Goal: Task Accomplishment & Management: Use online tool/utility

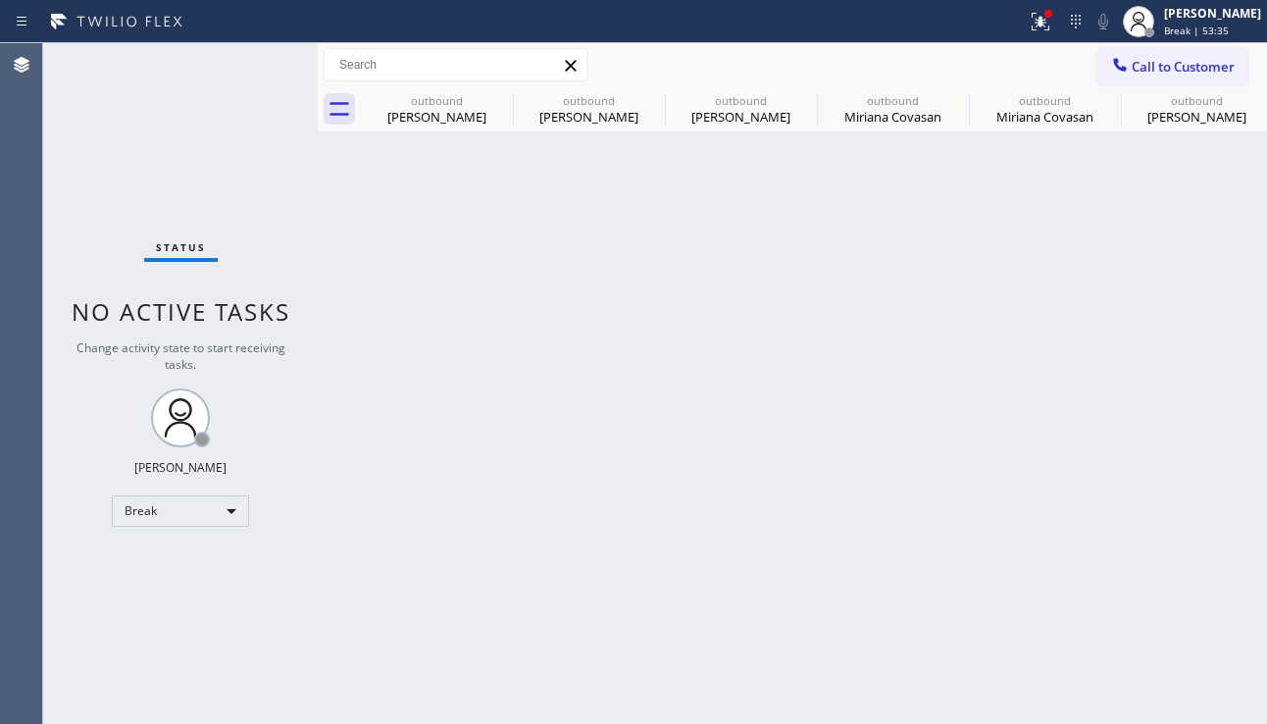
click at [0, 0] on icon at bounding box center [0, 0] width 0 height 0
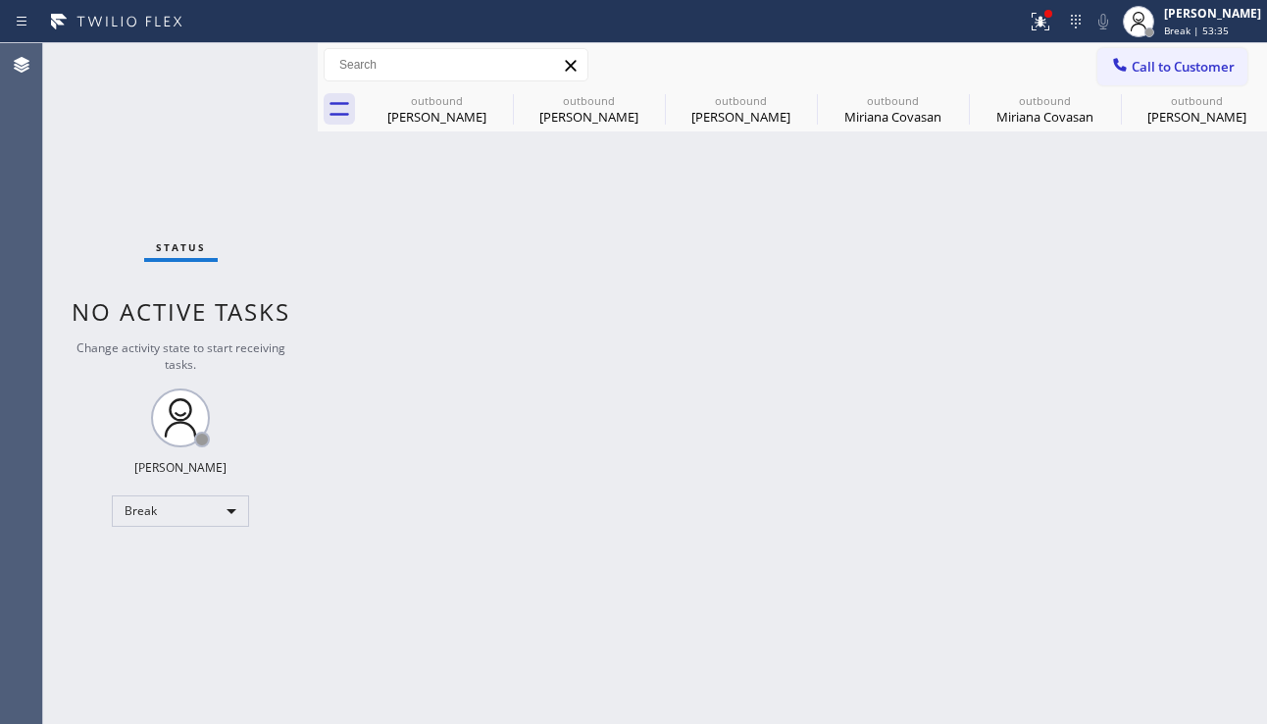
click at [0, 0] on icon at bounding box center [0, 0] width 0 height 0
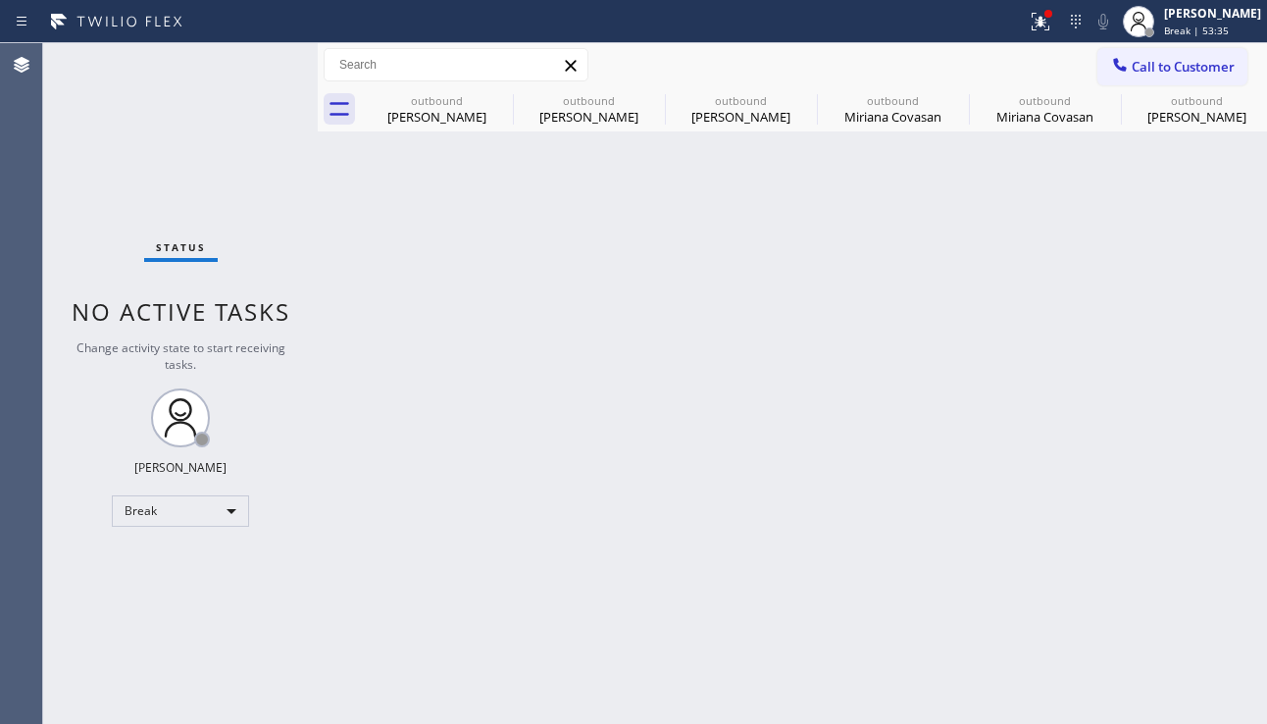
click at [0, 0] on icon at bounding box center [0, 0] width 0 height 0
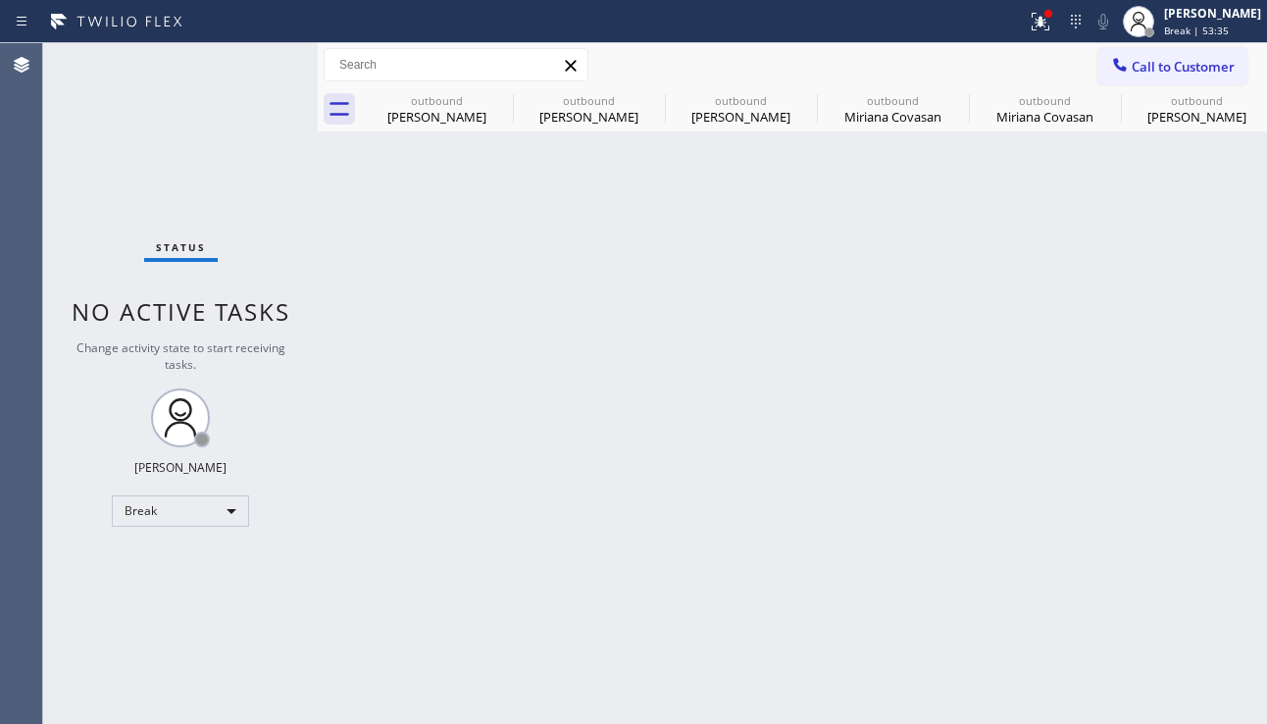
click at [0, 0] on icon at bounding box center [0, 0] width 0 height 0
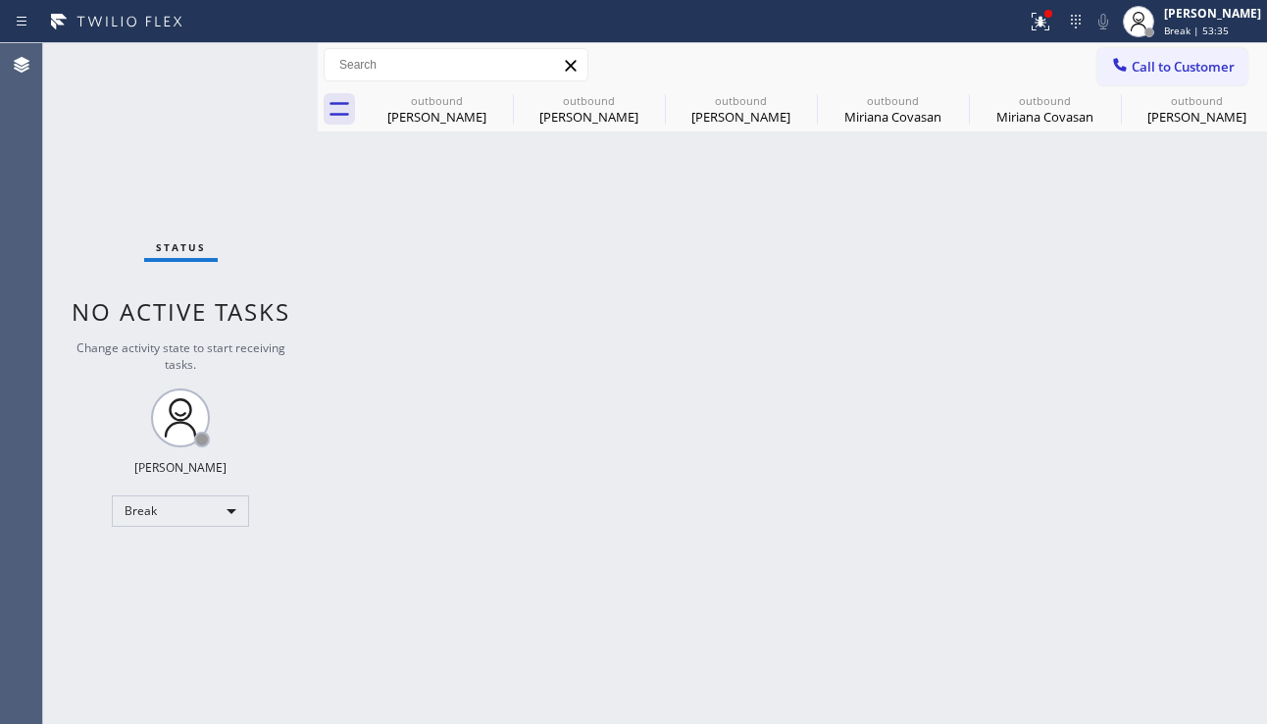
click at [0, 0] on icon at bounding box center [0, 0] width 0 height 0
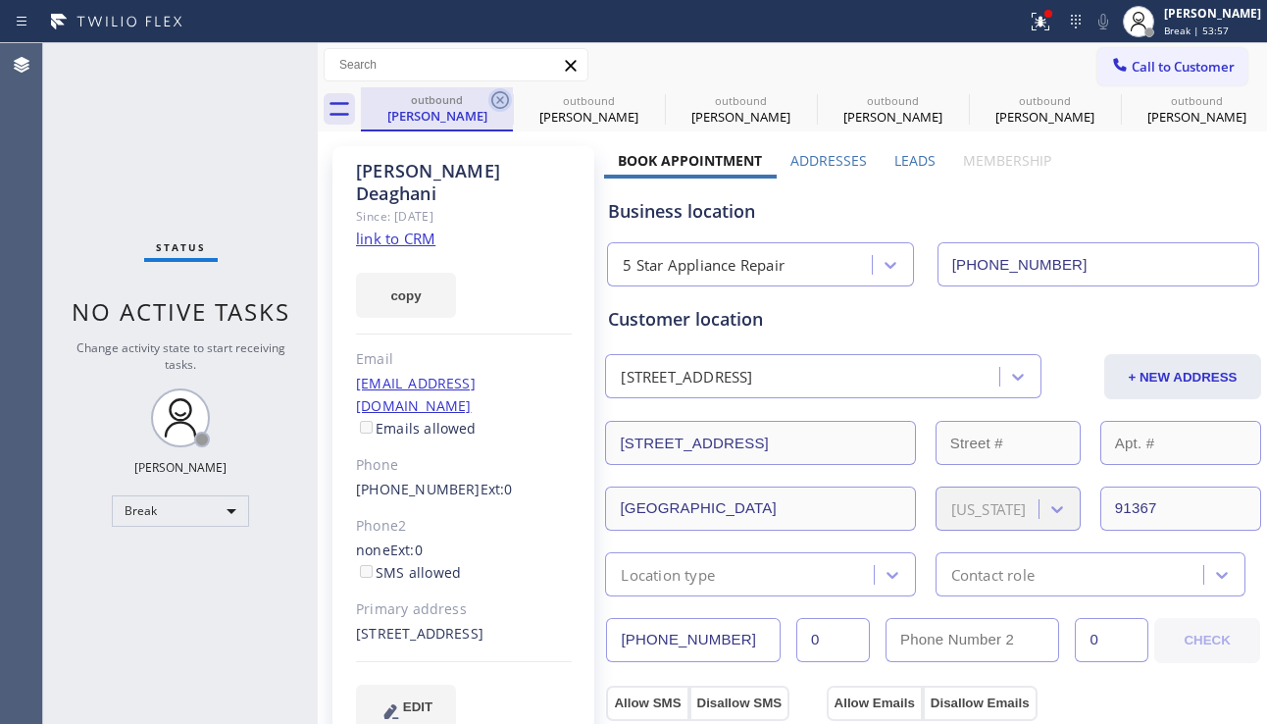
click at [504, 99] on icon at bounding box center [500, 100] width 24 height 24
click at [0, 0] on icon at bounding box center [0, 0] width 0 height 0
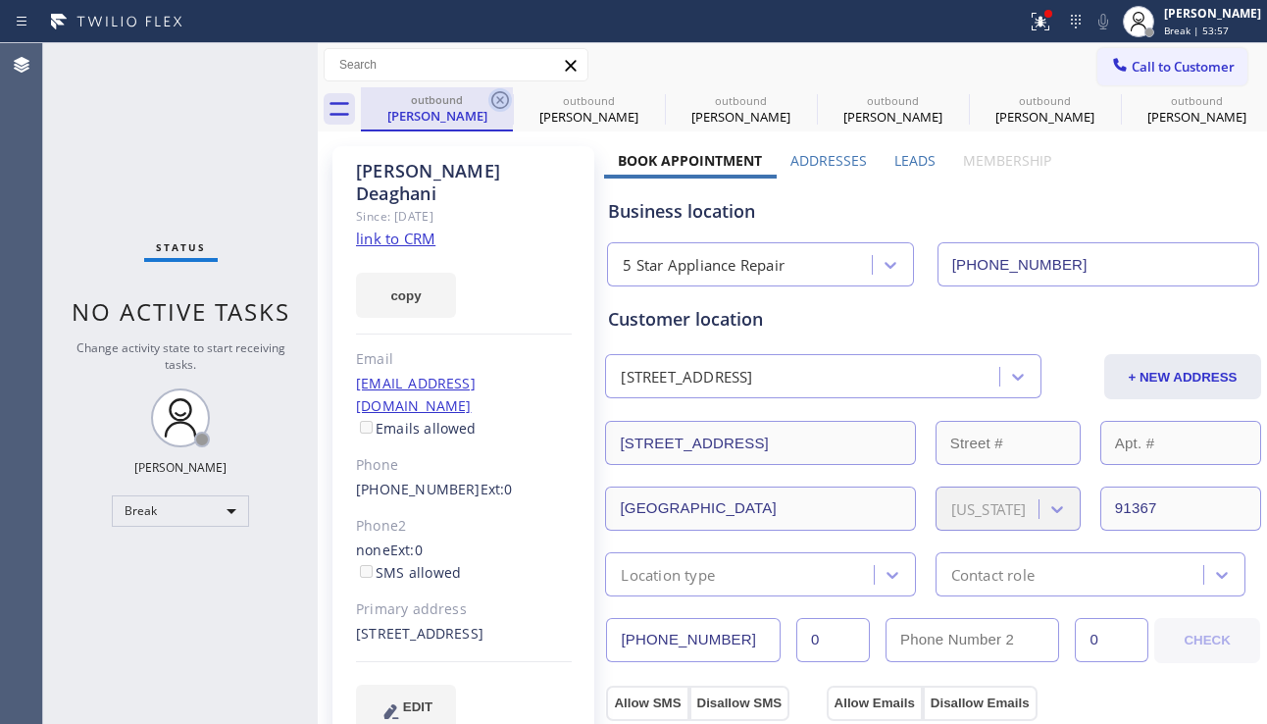
click at [0, 0] on icon at bounding box center [0, 0] width 0 height 0
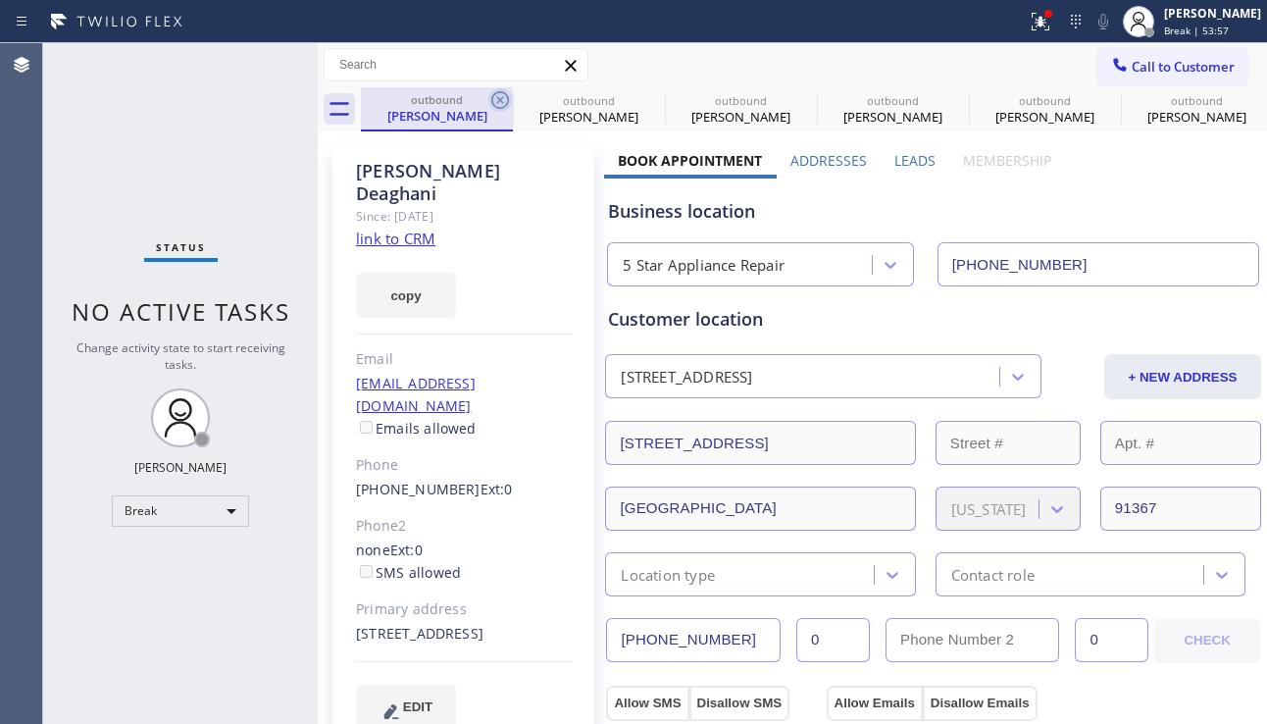
click at [0, 0] on icon at bounding box center [0, 0] width 0 height 0
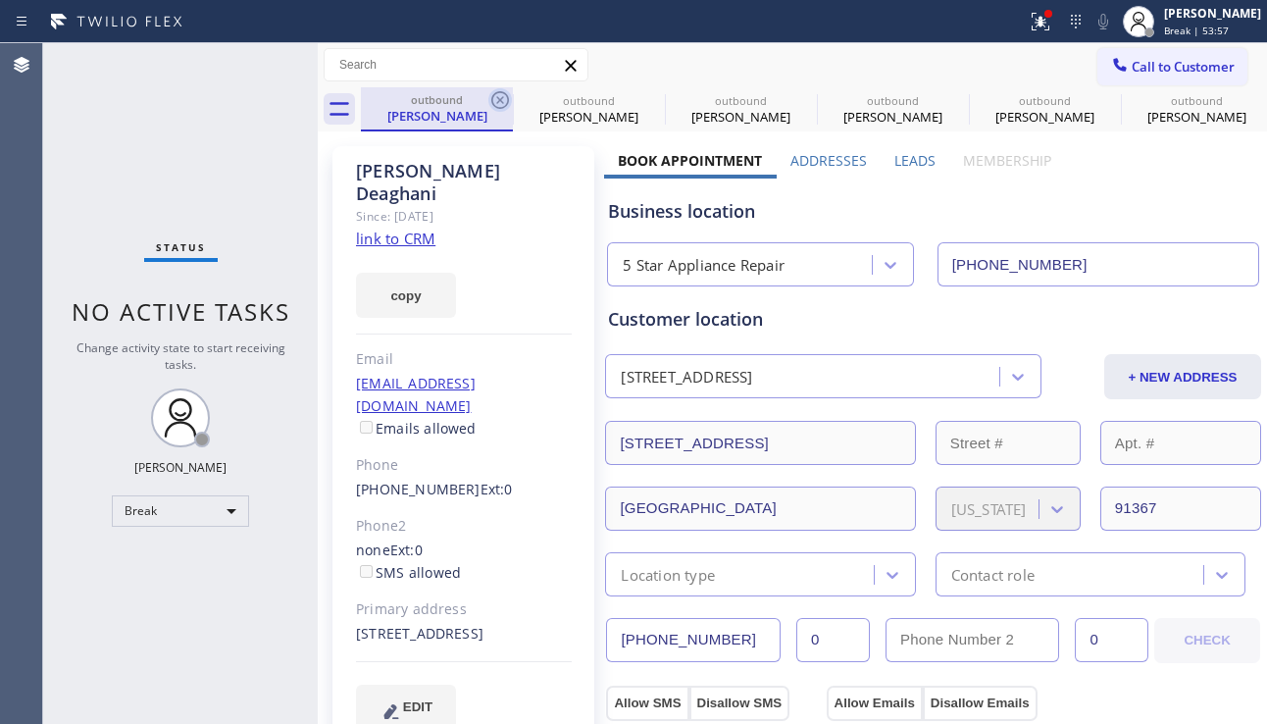
click at [0, 0] on icon at bounding box center [0, 0] width 0 height 0
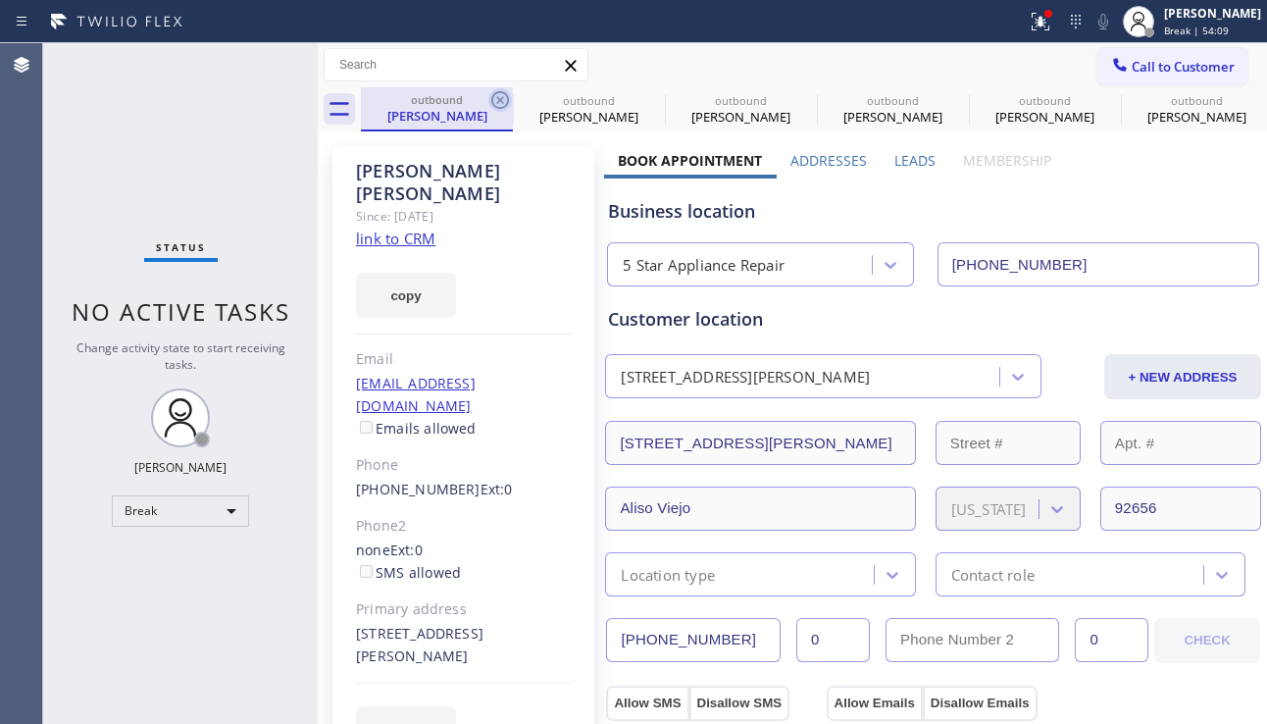
click at [501, 101] on icon at bounding box center [500, 100] width 18 height 18
click at [0, 0] on icon at bounding box center [0, 0] width 0 height 0
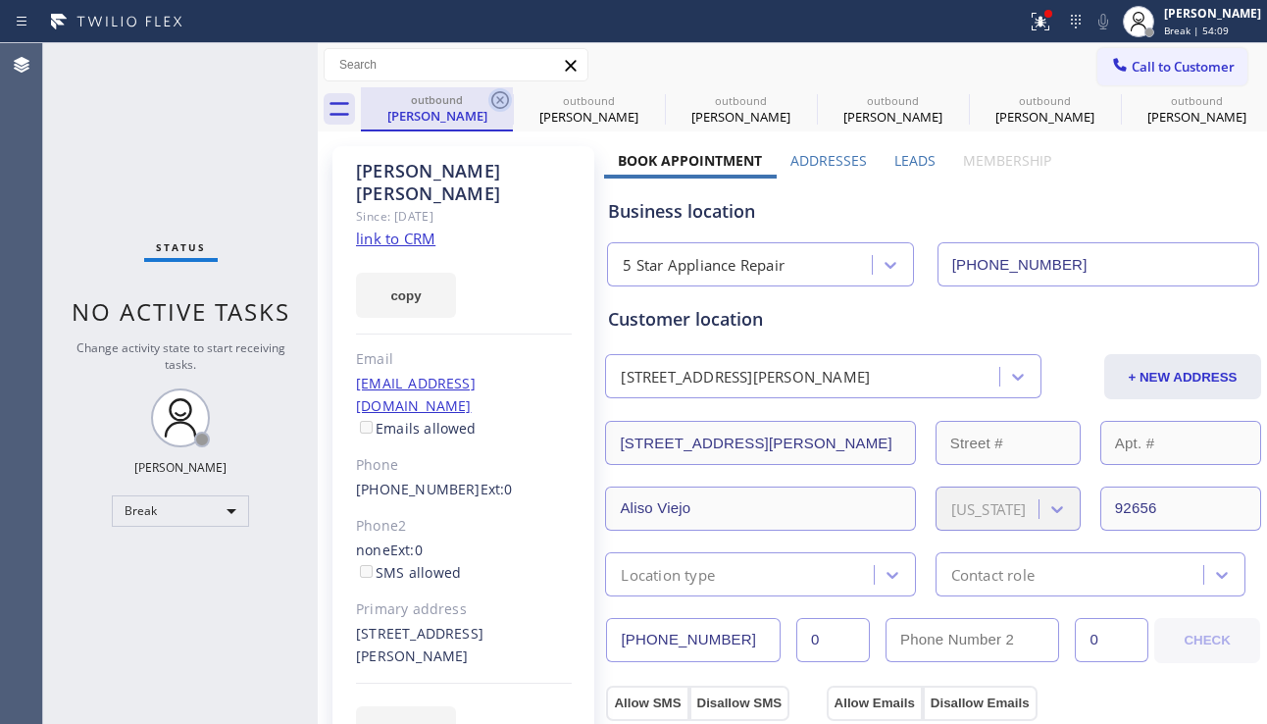
click at [0, 0] on icon at bounding box center [0, 0] width 0 height 0
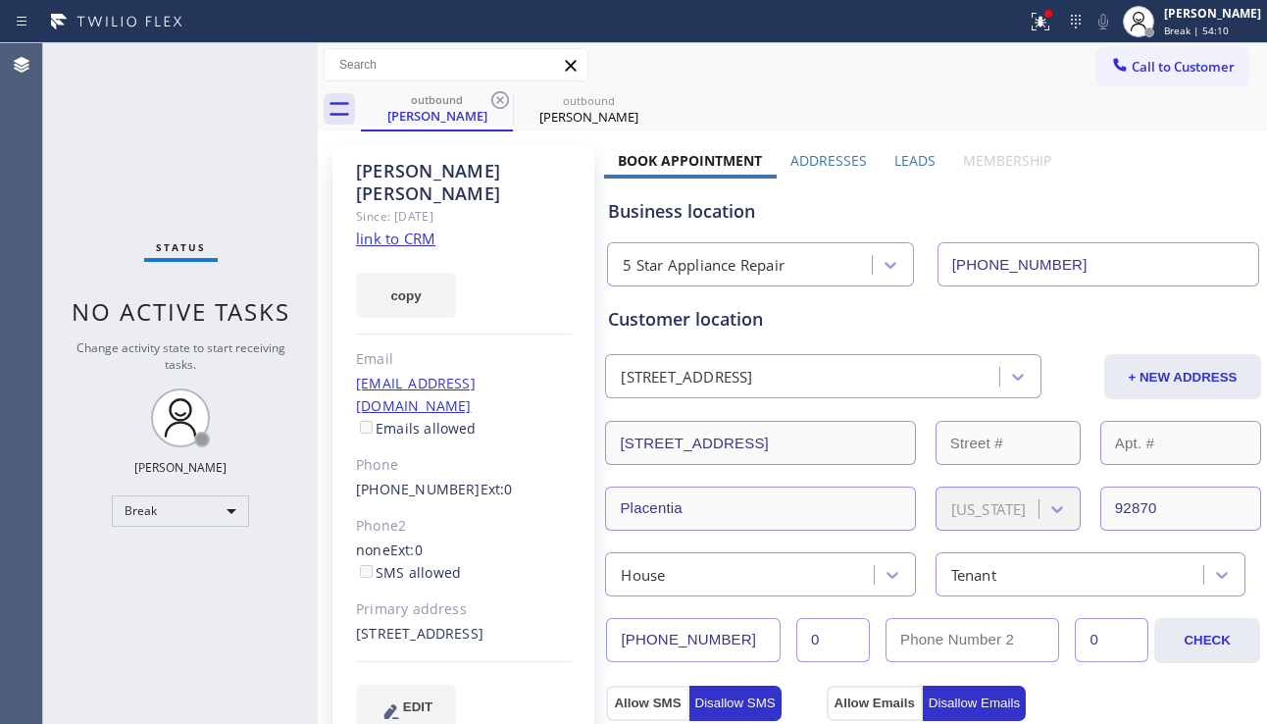
click at [501, 101] on icon at bounding box center [500, 100] width 18 height 18
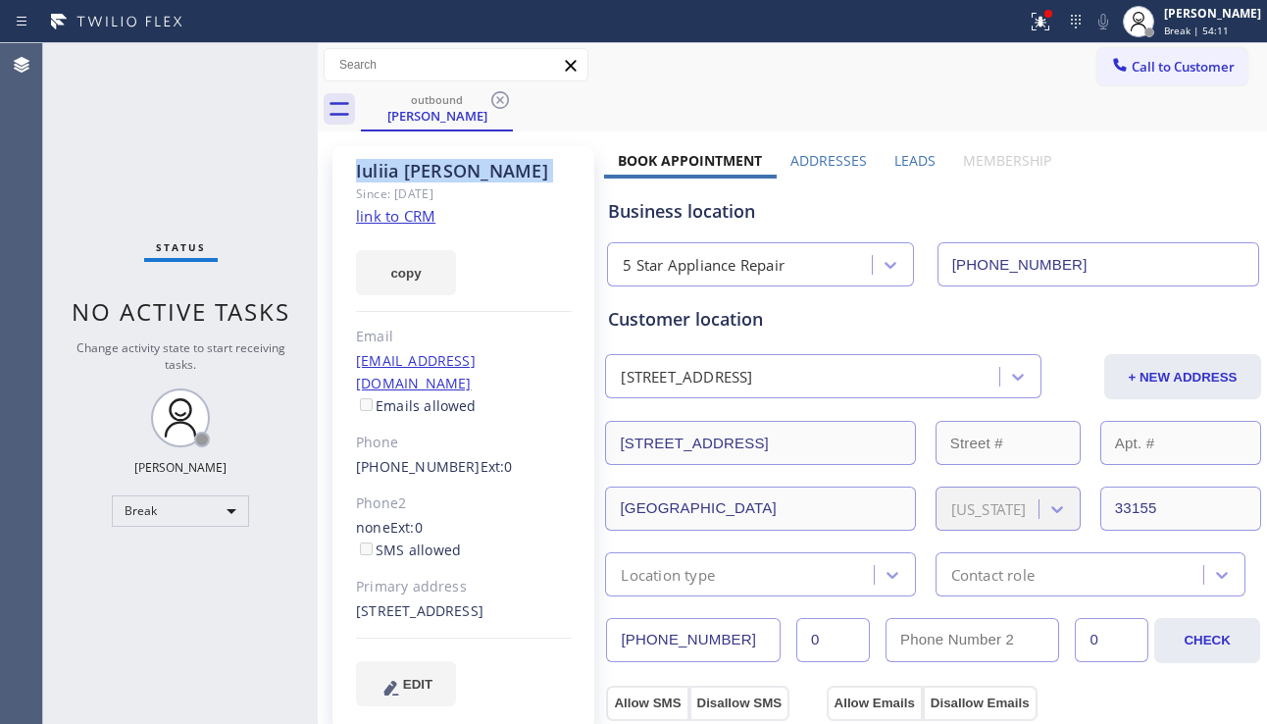
click at [501, 101] on icon at bounding box center [500, 100] width 18 height 18
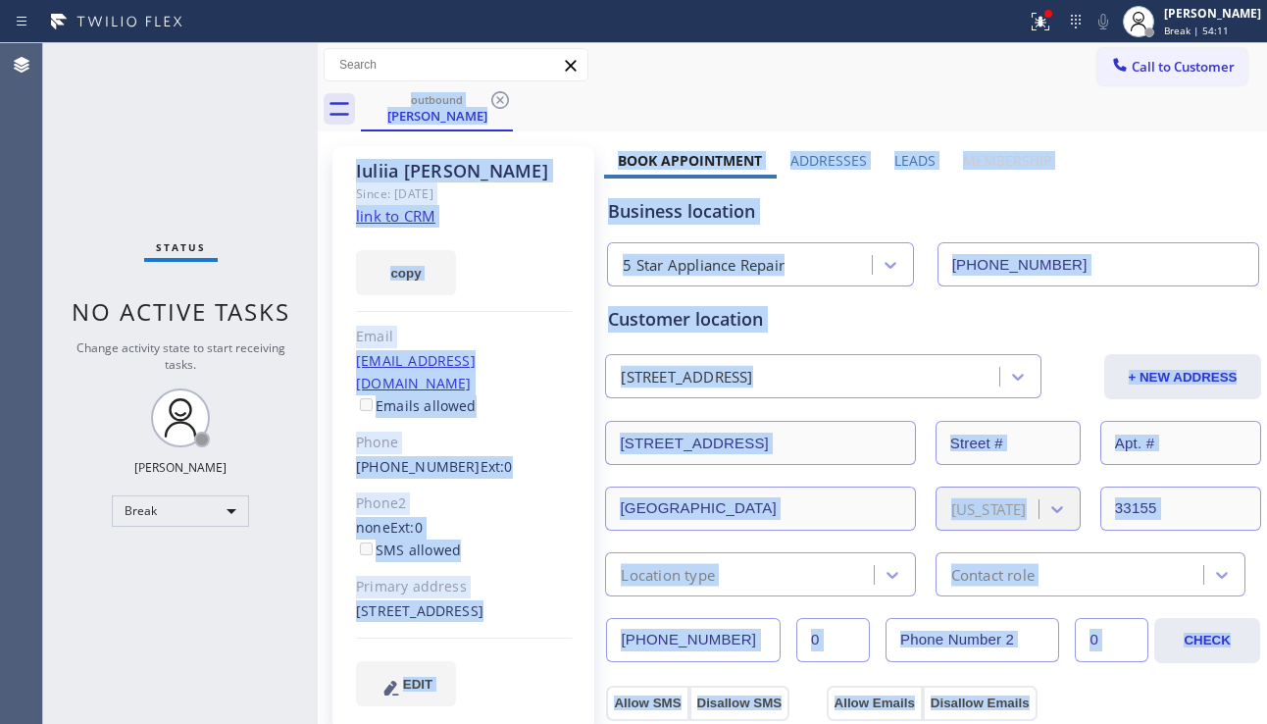
click at [501, 101] on div "outbound [PERSON_NAME]" at bounding box center [814, 109] width 906 height 44
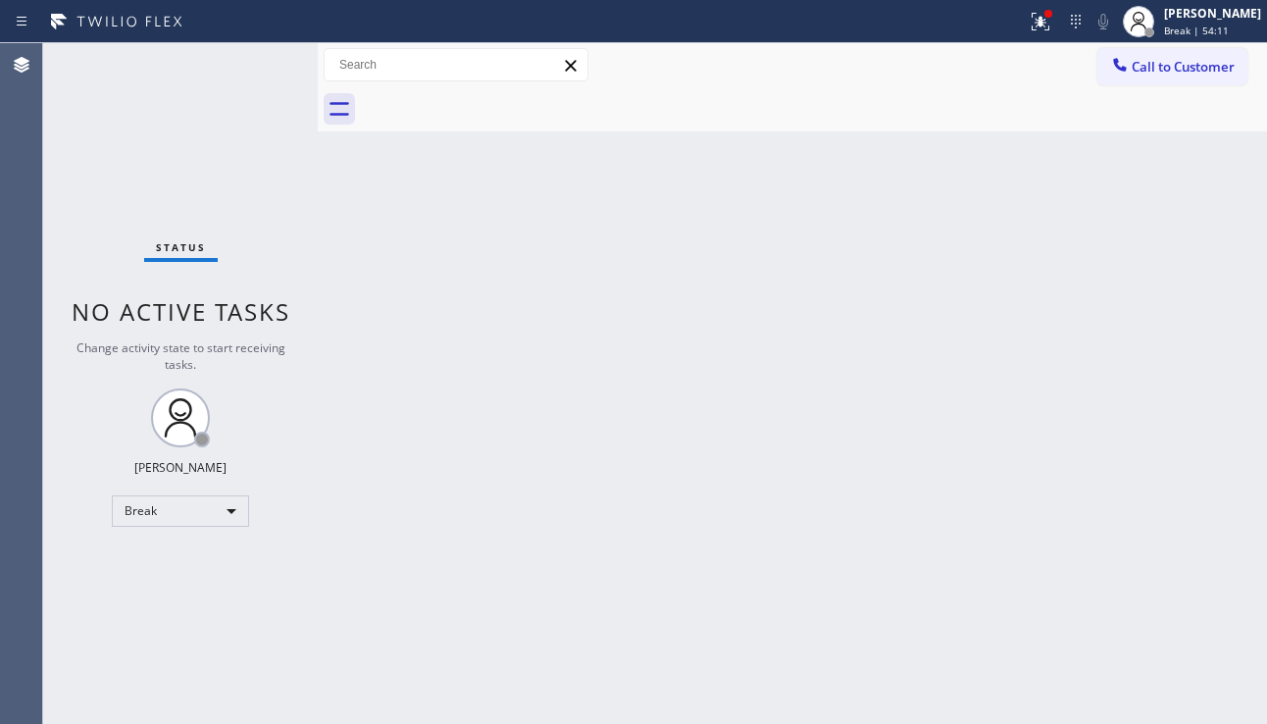
click at [501, 101] on div at bounding box center [814, 109] width 906 height 44
click at [1185, 475] on div "Back to Dashboard Change Sender ID Customers Technicians Select a contact Outbo…" at bounding box center [792, 383] width 949 height 680
click at [215, 508] on div "Break" at bounding box center [180, 510] width 137 height 31
click at [182, 592] on li "Unavailable" at bounding box center [179, 588] width 133 height 24
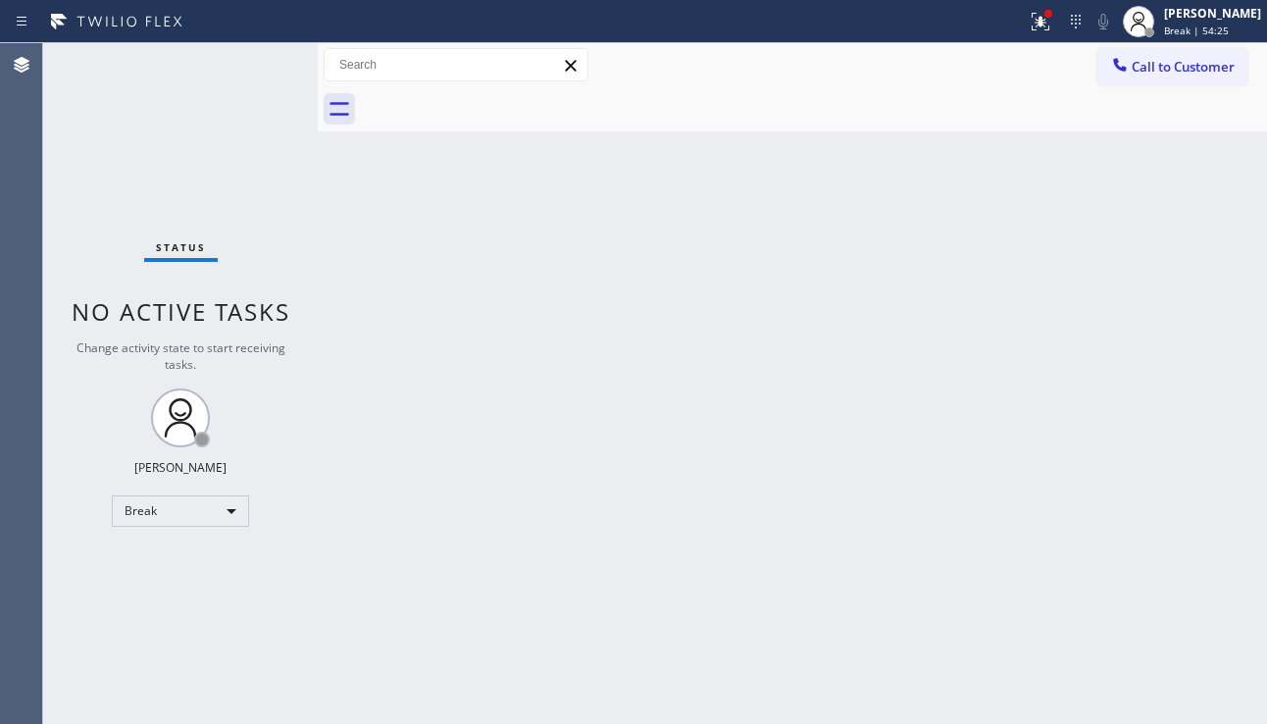
click at [353, 595] on div "Back to Dashboard Change Sender ID Customers Technicians Select a contact Outbo…" at bounding box center [792, 383] width 949 height 680
click at [1150, 601] on div "Back to Dashboard Change Sender ID Customers Technicians Select a contact Outbo…" at bounding box center [792, 383] width 949 height 680
click at [848, 408] on div "Back to Dashboard Change Sender ID Customers Technicians Select a contact Outbo…" at bounding box center [792, 383] width 949 height 680
click at [1019, 33] on button at bounding box center [1040, 21] width 43 height 43
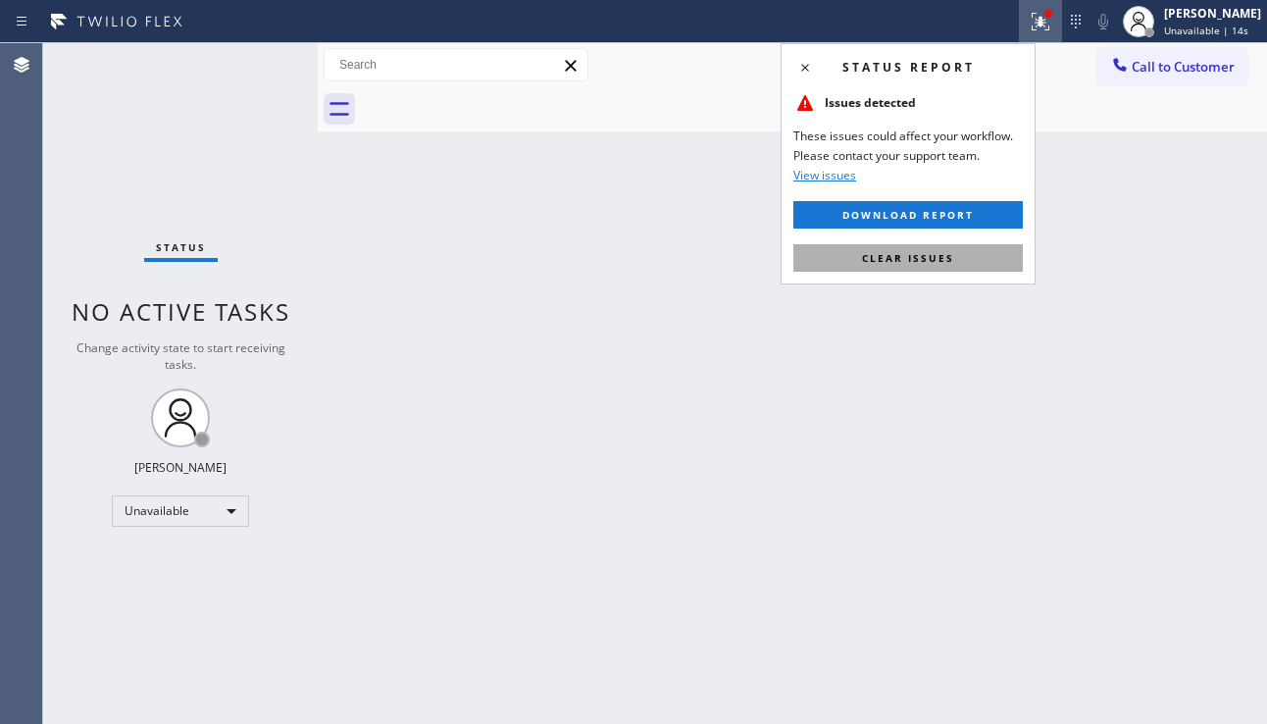
click at [917, 252] on span "Clear issues" at bounding box center [908, 258] width 92 height 14
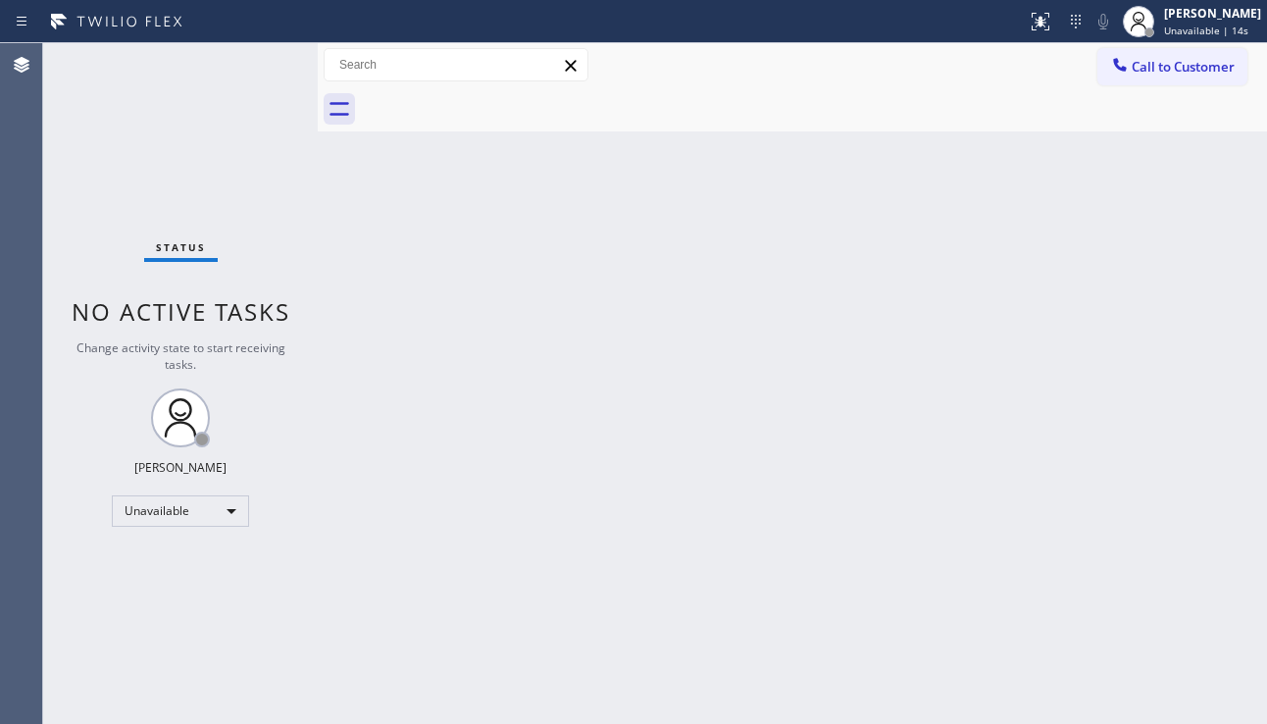
click at [909, 303] on div "Back to Dashboard Change Sender ID Customers Technicians Select a contact Outbo…" at bounding box center [792, 383] width 949 height 680
click at [1146, 498] on div "Back to Dashboard Change Sender ID Customers Technicians Select a contact Outbo…" at bounding box center [792, 383] width 949 height 680
click at [499, 581] on div "Back to Dashboard Change Sender ID Customers Technicians Select a contact Outbo…" at bounding box center [792, 383] width 949 height 680
click at [486, 651] on div "Back to Dashboard Change Sender ID Customers Technicians Select a contact Outbo…" at bounding box center [792, 383] width 949 height 680
click at [1181, 564] on div "Back to Dashboard Change Sender ID Customers Technicians Select a contact Outbo…" at bounding box center [792, 383] width 949 height 680
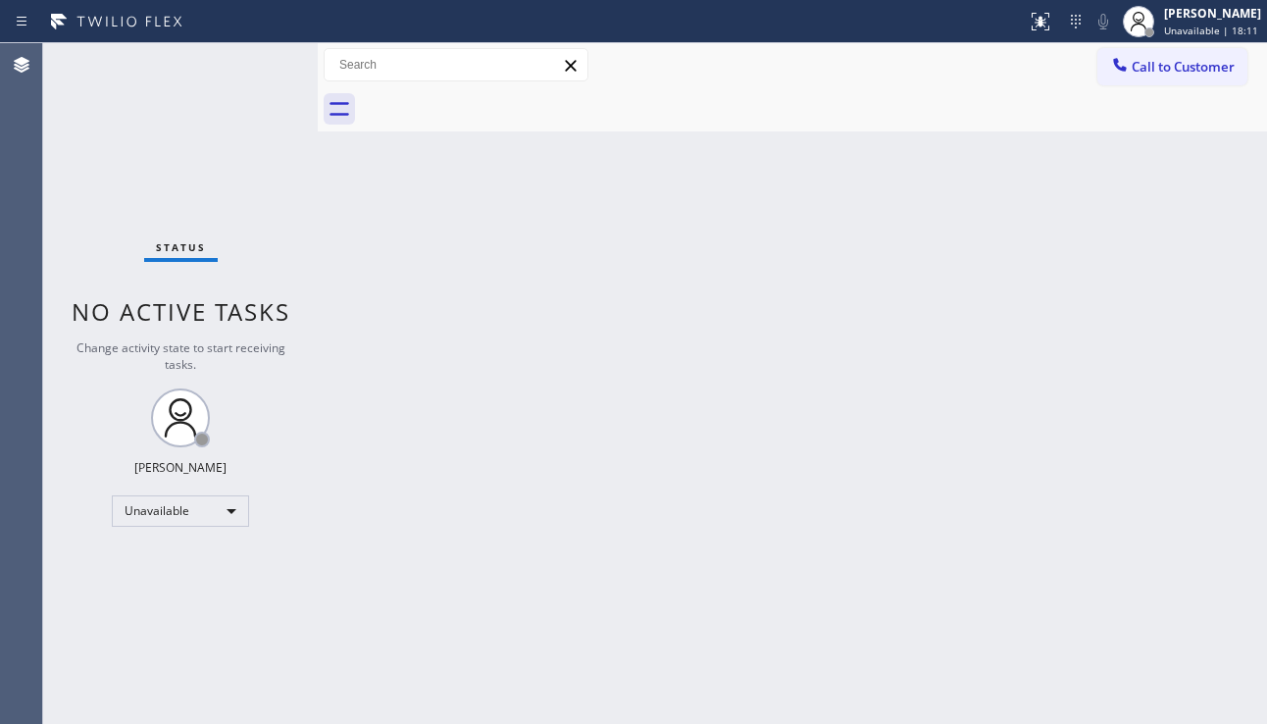
click at [1153, 531] on div "Back to Dashboard Change Sender ID Customers Technicians Select a contact Outbo…" at bounding box center [792, 383] width 949 height 680
click at [1150, 76] on button "Call to Customer" at bounding box center [1172, 66] width 150 height 37
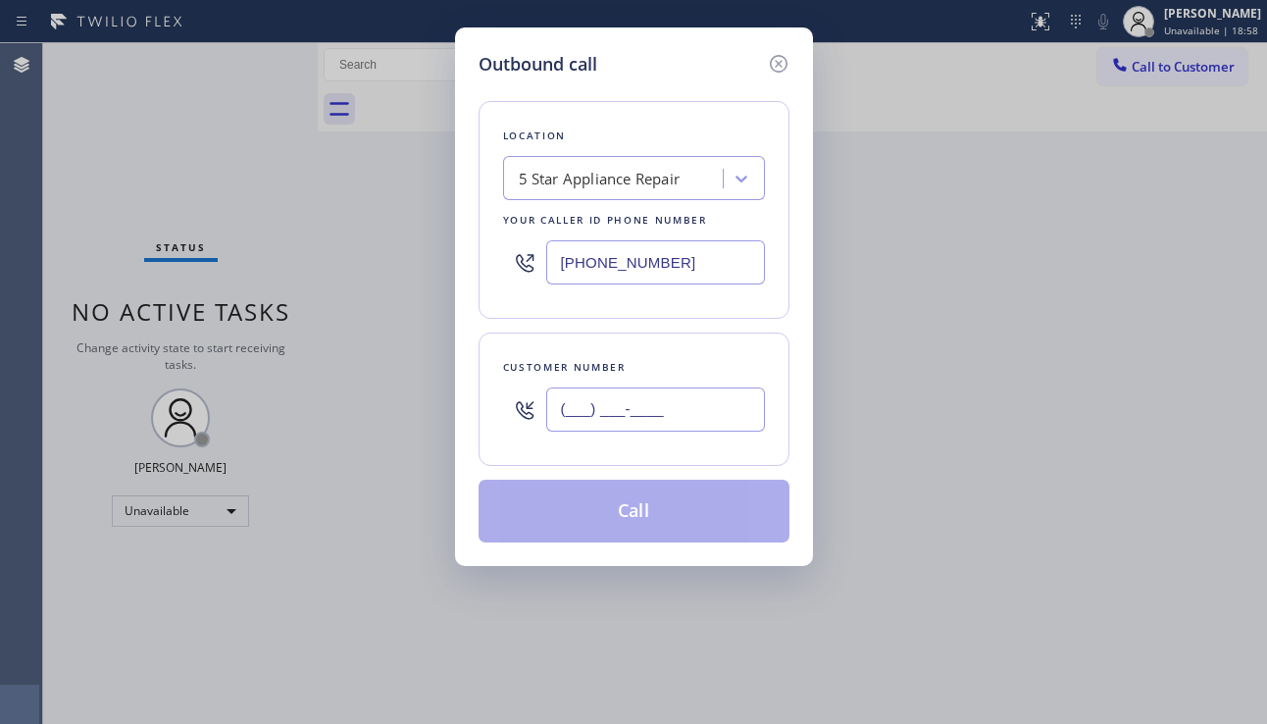
click at [635, 405] on input "(___) ___-____" at bounding box center [655, 409] width 219 height 44
paste input "773) 632-8150"
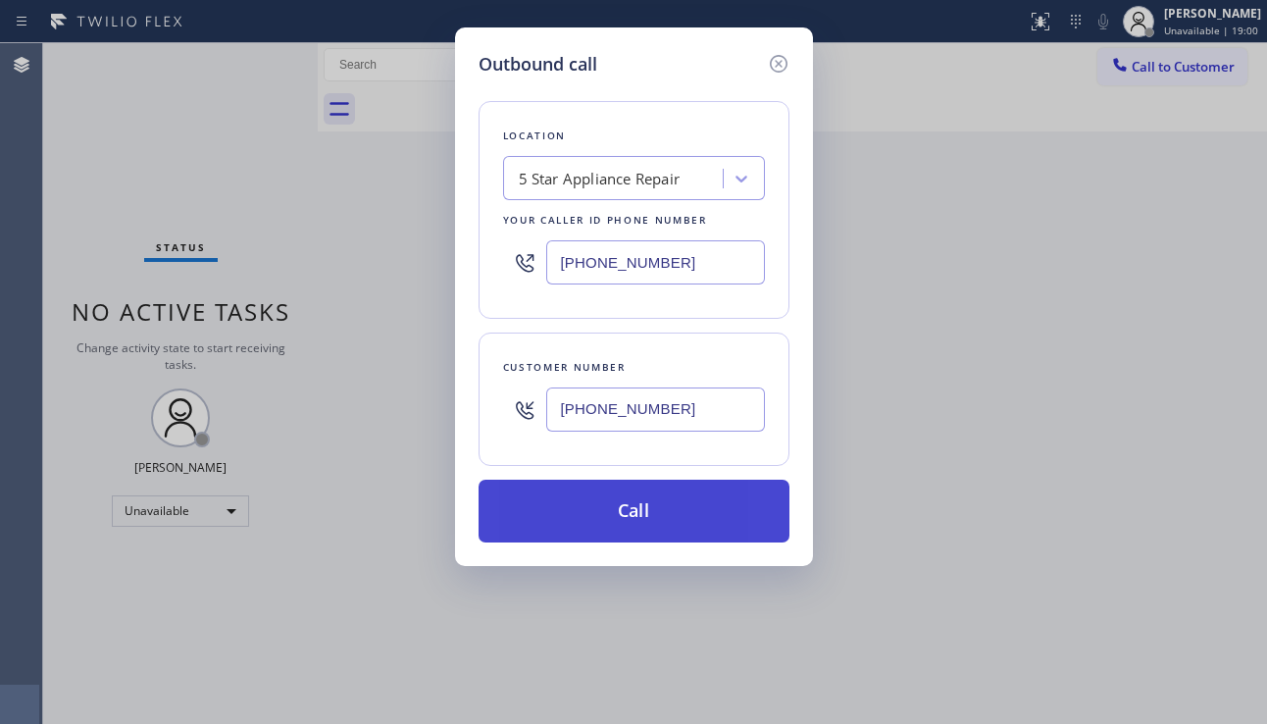
type input "[PHONE_NUMBER]"
click at [618, 515] on button "Call" at bounding box center [633, 510] width 311 height 63
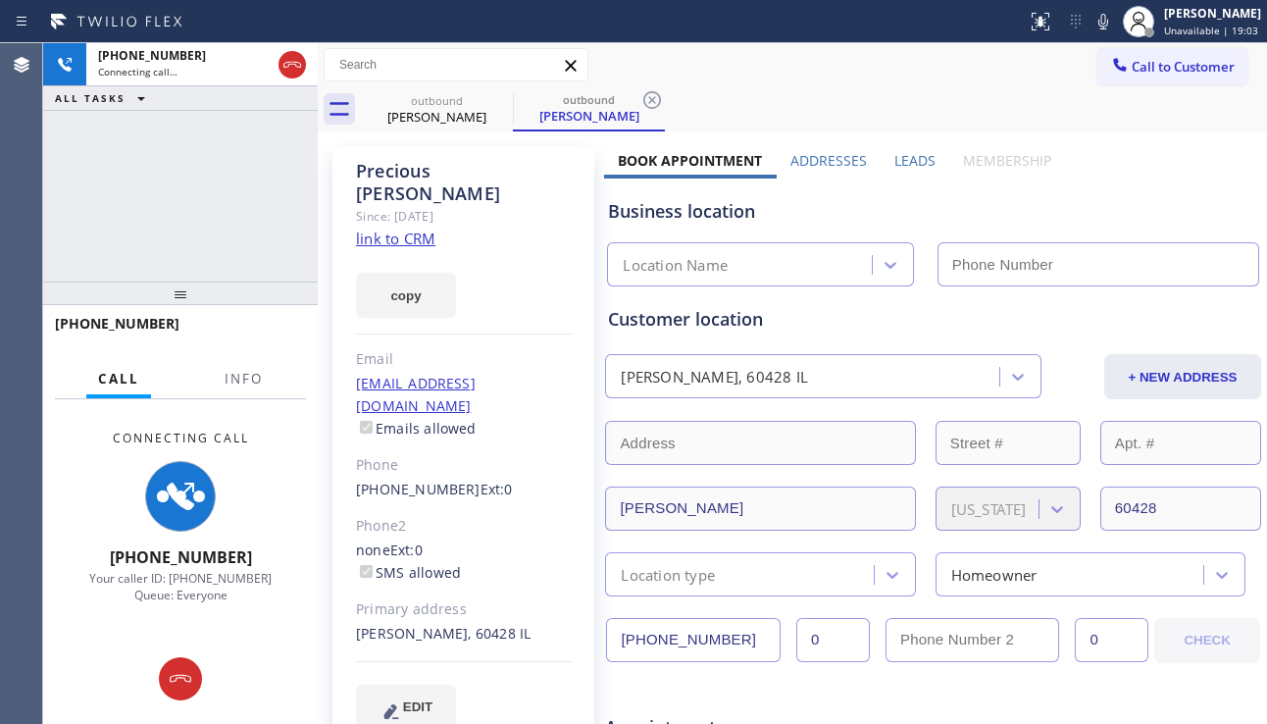
click at [911, 165] on label "Leads" at bounding box center [914, 160] width 41 height 19
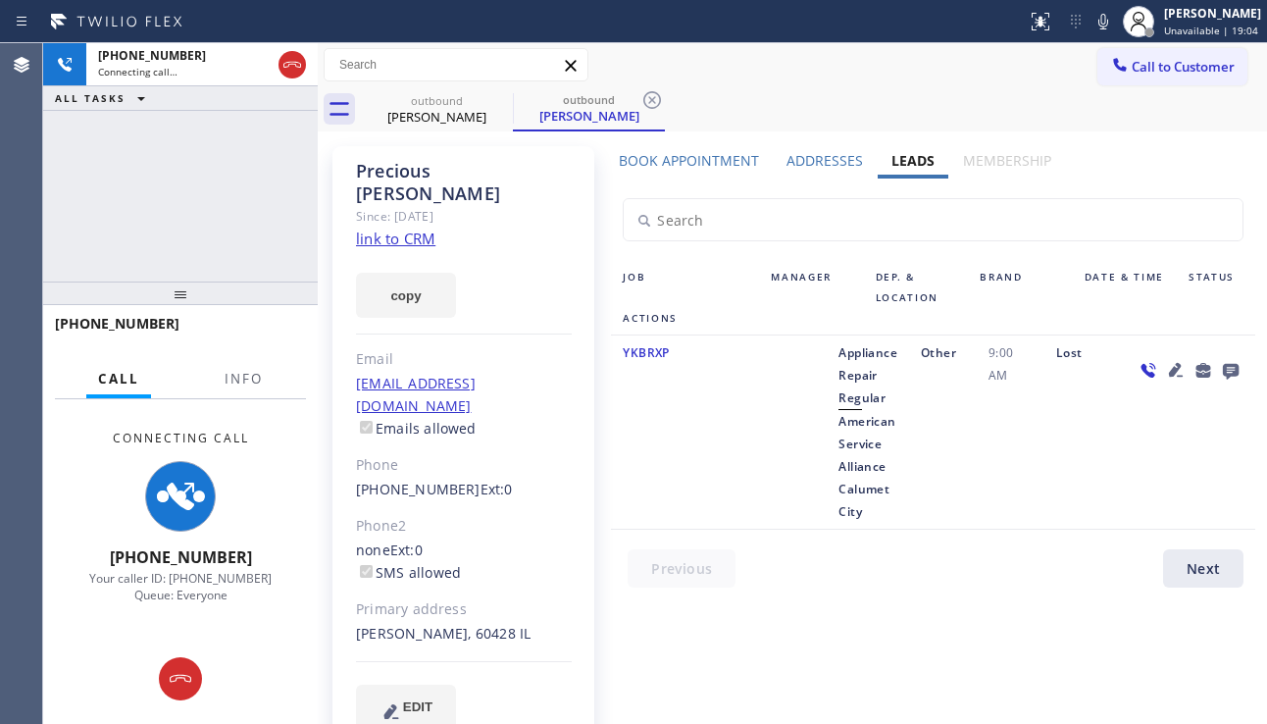
click at [1176, 372] on icon at bounding box center [1176, 370] width 14 height 14
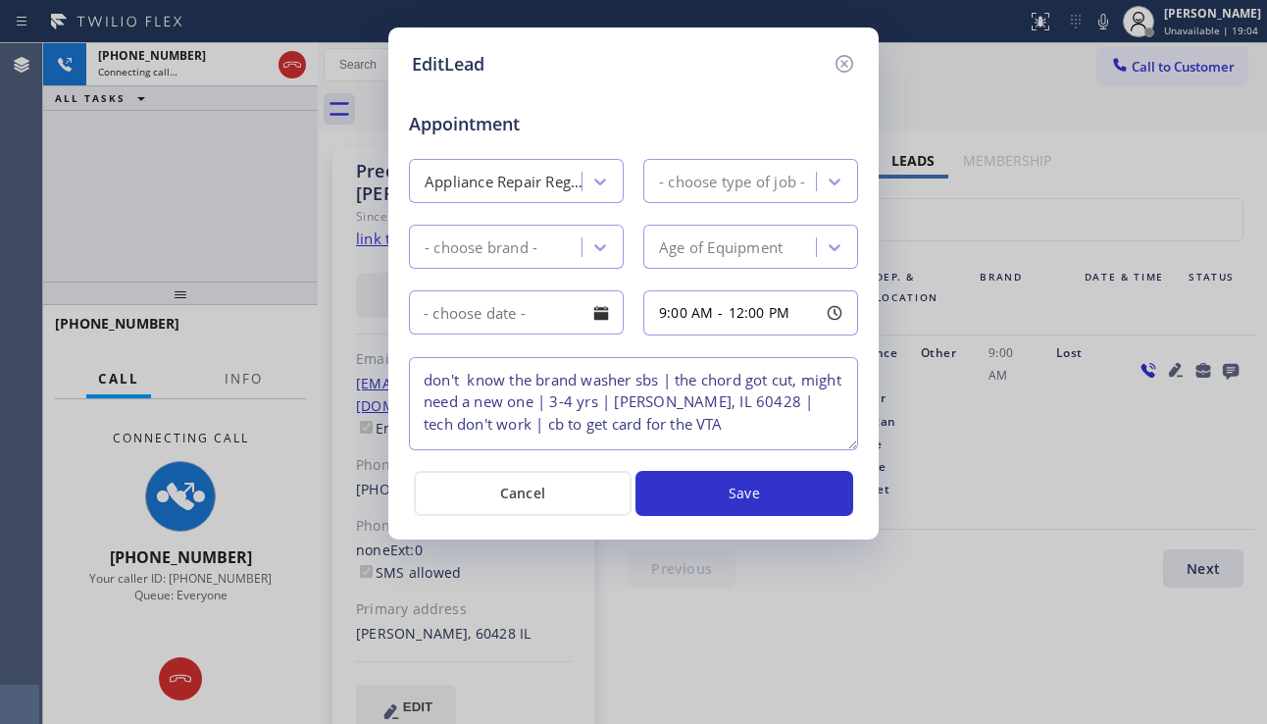
type textarea "don't know the brand washer sbs | the chord got cut, might need a new one | 3-4…"
drag, startPoint x: 773, startPoint y: 401, endPoint x: 735, endPoint y: 400, distance: 37.3
click at [735, 400] on textarea "don't know the brand washer sbs | the chord got cut, might need a new one | 3-4…" at bounding box center [633, 403] width 449 height 93
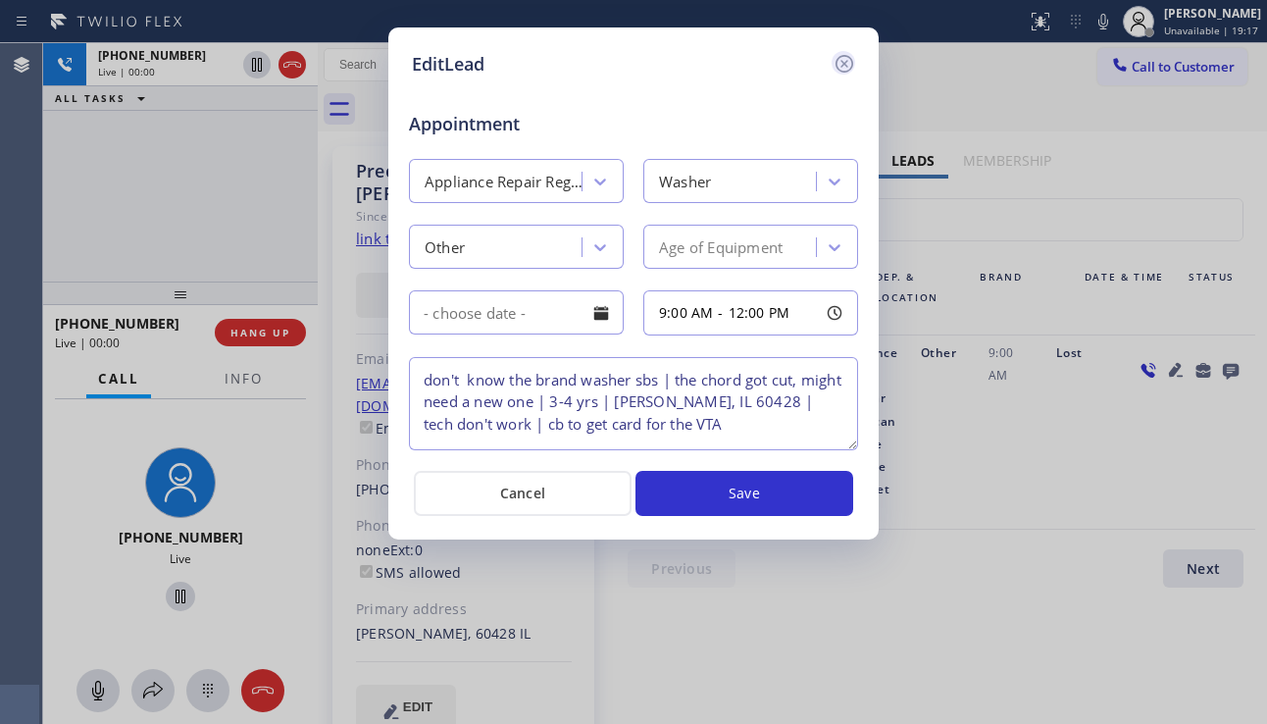
click at [850, 59] on icon at bounding box center [844, 64] width 18 height 18
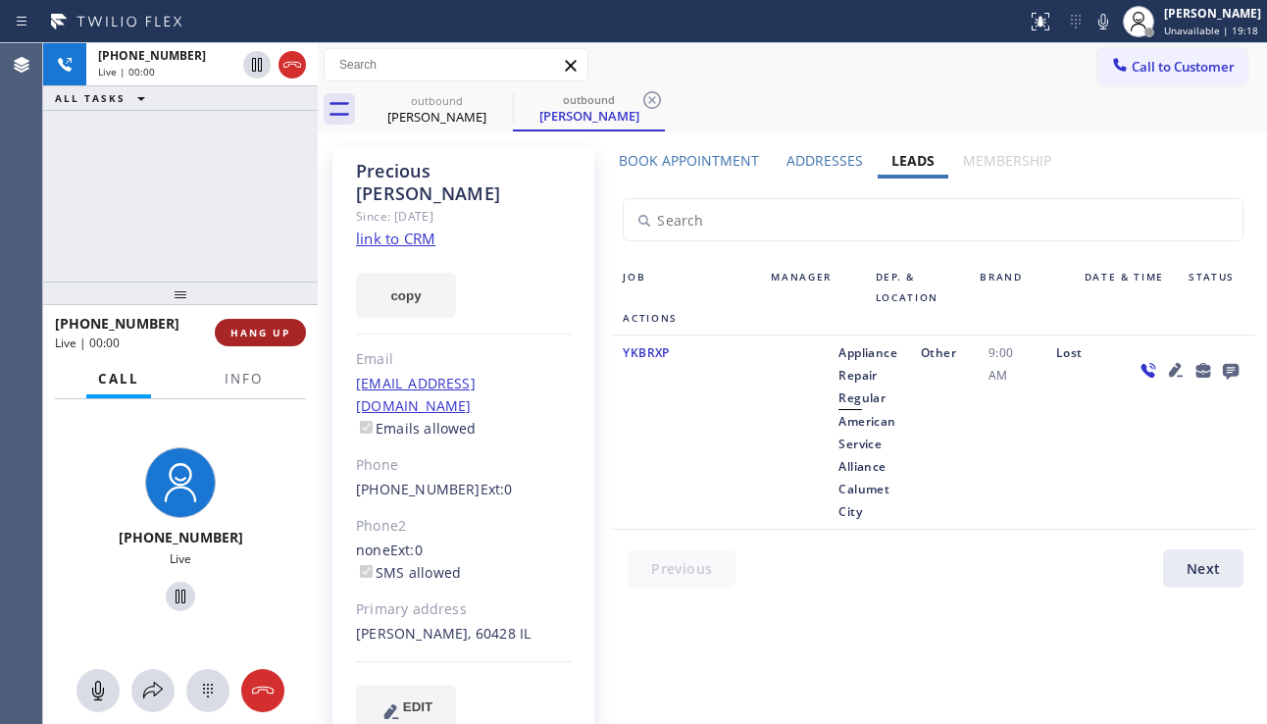
click at [279, 332] on span "HANG UP" at bounding box center [260, 333] width 60 height 14
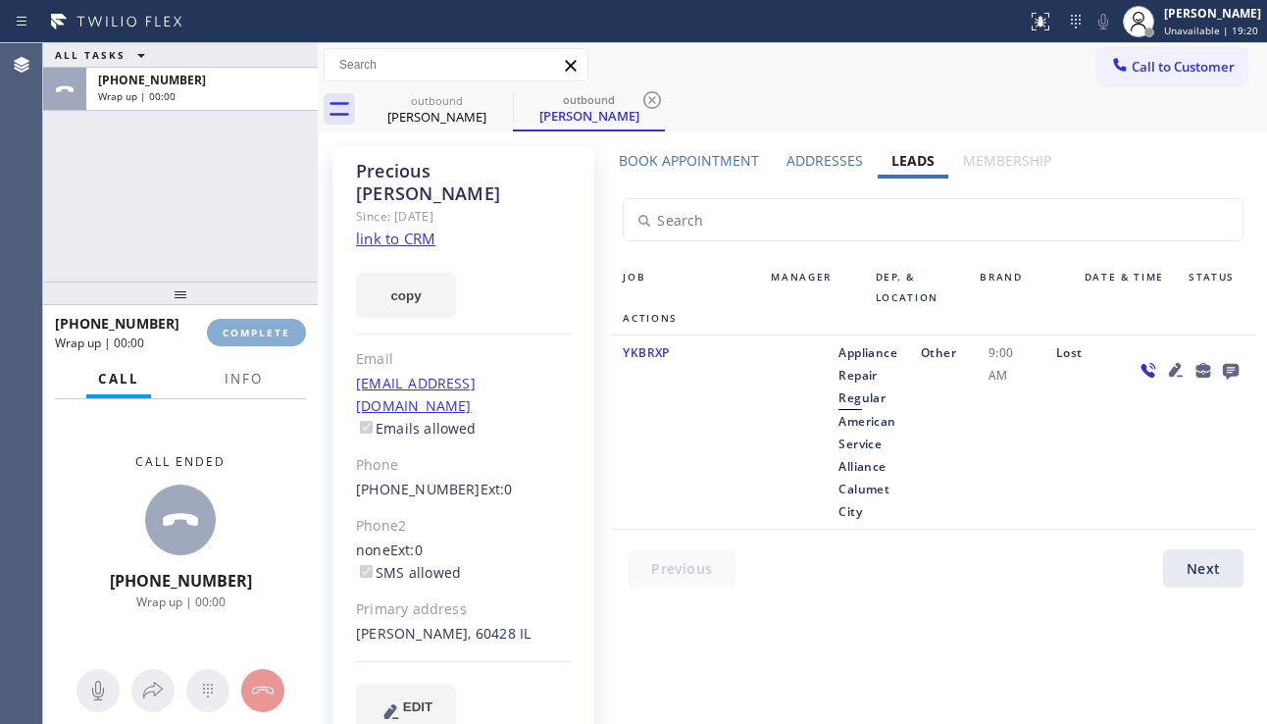
click at [279, 332] on span "COMPLETE" at bounding box center [257, 333] width 68 height 14
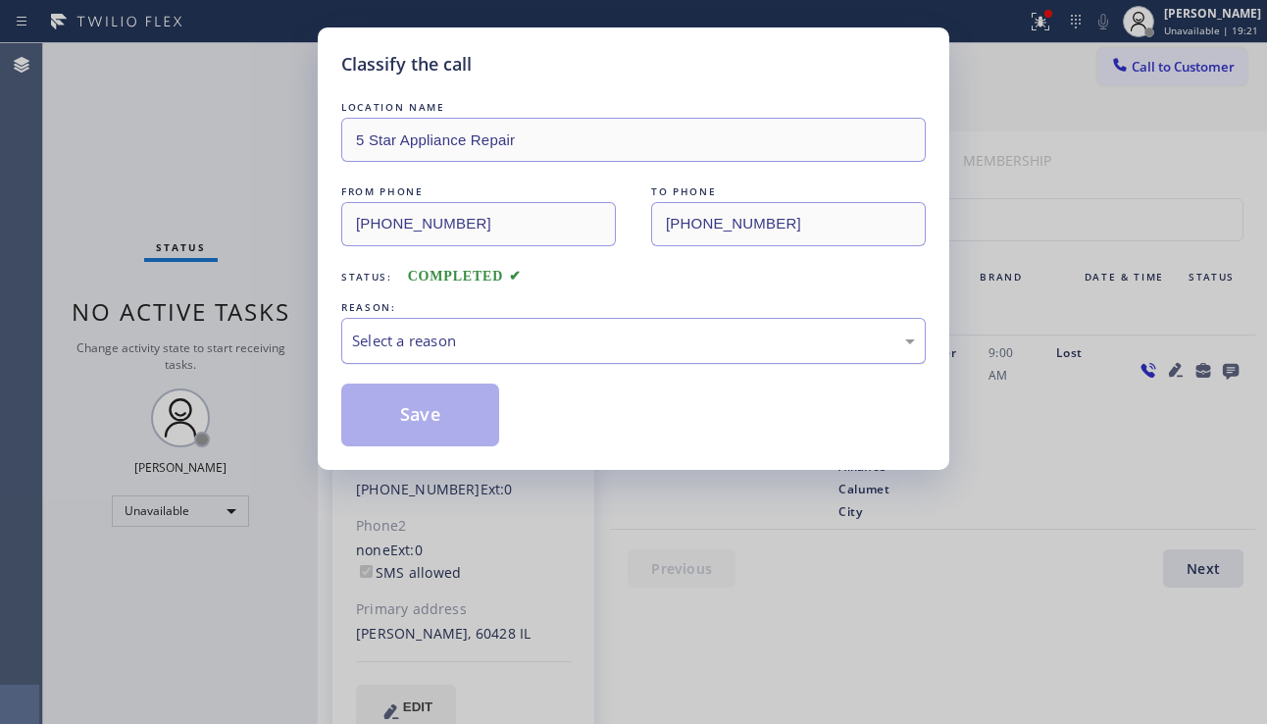
click at [454, 351] on div "Select a reason" at bounding box center [633, 340] width 563 height 23
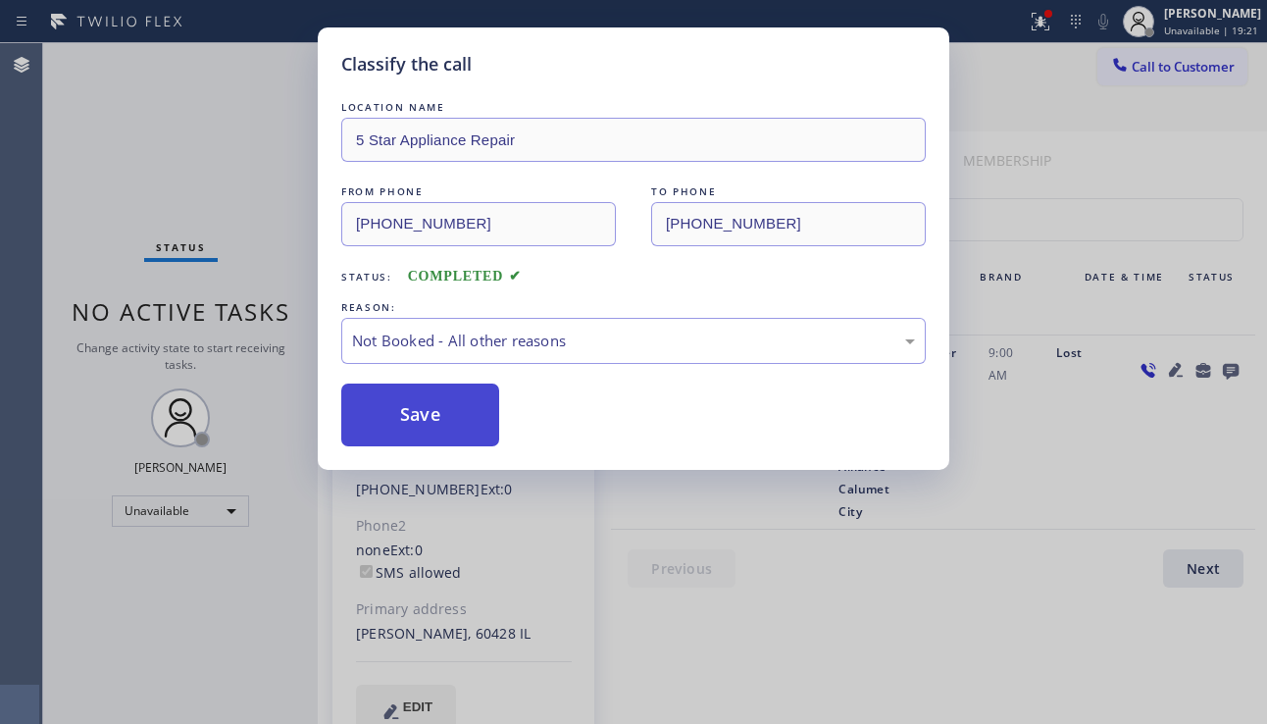
click at [415, 415] on button "Save" at bounding box center [420, 414] width 158 height 63
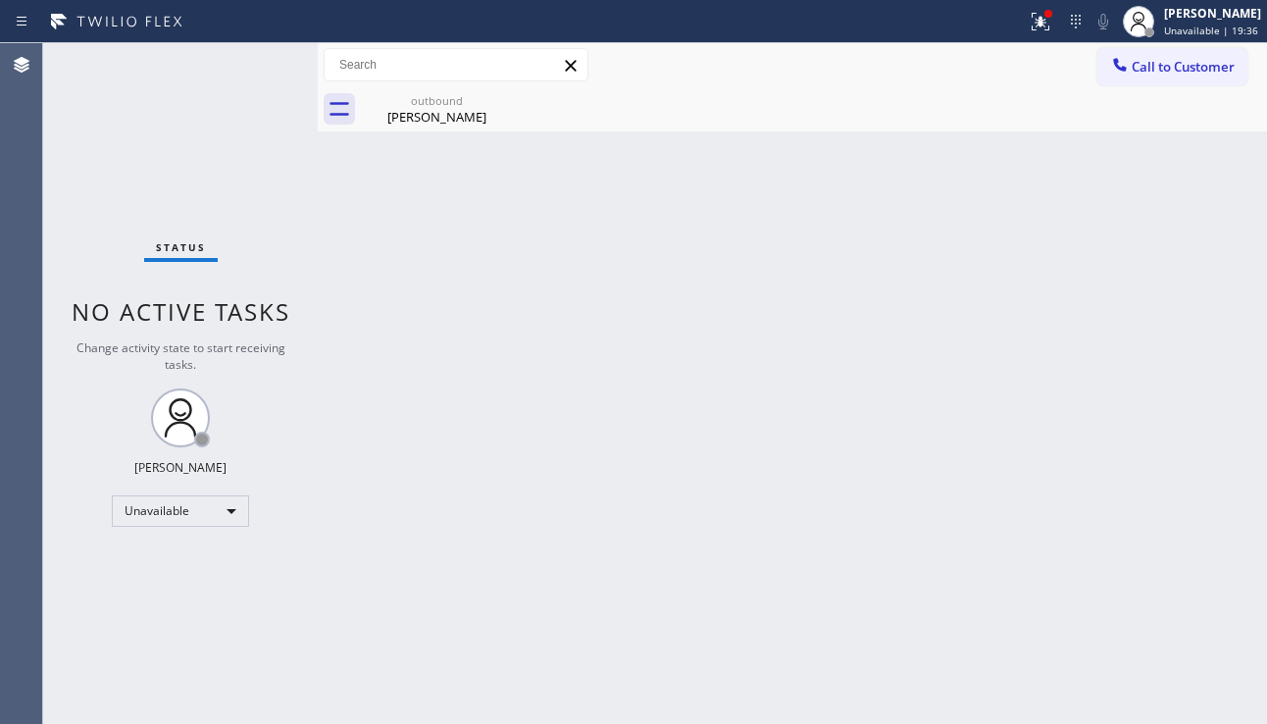
drag, startPoint x: 1167, startPoint y: 367, endPoint x: 1161, endPoint y: 279, distance: 87.5
click at [1167, 367] on div "Back to Dashboard Change Sender ID Customers Technicians Select a contact Outbo…" at bounding box center [792, 383] width 949 height 680
click at [1176, 77] on button "Call to Customer" at bounding box center [1172, 66] width 150 height 37
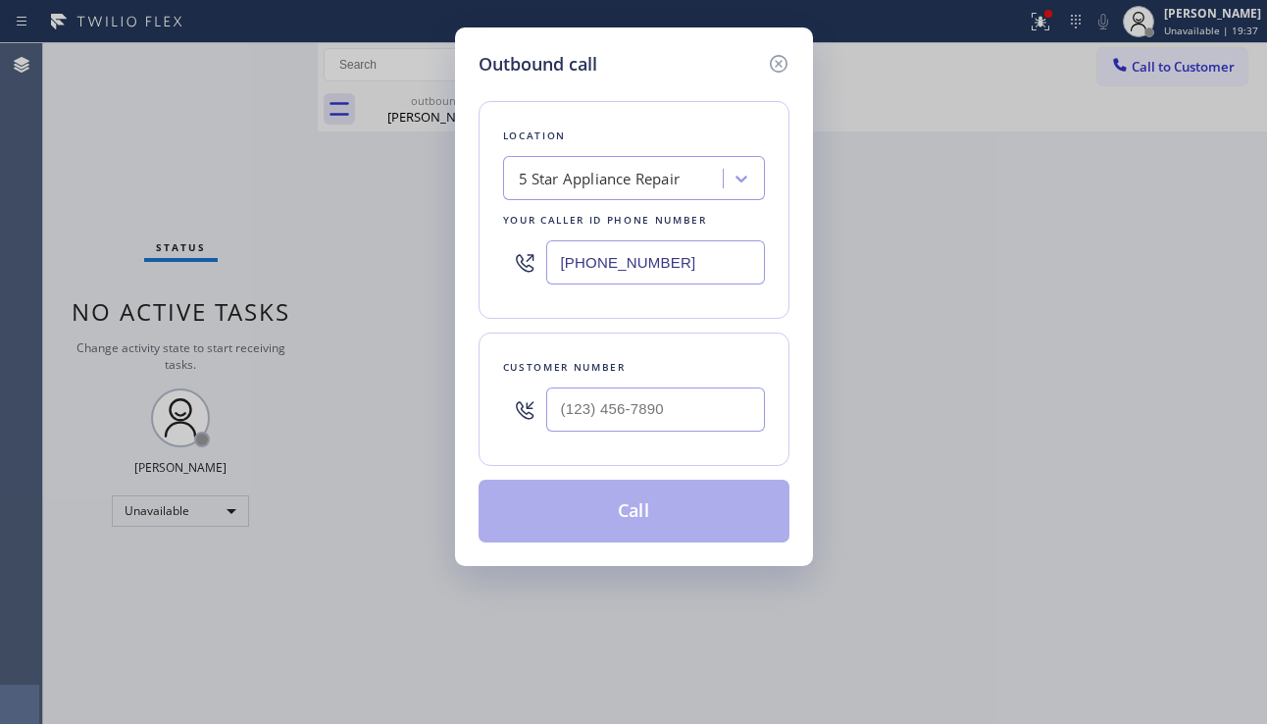
click at [602, 439] on div at bounding box center [655, 410] width 219 height 64
click at [611, 428] on input "(___) ___-____" at bounding box center [655, 409] width 219 height 44
paste input "646) 272-9323"
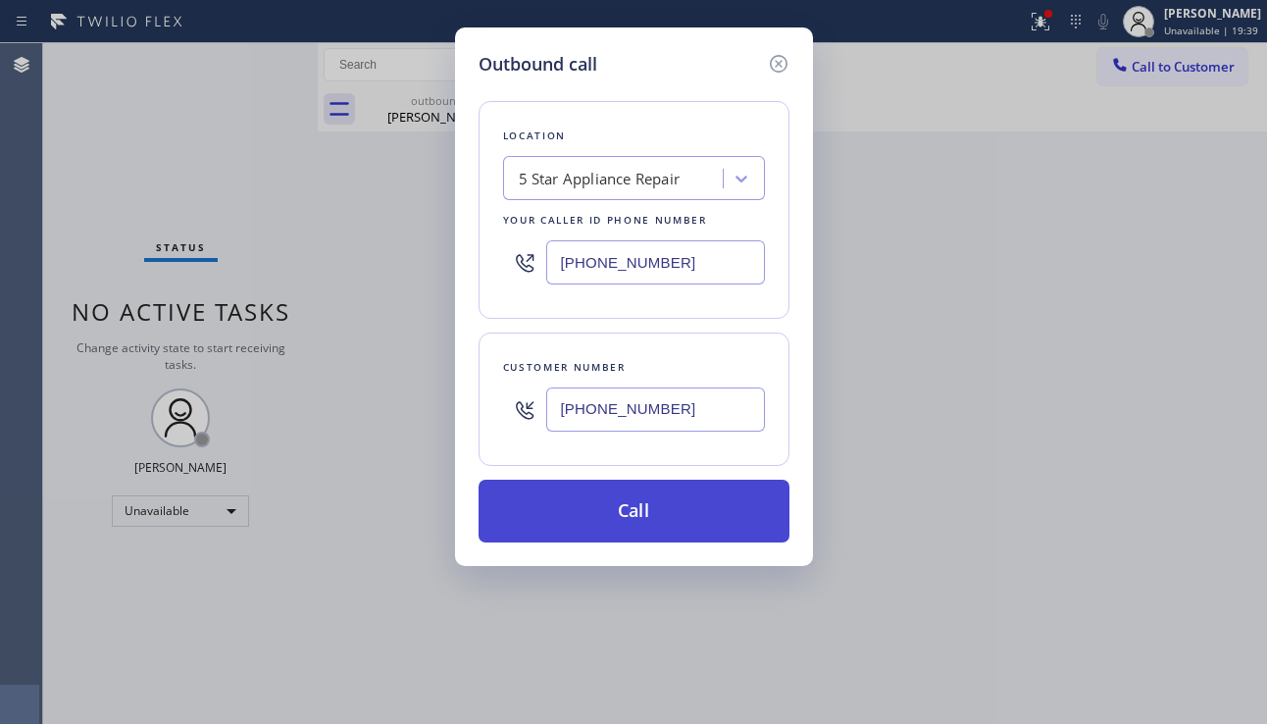
type input "[PHONE_NUMBER]"
click at [630, 512] on button "Call" at bounding box center [633, 510] width 311 height 63
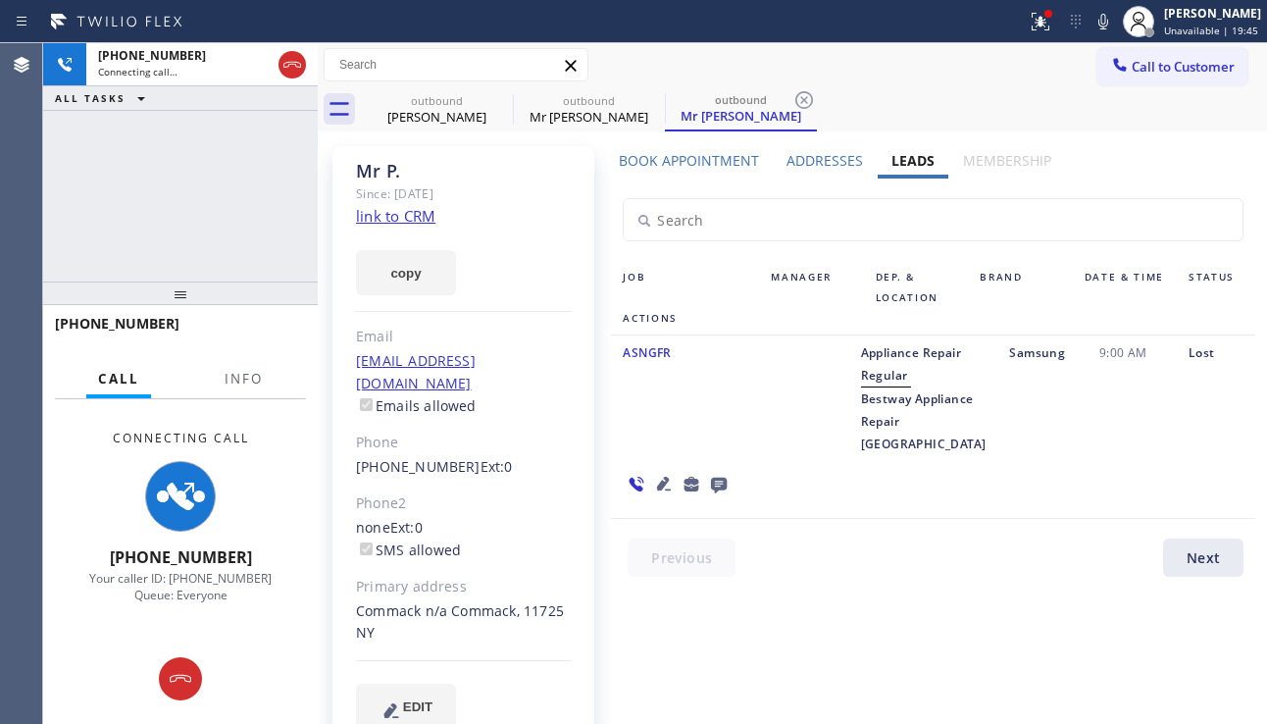
click at [671, 477] on icon at bounding box center [664, 484] width 14 height 14
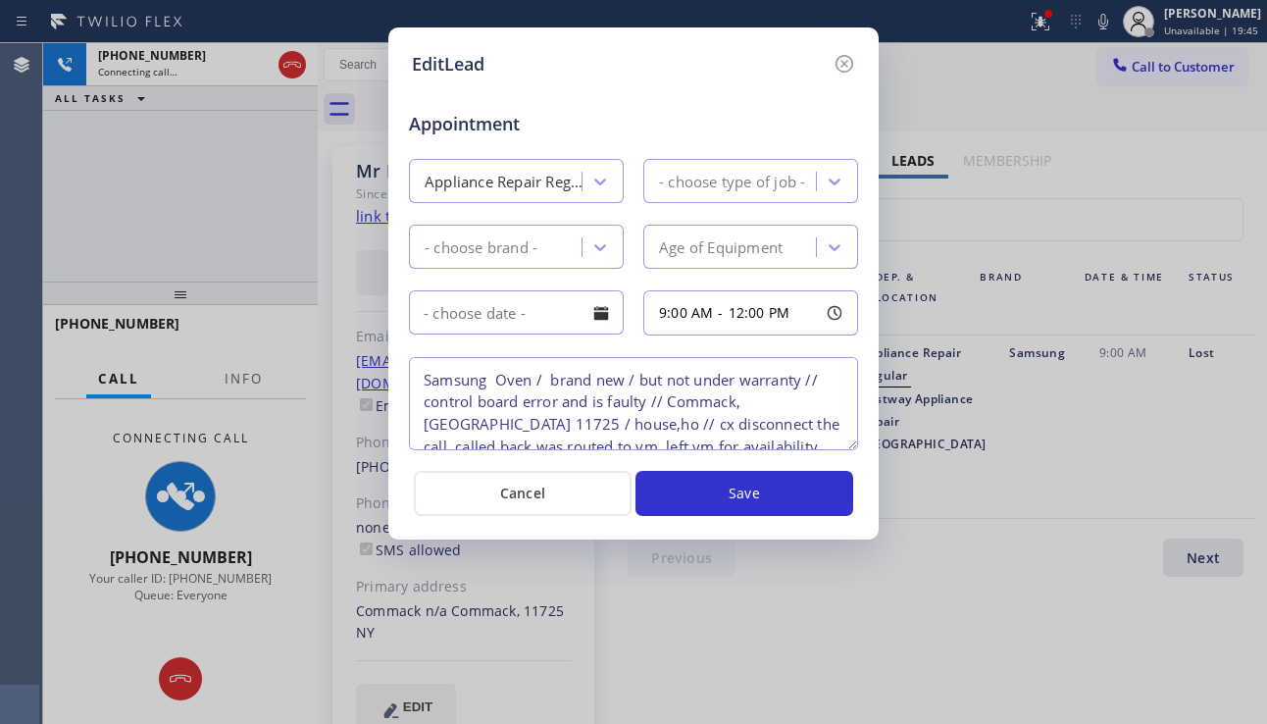
type textarea "Samsung Oven / brand new / but not under warranty // control board error and is…"
drag, startPoint x: 811, startPoint y: 367, endPoint x: 793, endPoint y: 368, distance: 17.7
click at [793, 367] on textarea "Samsung Oven / brand new / but not under warranty // control board error and is…" at bounding box center [633, 403] width 449 height 93
click at [792, 411] on textarea "Samsung Oven / brand new / but not under warranty // control board error and is…" at bounding box center [633, 403] width 449 height 93
drag, startPoint x: 809, startPoint y: 398, endPoint x: 772, endPoint y: 401, distance: 37.4
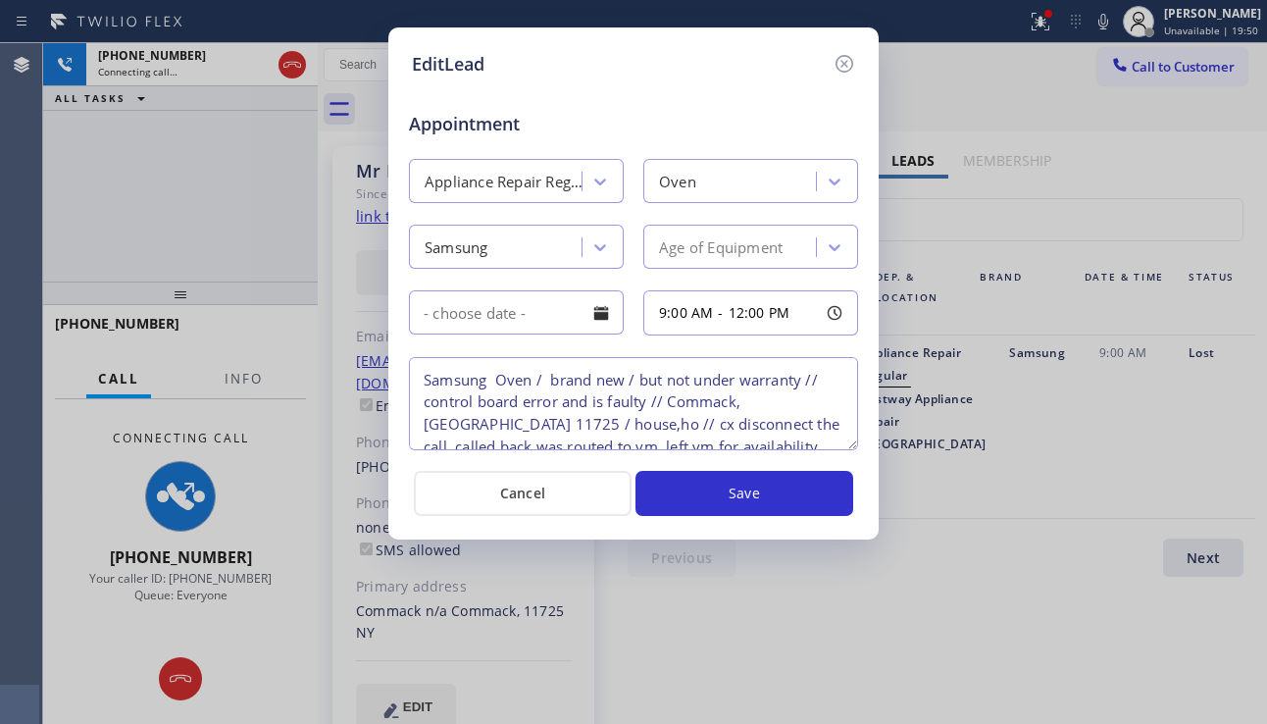
click at [772, 401] on textarea "Samsung Oven / brand new / but not under warranty // control board error and is…" at bounding box center [633, 403] width 449 height 93
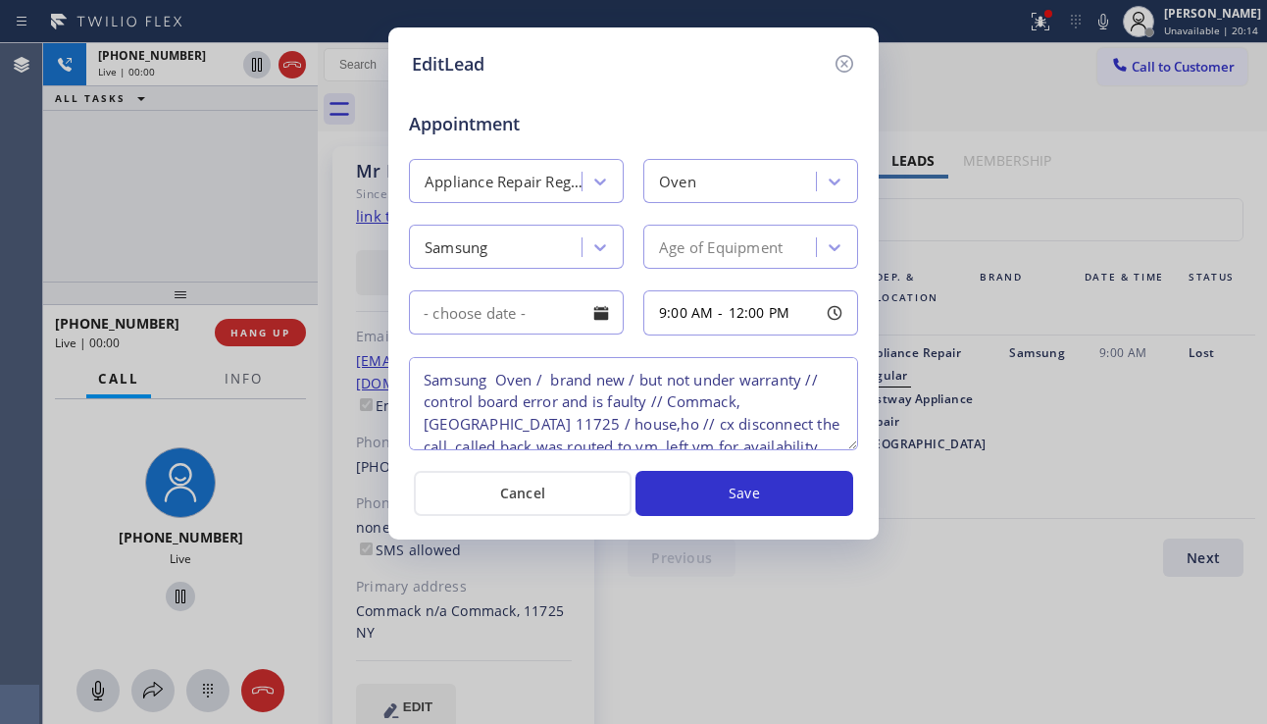
click at [1187, 453] on div "EditLead Appointment Appliance Repair Regular Oven Samsung Age of Equipment 9:0…" at bounding box center [633, 362] width 1267 height 724
click at [831, 55] on div at bounding box center [843, 64] width 24 height 26
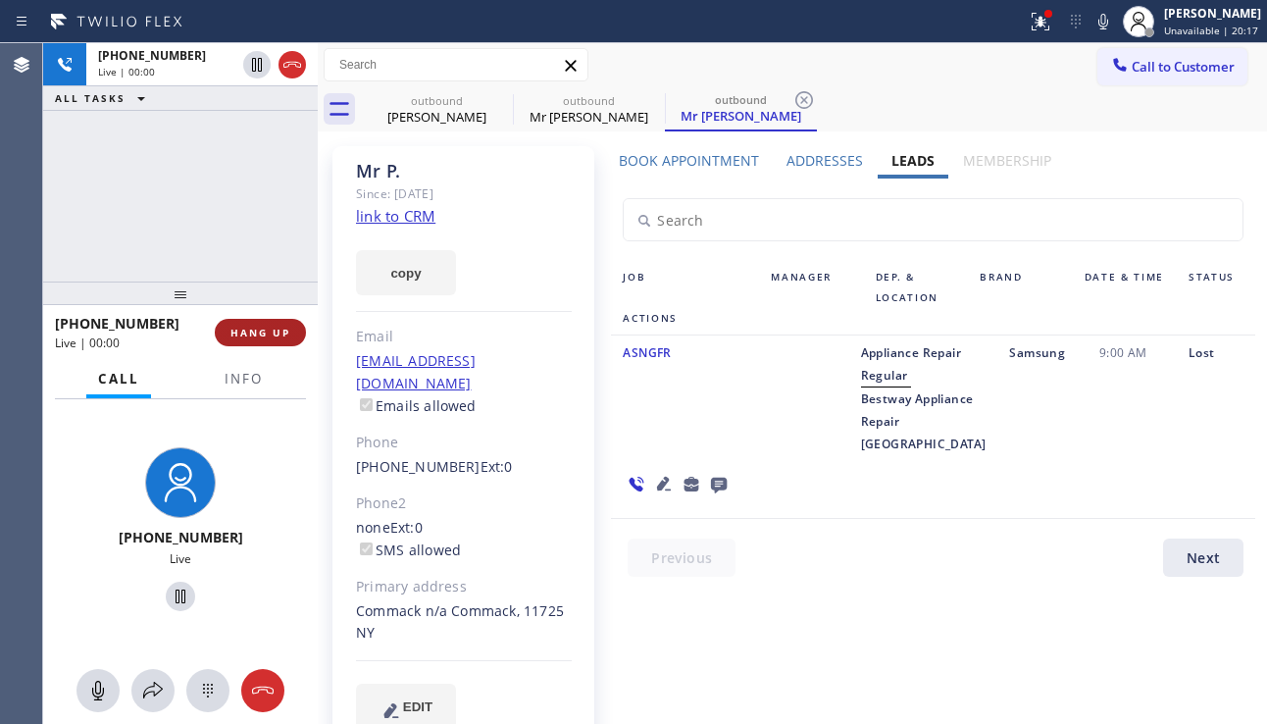
click at [264, 344] on button "HANG UP" at bounding box center [260, 332] width 91 height 27
click at [264, 346] on div "[PHONE_NUMBER] Live | 00:00 HANG UP" at bounding box center [180, 332] width 251 height 51
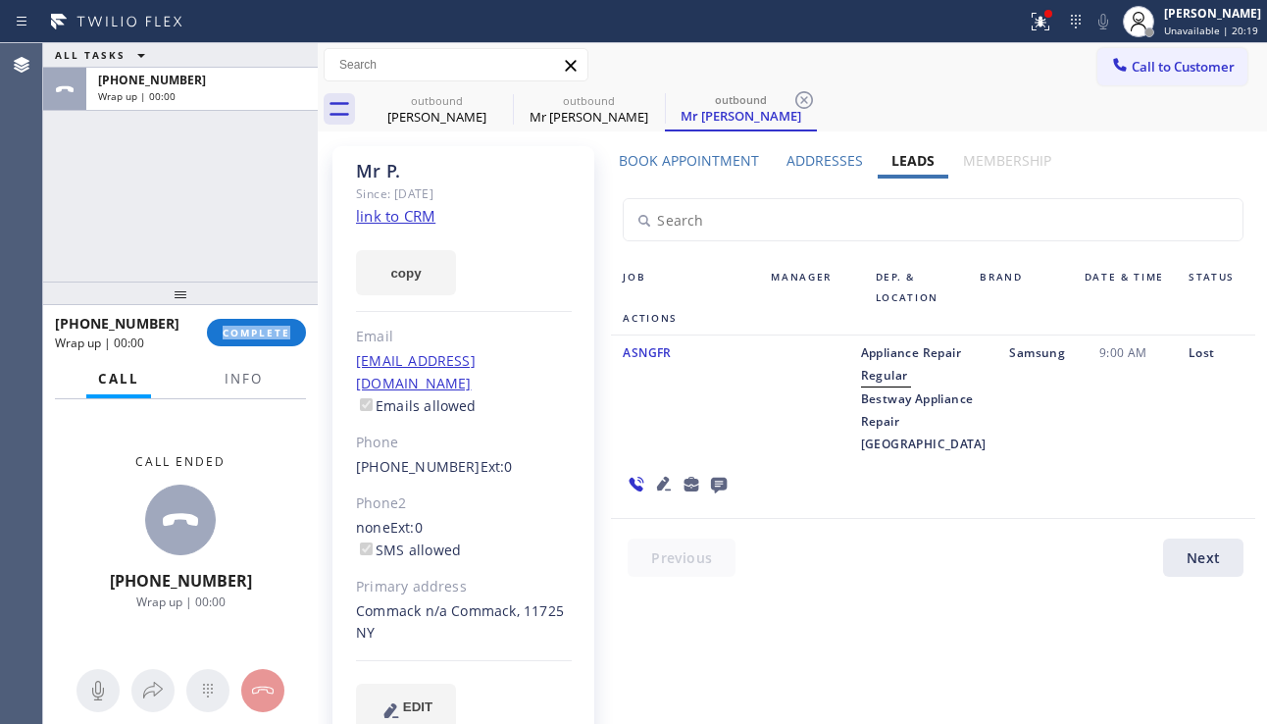
click at [264, 346] on div "[PHONE_NUMBER] Wrap up | 00:00 COMPLETE" at bounding box center [180, 332] width 251 height 51
click at [297, 339] on button "COMPLETE" at bounding box center [256, 332] width 99 height 27
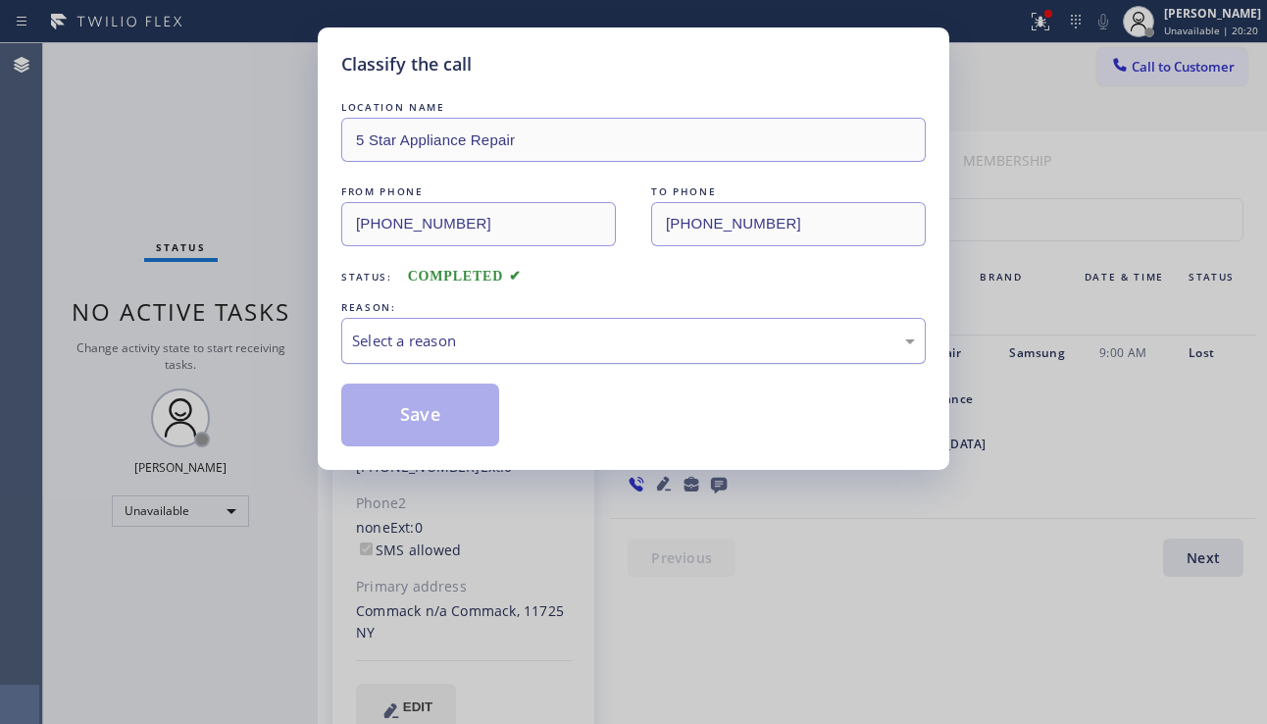
click at [533, 341] on div "Select a reason" at bounding box center [633, 340] width 563 height 23
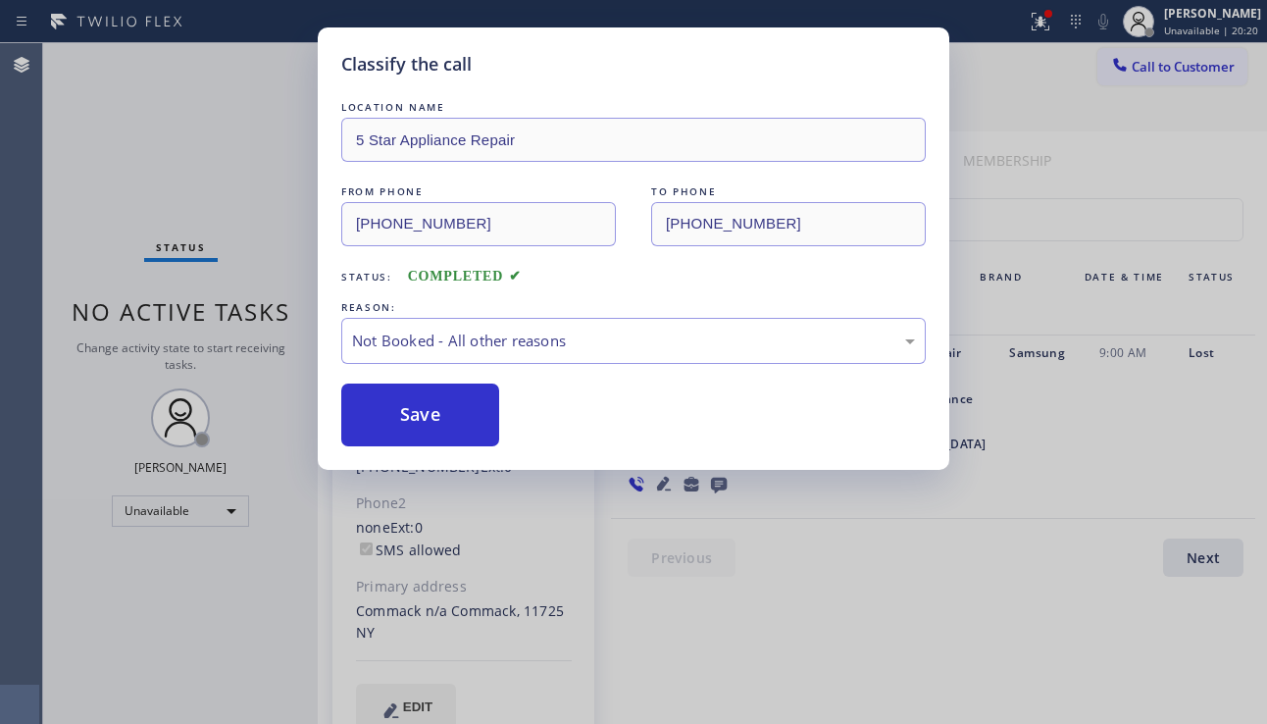
click at [428, 418] on button "Save" at bounding box center [420, 414] width 158 height 63
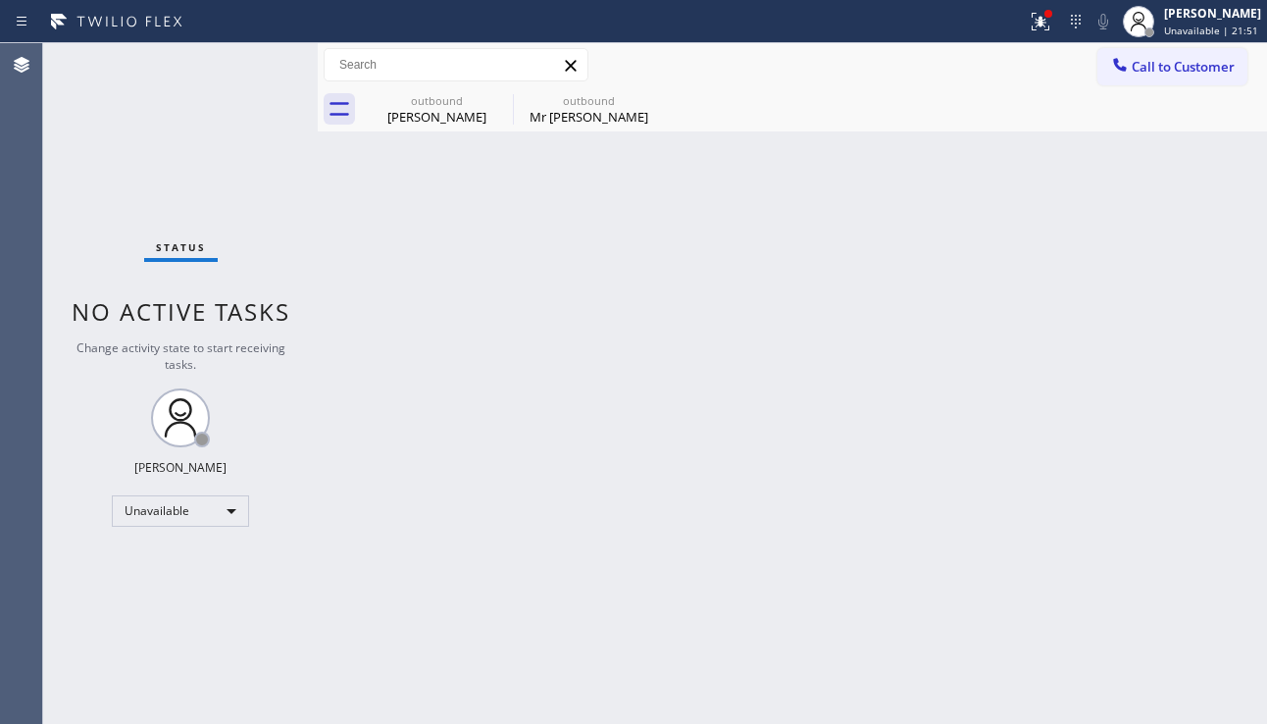
click at [1108, 428] on div "Back to Dashboard Change Sender ID Customers Technicians Select a contact Outbo…" at bounding box center [792, 383] width 949 height 680
click at [1133, 80] on button "Call to Customer" at bounding box center [1172, 66] width 150 height 37
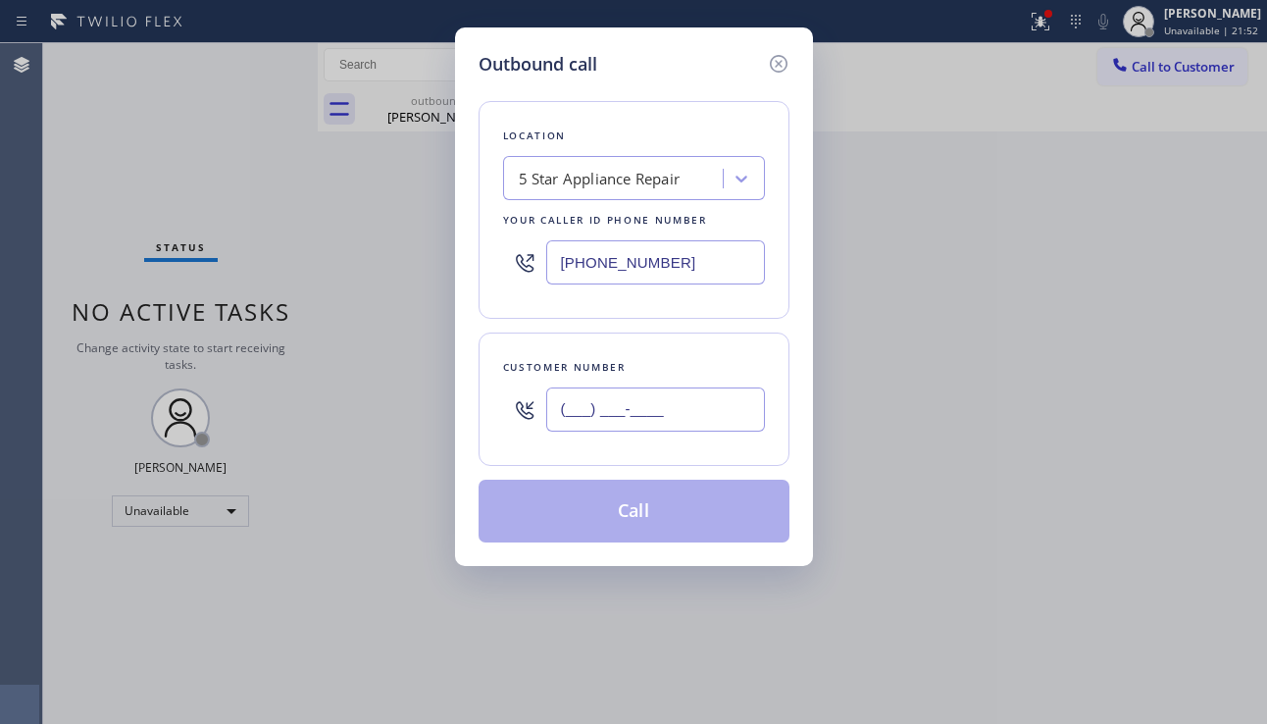
click at [582, 399] on input "(___) ___-____" at bounding box center [655, 409] width 219 height 44
paste input "510) 872-2600"
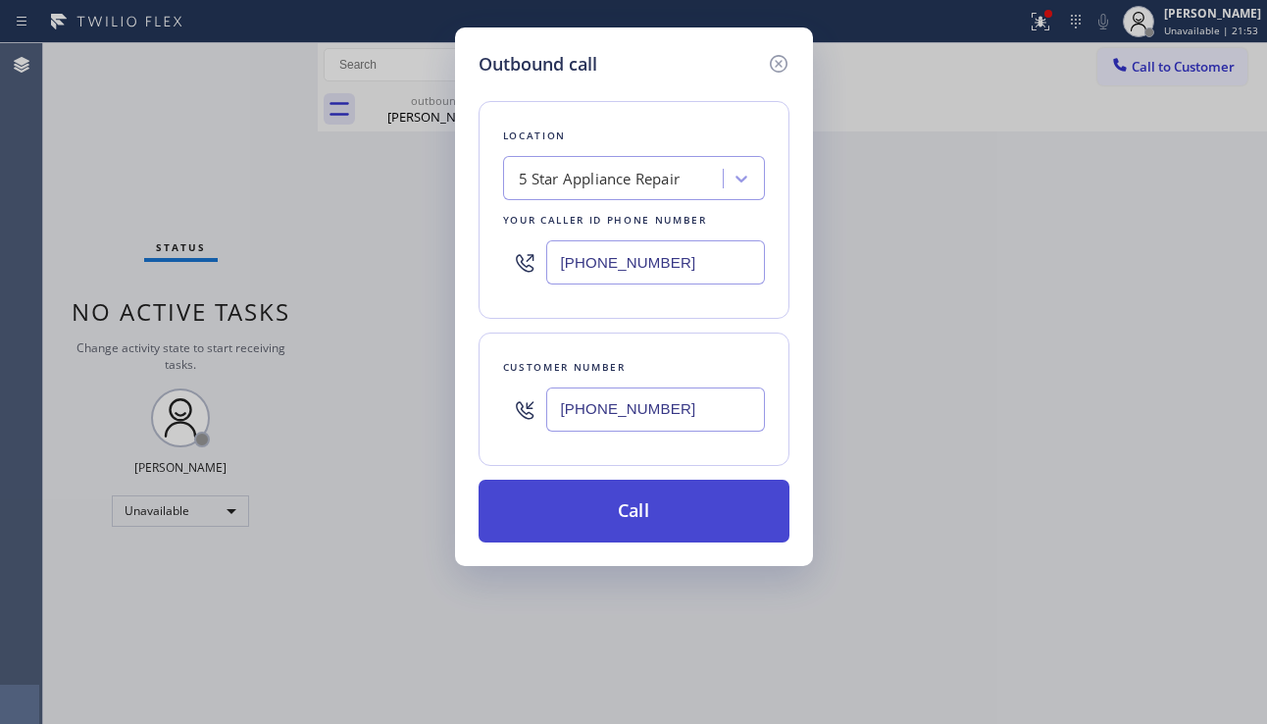
type input "[PHONE_NUMBER]"
click at [615, 522] on button "Call" at bounding box center [633, 510] width 311 height 63
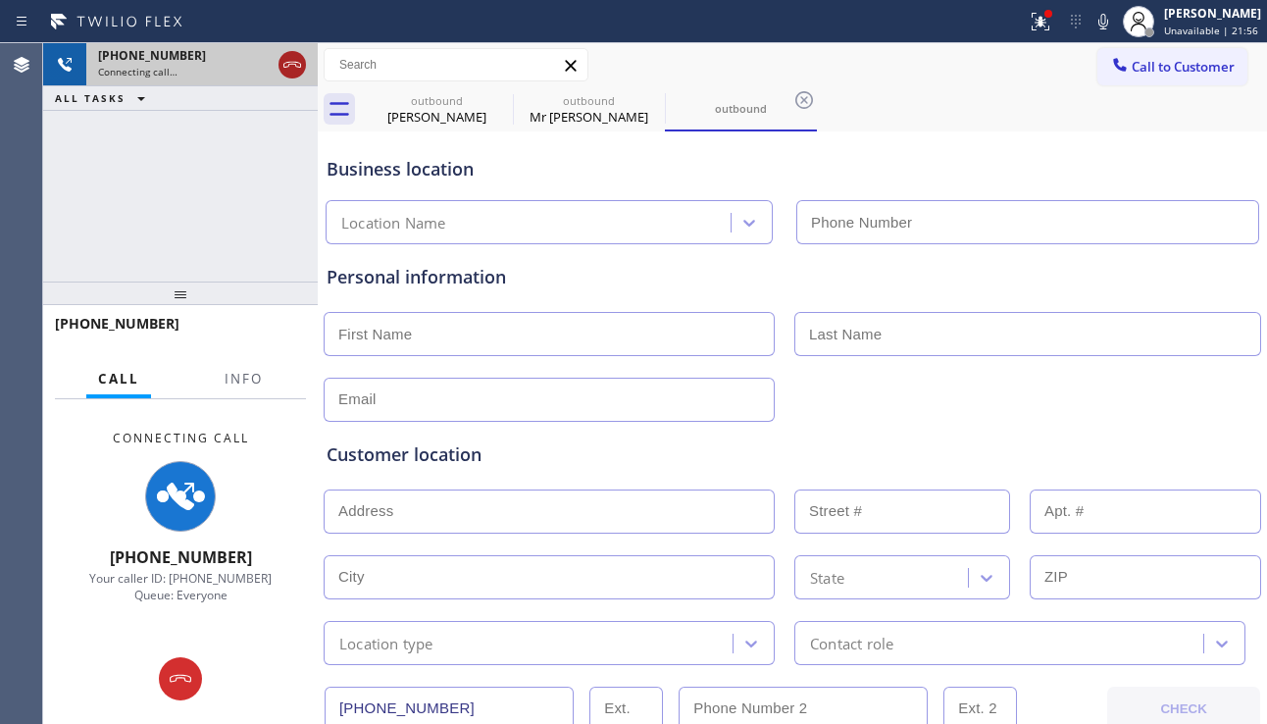
type input "[PHONE_NUMBER]"
click at [299, 62] on icon at bounding box center [292, 65] width 24 height 24
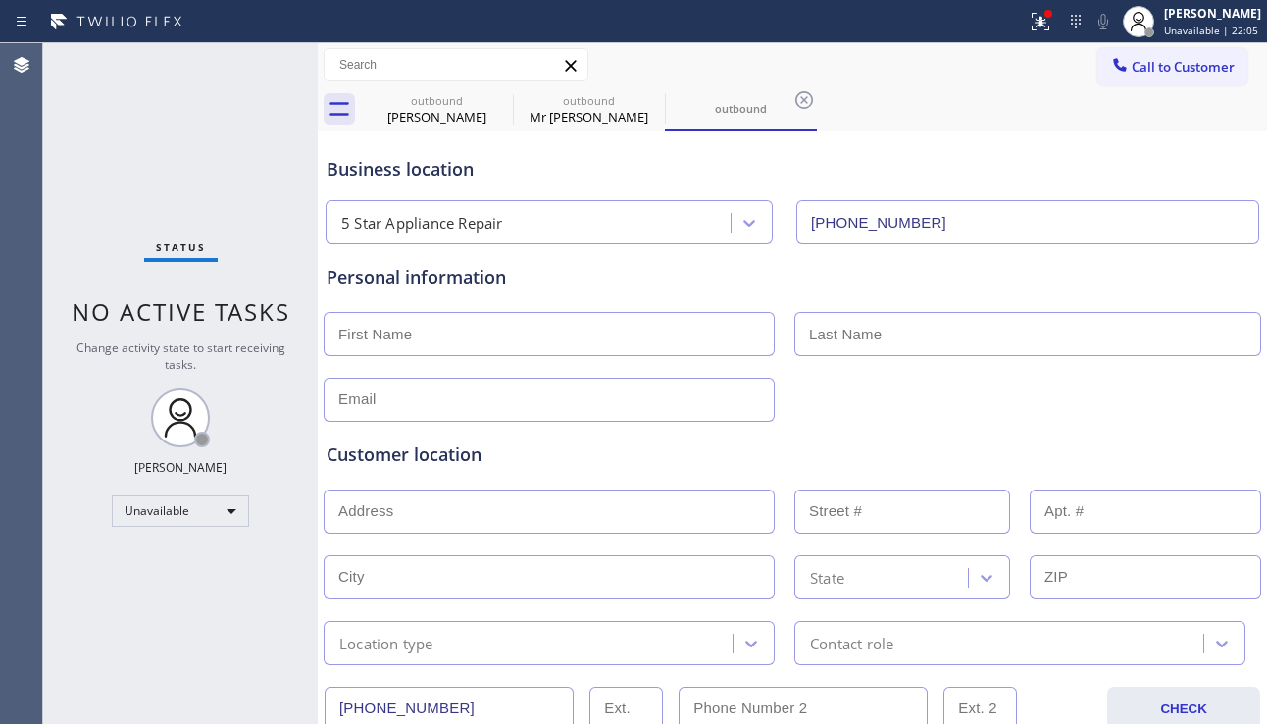
drag, startPoint x: 1190, startPoint y: 403, endPoint x: 1184, endPoint y: 360, distance: 43.5
click at [1190, 403] on div at bounding box center [792, 398] width 941 height 48
click at [1152, 66] on span "Call to Customer" at bounding box center [1183, 67] width 103 height 18
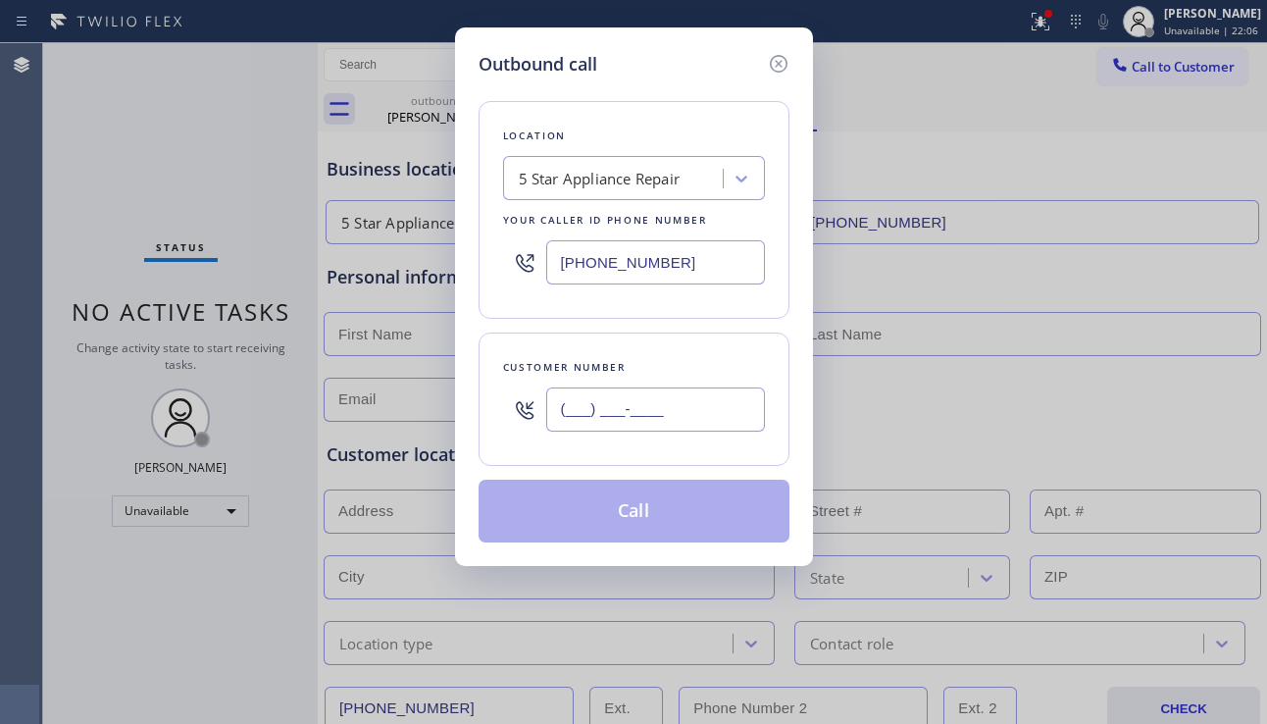
click at [659, 405] on input "(___) ___-____" at bounding box center [655, 409] width 219 height 44
paste input "480) 238-7116"
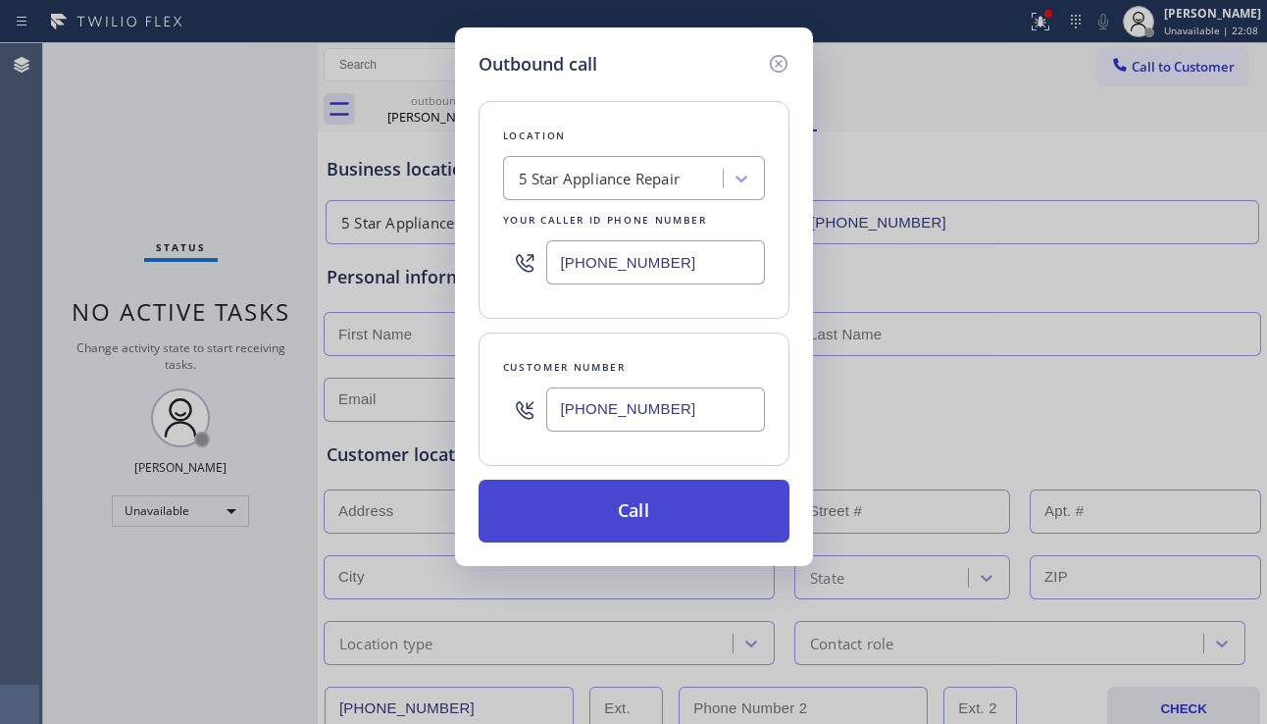
type input "[PHONE_NUMBER]"
click at [651, 504] on button "Call" at bounding box center [633, 510] width 311 height 63
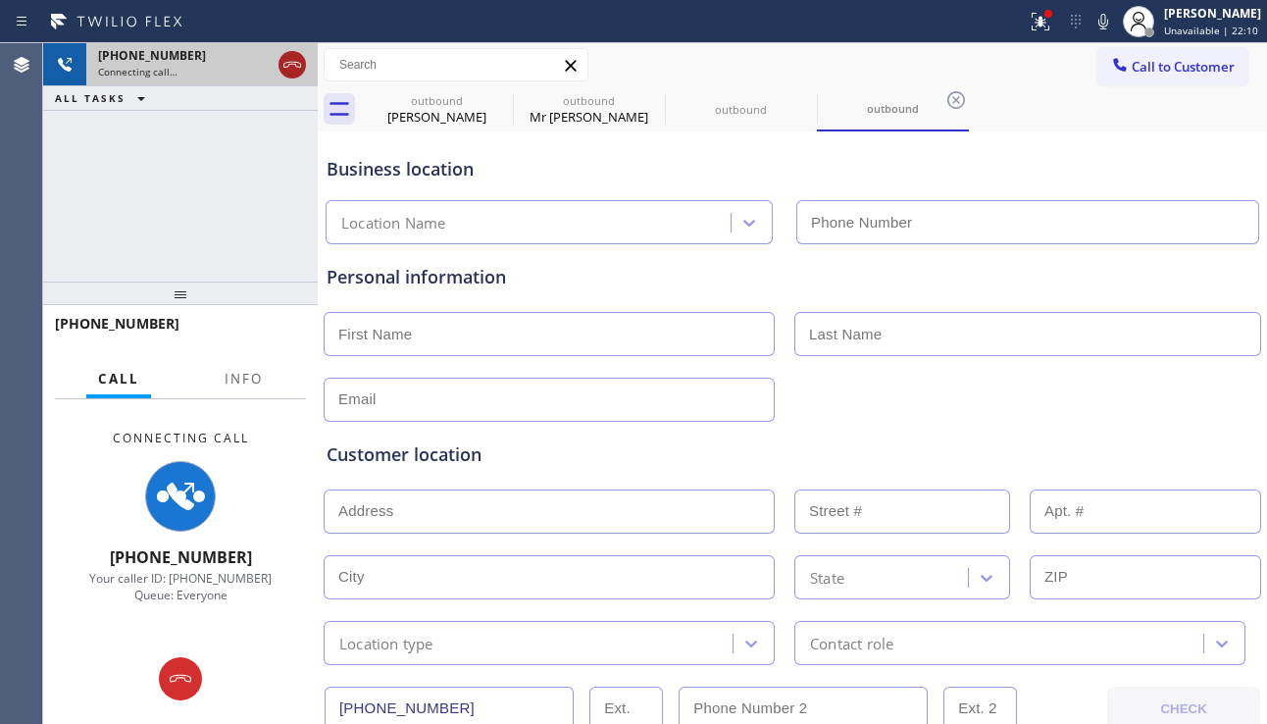
type input "[PHONE_NUMBER]"
click at [293, 64] on icon at bounding box center [292, 65] width 18 height 6
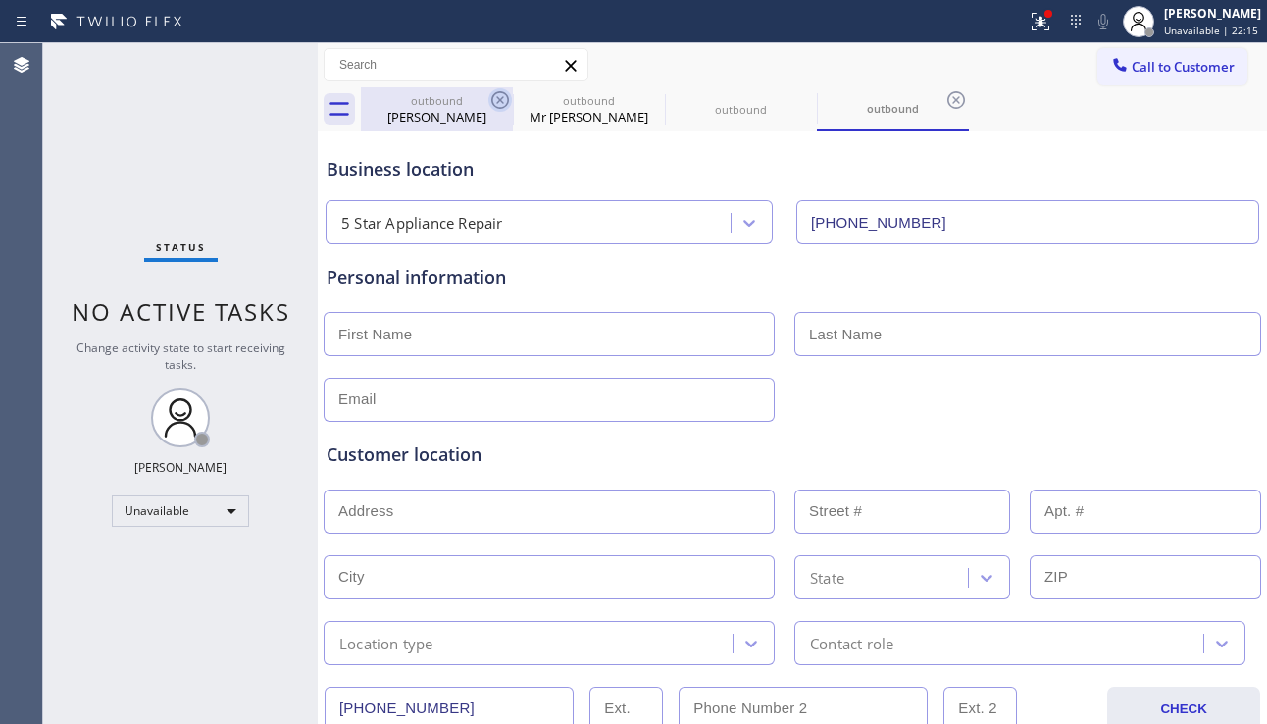
click at [493, 96] on icon at bounding box center [500, 100] width 18 height 18
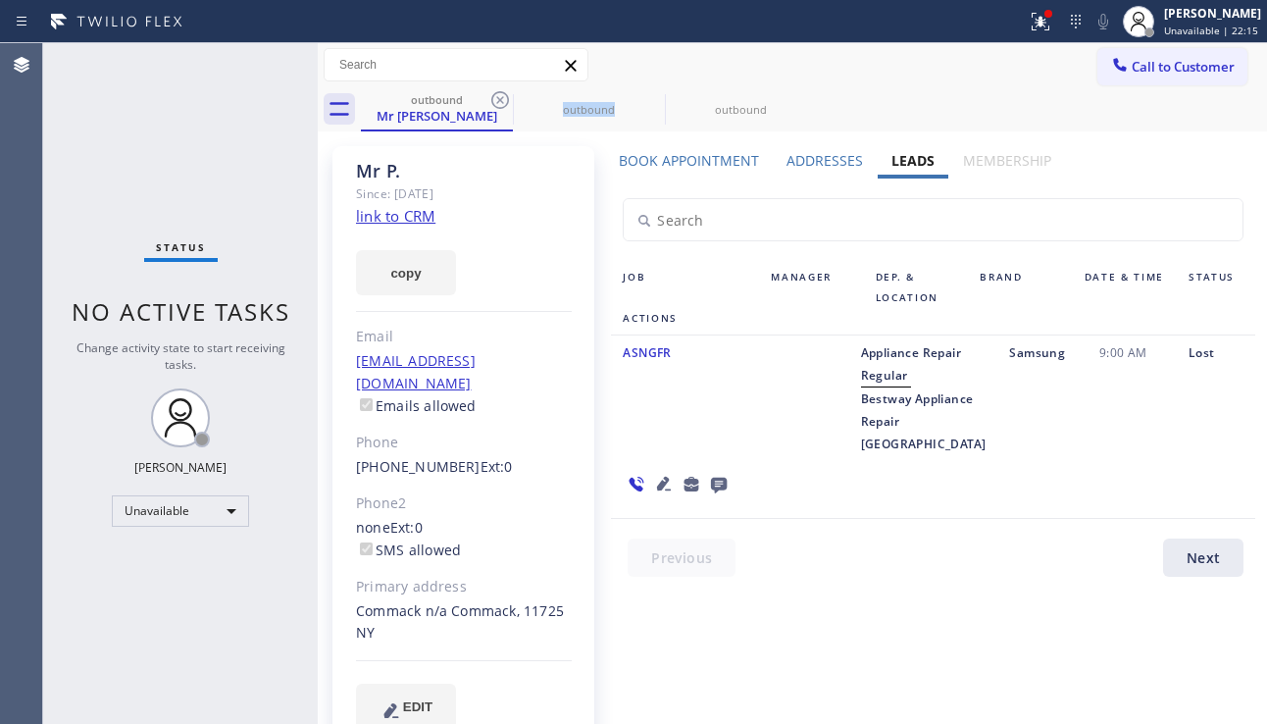
click at [493, 96] on icon at bounding box center [500, 100] width 18 height 18
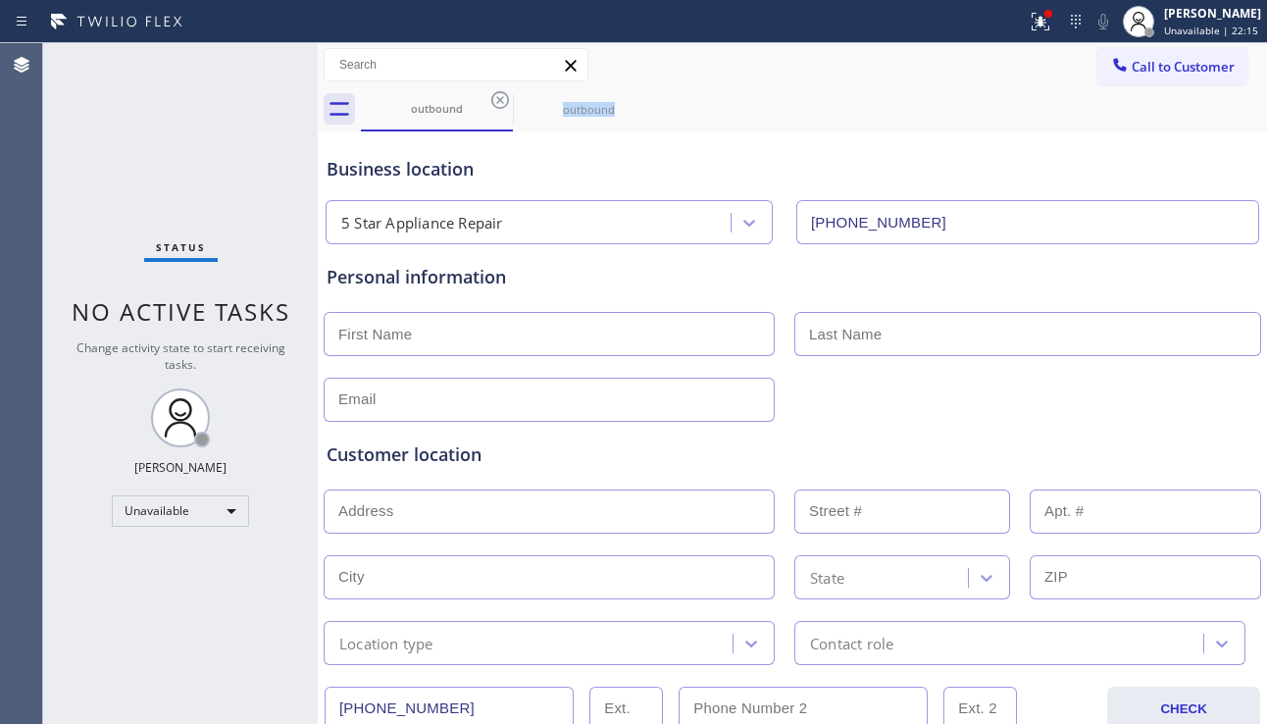
click at [493, 96] on icon at bounding box center [500, 100] width 18 height 18
click at [0, 0] on icon at bounding box center [0, 0] width 0 height 0
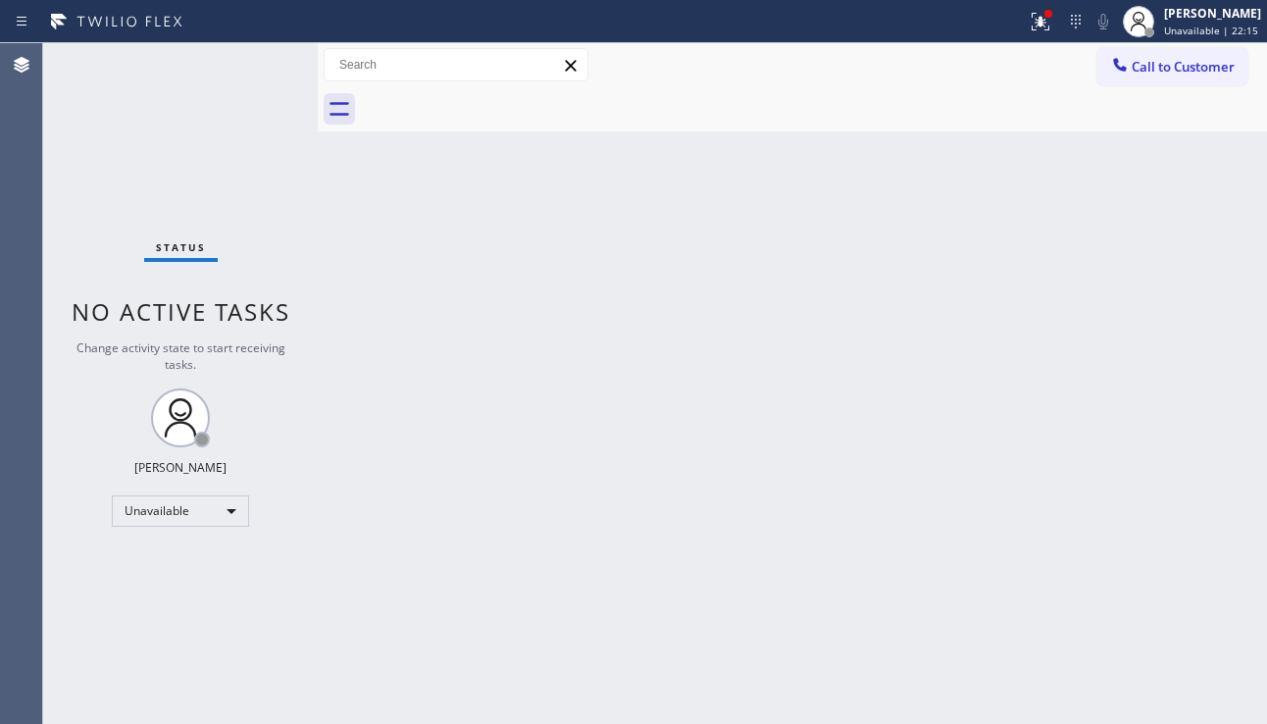
click at [493, 96] on div at bounding box center [814, 109] width 906 height 44
click at [1173, 76] on button "Call to Customer" at bounding box center [1172, 66] width 150 height 37
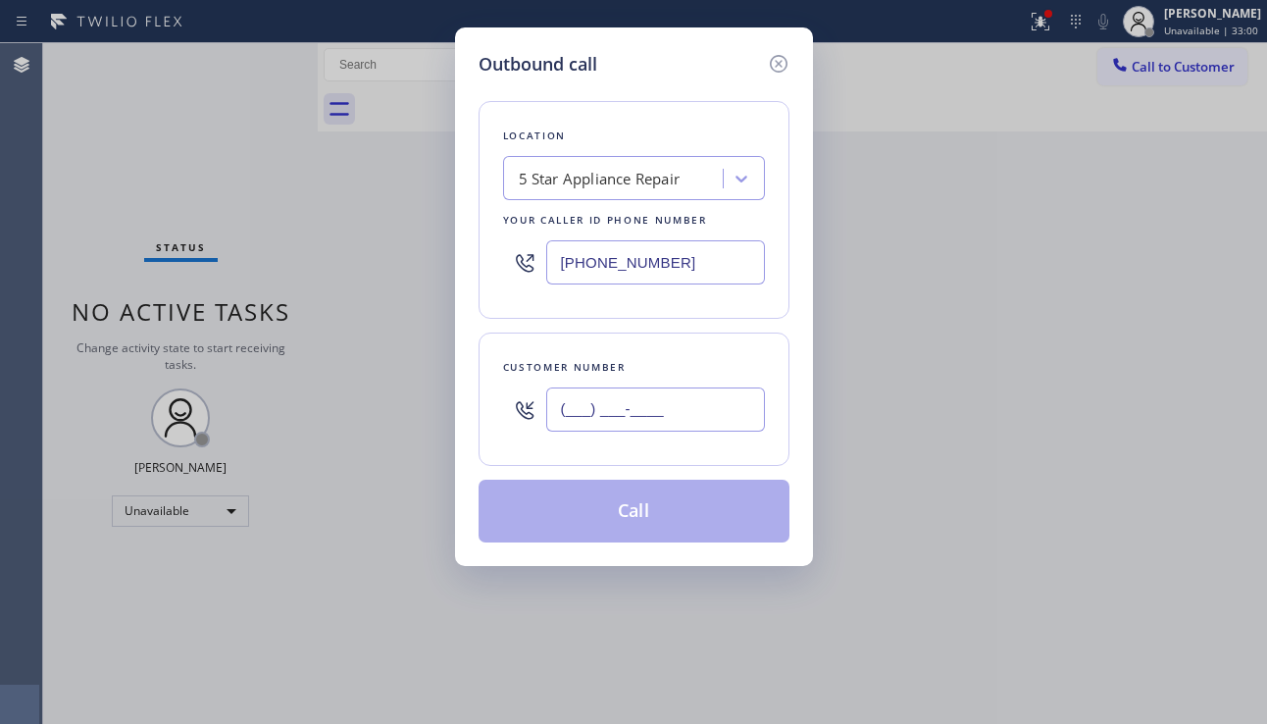
click at [629, 397] on input "(___) ___-____" at bounding box center [655, 409] width 219 height 44
paste input "301) 875-4365"
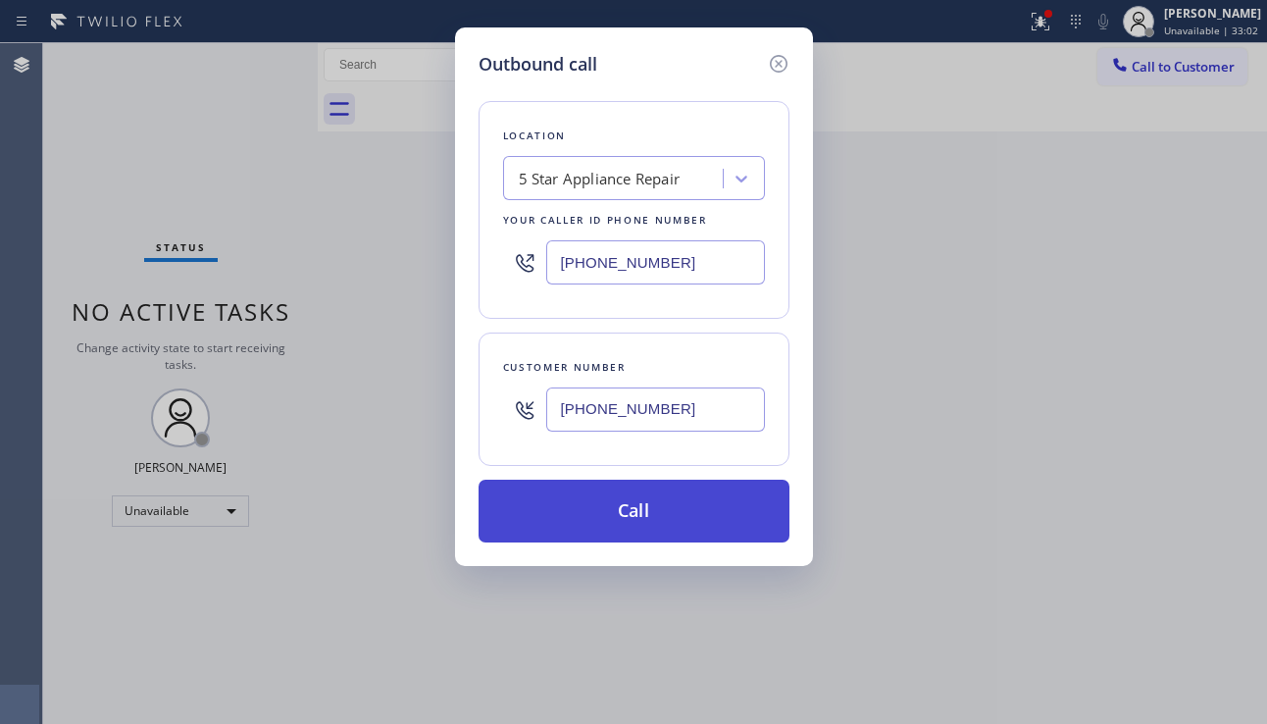
type input "[PHONE_NUMBER]"
click at [619, 518] on button "Call" at bounding box center [633, 510] width 311 height 63
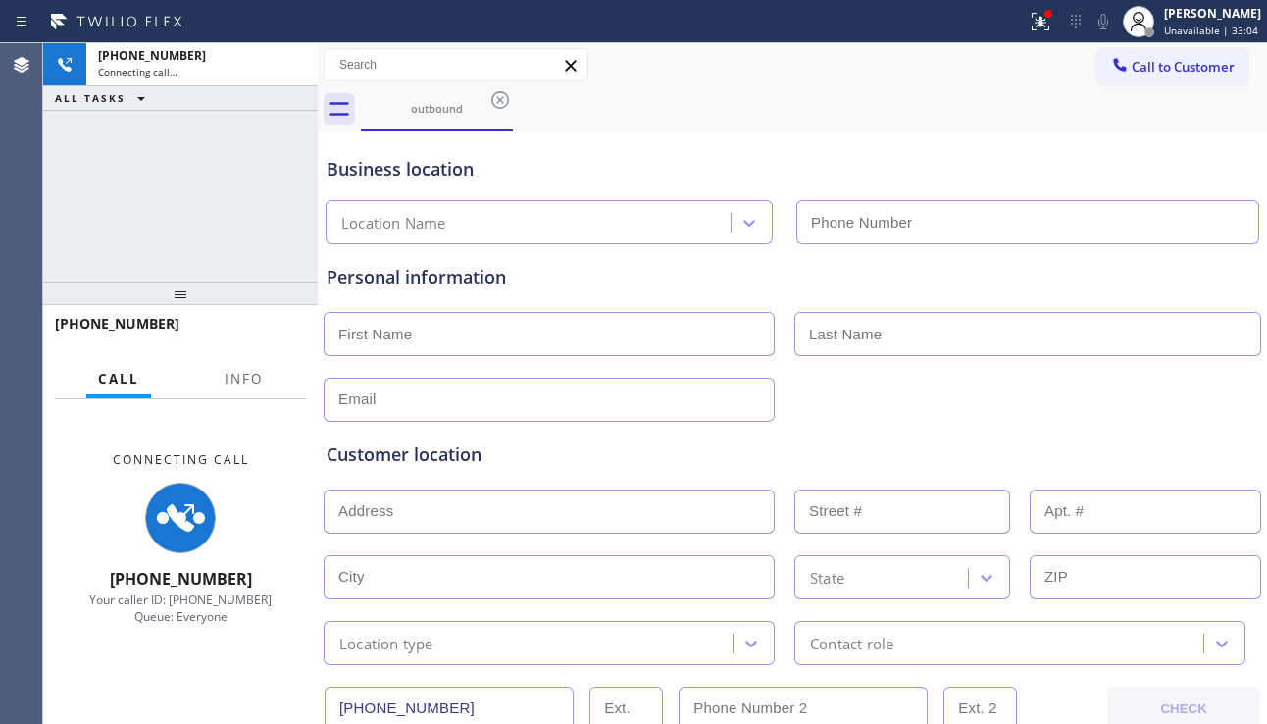
type input "[PHONE_NUMBER]"
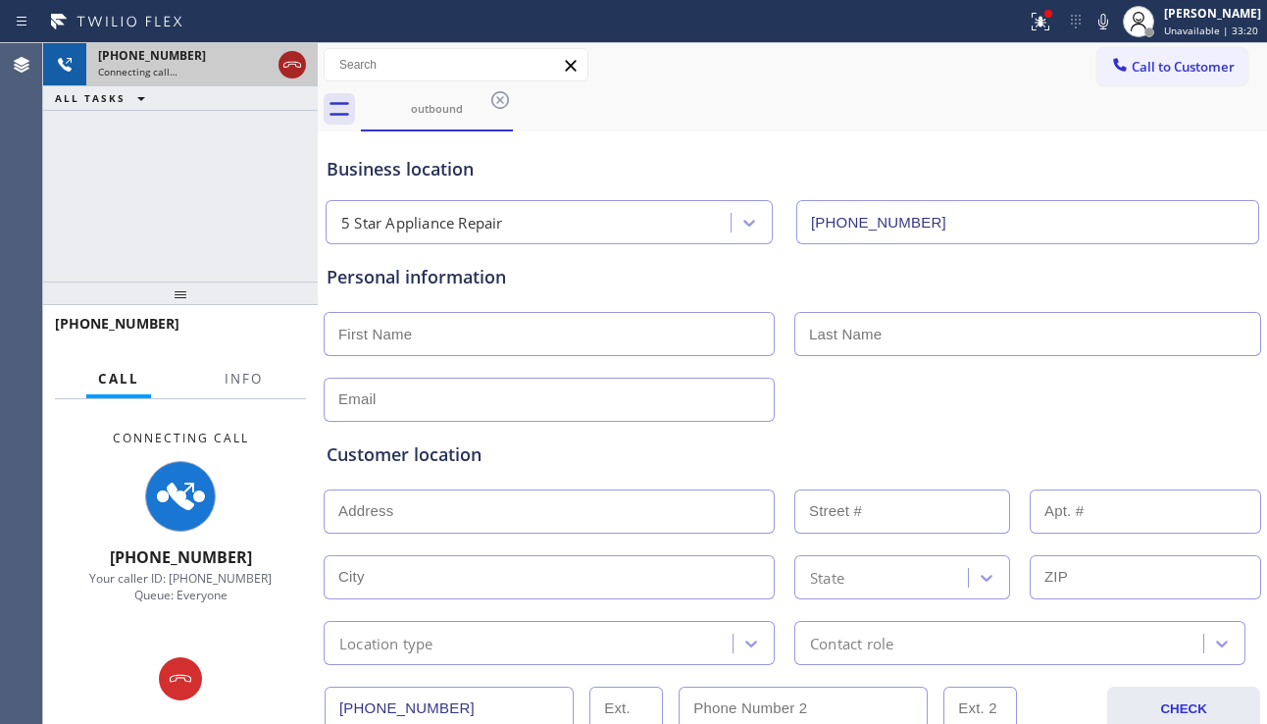
click at [292, 61] on icon at bounding box center [292, 65] width 24 height 24
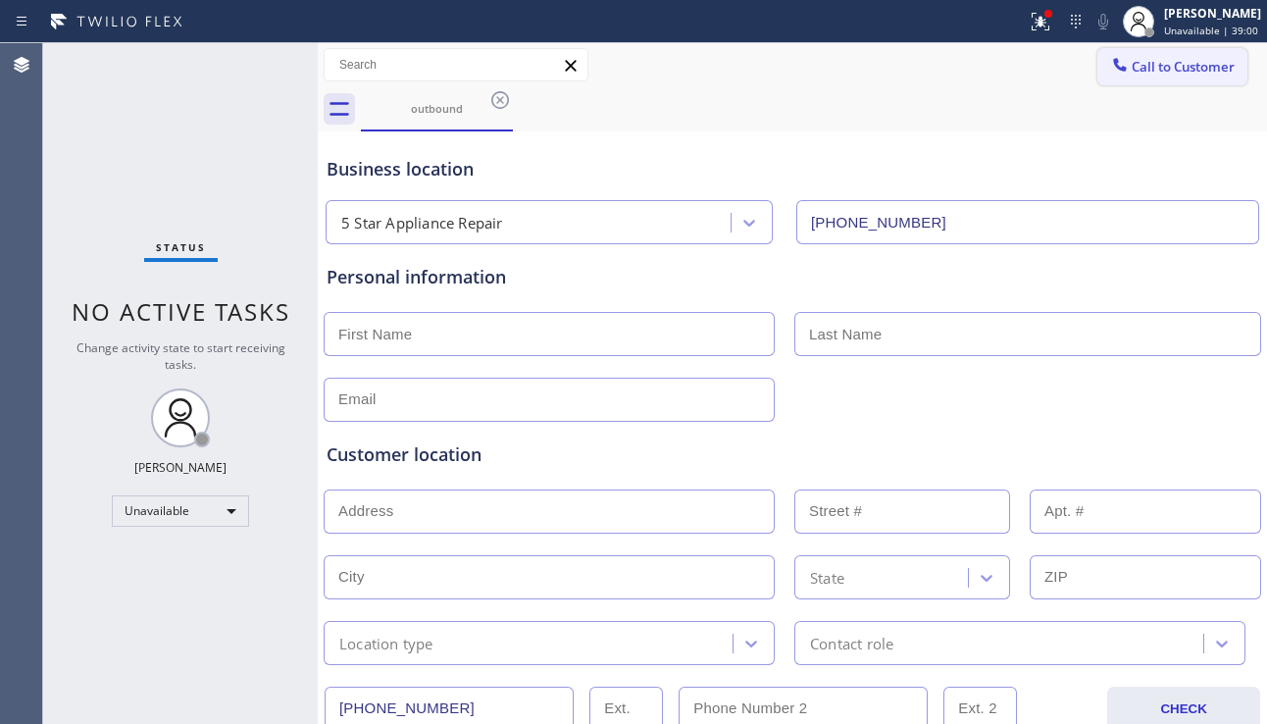
click at [1110, 73] on icon at bounding box center [1120, 65] width 20 height 20
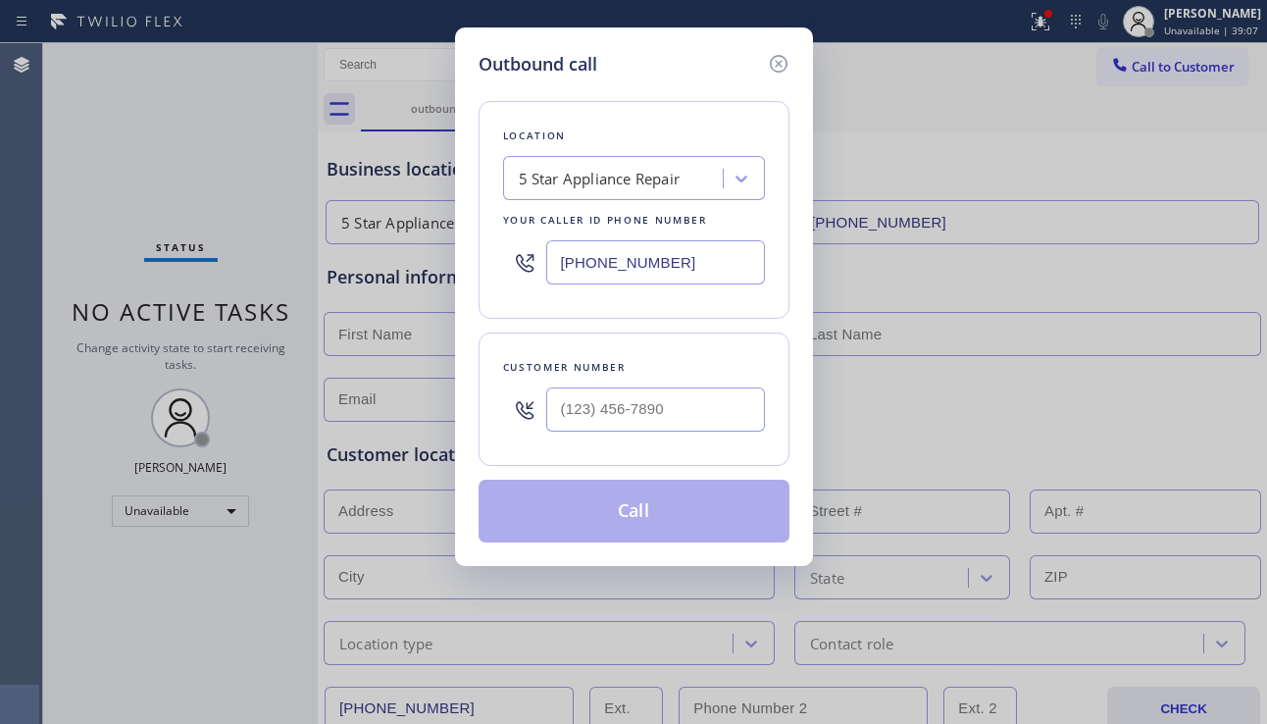
click at [1128, 402] on div "Outbound call Location 5 Star Appliance Repair Your caller id phone number [PHO…" at bounding box center [633, 362] width 1267 height 724
click at [592, 391] on input "(___) ___-____" at bounding box center [655, 409] width 219 height 44
paste input "615) 948-3740"
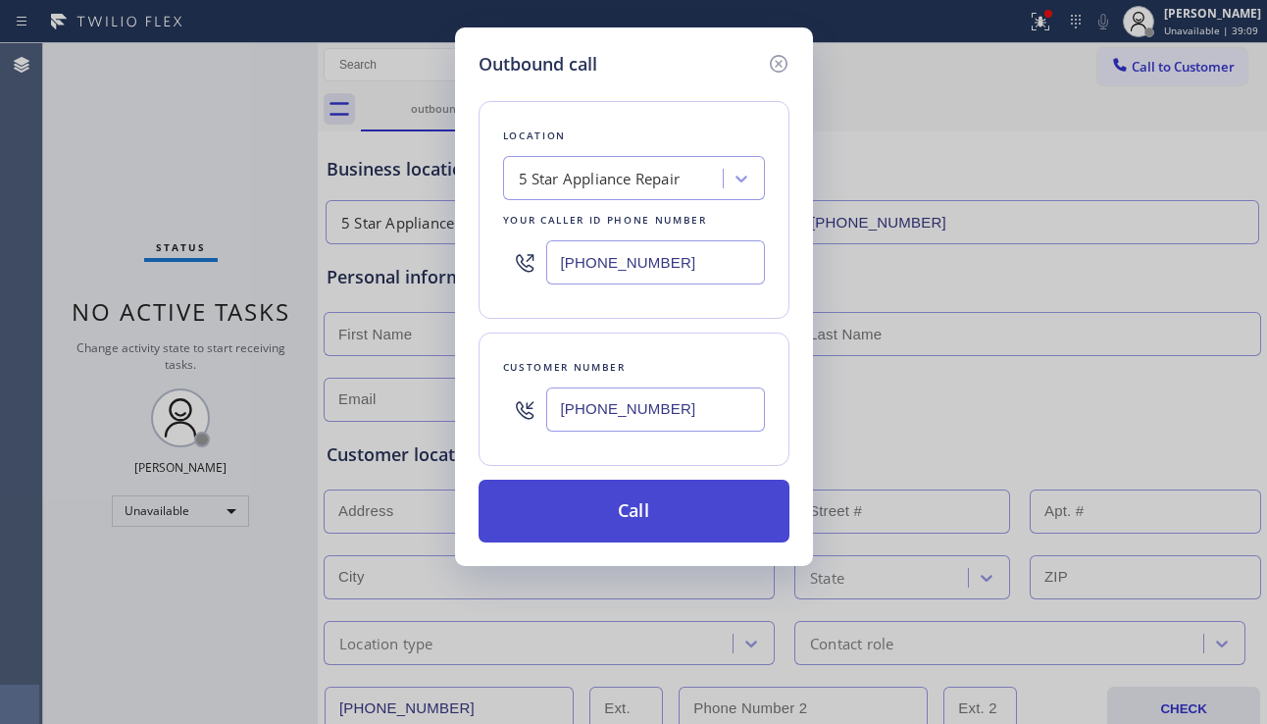
click at [632, 518] on button "Call" at bounding box center [633, 510] width 311 height 63
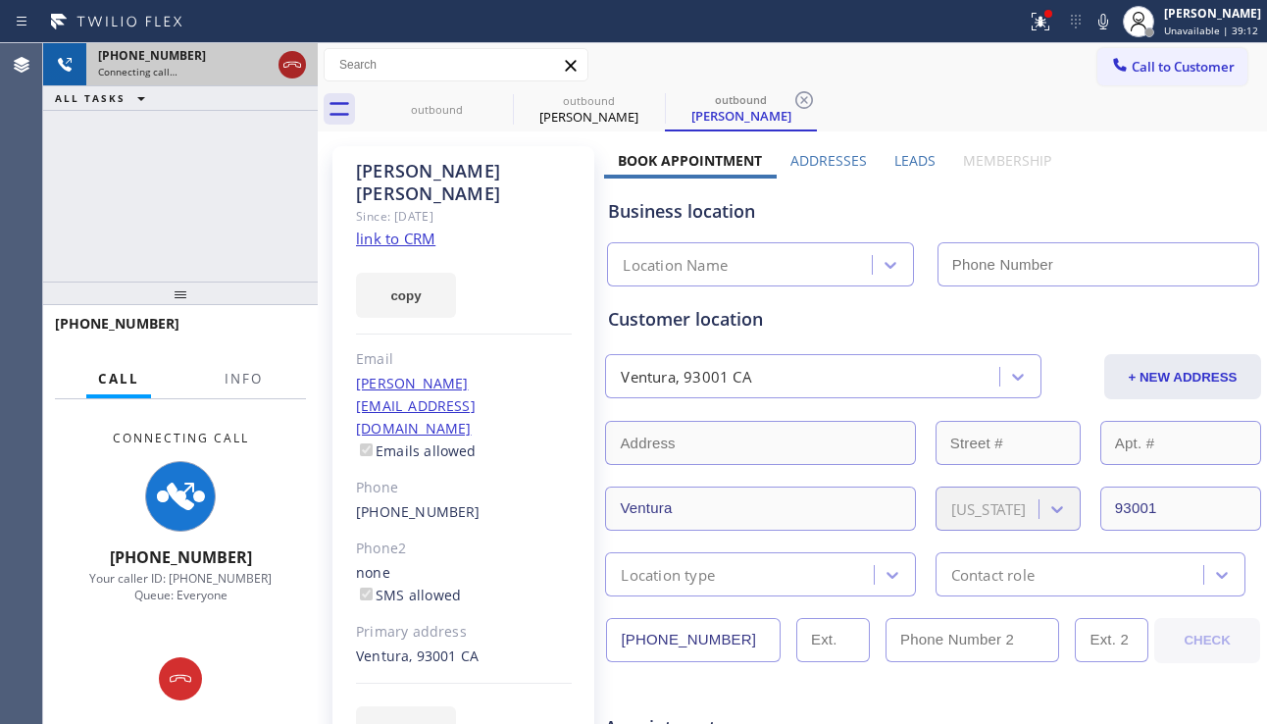
click at [299, 69] on icon at bounding box center [292, 65] width 24 height 24
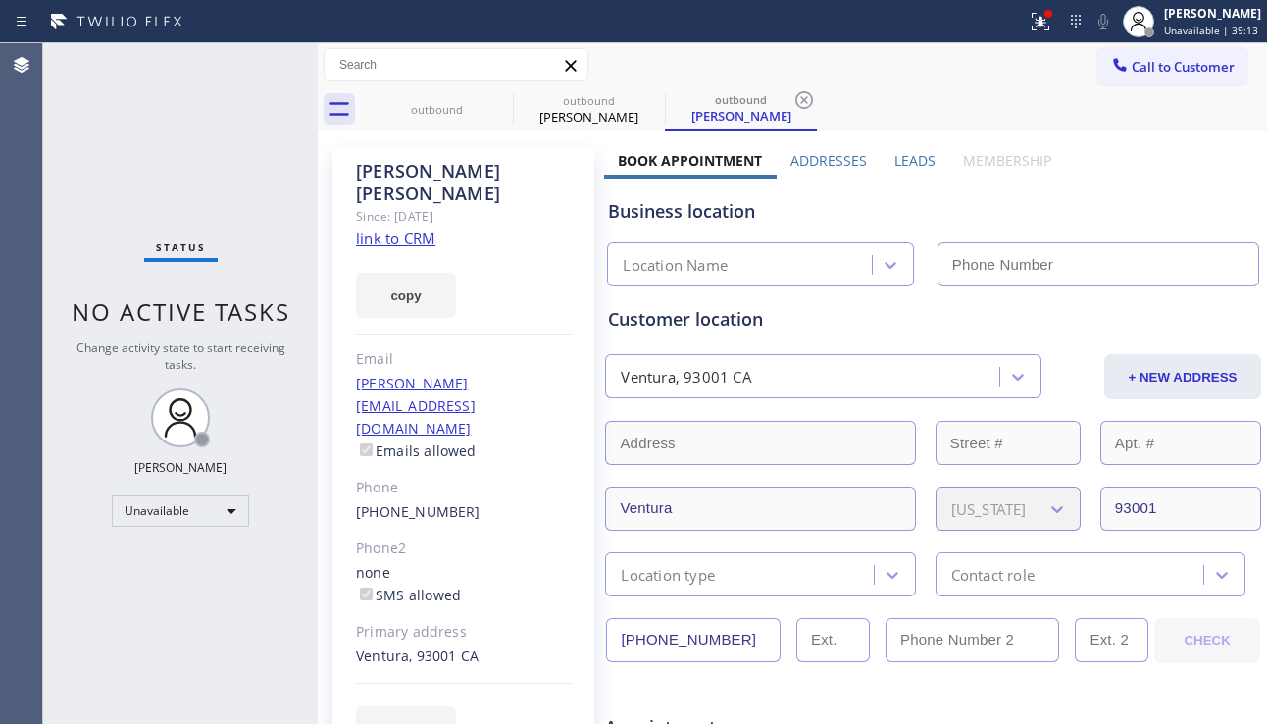
click at [902, 157] on label "Leads" at bounding box center [914, 160] width 41 height 19
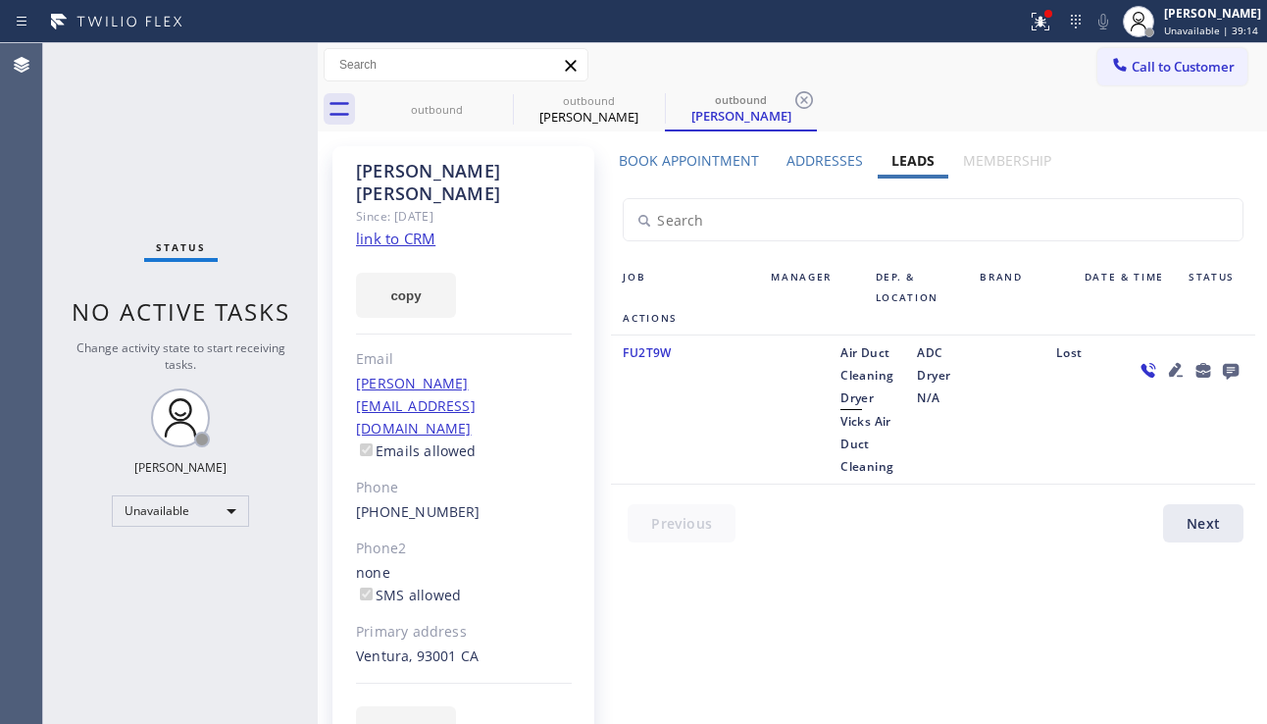
click at [1179, 370] on icon at bounding box center [1176, 370] width 24 height 24
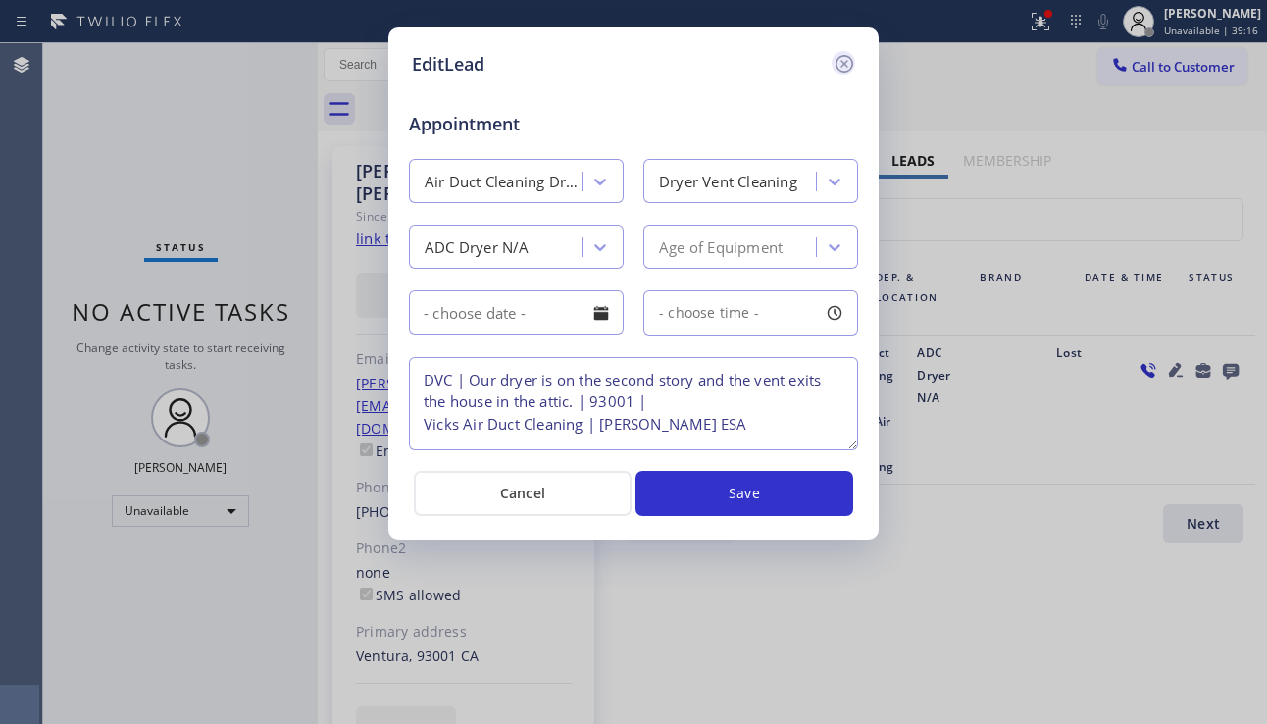
click at [845, 56] on icon at bounding box center [844, 64] width 18 height 18
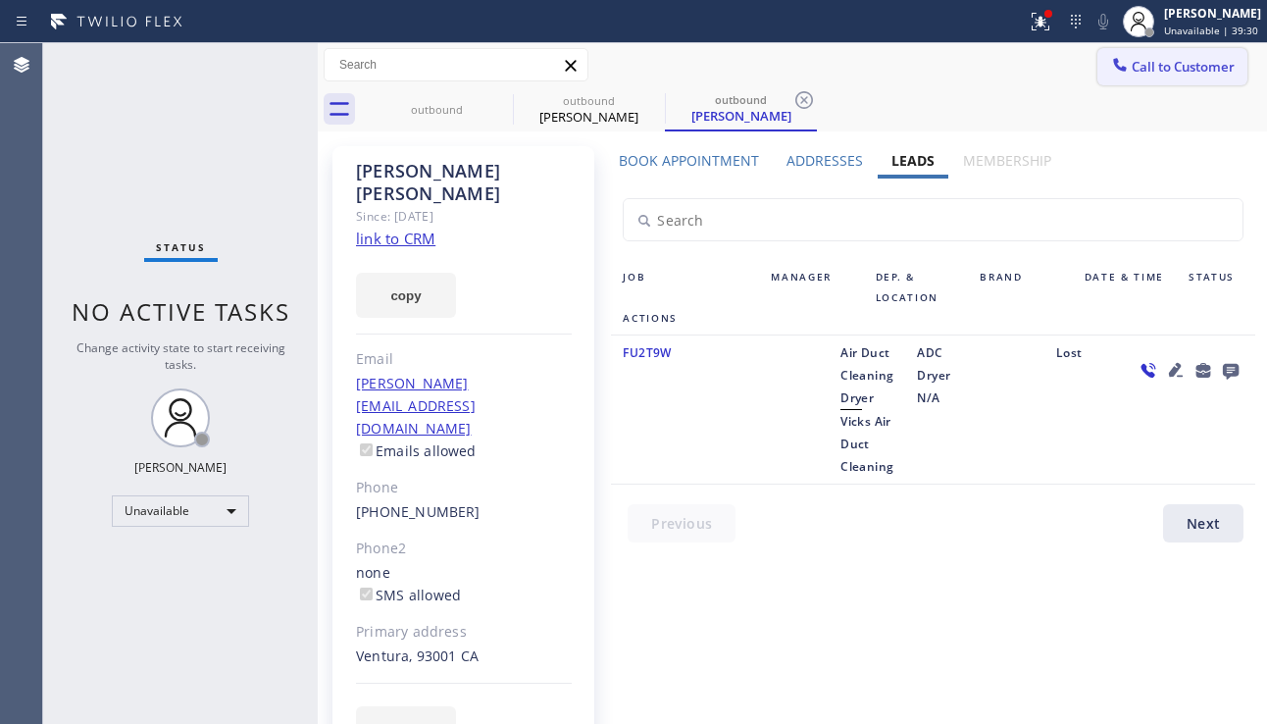
click at [1124, 74] on icon at bounding box center [1120, 65] width 20 height 20
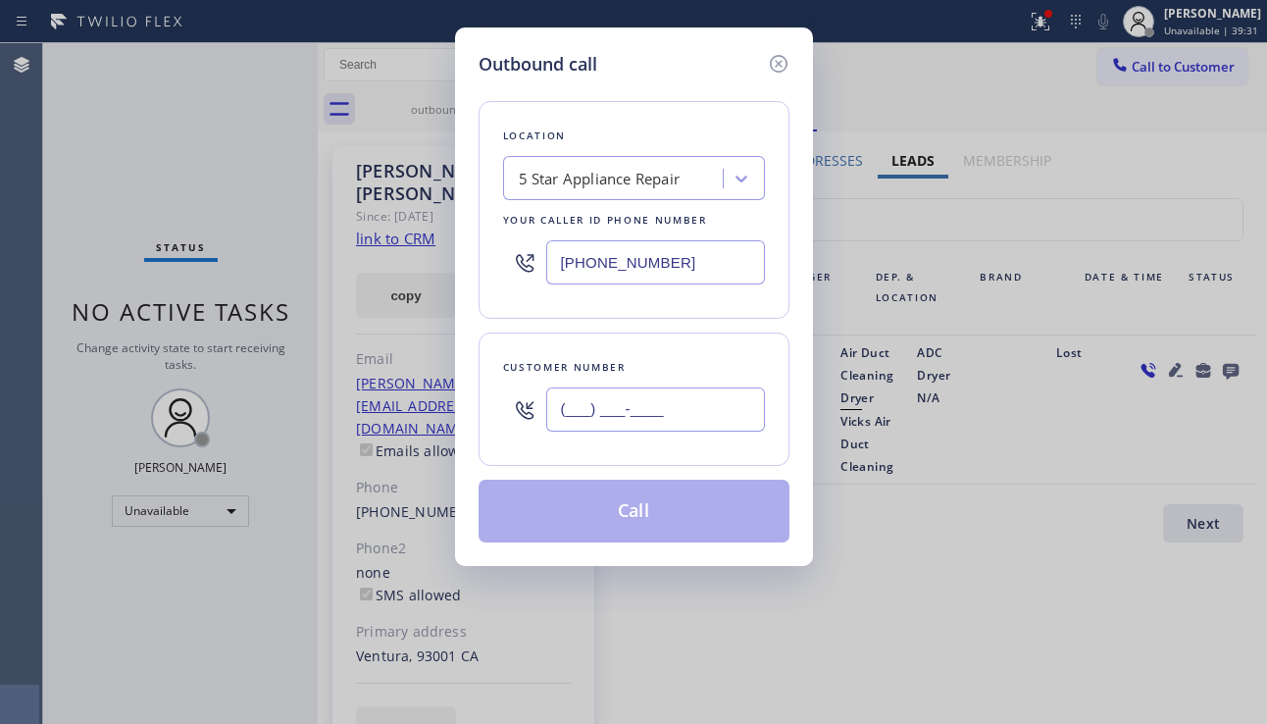
click at [620, 390] on input "(___) ___-____" at bounding box center [655, 409] width 219 height 44
paste input "301) 412-0064"
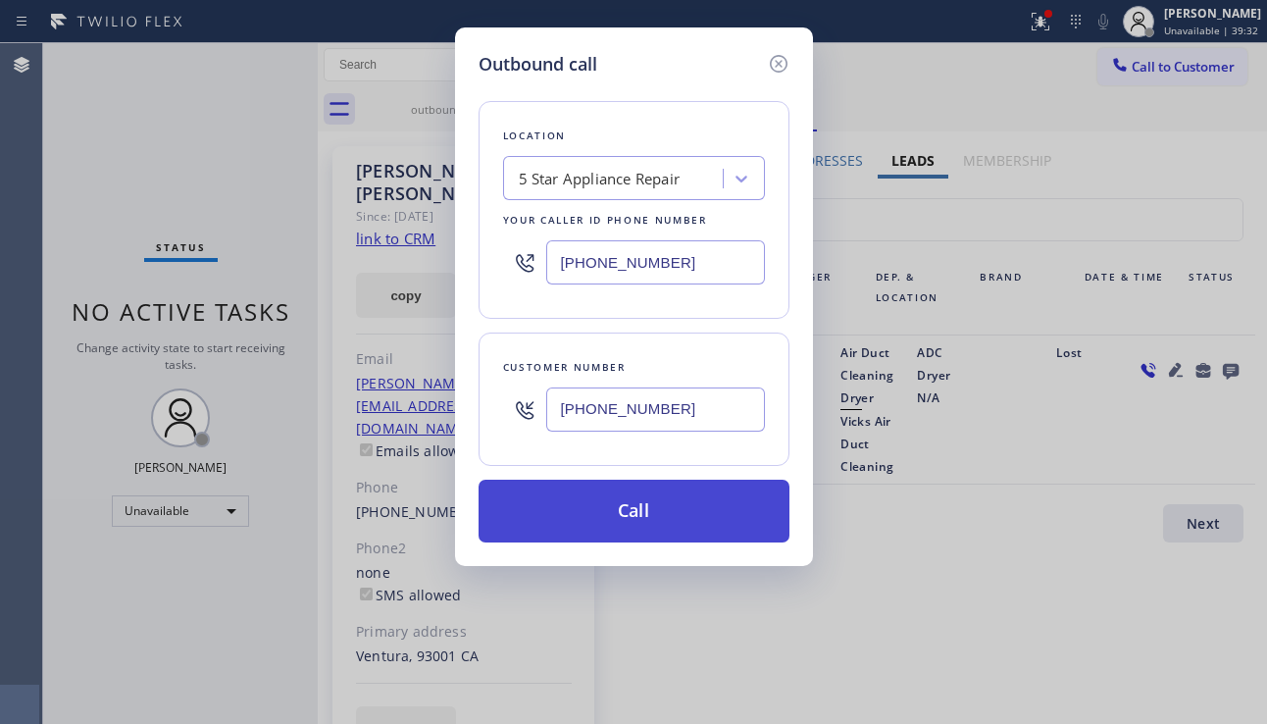
click at [615, 515] on button "Call" at bounding box center [633, 510] width 311 height 63
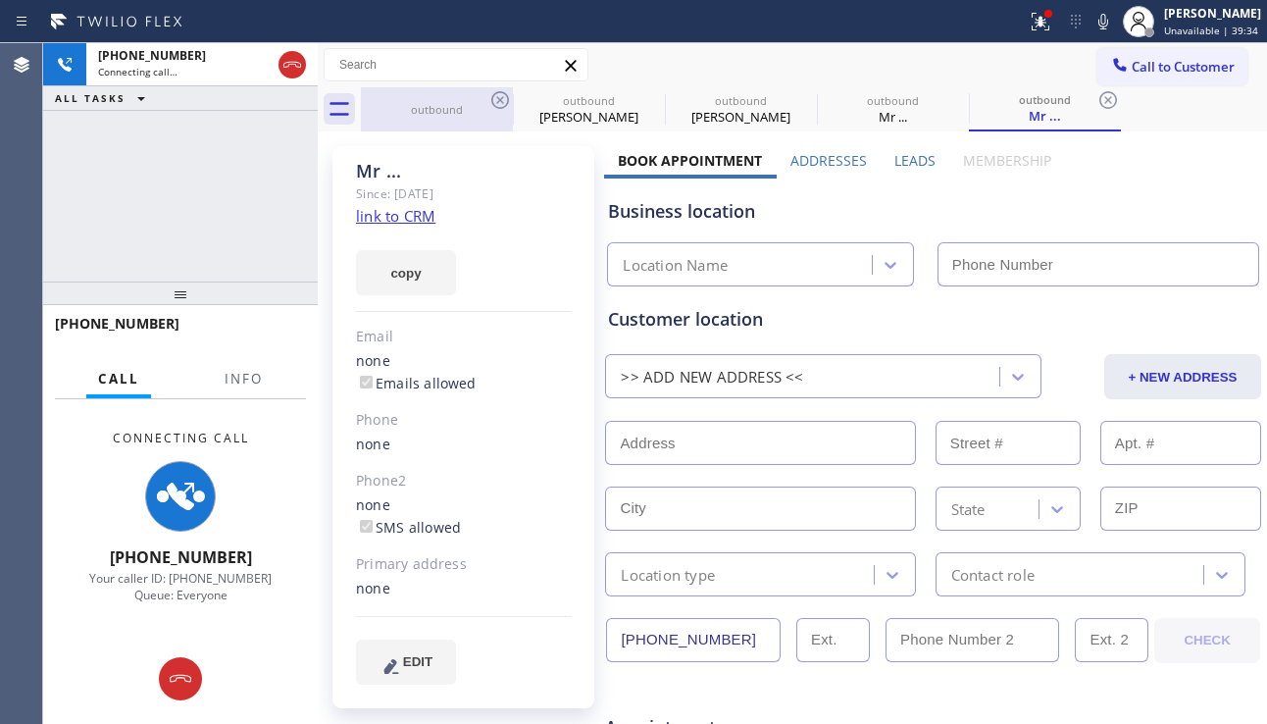
click at [290, 66] on icon at bounding box center [292, 65] width 24 height 24
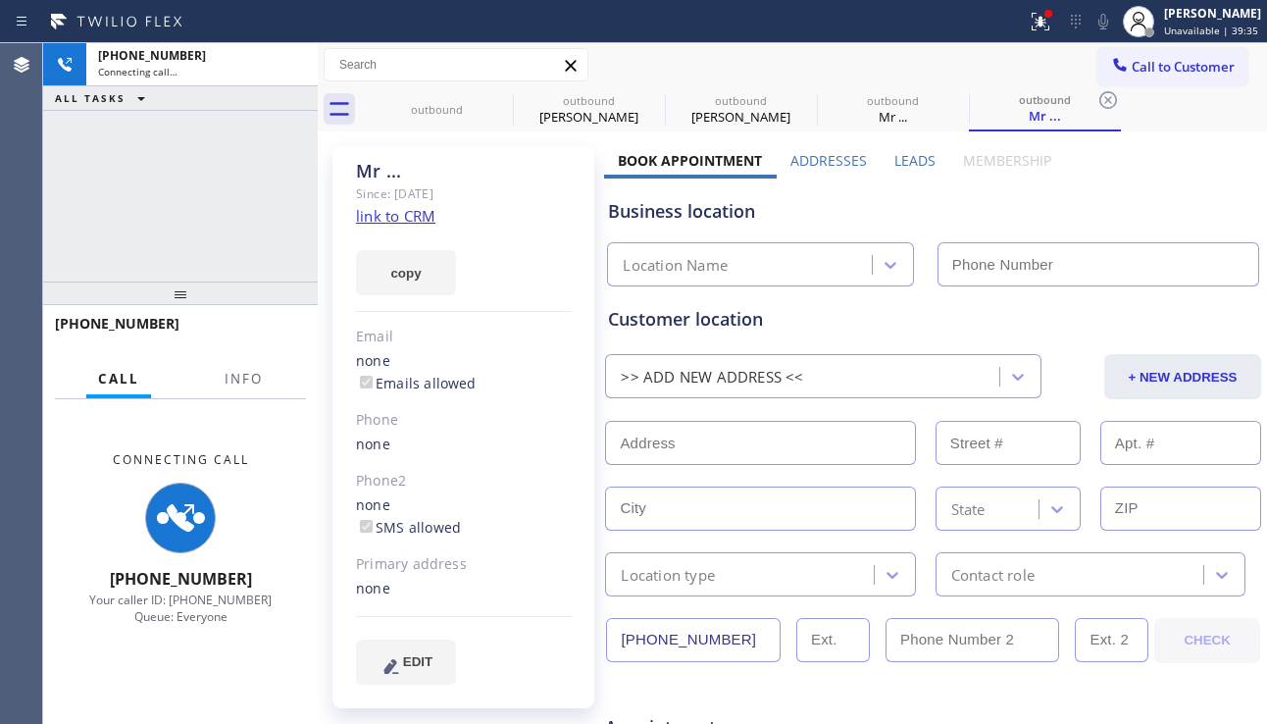
click at [908, 162] on label "Leads" at bounding box center [914, 160] width 41 height 19
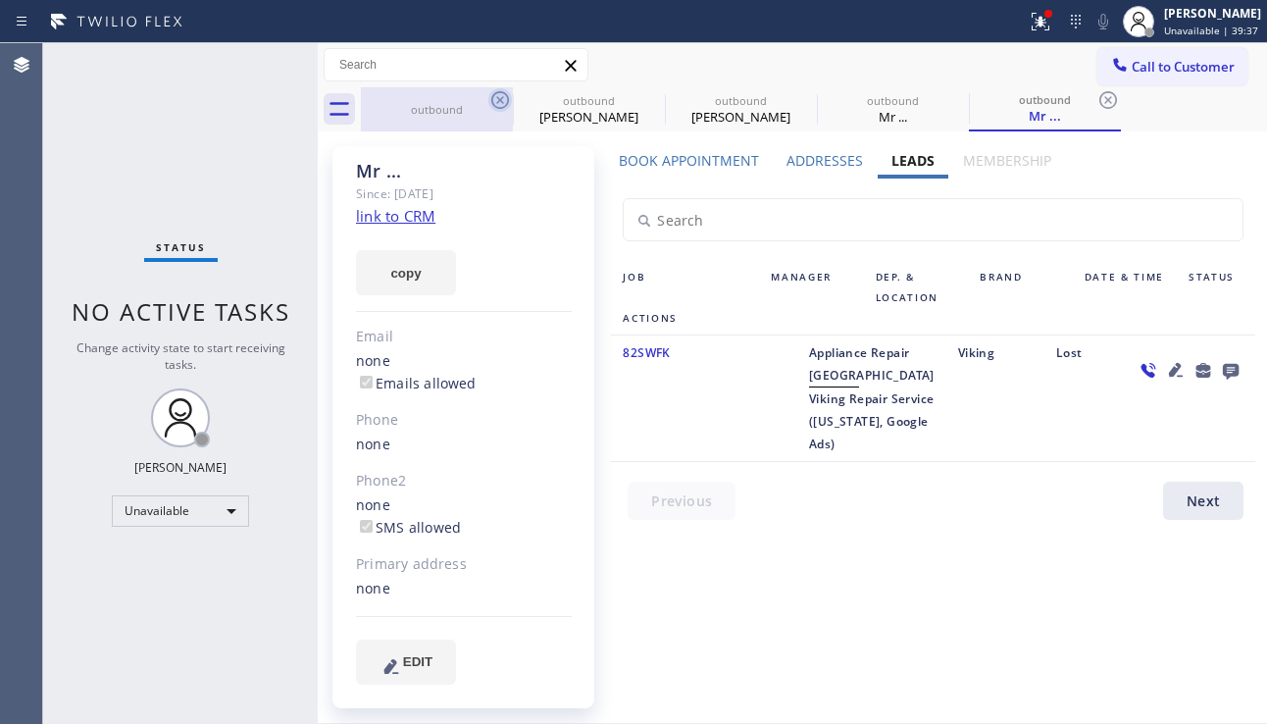
click at [494, 95] on icon at bounding box center [500, 100] width 18 height 18
click at [0, 0] on icon at bounding box center [0, 0] width 0 height 0
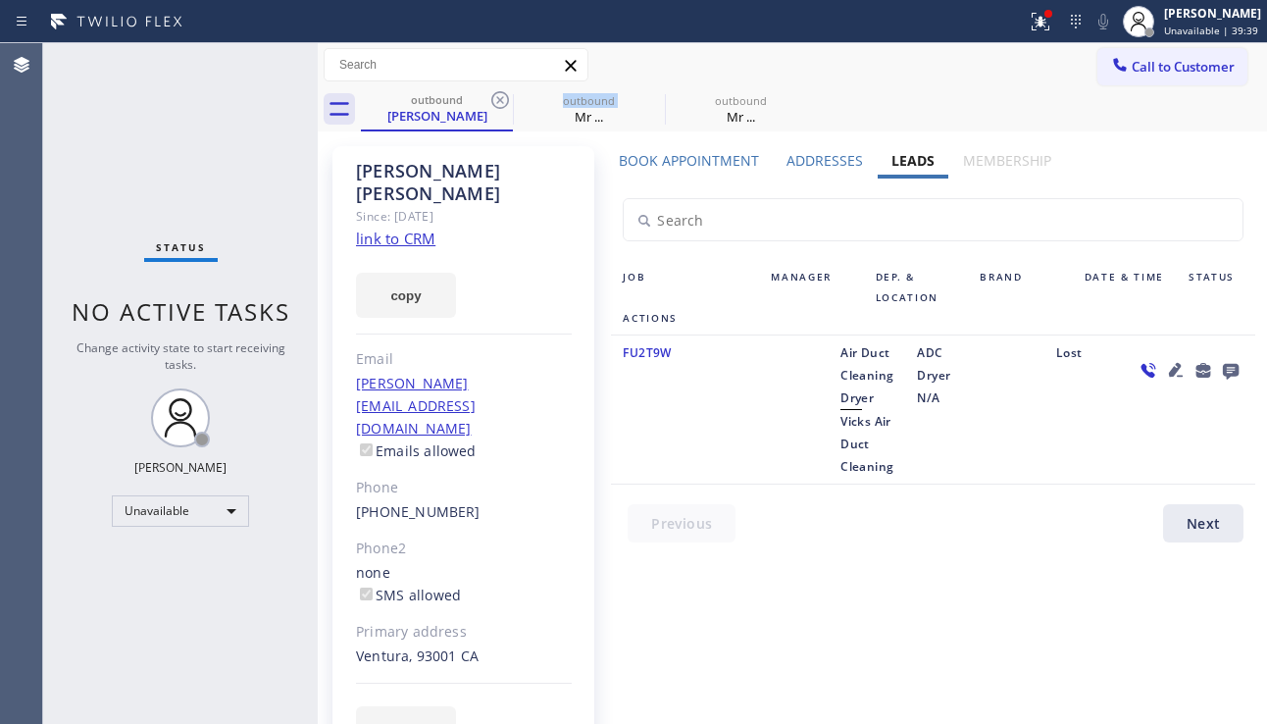
click at [494, 95] on icon at bounding box center [500, 100] width 18 height 18
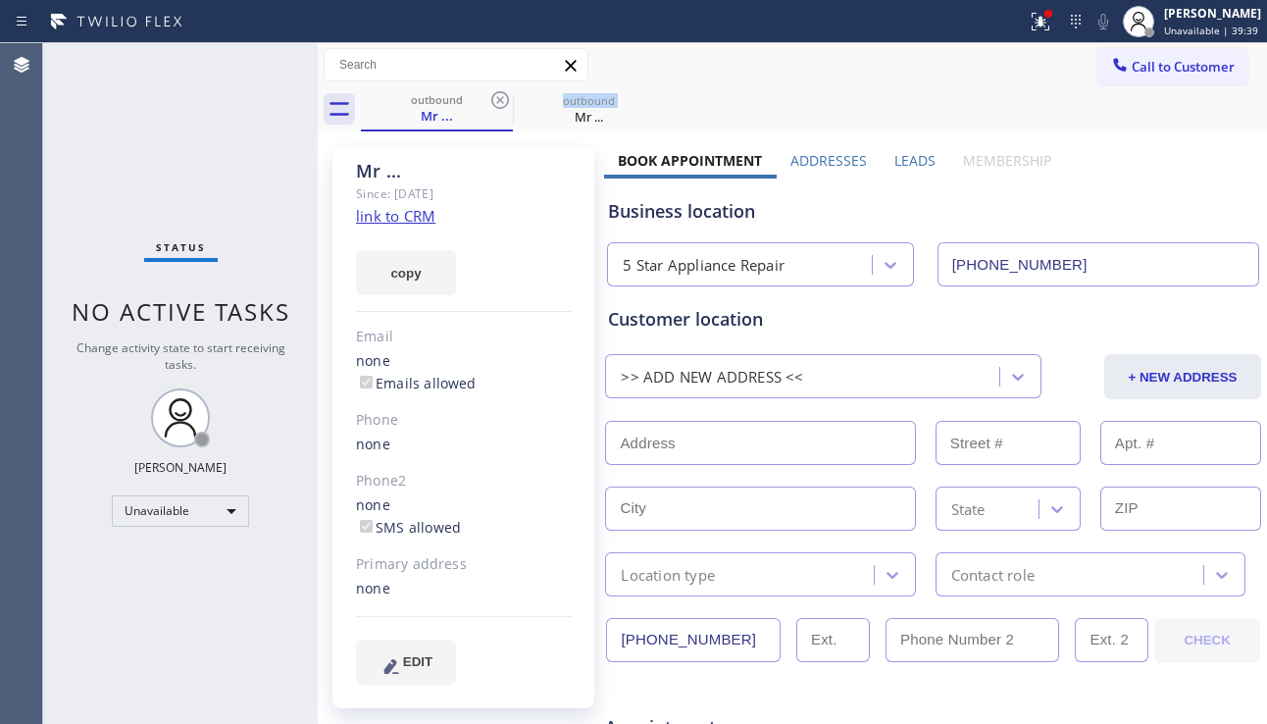
click at [494, 95] on icon at bounding box center [500, 100] width 18 height 18
click at [0, 0] on icon at bounding box center [0, 0] width 0 height 0
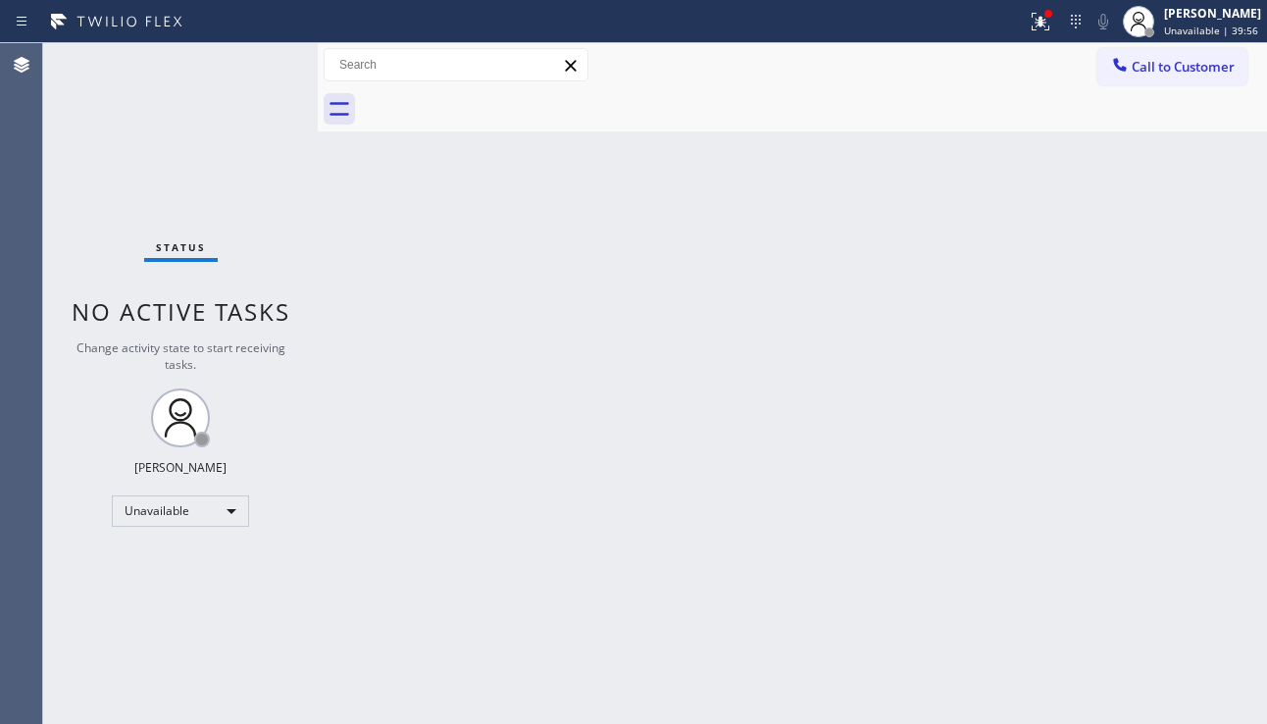
drag, startPoint x: 1168, startPoint y: 76, endPoint x: 1142, endPoint y: 88, distance: 28.1
click at [1168, 76] on button "Call to Customer" at bounding box center [1172, 66] width 150 height 37
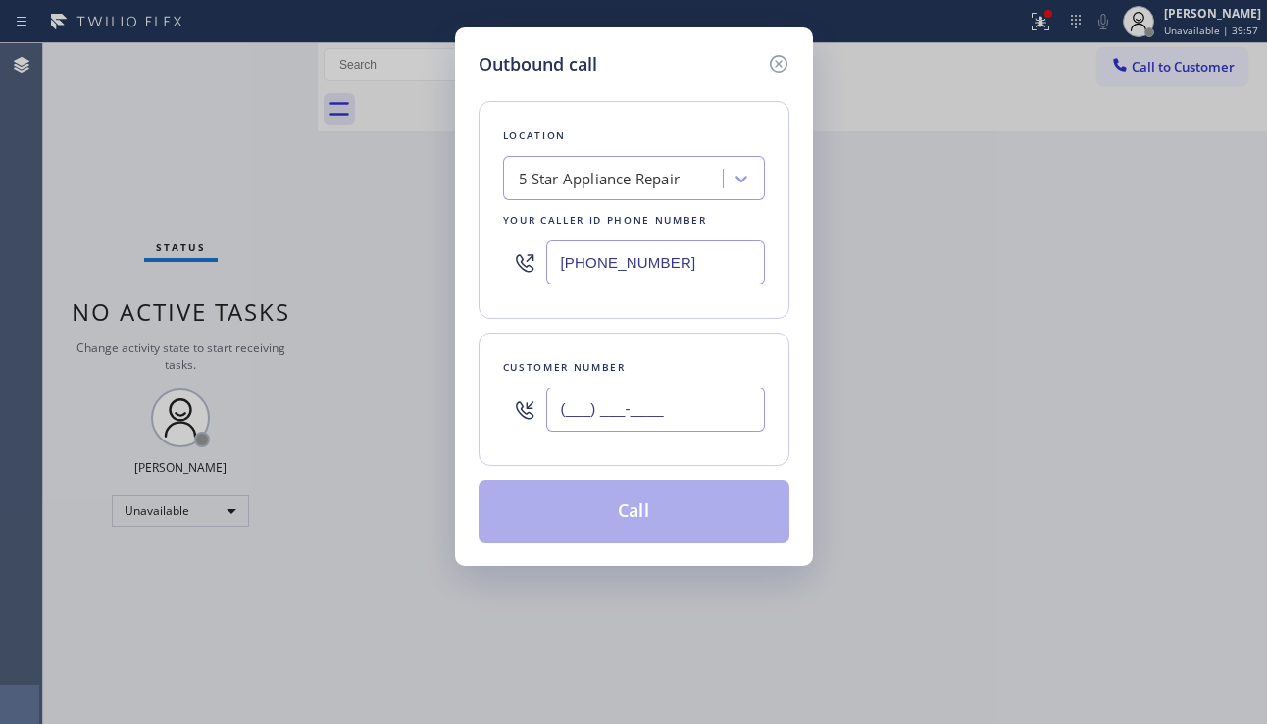
click at [621, 426] on input "(___) ___-____" at bounding box center [655, 409] width 219 height 44
paste input "602) 821-4271"
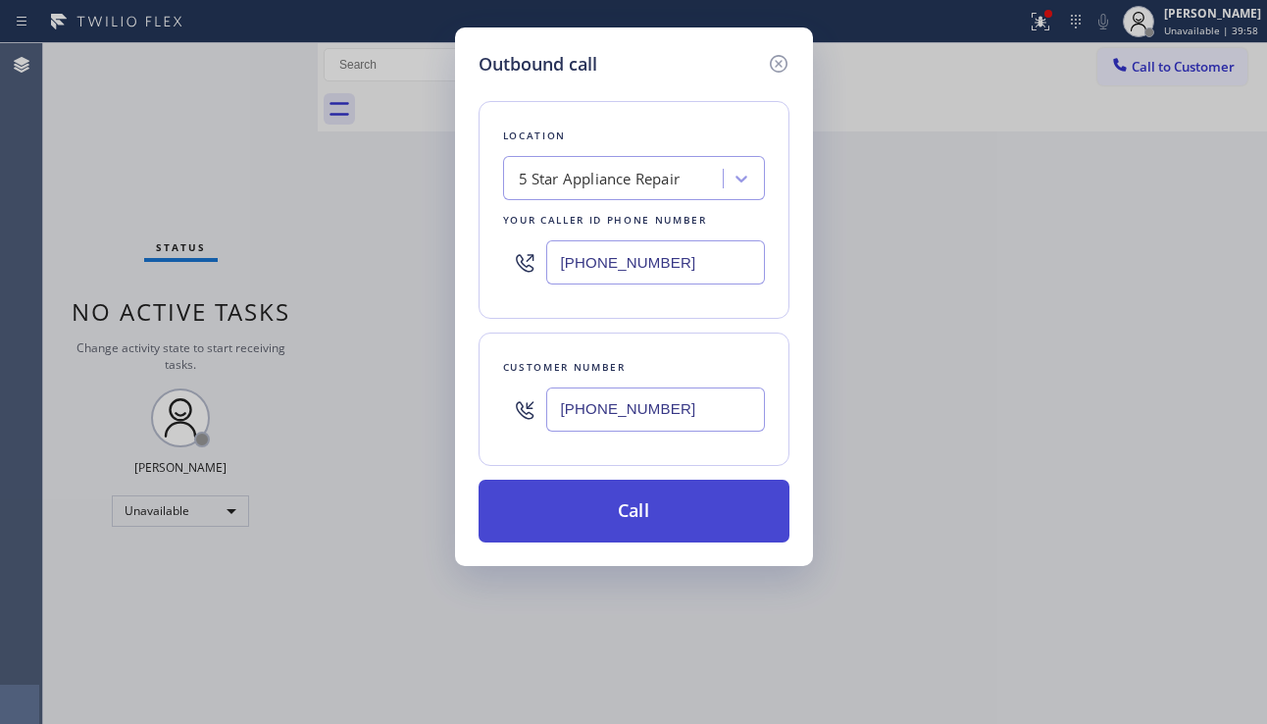
type input "[PHONE_NUMBER]"
click at [627, 502] on button "Call" at bounding box center [633, 510] width 311 height 63
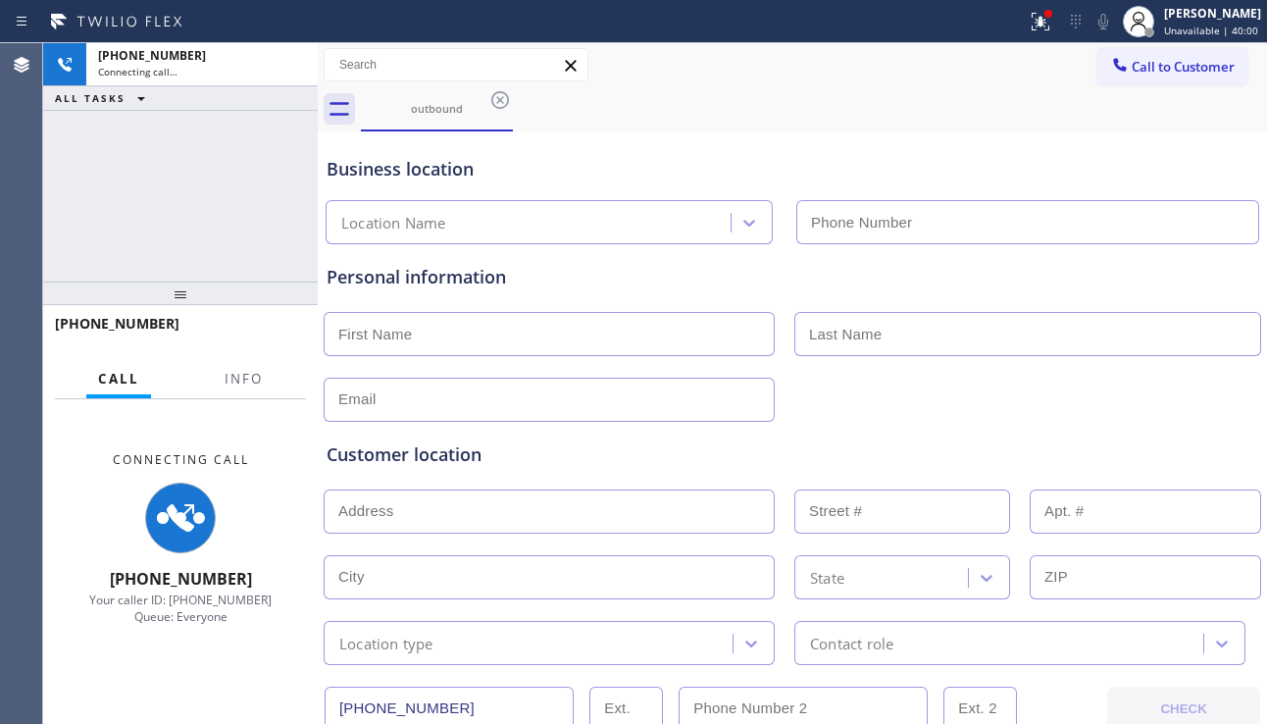
type input "[PHONE_NUMBER]"
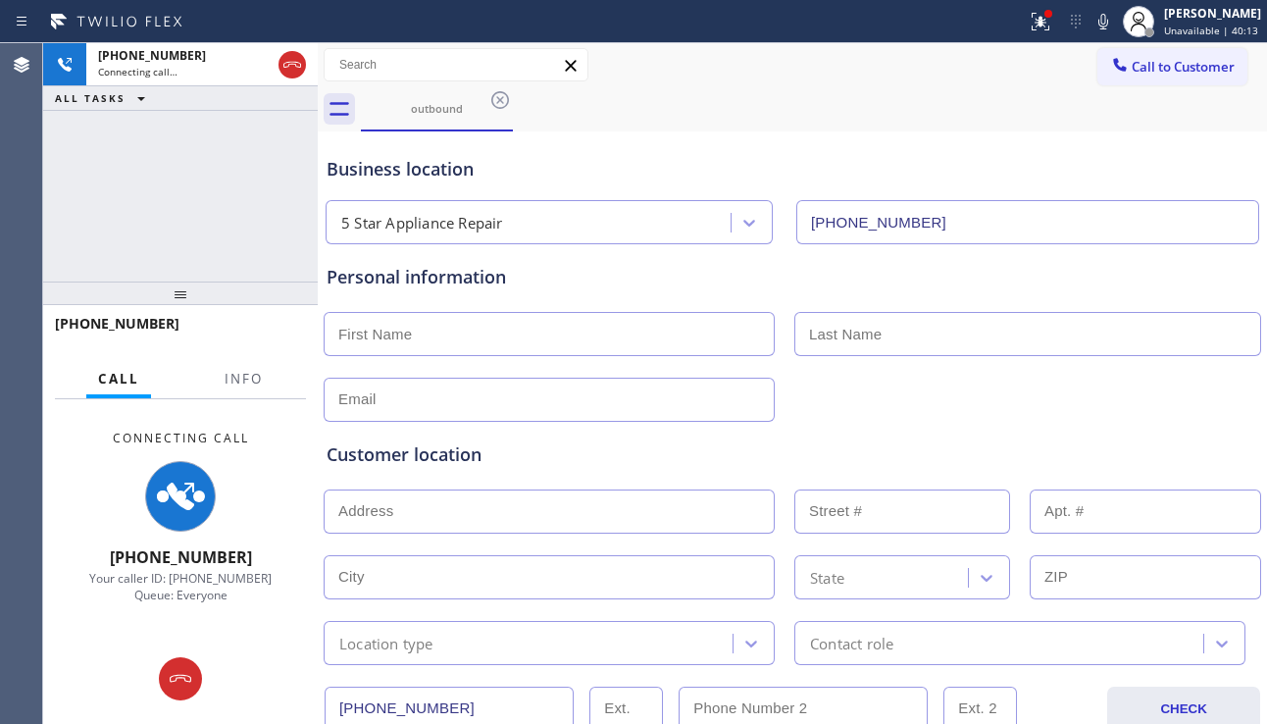
click at [1194, 450] on div "Customer location" at bounding box center [792, 454] width 931 height 26
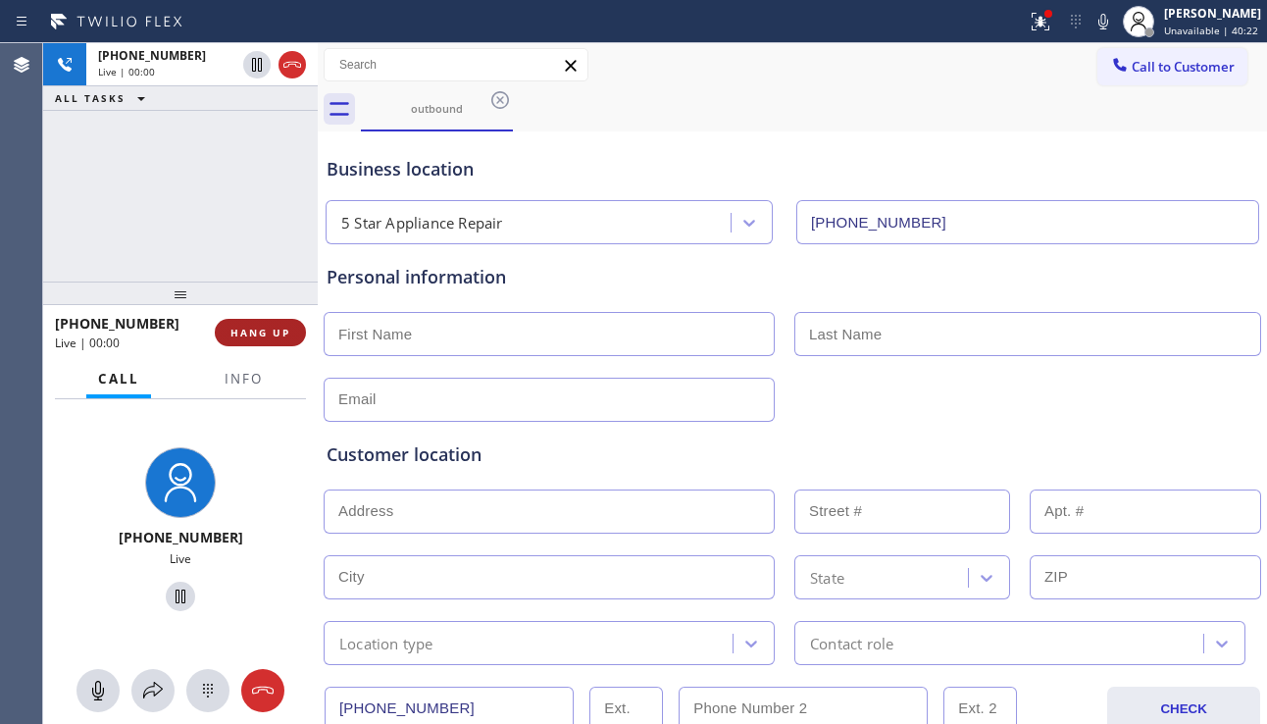
click at [276, 331] on span "HANG UP" at bounding box center [260, 333] width 60 height 14
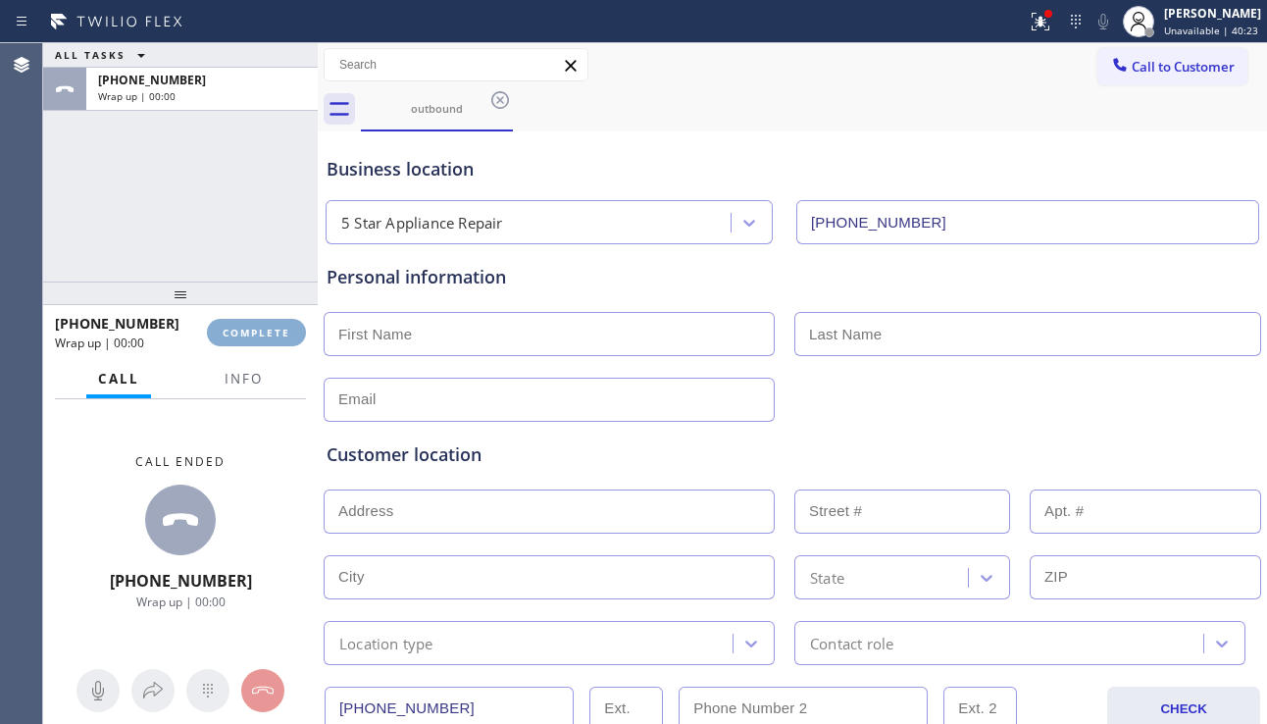
click at [276, 331] on span "COMPLETE" at bounding box center [257, 333] width 68 height 14
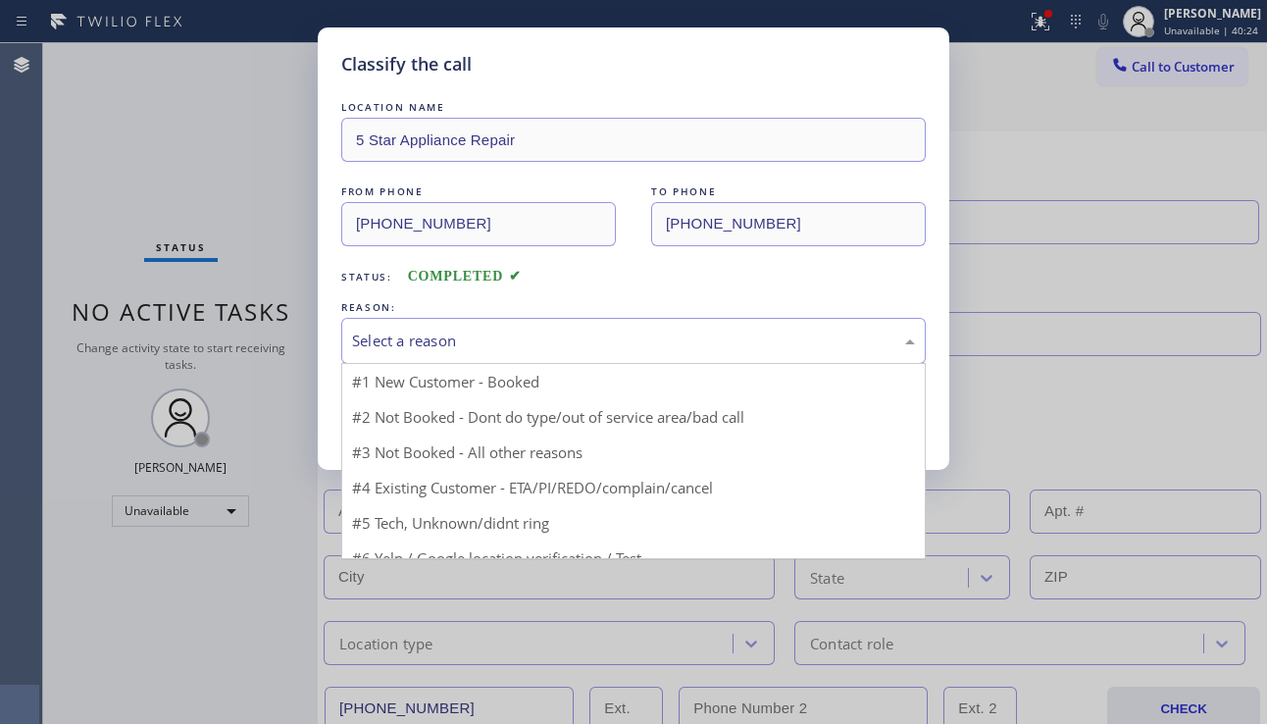
click at [575, 355] on div "Select a reason" at bounding box center [633, 341] width 584 height 46
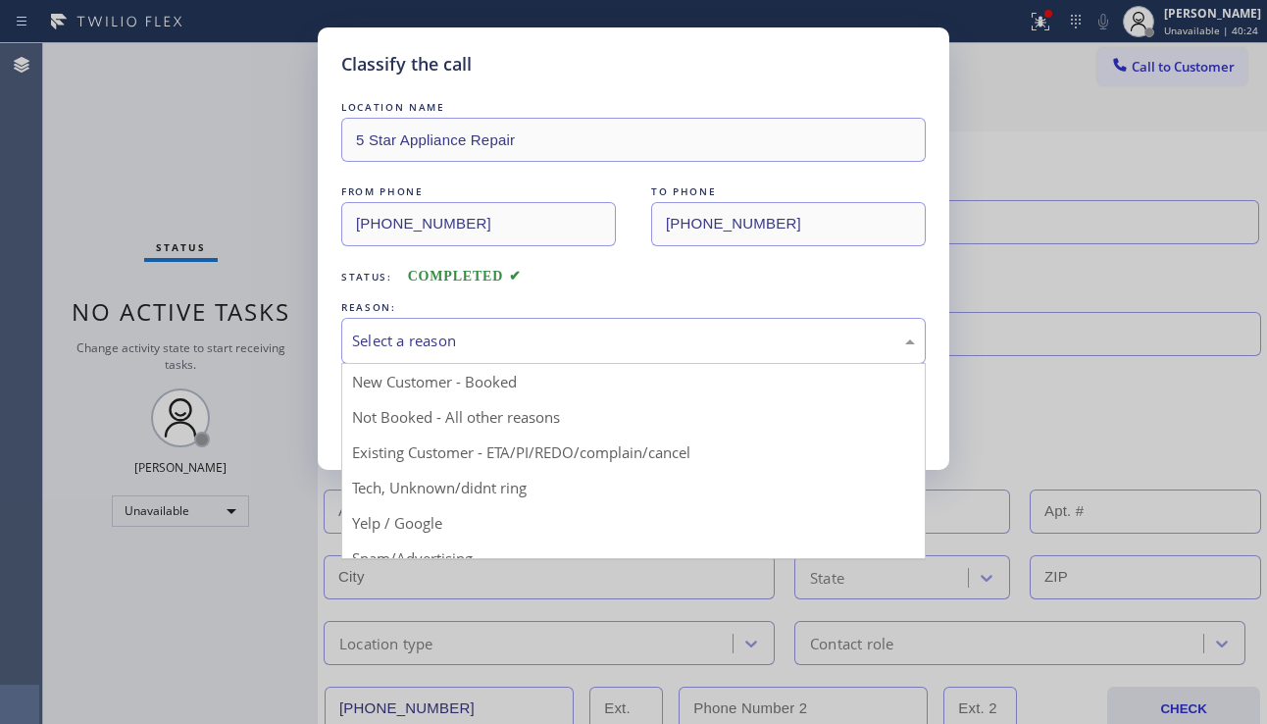
drag, startPoint x: 458, startPoint y: 435, endPoint x: 460, endPoint y: 418, distance: 17.8
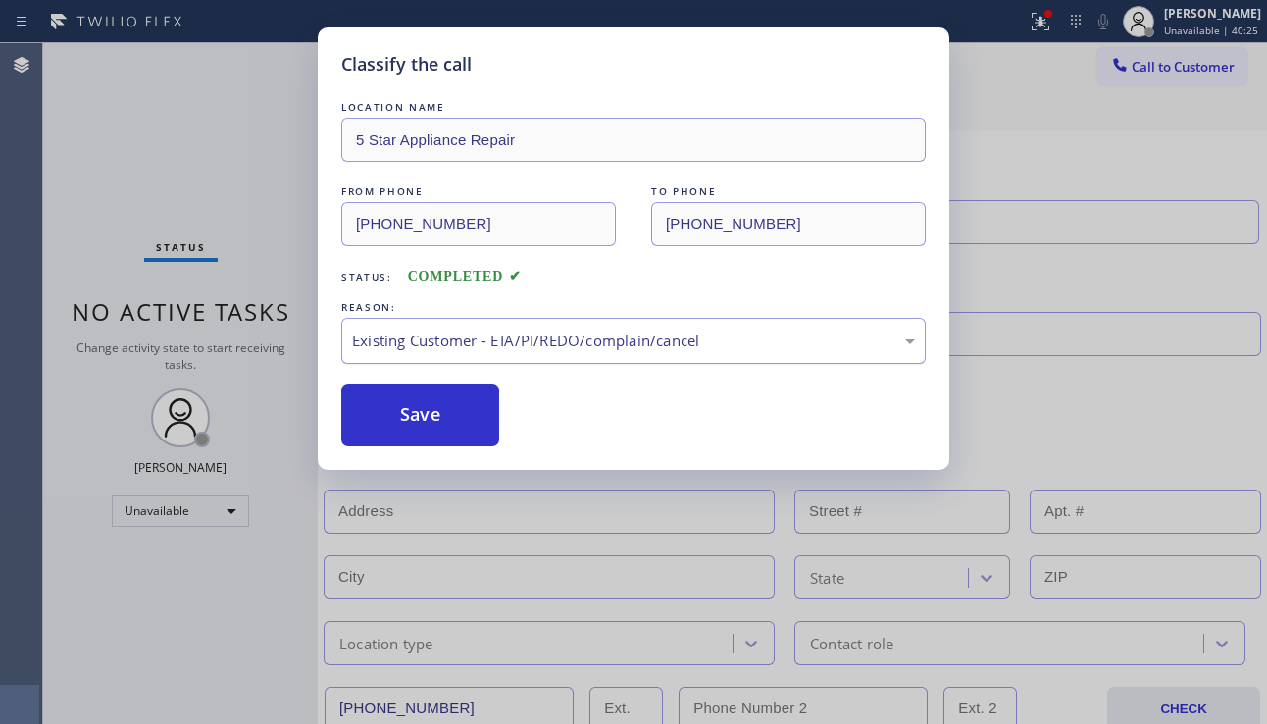
click at [544, 342] on div "Existing Customer - ETA/PI/REDO/complain/cancel" at bounding box center [633, 340] width 563 height 23
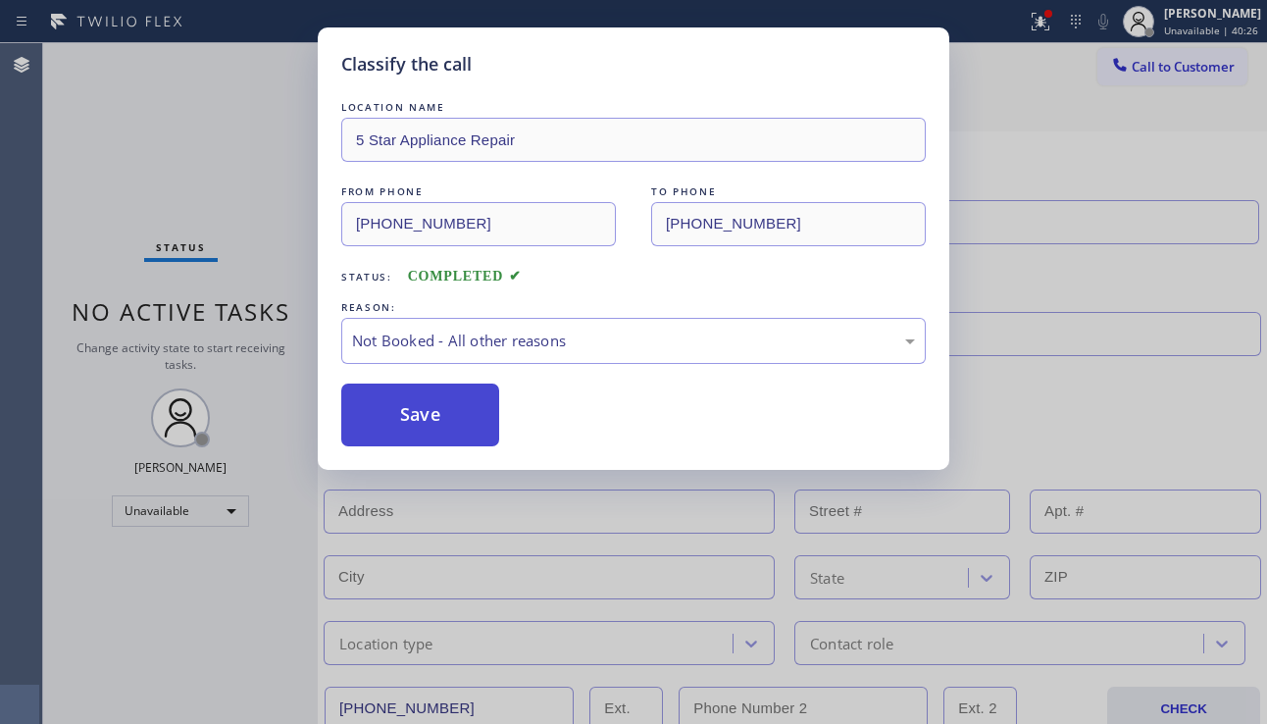
click at [442, 420] on button "Save" at bounding box center [420, 414] width 158 height 63
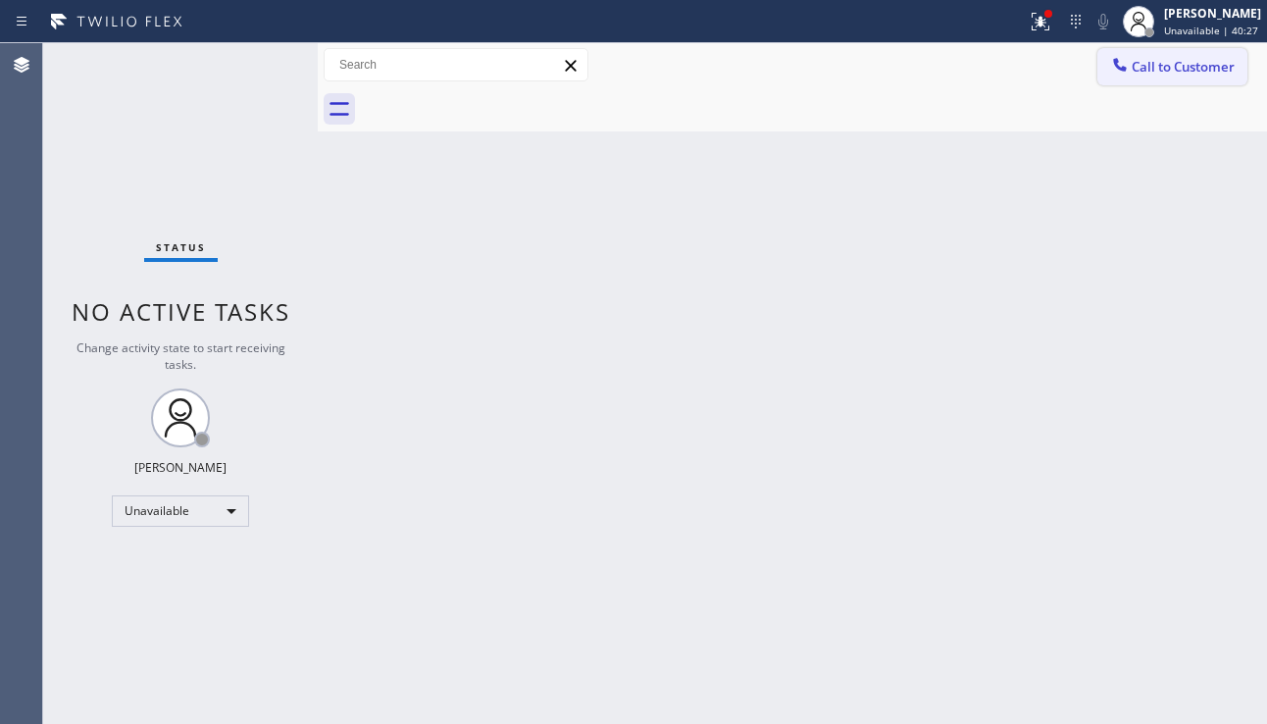
click at [1168, 66] on span "Call to Customer" at bounding box center [1183, 67] width 103 height 18
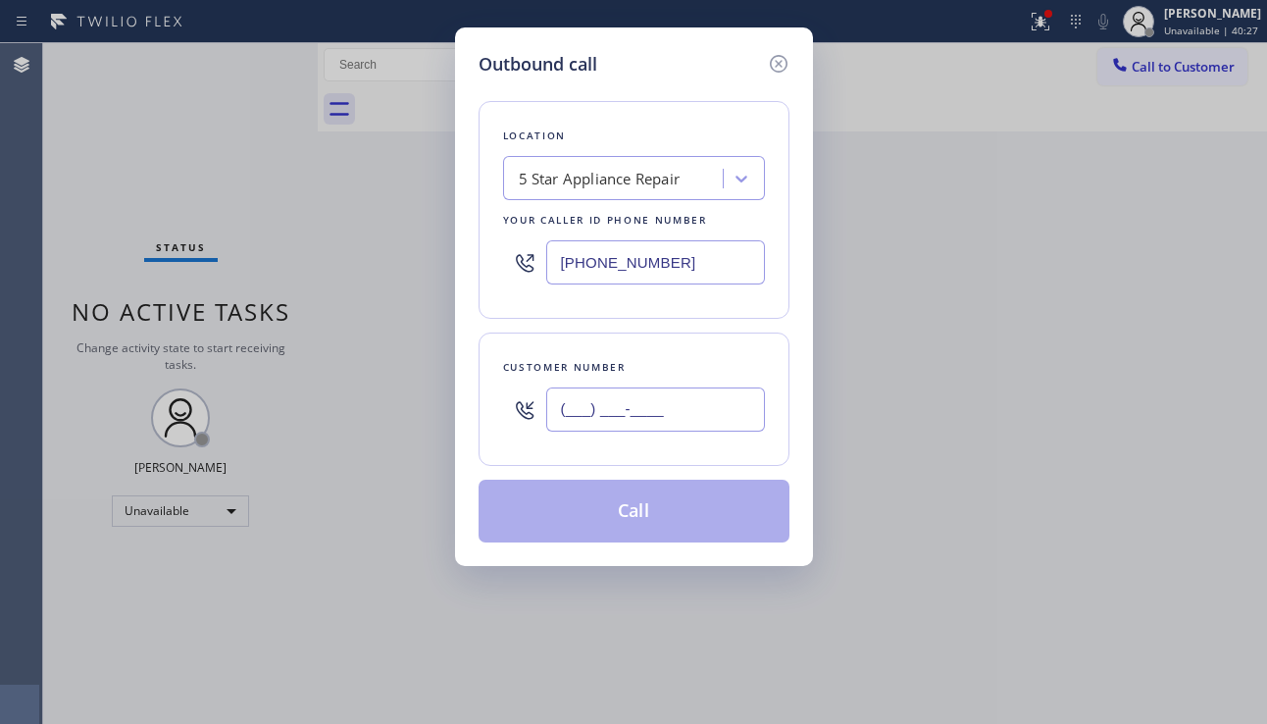
click at [626, 410] on input "(___) ___-____" at bounding box center [655, 409] width 219 height 44
paste input "310) 386-9320"
click at [632, 499] on button "Call" at bounding box center [633, 510] width 311 height 63
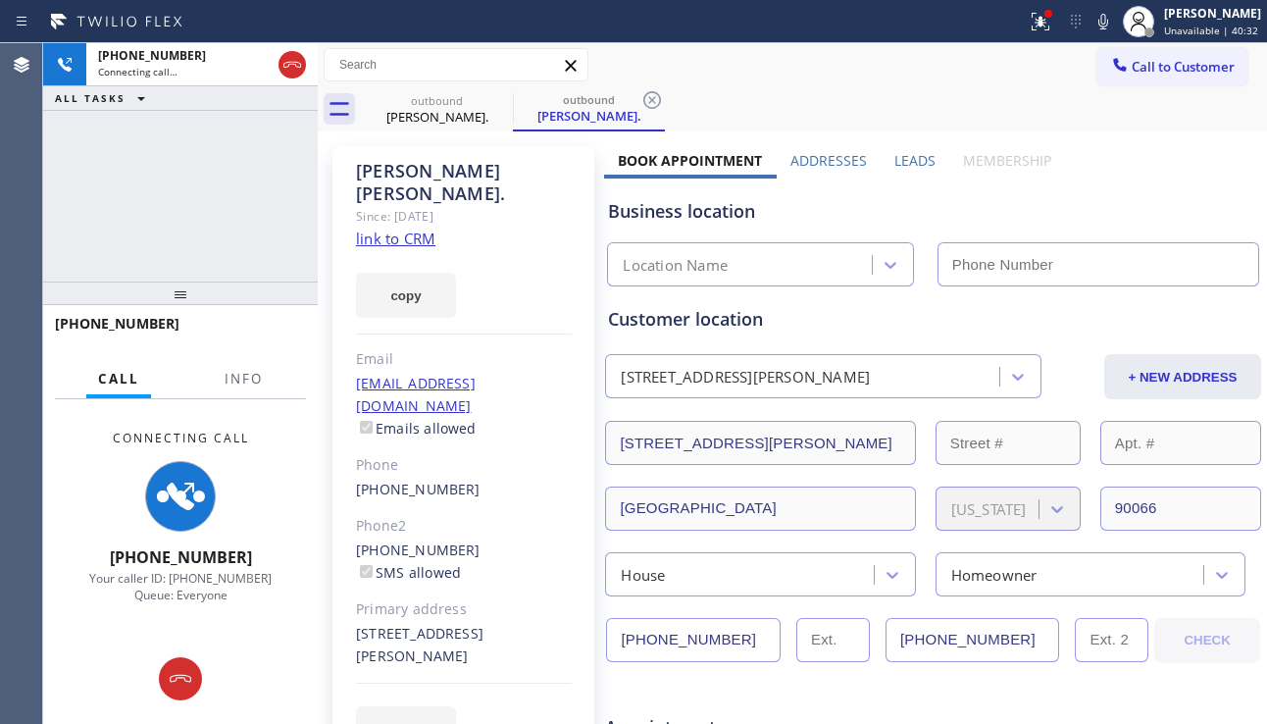
click at [1165, 210] on div "Business location" at bounding box center [933, 211] width 650 height 26
click at [902, 156] on label "Leads" at bounding box center [914, 160] width 41 height 19
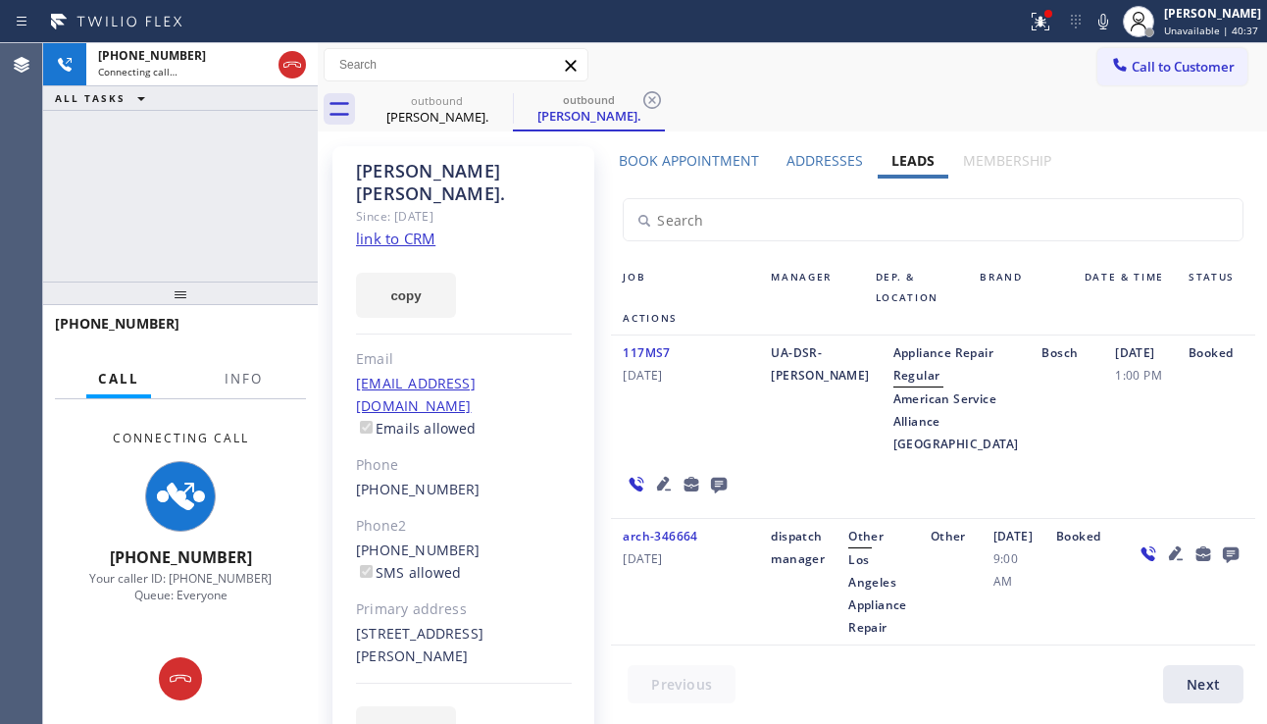
click at [711, 493] on icon at bounding box center [719, 486] width 16 height 16
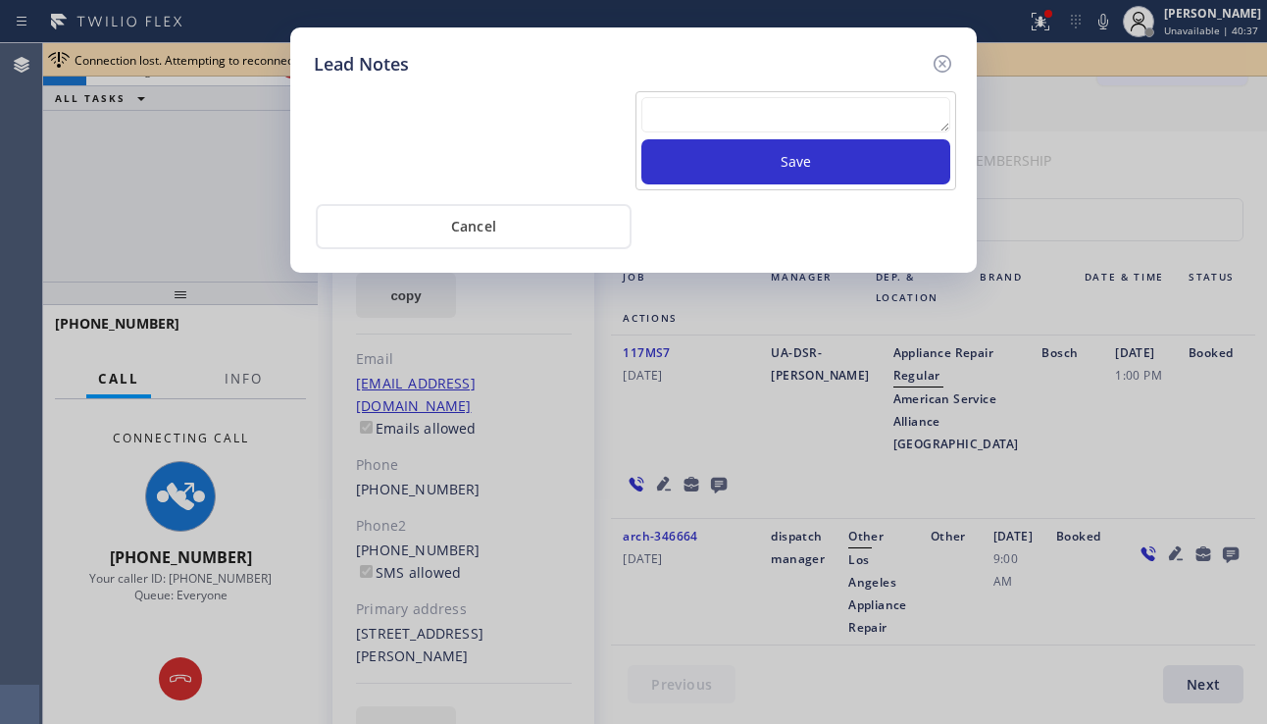
click at [727, 118] on textarea at bounding box center [795, 114] width 309 height 35
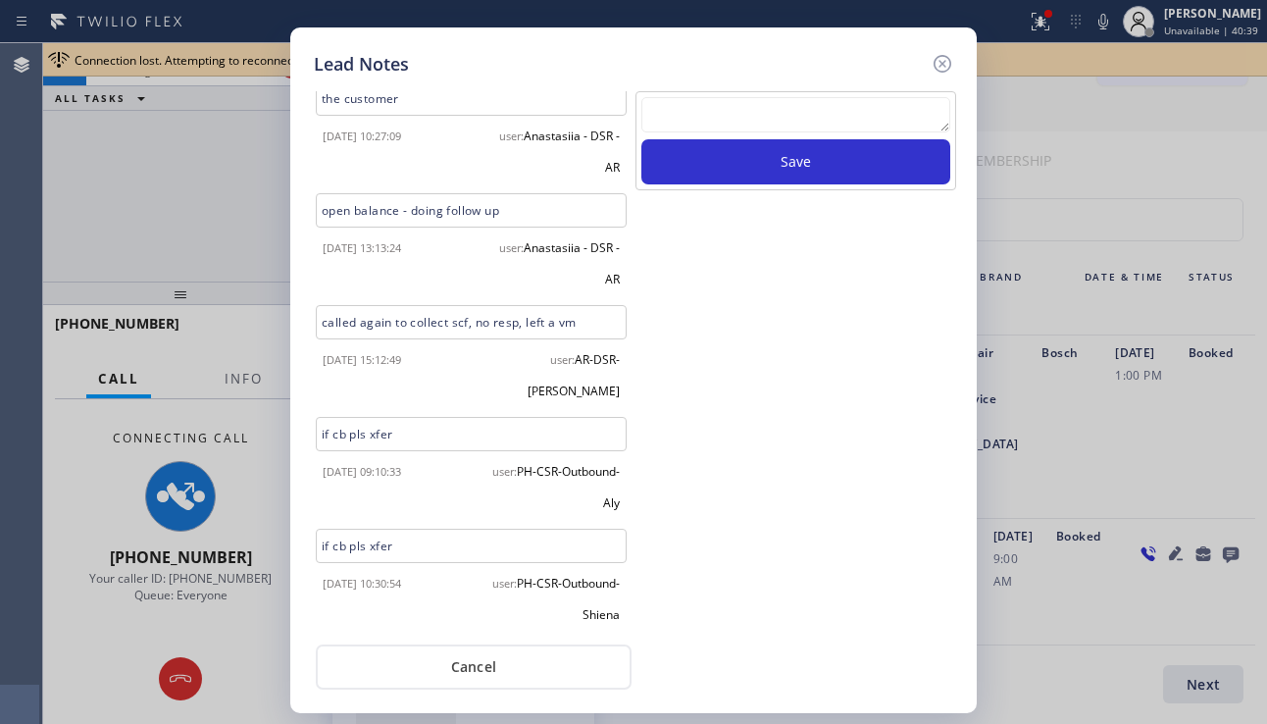
scroll to position [145, 0]
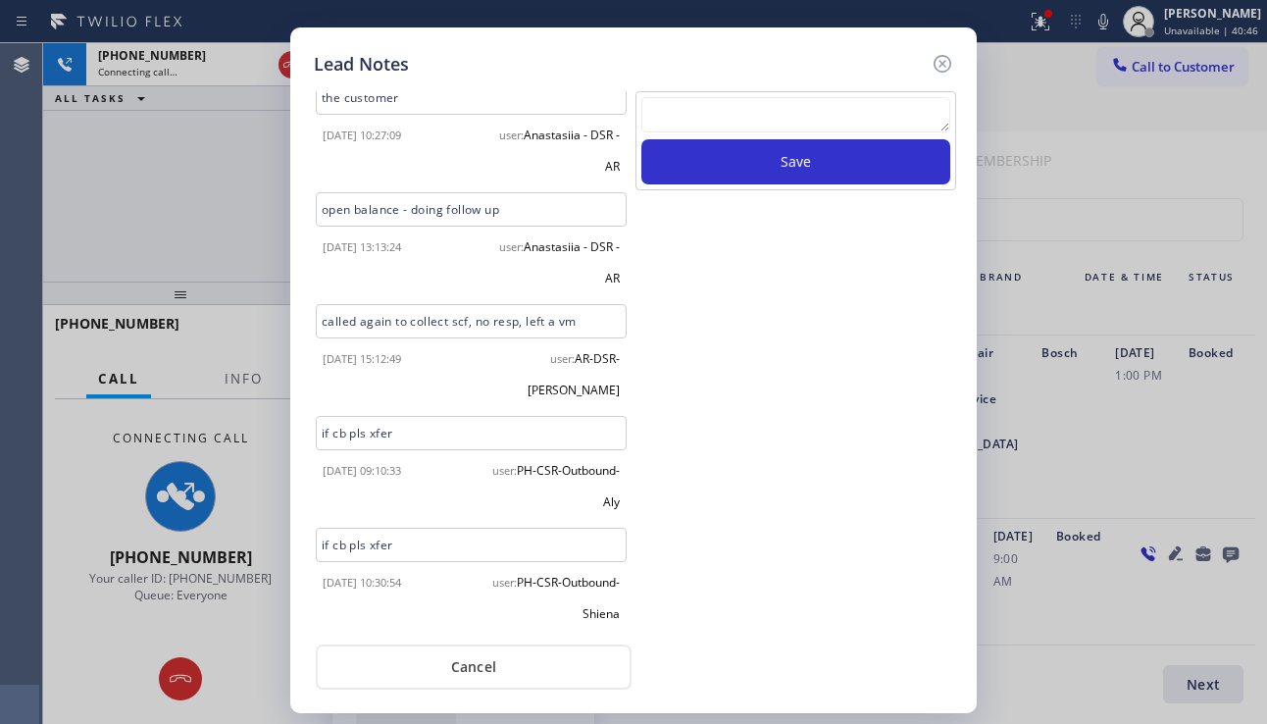
click at [930, 69] on div at bounding box center [942, 64] width 24 height 26
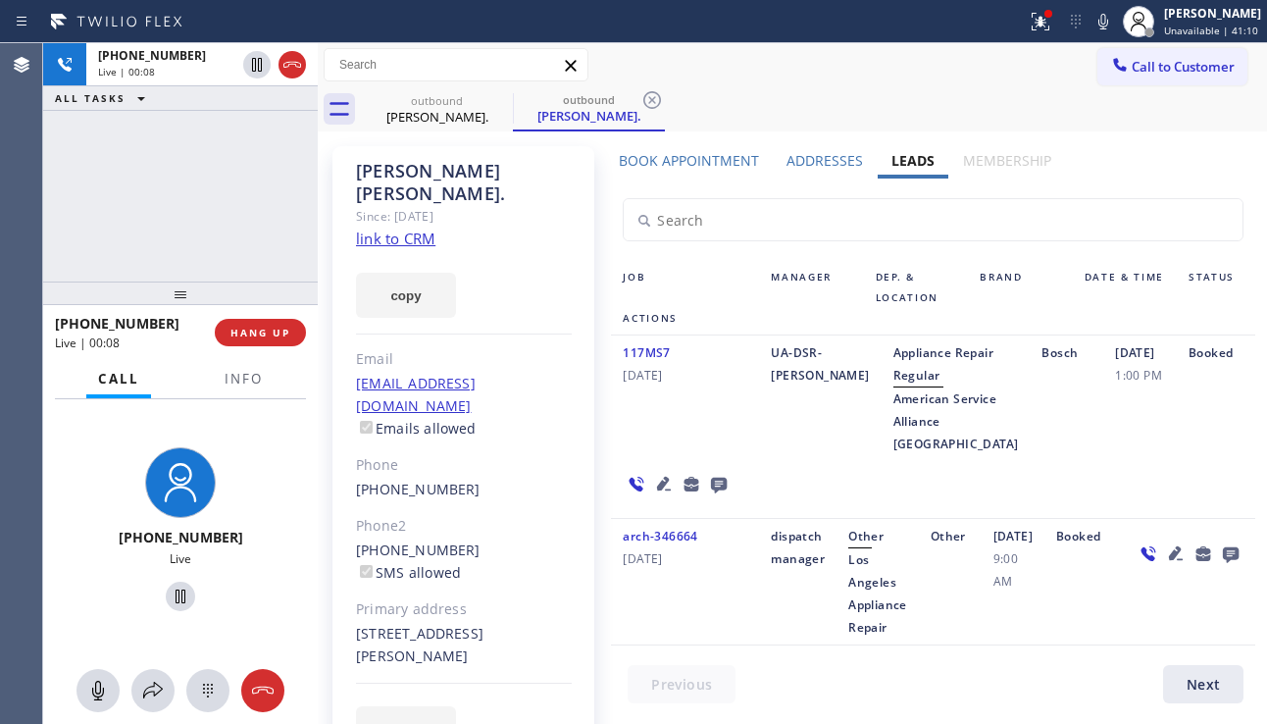
click at [1177, 455] on div "Booked" at bounding box center [1216, 398] width 78 height 114
click at [283, 332] on span "HANG UP" at bounding box center [260, 333] width 60 height 14
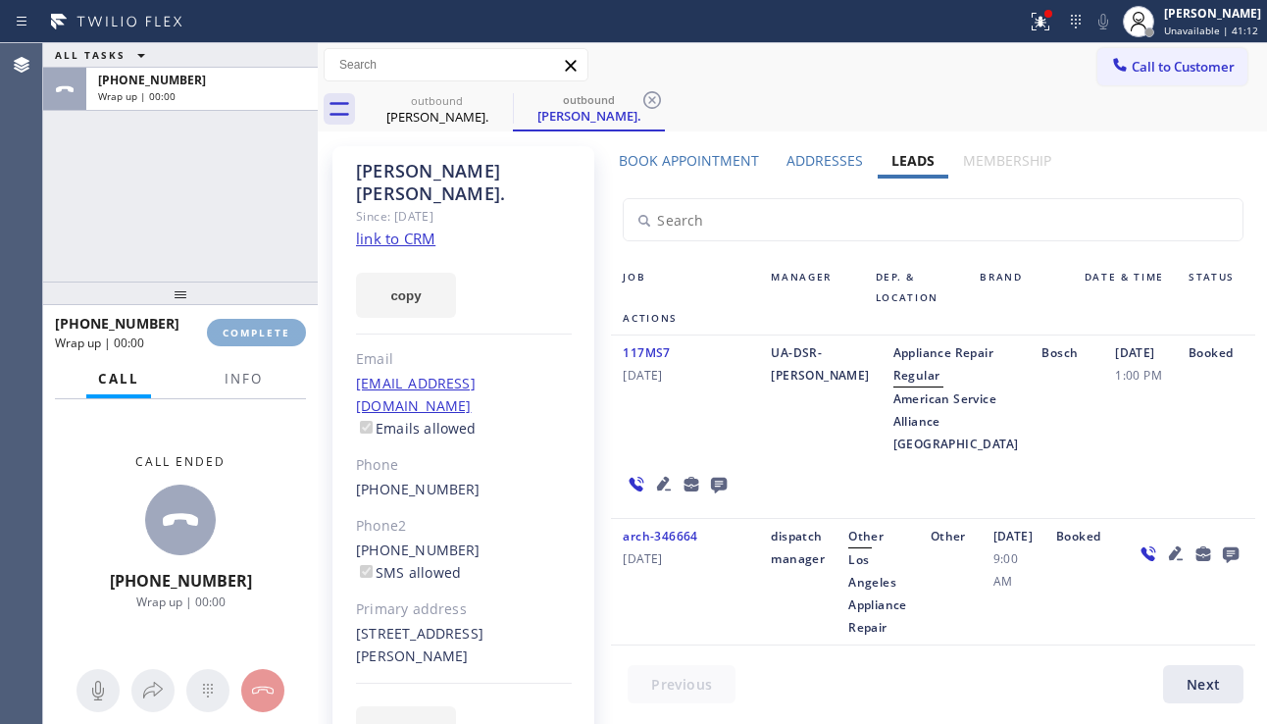
click at [283, 332] on span "COMPLETE" at bounding box center [257, 333] width 68 height 14
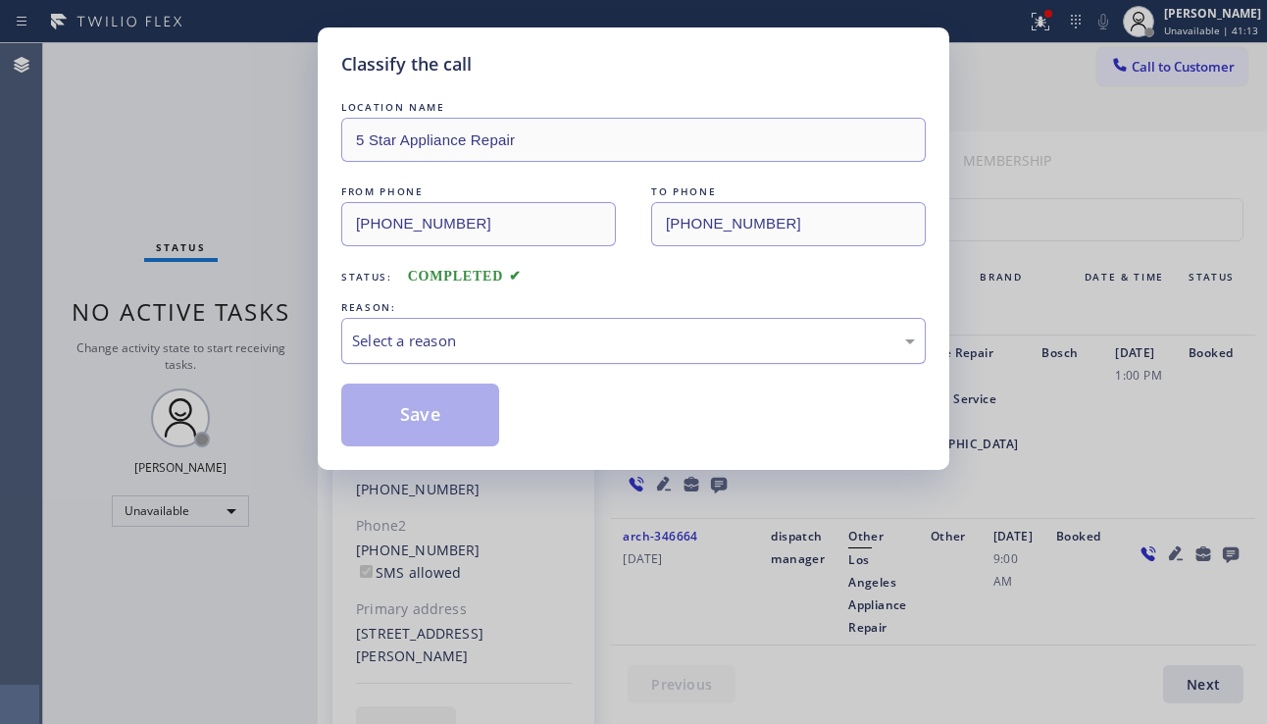
click at [518, 335] on div "Select a reason" at bounding box center [633, 340] width 563 height 23
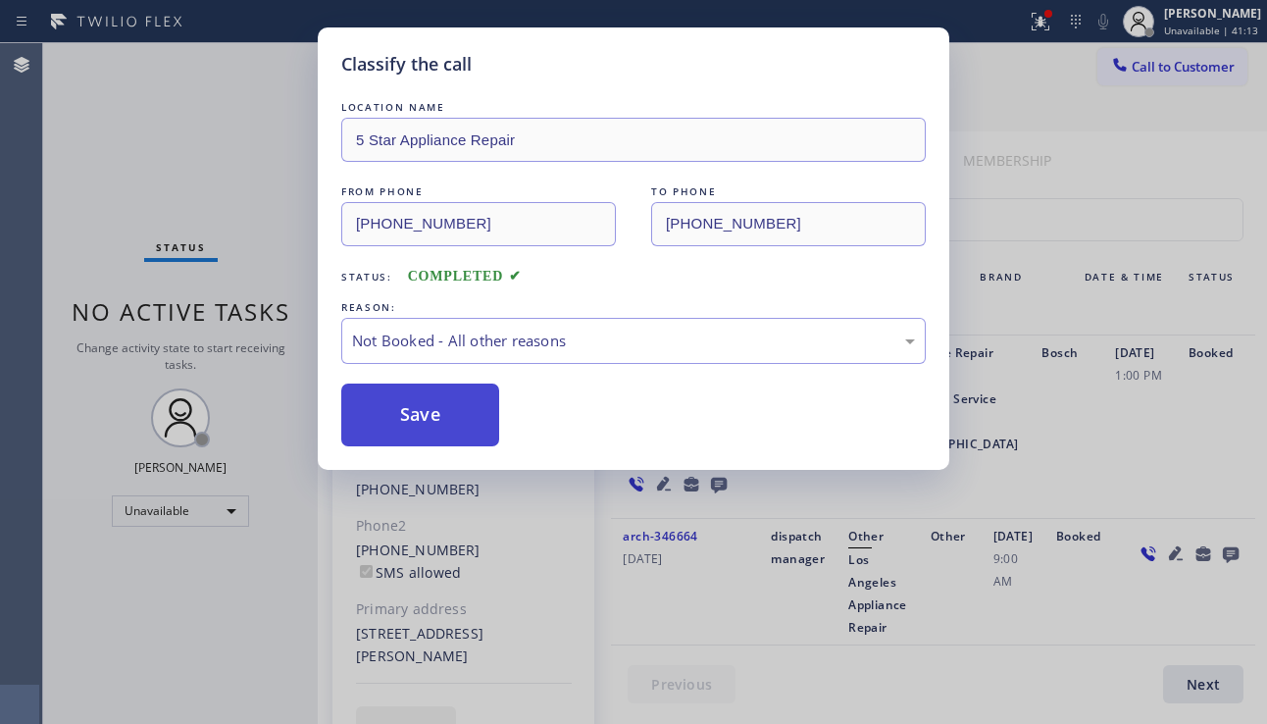
click at [431, 409] on button "Save" at bounding box center [420, 414] width 158 height 63
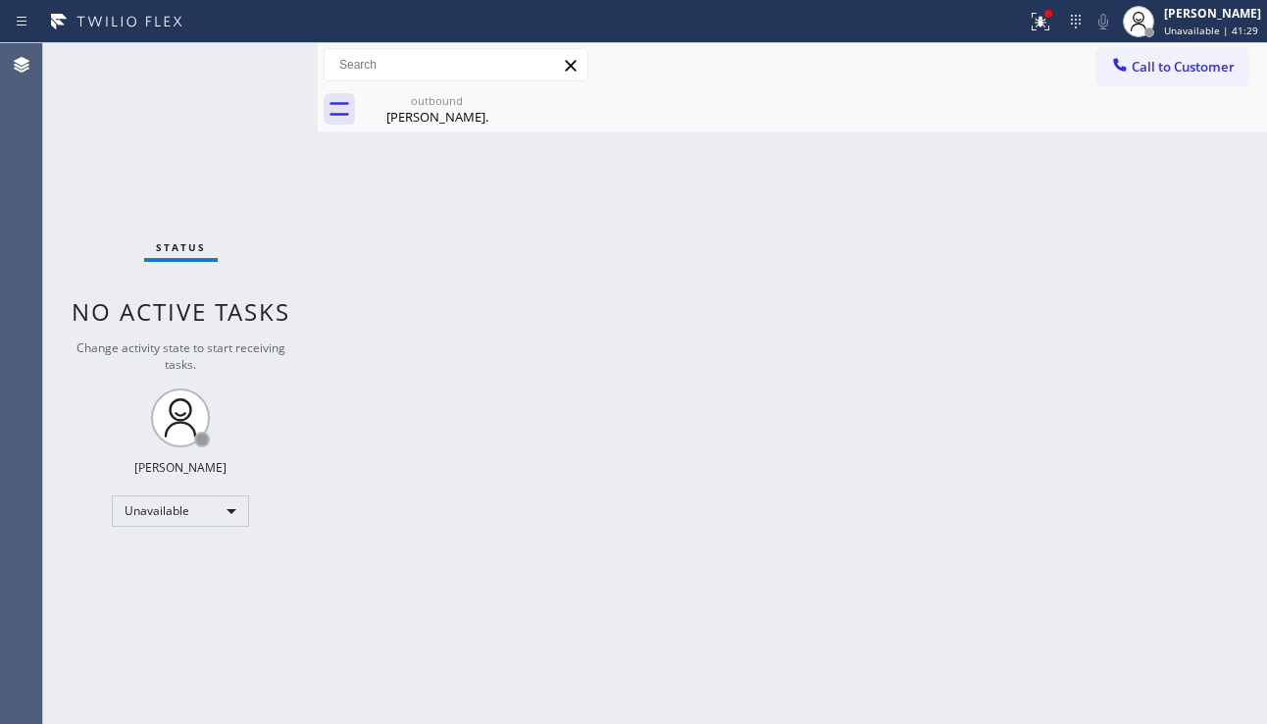
drag, startPoint x: 1219, startPoint y: 400, endPoint x: 1136, endPoint y: 202, distance: 214.5
click at [1222, 396] on div "Back to Dashboard Change Sender ID Customers Technicians Select a contact Outbo…" at bounding box center [792, 383] width 949 height 680
click at [1130, 75] on div at bounding box center [1120, 67] width 24 height 24
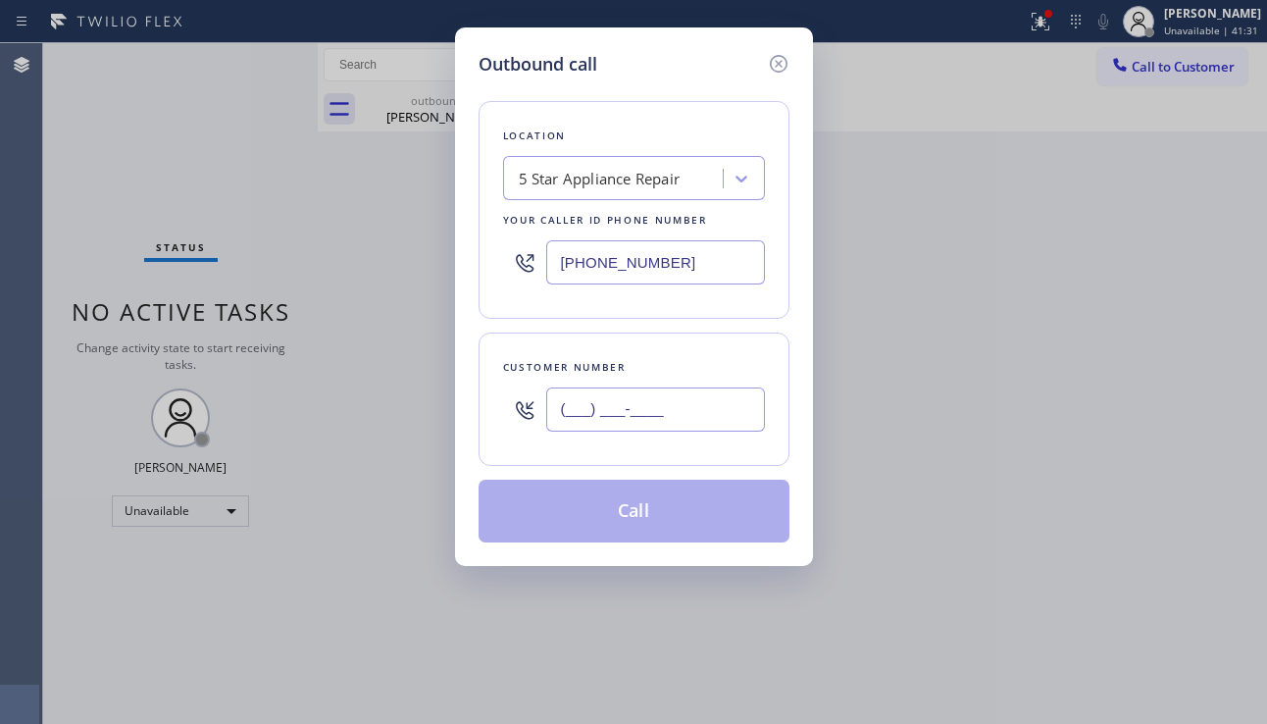
click at [554, 419] on input "(___) ___-____" at bounding box center [655, 409] width 219 height 44
paste input "805) 444-7344"
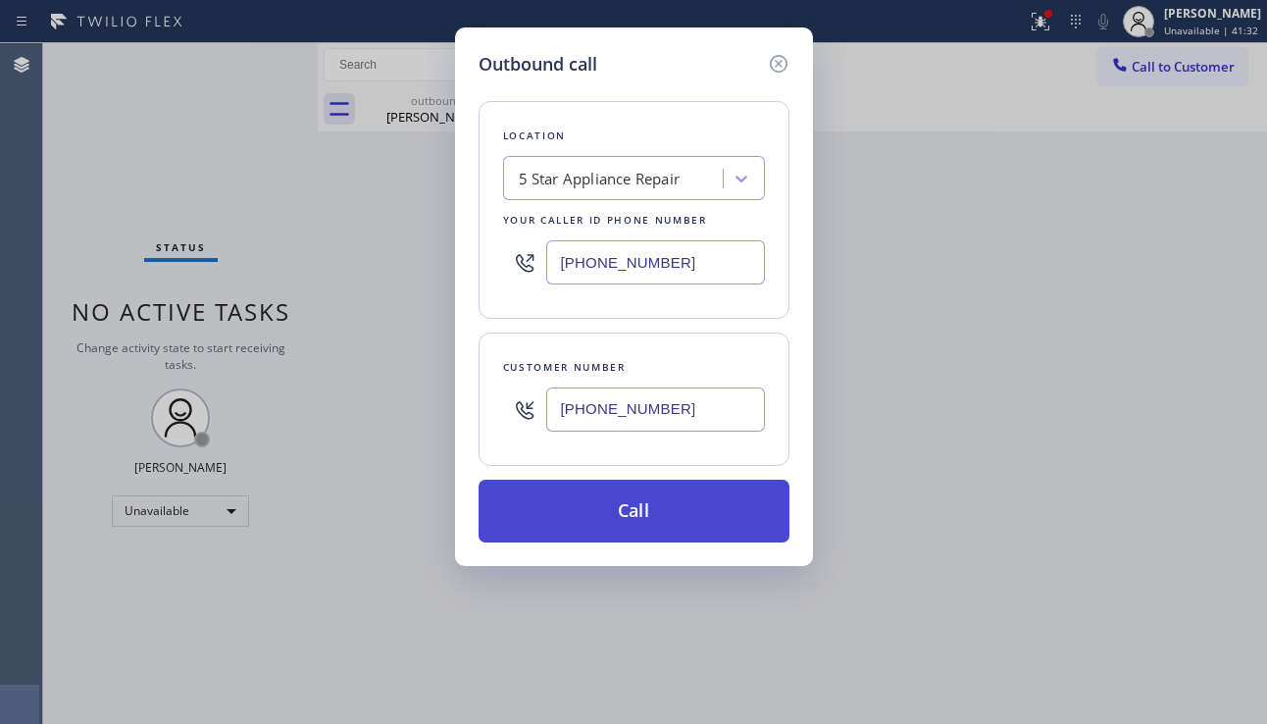
type input "[PHONE_NUMBER]"
click at [630, 507] on button "Call" at bounding box center [633, 510] width 311 height 63
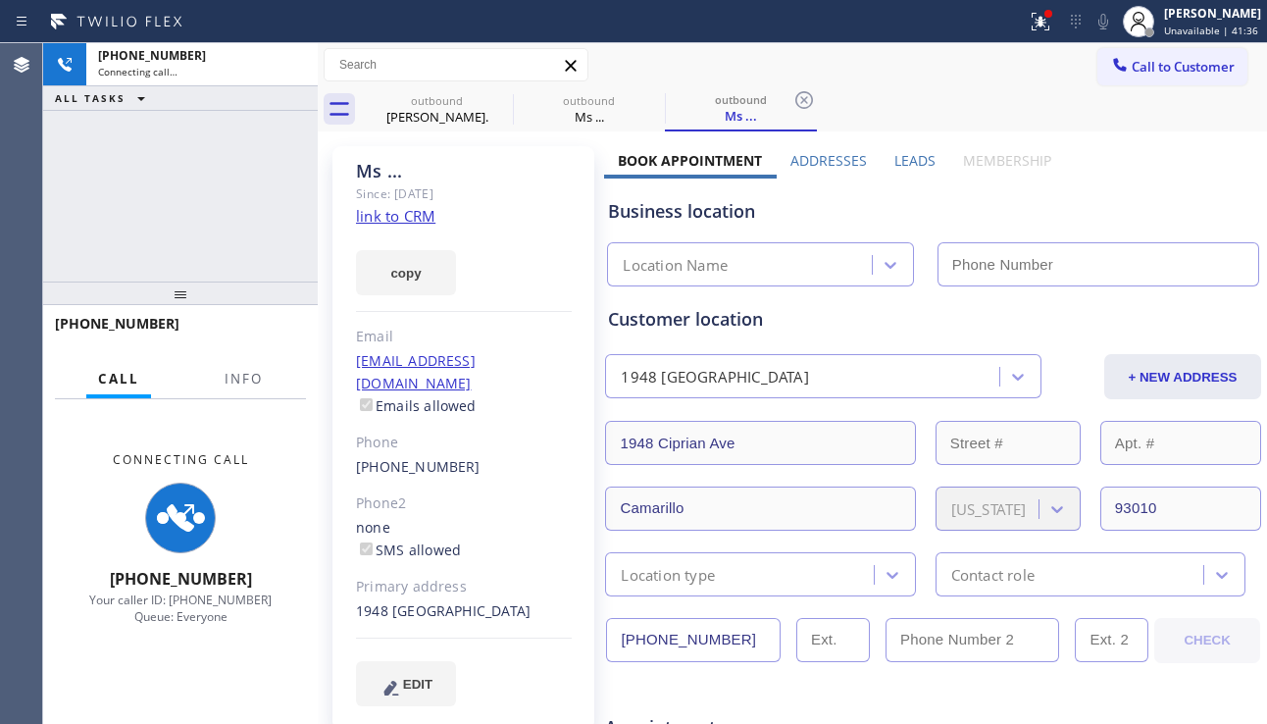
type input "[PHONE_NUMBER]"
click at [894, 155] on label "Leads" at bounding box center [914, 160] width 41 height 19
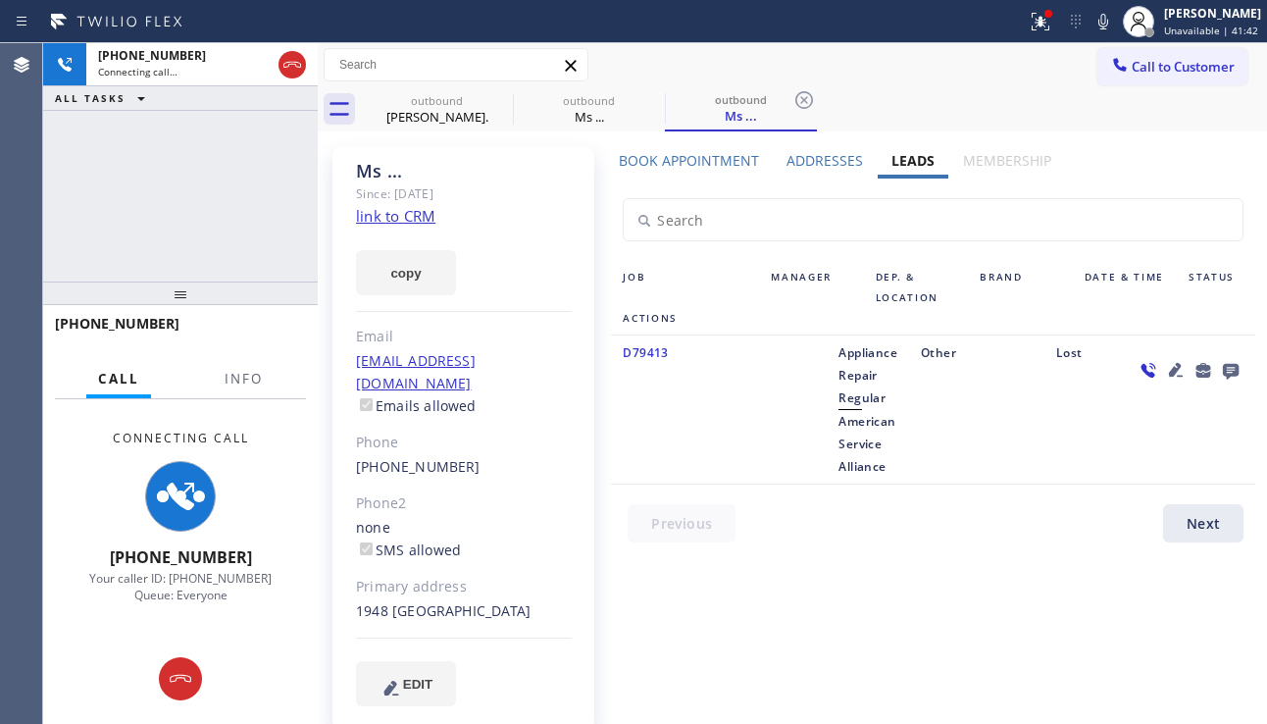
click at [1164, 362] on icon at bounding box center [1176, 370] width 24 height 24
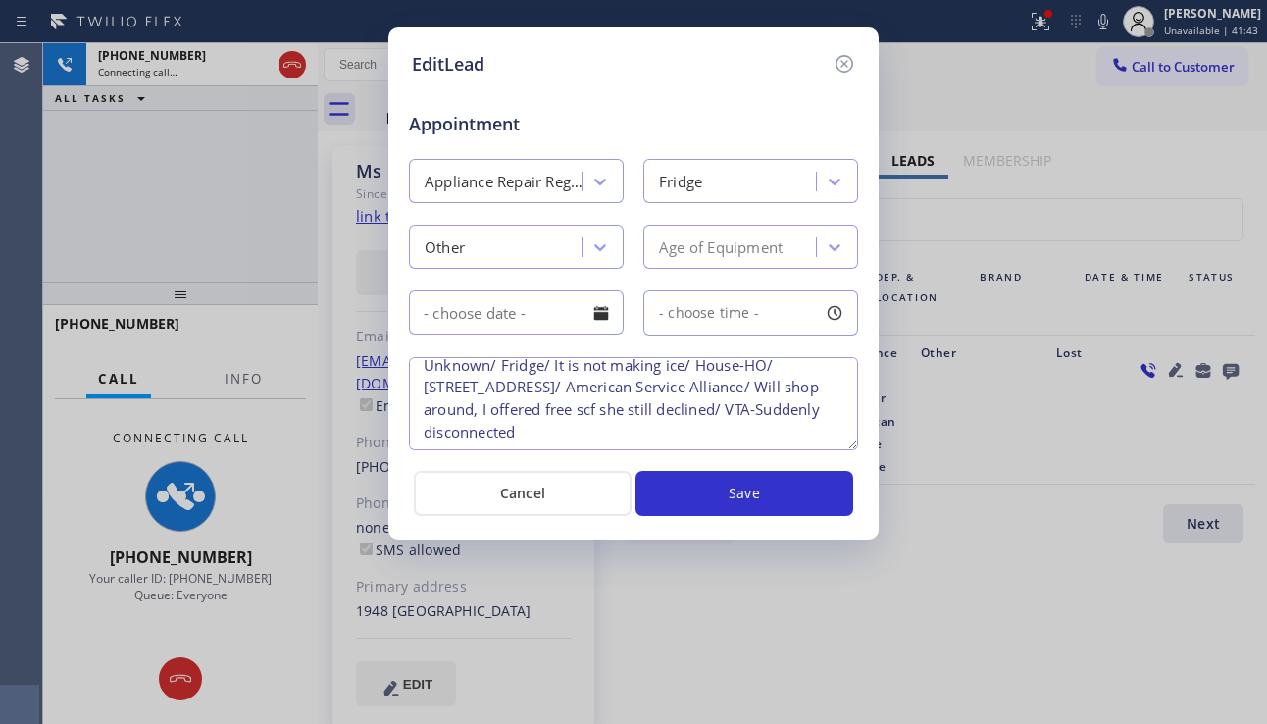
scroll to position [19, 0]
click at [841, 68] on icon at bounding box center [844, 64] width 24 height 24
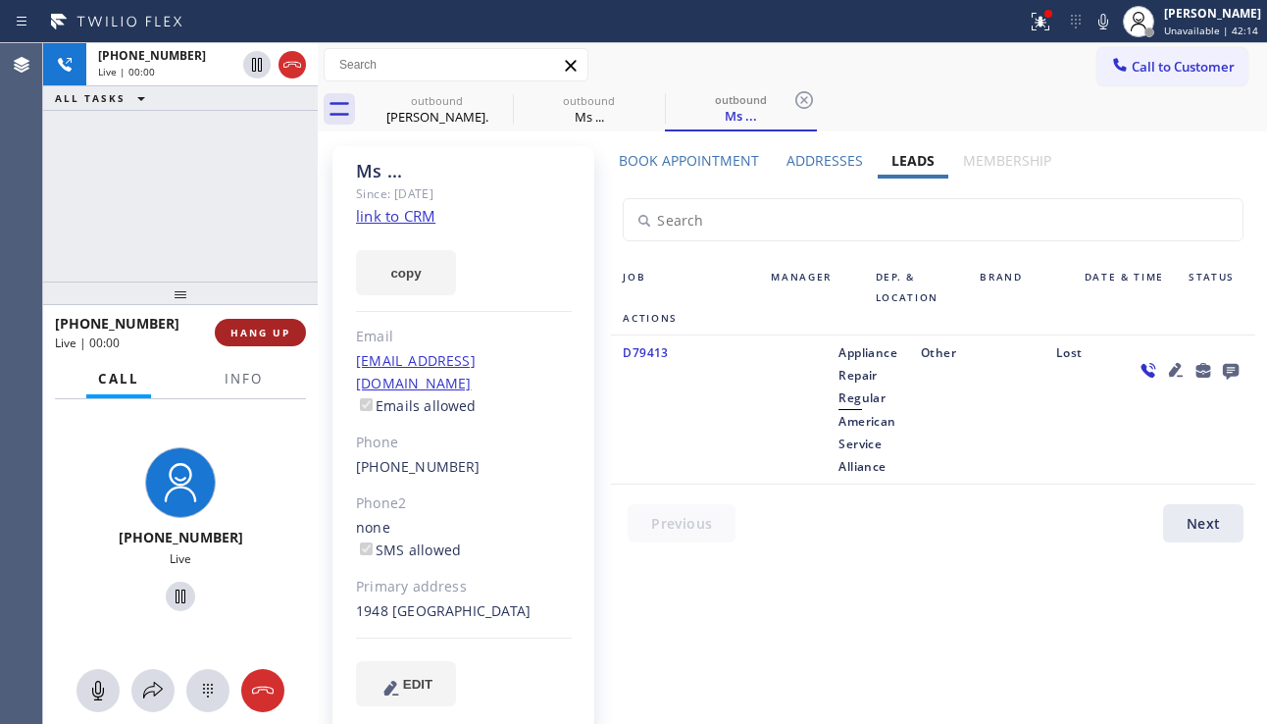
click at [260, 328] on span "HANG UP" at bounding box center [260, 333] width 60 height 14
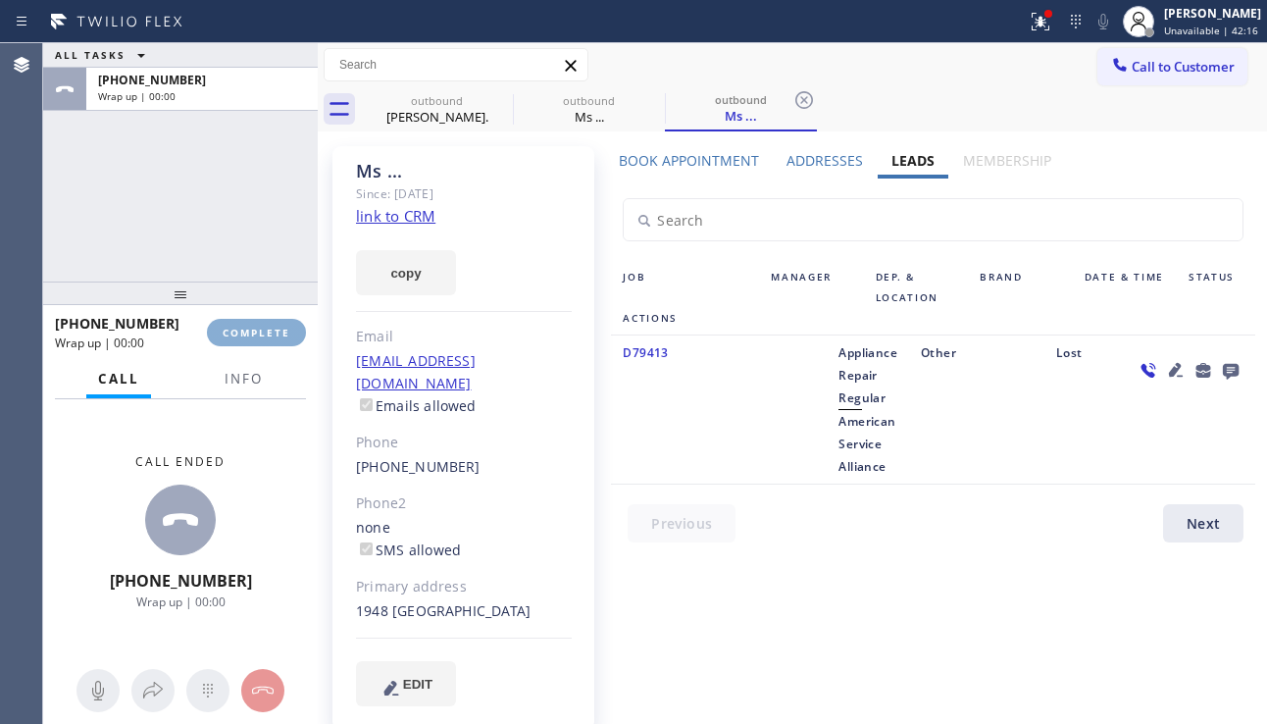
click at [260, 328] on span "COMPLETE" at bounding box center [257, 333] width 68 height 14
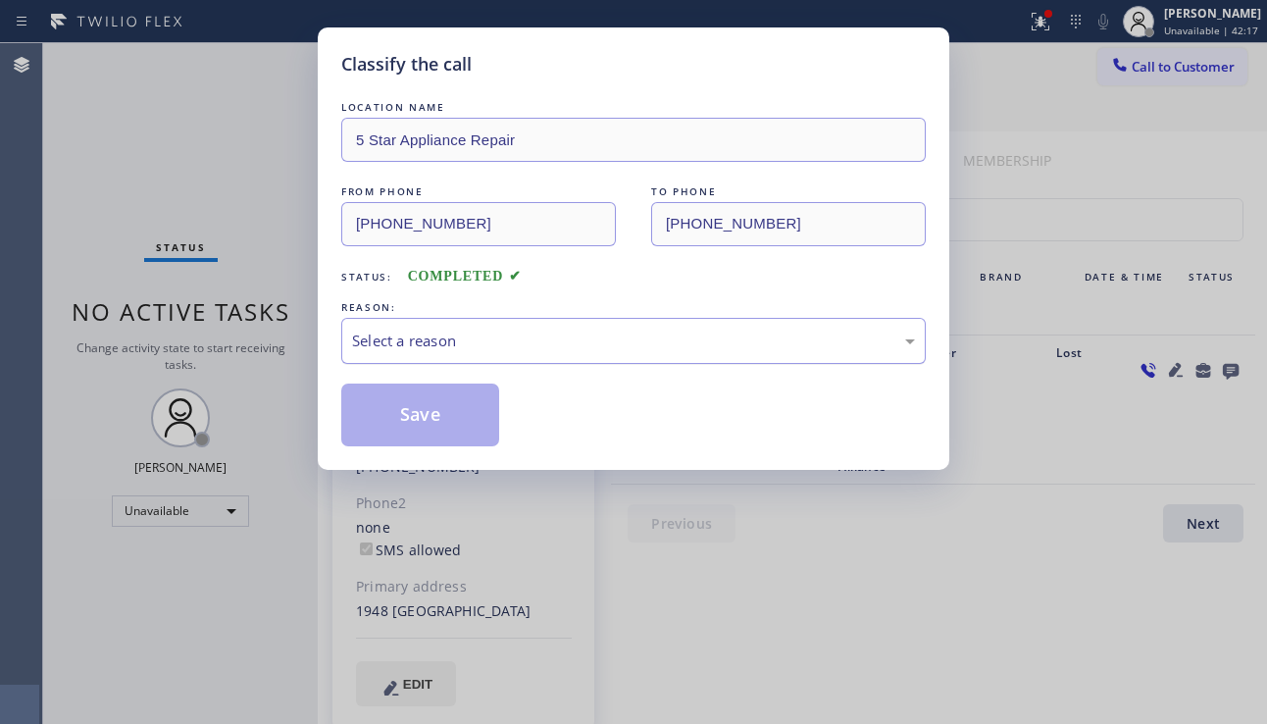
click at [509, 337] on div "Select a reason" at bounding box center [633, 340] width 563 height 23
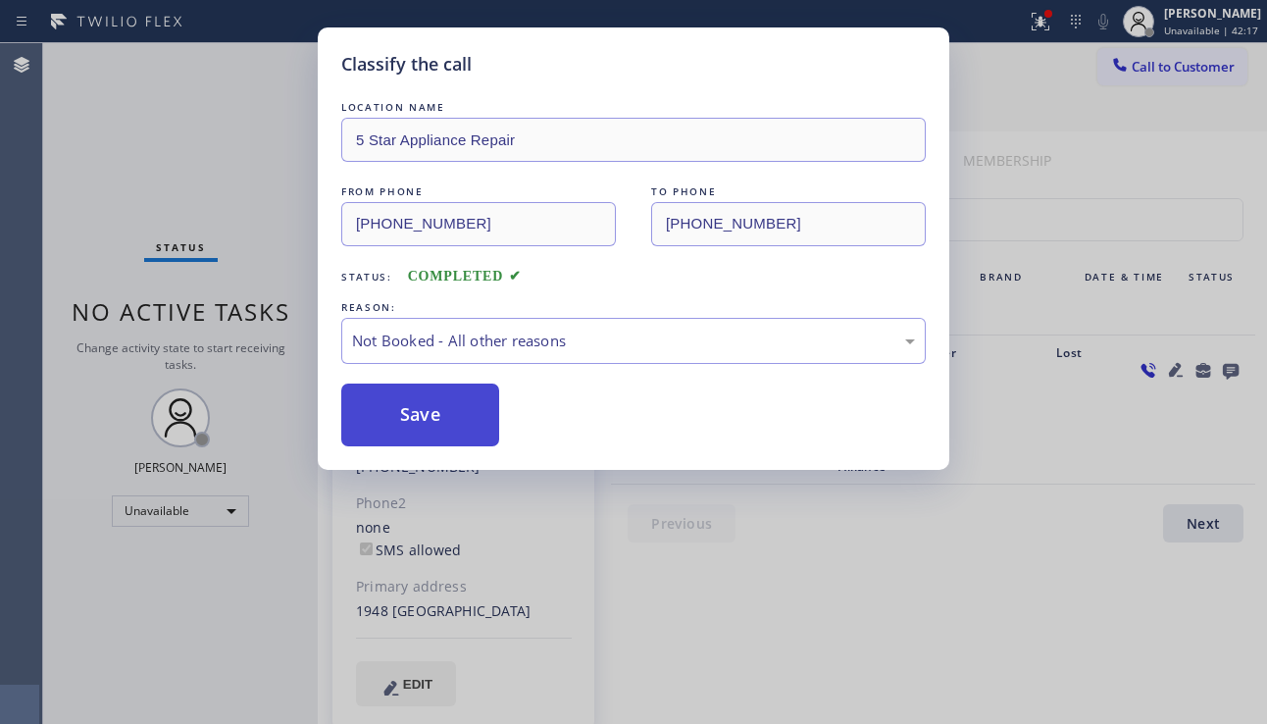
click at [434, 427] on button "Save" at bounding box center [420, 414] width 158 height 63
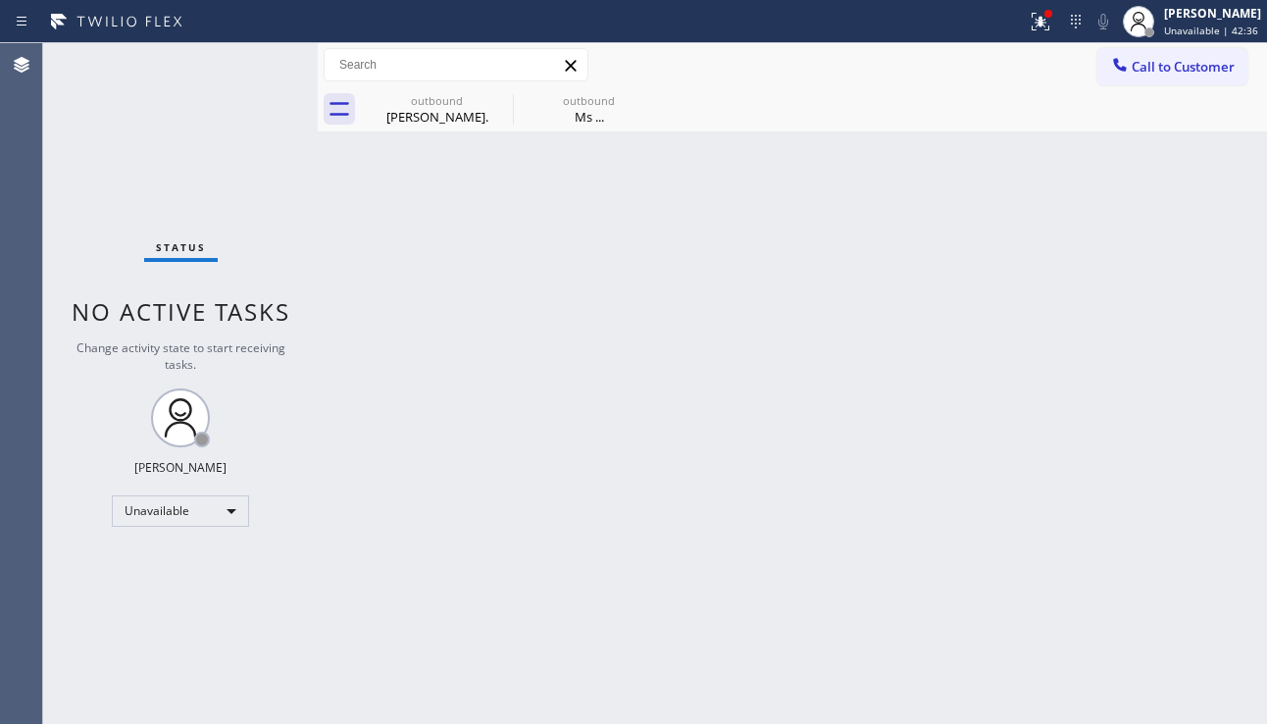
click at [1170, 356] on div "Back to Dashboard Change Sender ID Customers Technicians Select a contact Outbo…" at bounding box center [792, 383] width 949 height 680
click at [1132, 73] on span "Call to Customer" at bounding box center [1183, 67] width 103 height 18
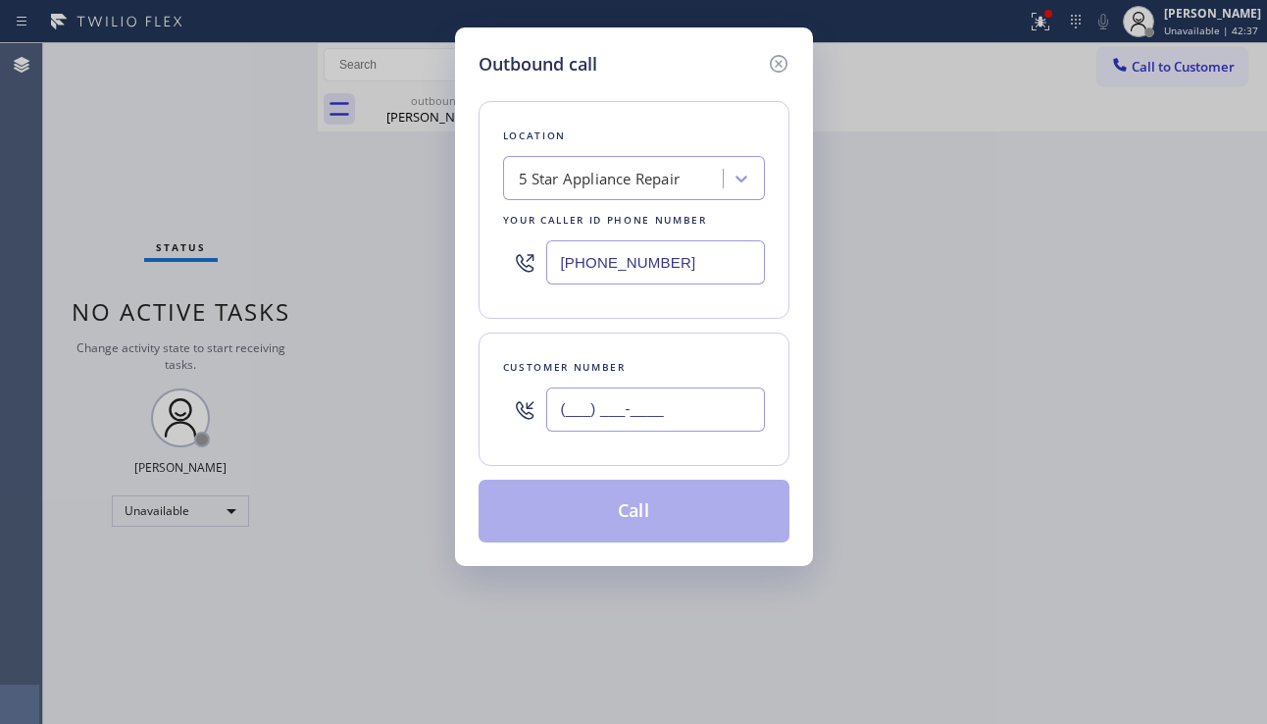
click at [587, 398] on input "(___) ___-____" at bounding box center [655, 409] width 219 height 44
paste input "929) 287-7248"
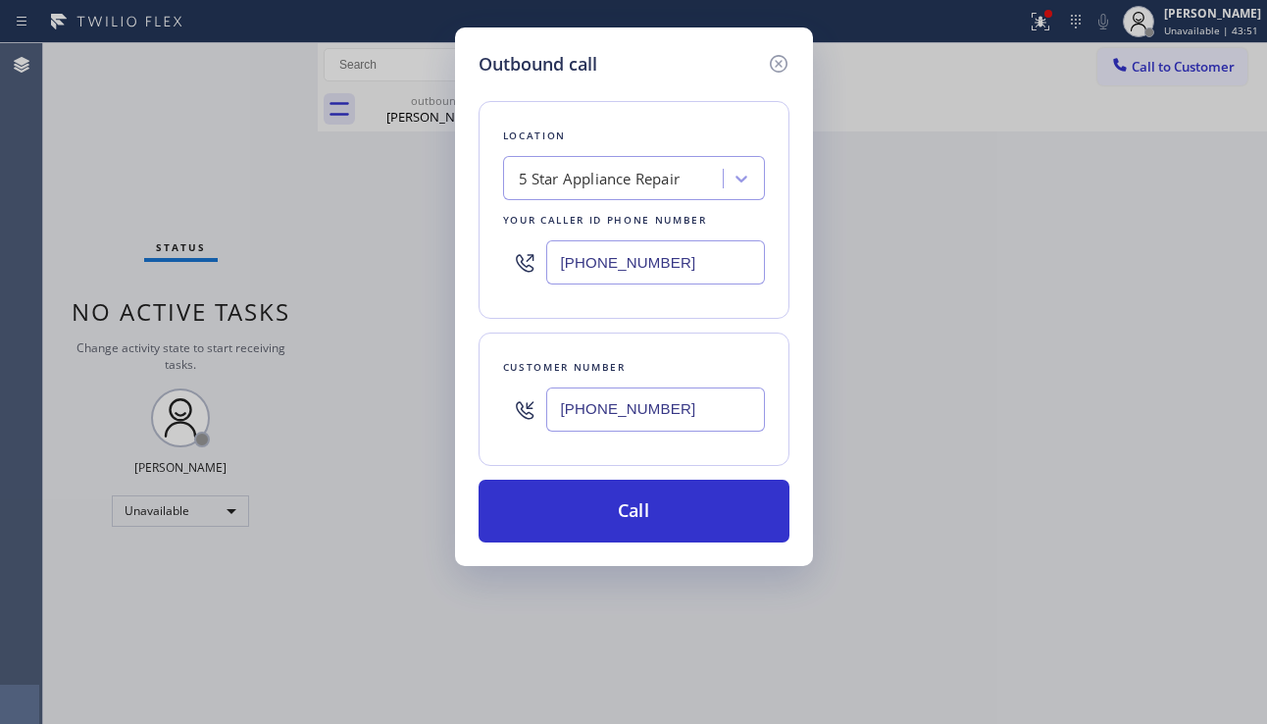
drag, startPoint x: 709, startPoint y: 407, endPoint x: 530, endPoint y: 414, distance: 178.6
click at [530, 414] on div "[PHONE_NUMBER]" at bounding box center [634, 410] width 262 height 64
paste input "562) 944-0500"
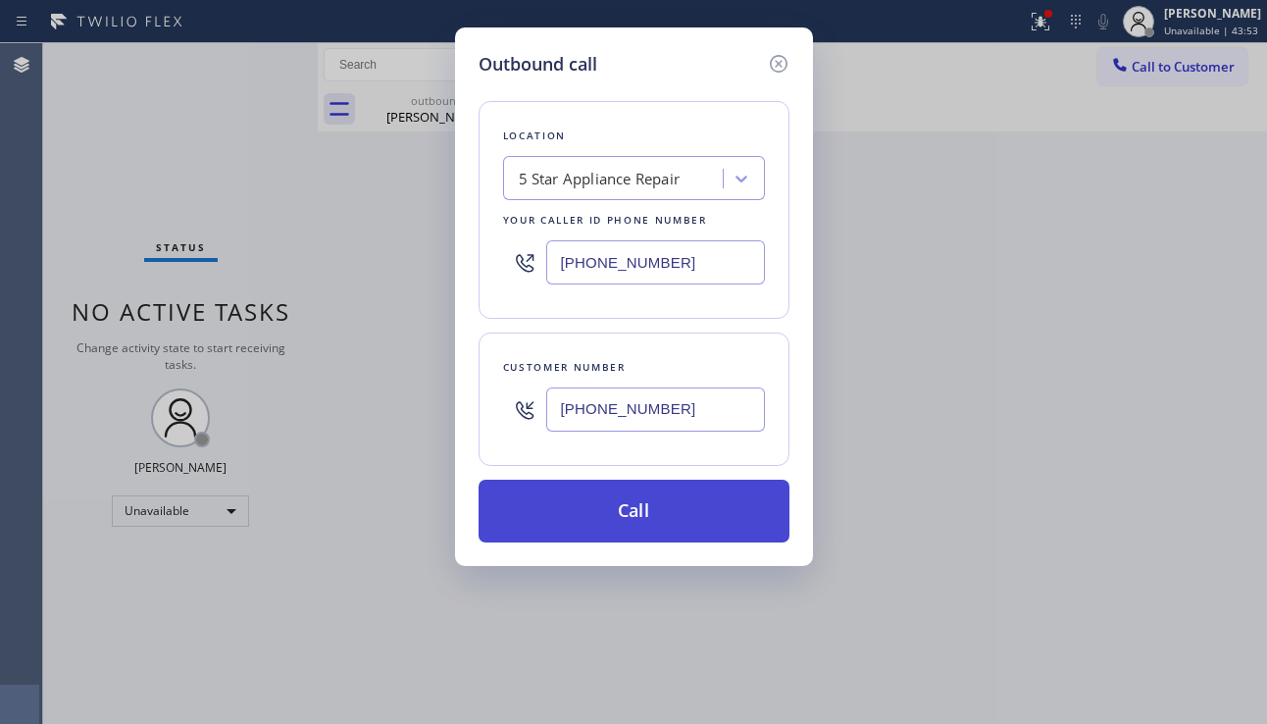
click at [640, 499] on button "Call" at bounding box center [633, 510] width 311 height 63
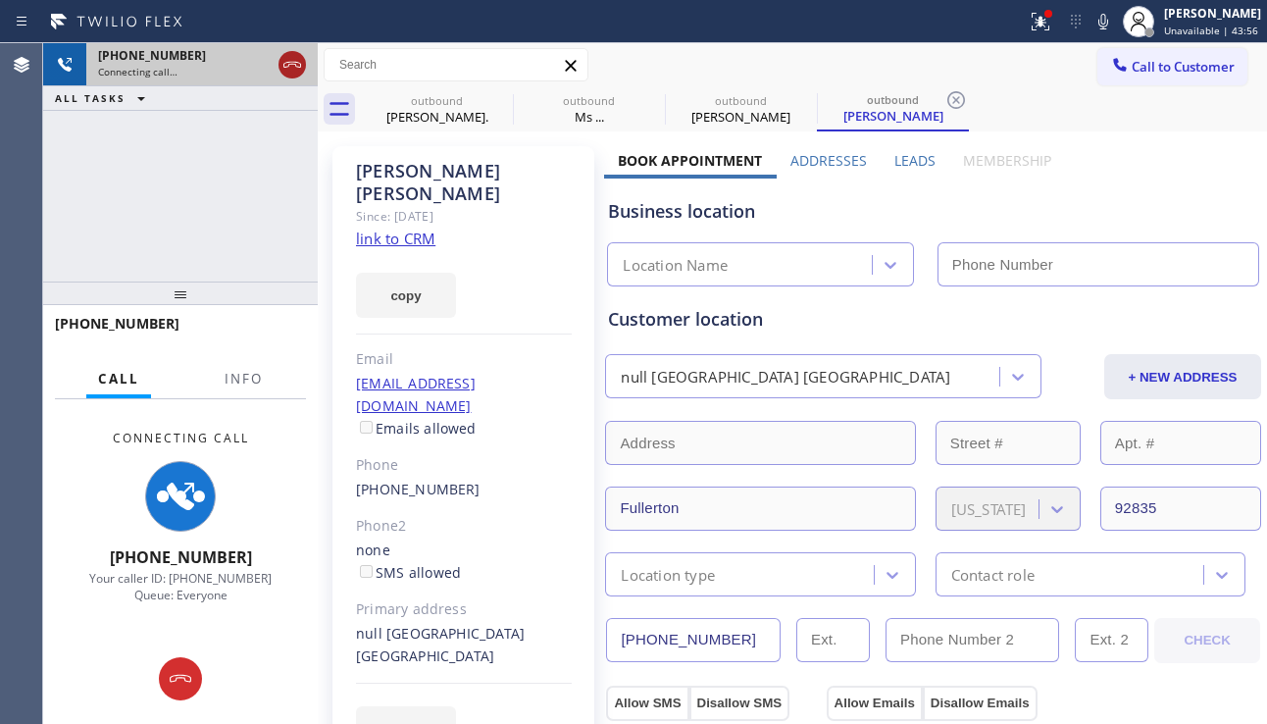
click at [293, 69] on icon at bounding box center [292, 65] width 24 height 24
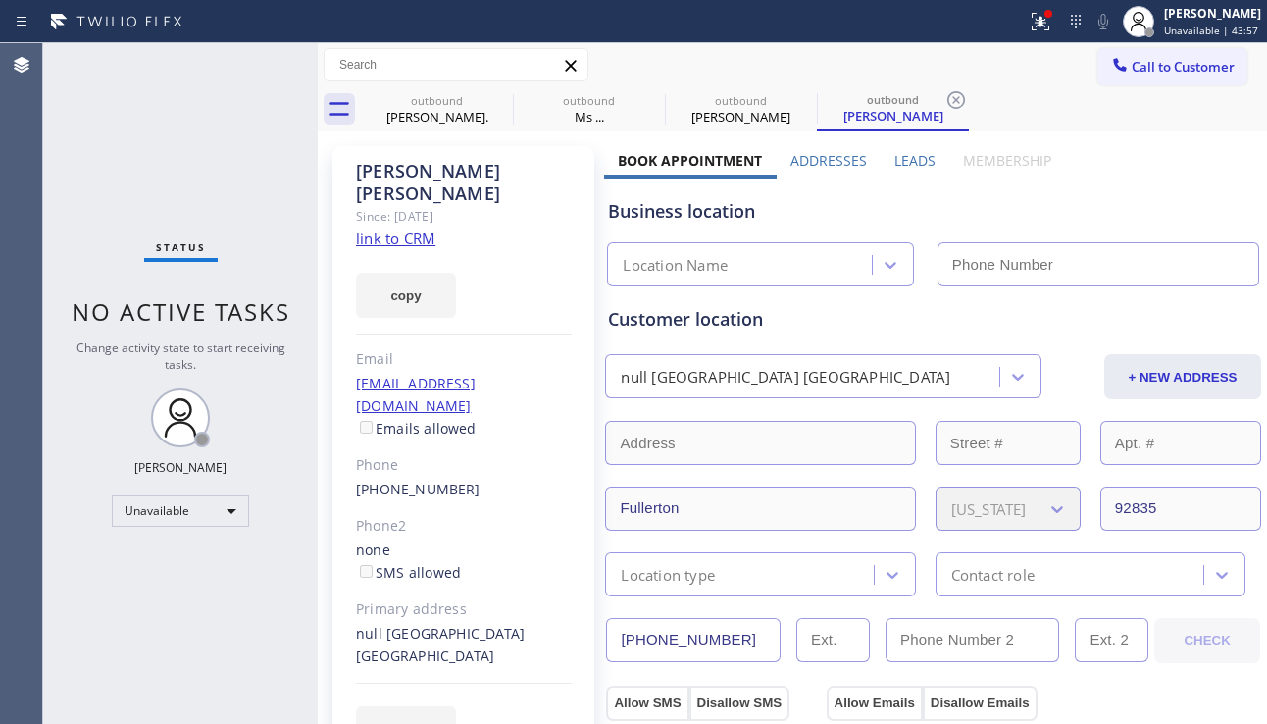
click at [900, 166] on label "Leads" at bounding box center [914, 160] width 41 height 19
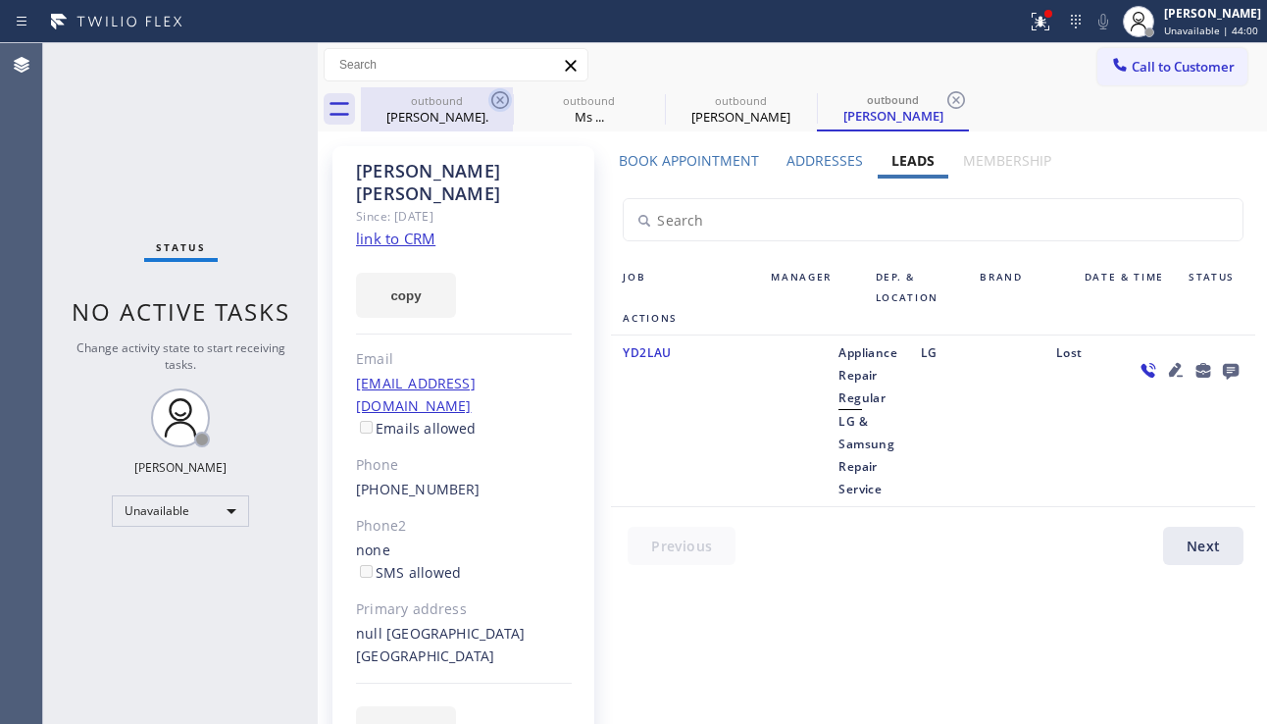
click at [497, 95] on icon at bounding box center [500, 100] width 24 height 24
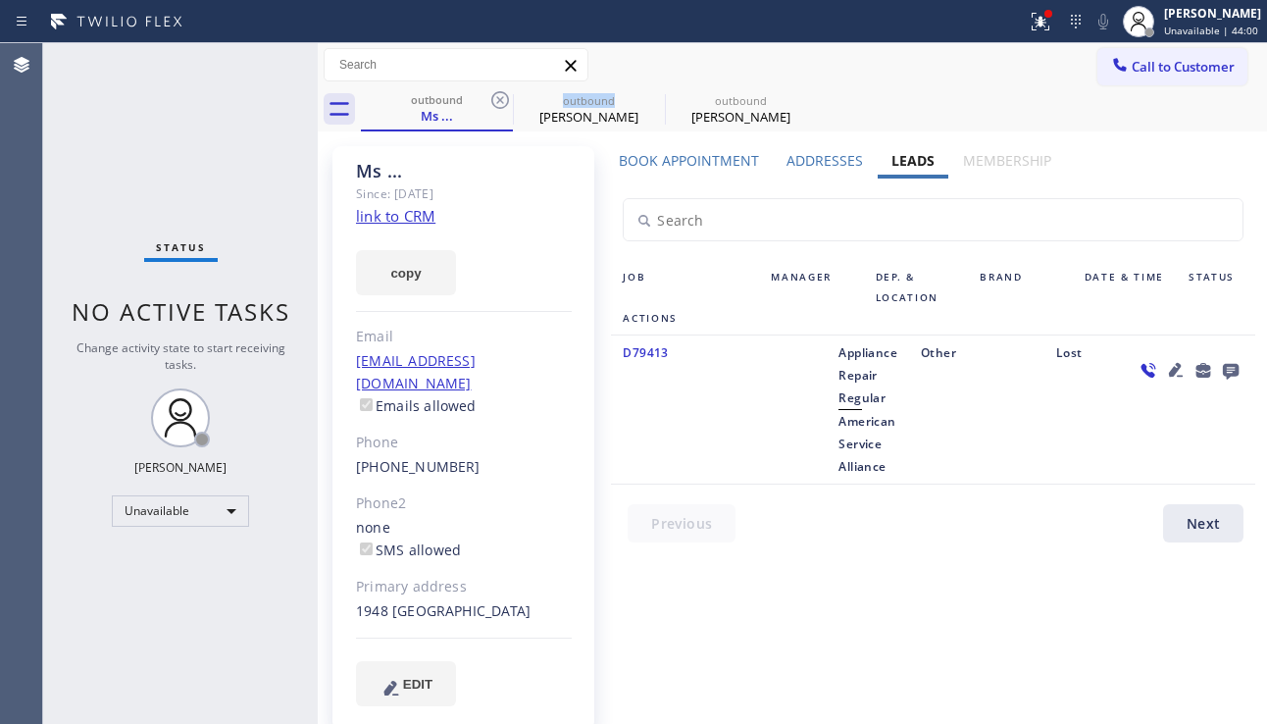
click at [497, 95] on icon at bounding box center [500, 100] width 24 height 24
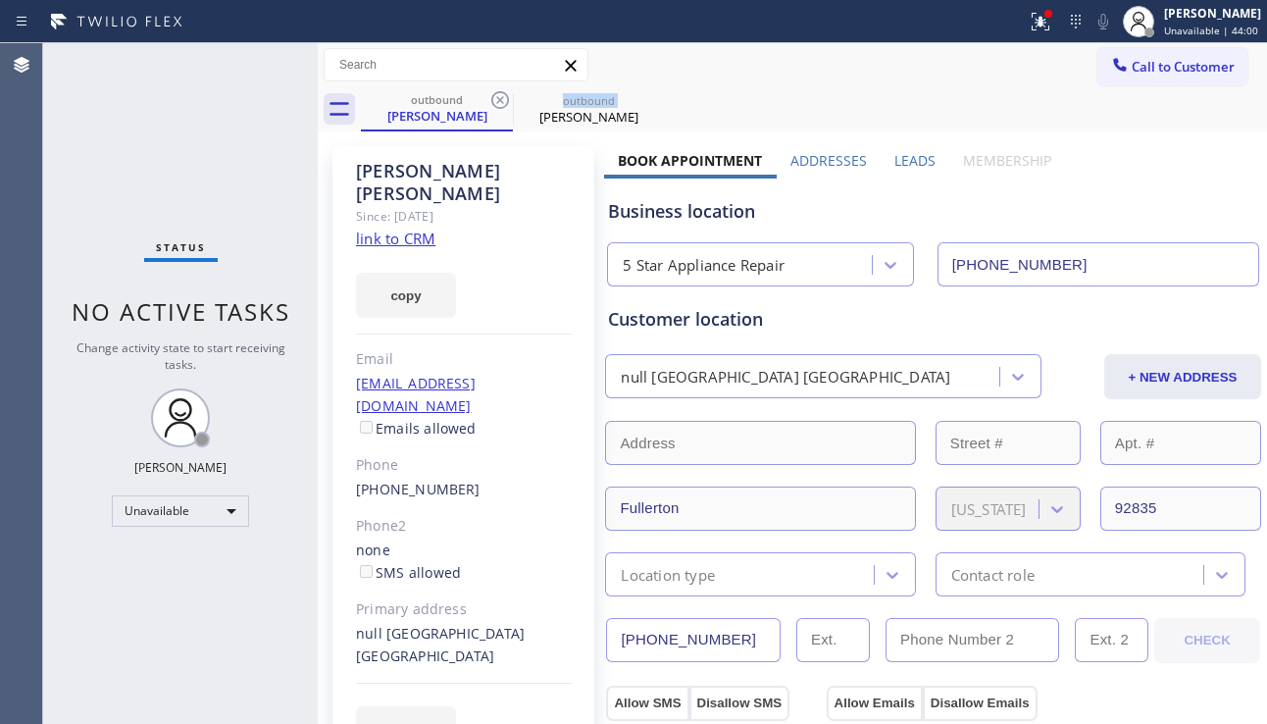
click at [497, 95] on icon at bounding box center [500, 100] width 24 height 24
click at [0, 0] on icon at bounding box center [0, 0] width 0 height 0
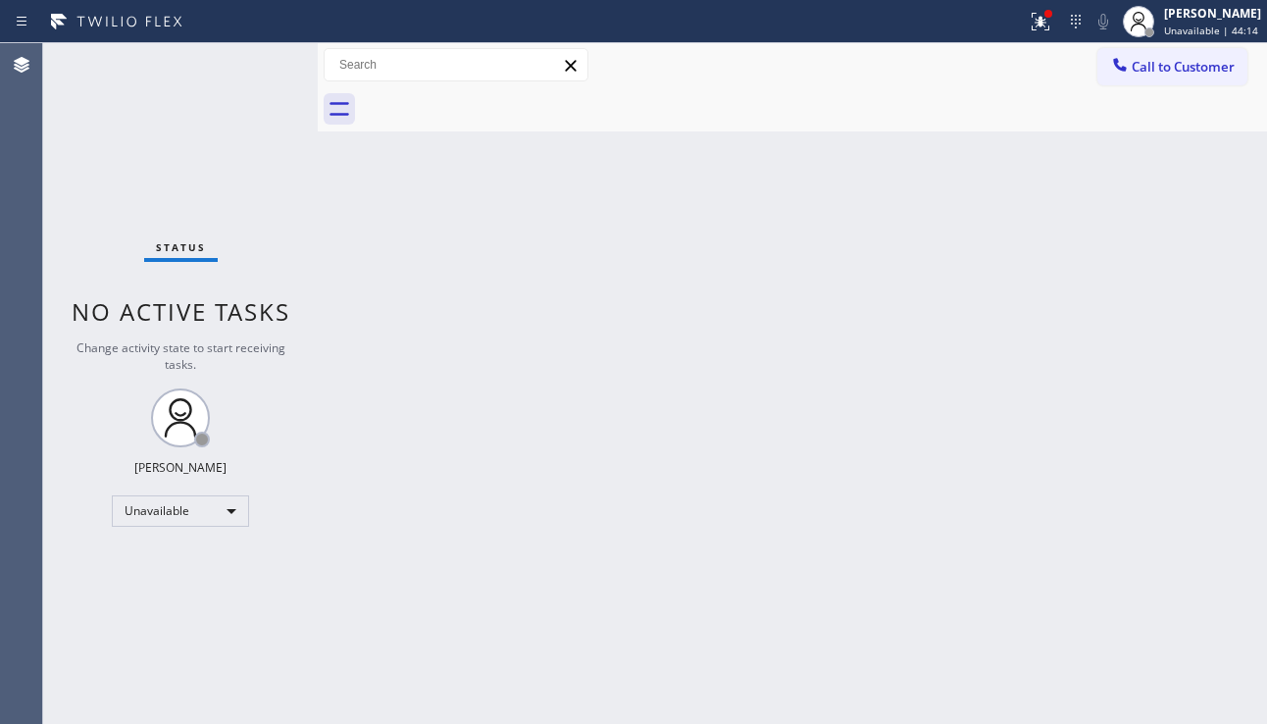
click at [1206, 432] on div "Back to Dashboard Change Sender ID Customers Technicians Select a contact Outbo…" at bounding box center [792, 383] width 949 height 680
click at [1147, 73] on span "Call to Customer" at bounding box center [1183, 67] width 103 height 18
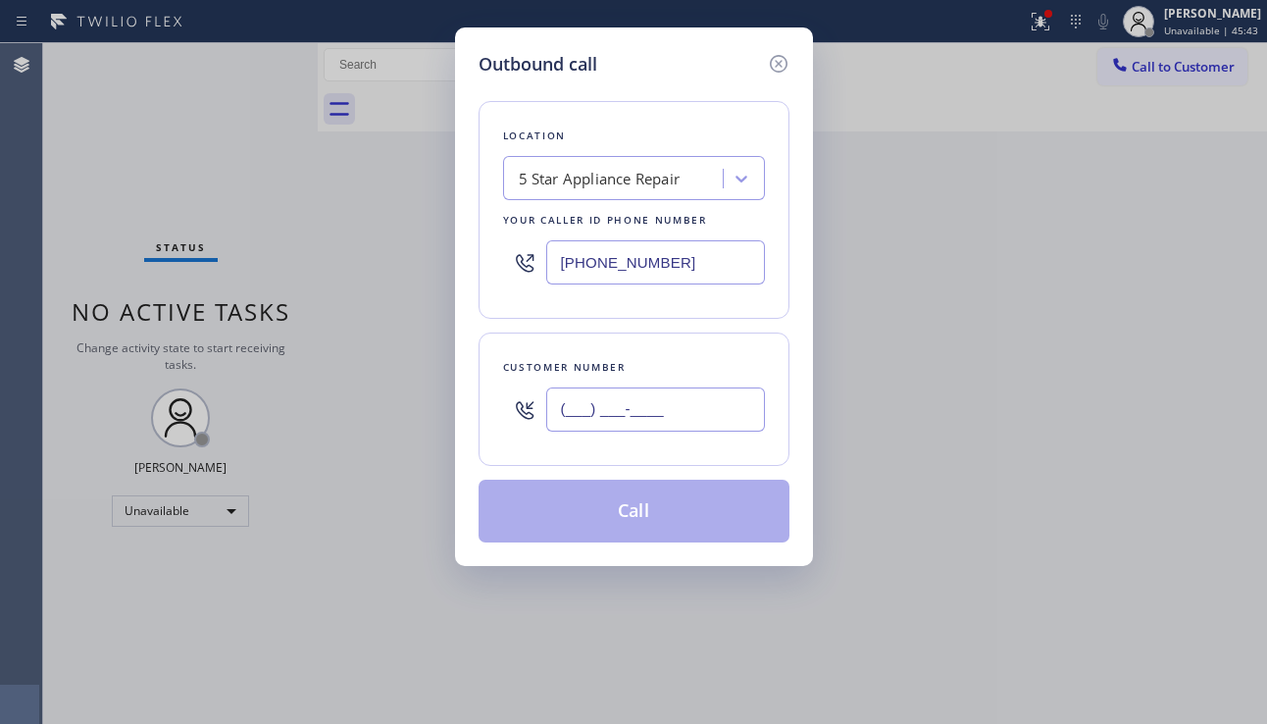
click at [625, 426] on input "(___) ___-____" at bounding box center [655, 409] width 219 height 44
paste input "310) 948-4024"
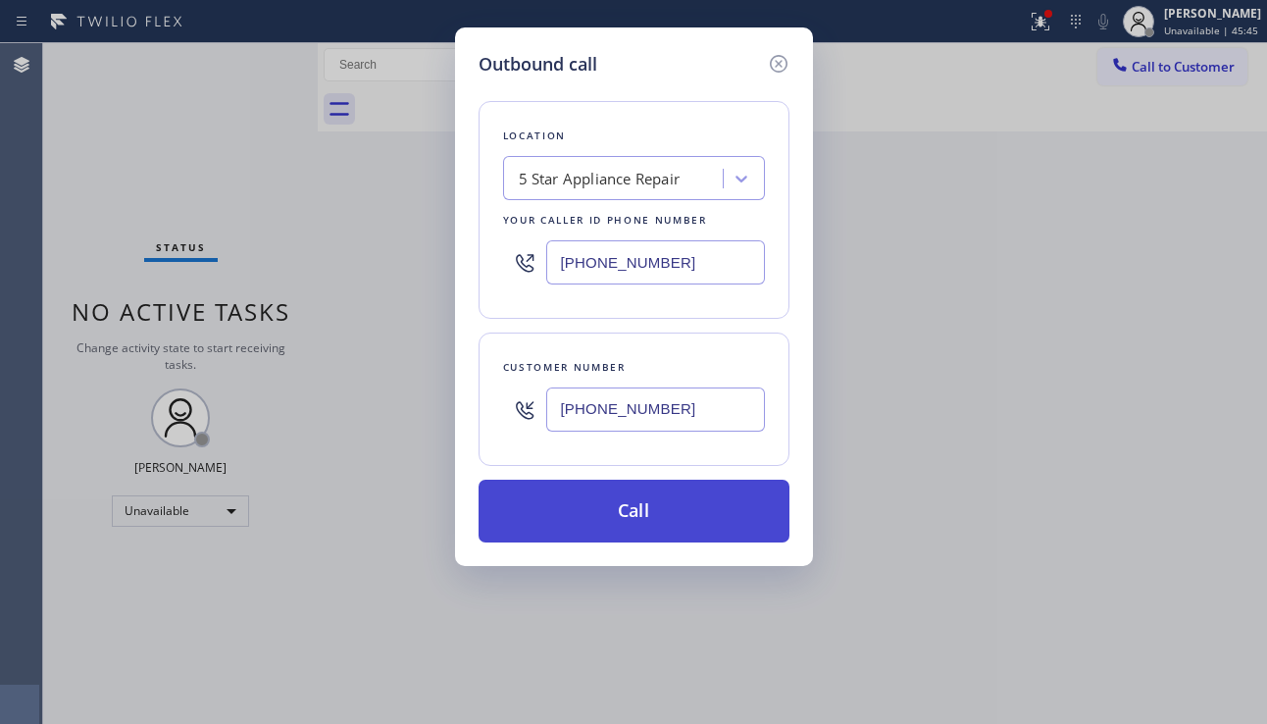
click at [632, 515] on button "Call" at bounding box center [633, 510] width 311 height 63
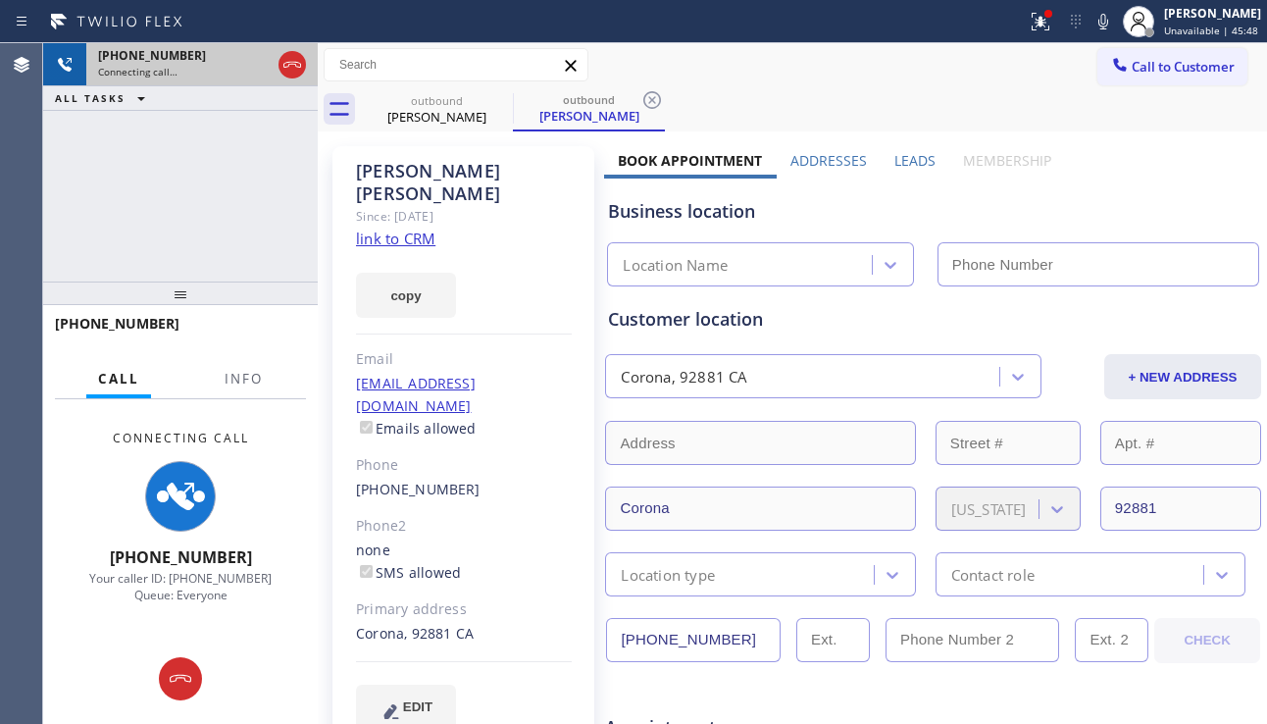
click at [291, 65] on icon at bounding box center [292, 65] width 24 height 24
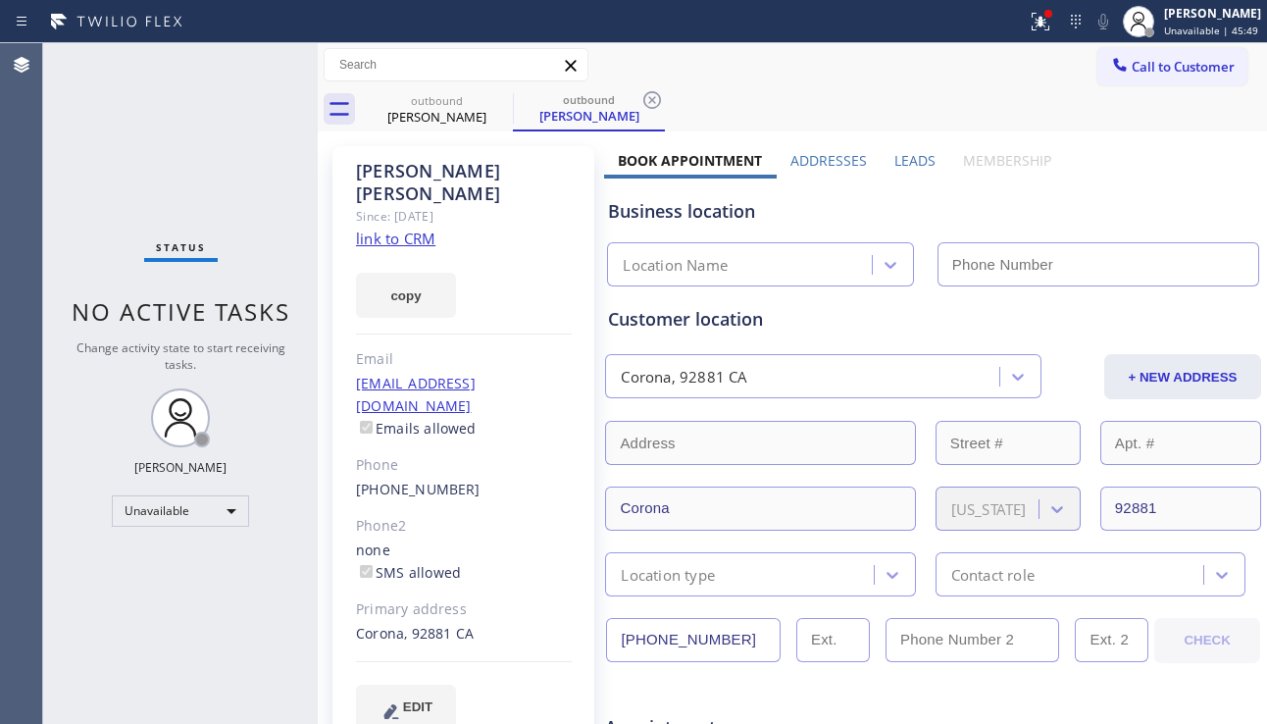
click at [894, 166] on label "Leads" at bounding box center [914, 160] width 41 height 19
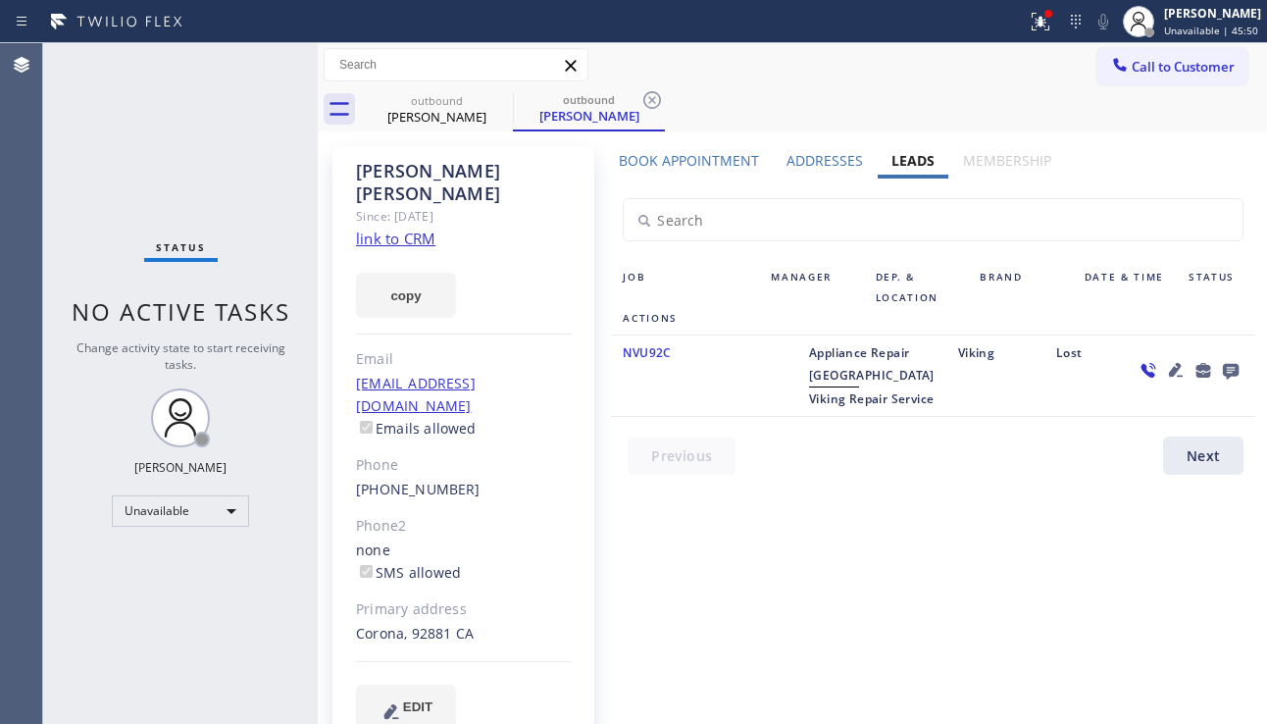
click at [1174, 373] on icon at bounding box center [1176, 370] width 14 height 14
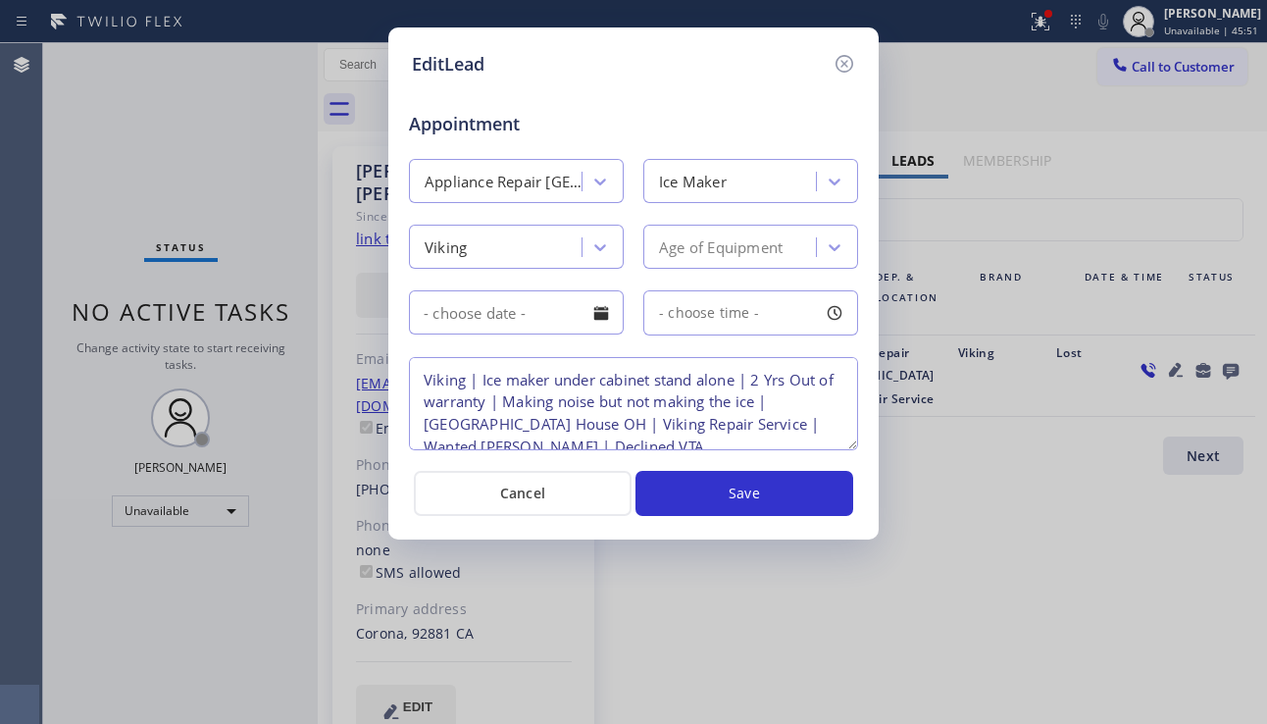
scroll to position [19, 0]
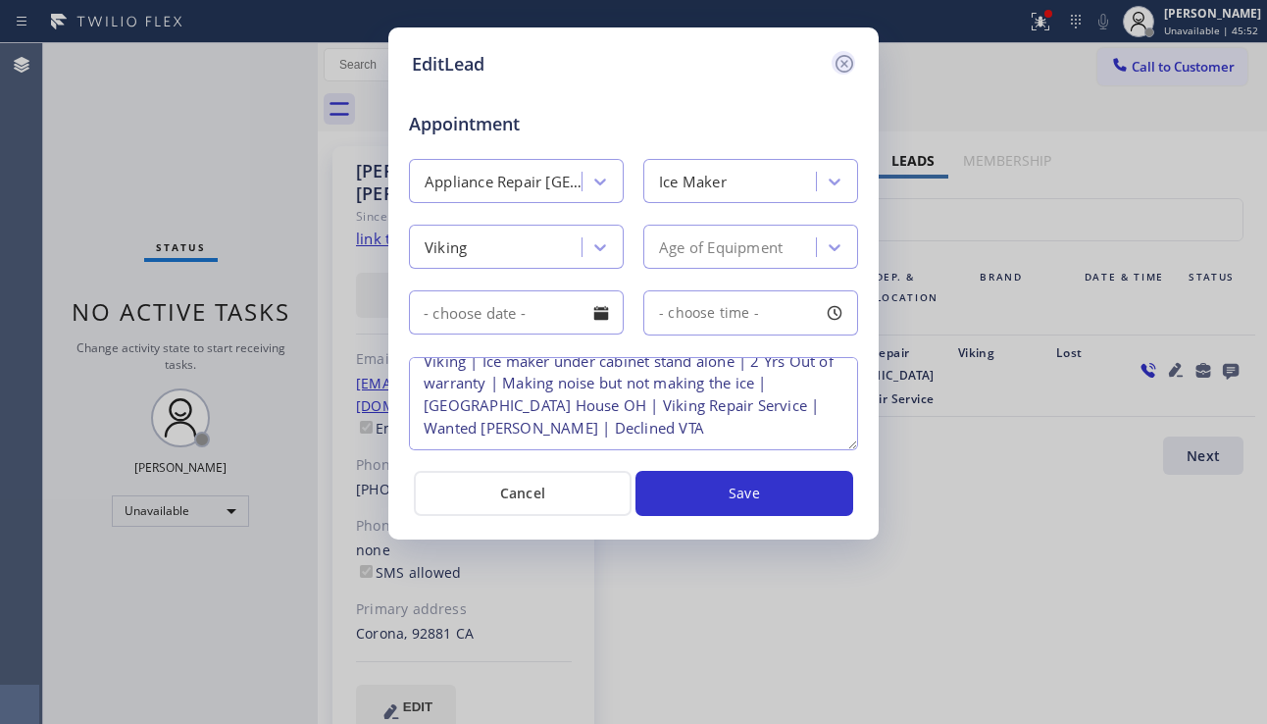
click at [843, 64] on icon at bounding box center [844, 64] width 18 height 18
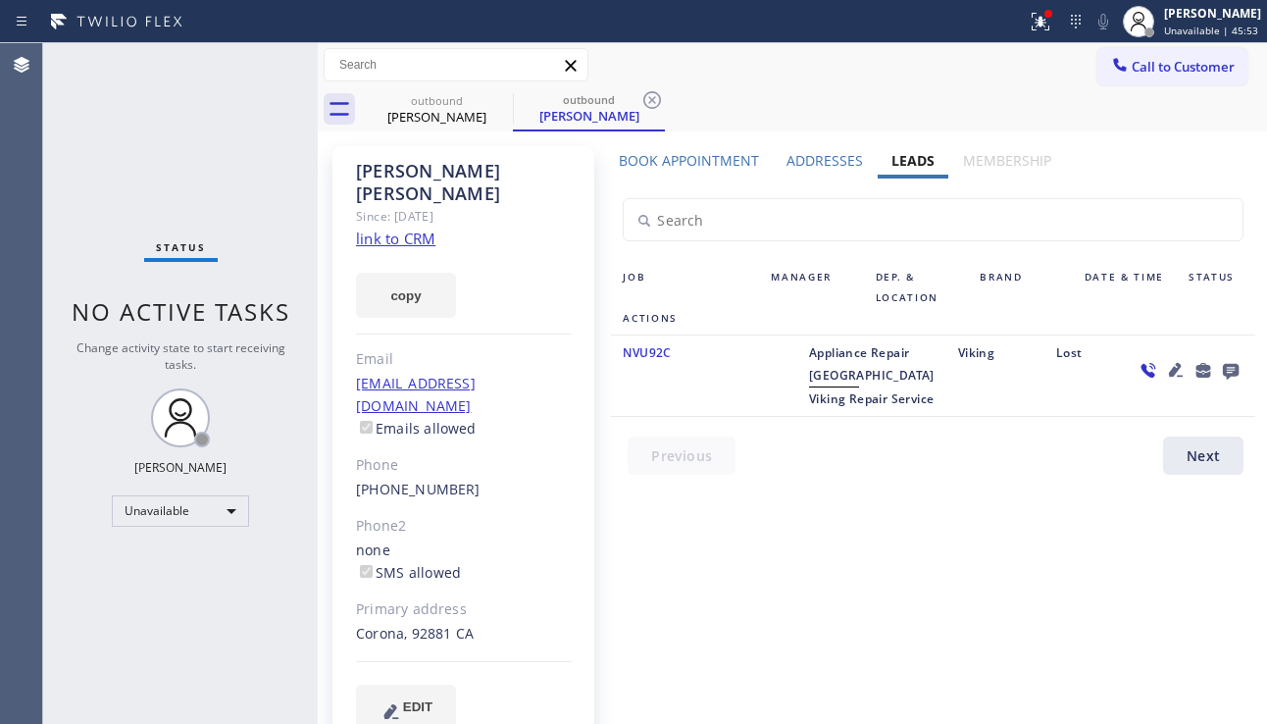
click at [1227, 369] on icon at bounding box center [1231, 372] width 16 height 16
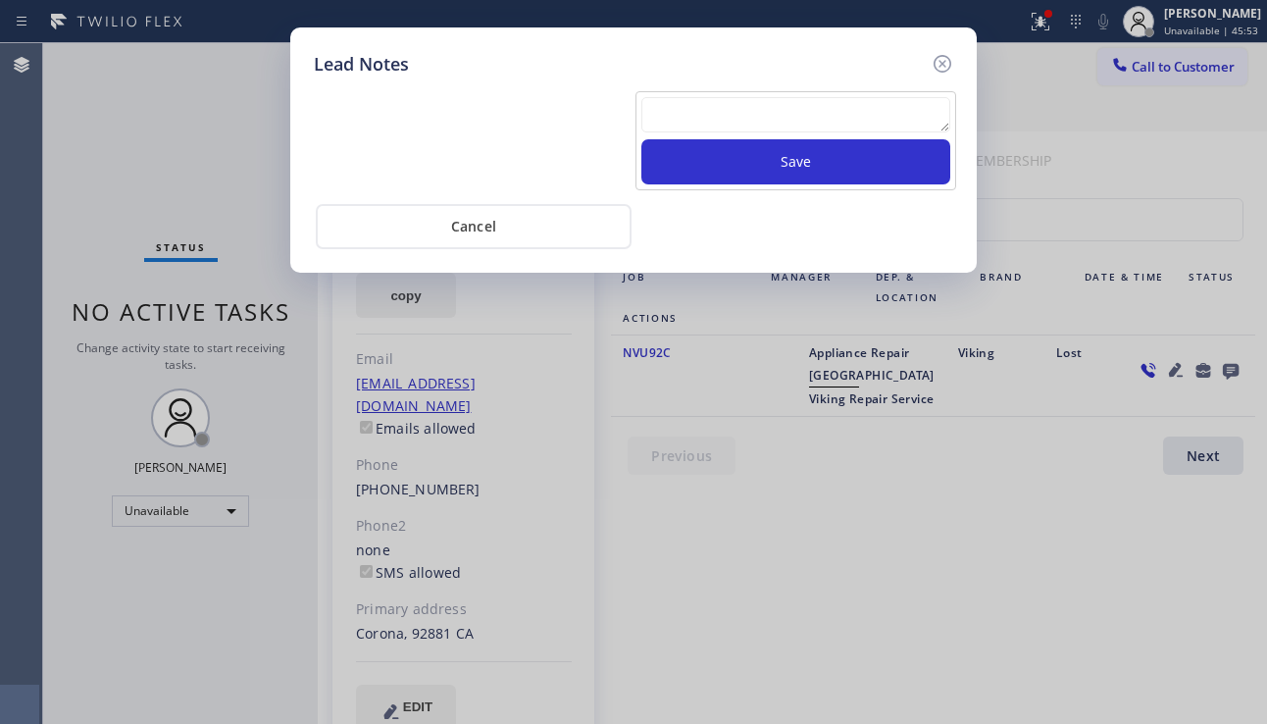
click at [780, 125] on textarea at bounding box center [795, 114] width 309 height 35
click at [679, 118] on textarea at bounding box center [795, 114] width 309 height 35
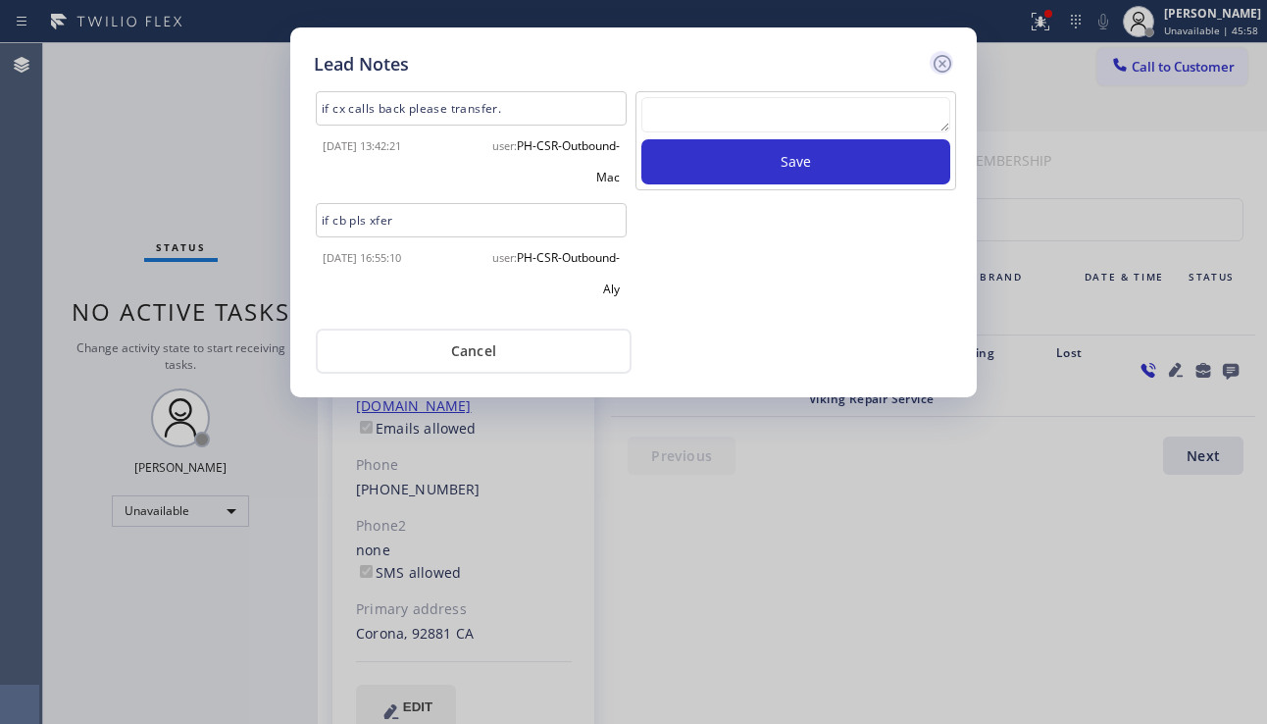
click at [940, 67] on icon at bounding box center [942, 64] width 18 height 18
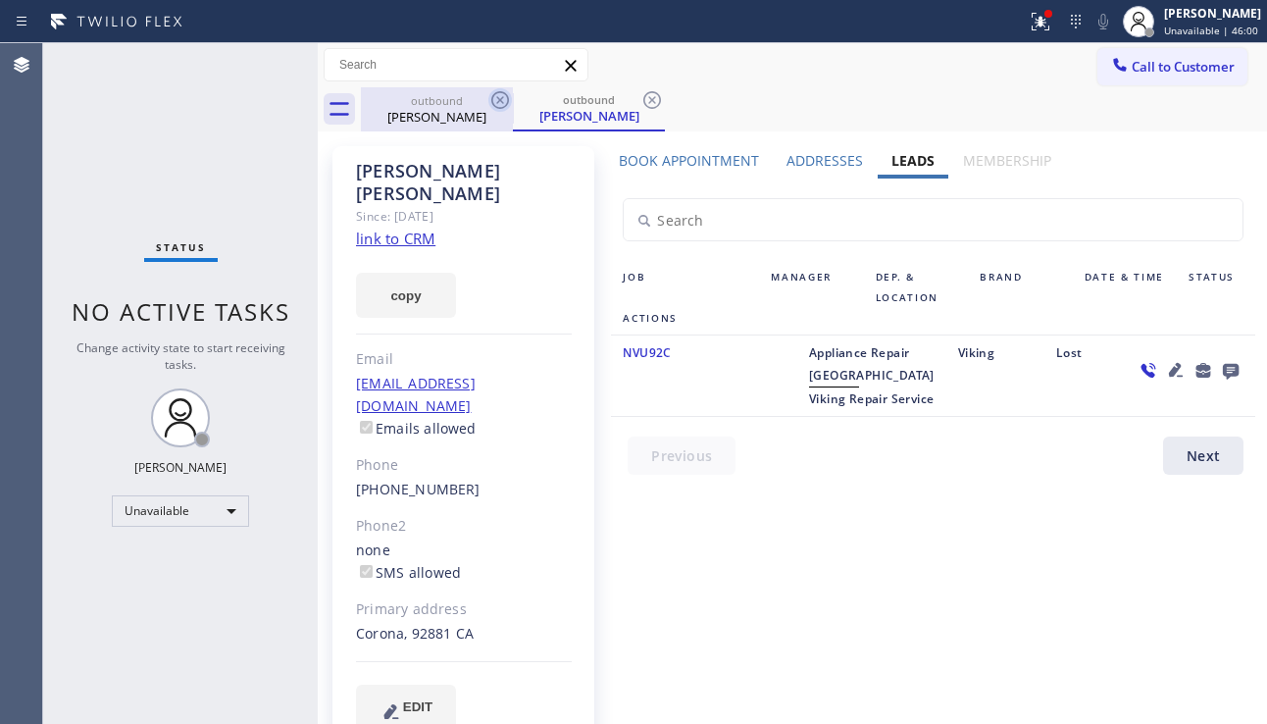
click at [498, 98] on icon at bounding box center [500, 100] width 18 height 18
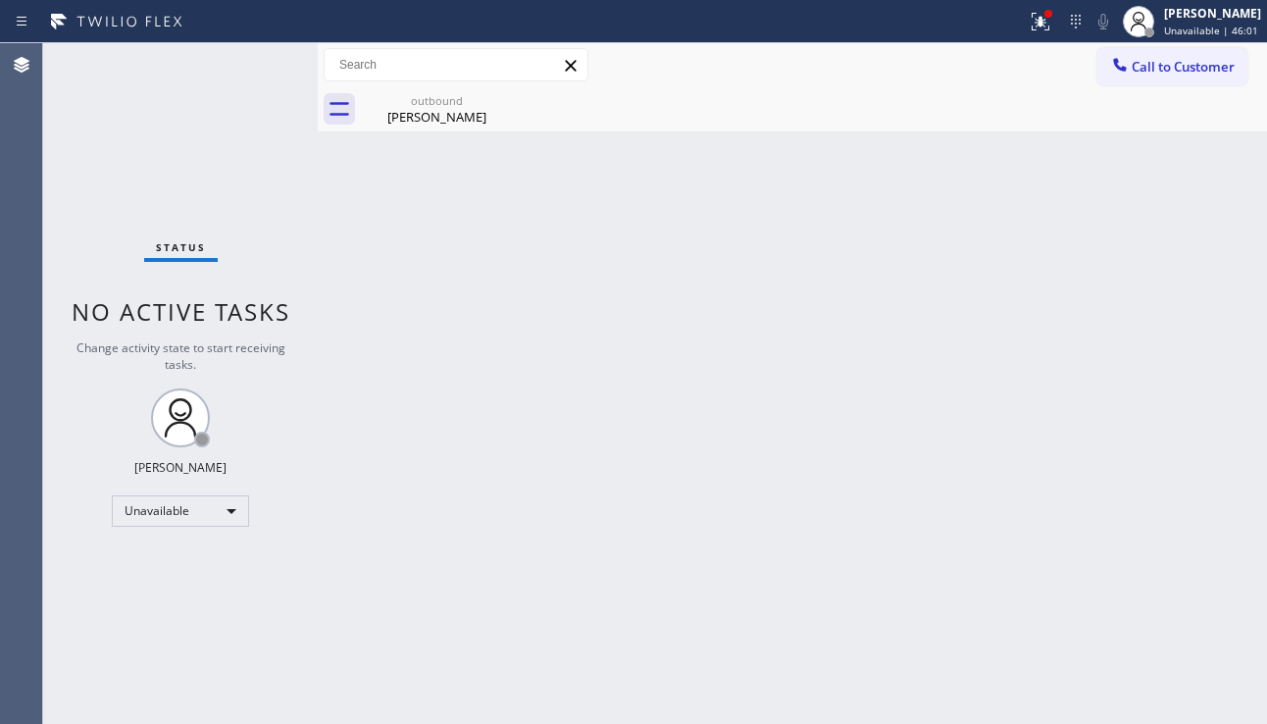
click at [0, 0] on icon at bounding box center [0, 0] width 0 height 0
click at [472, 128] on div "outbound [PERSON_NAME]" at bounding box center [437, 109] width 148 height 44
click at [1168, 70] on span "Call to Customer" at bounding box center [1183, 67] width 103 height 18
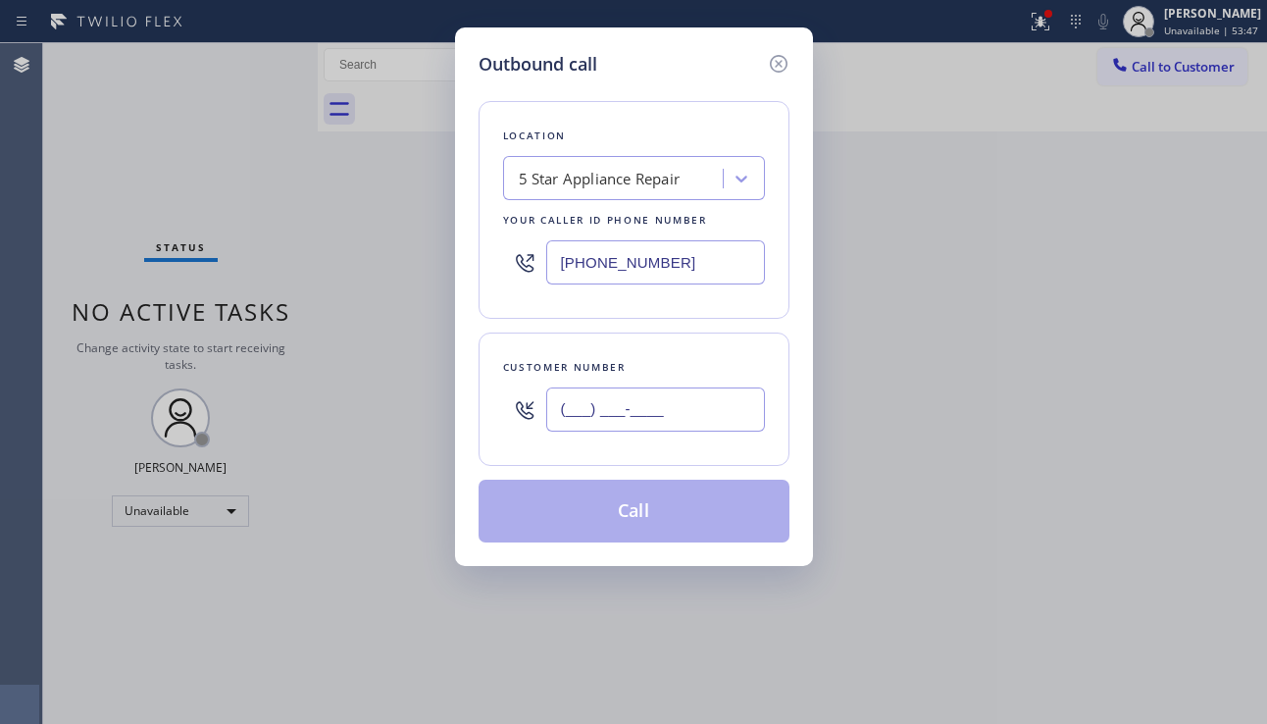
click at [616, 417] on input "(___) ___-____" at bounding box center [655, 409] width 219 height 44
paste input "206) 234-8616"
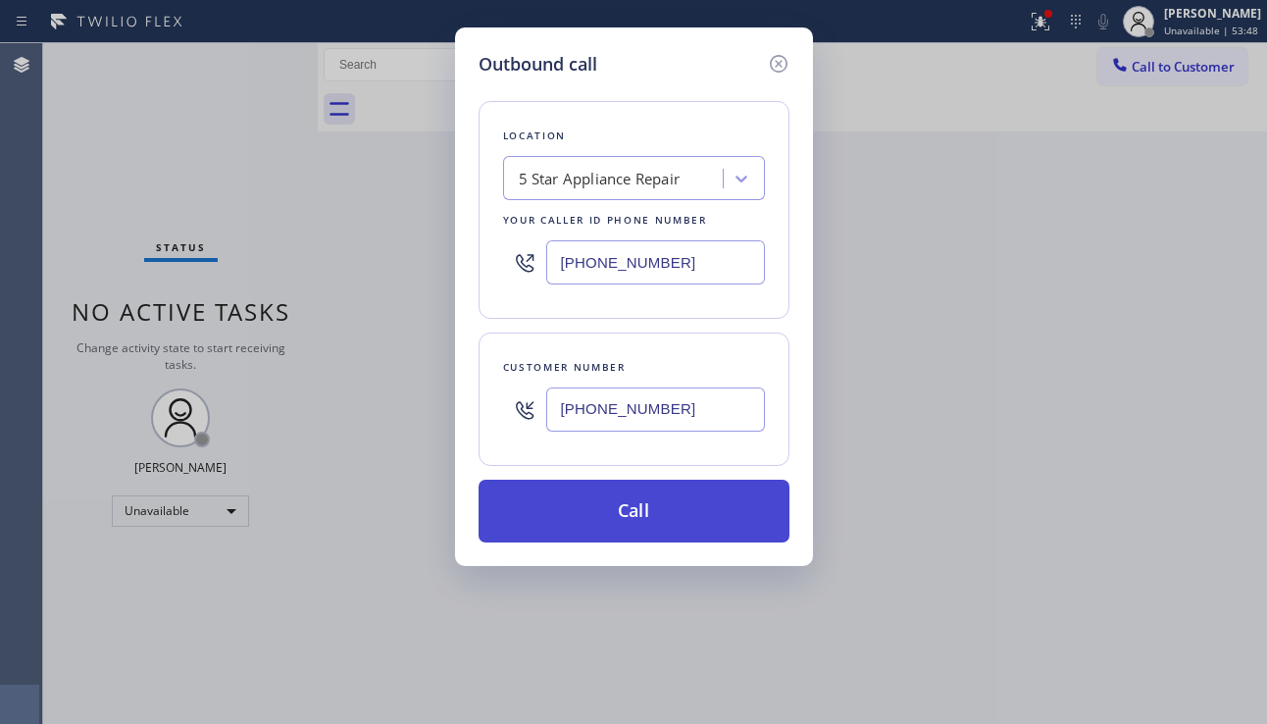
type input "[PHONE_NUMBER]"
click at [615, 521] on button "Call" at bounding box center [633, 510] width 311 height 63
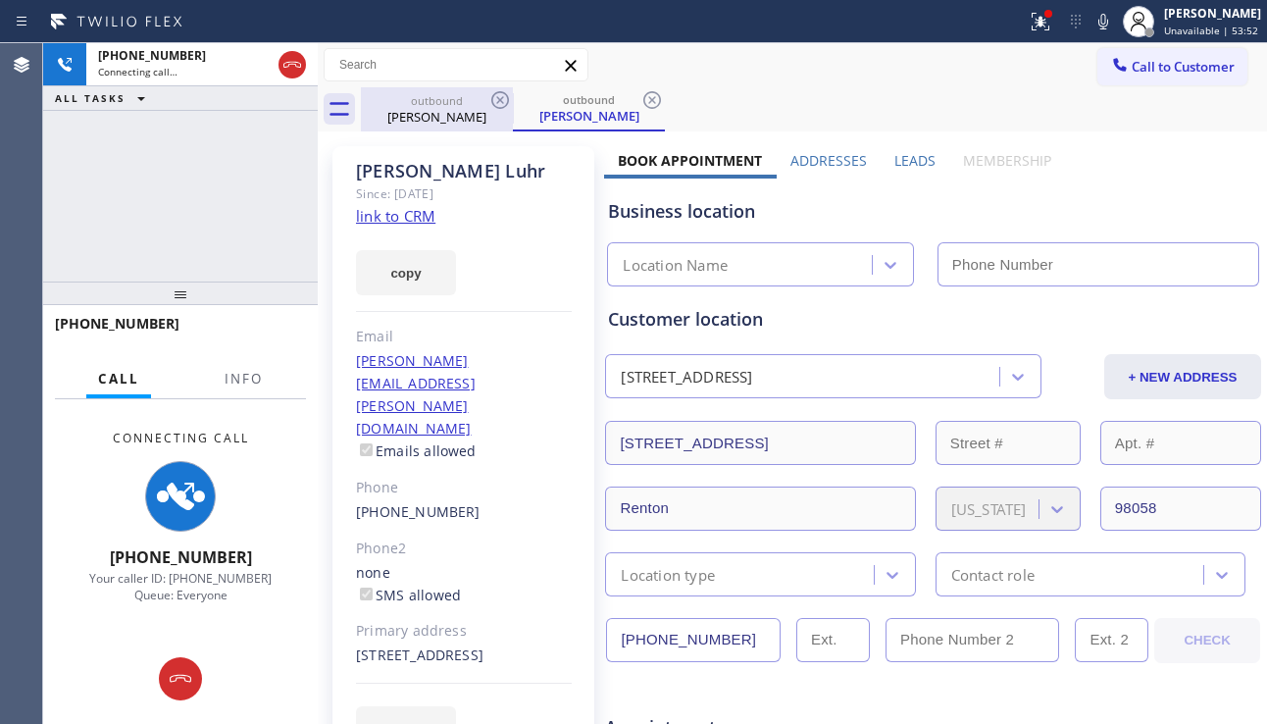
click at [298, 66] on icon at bounding box center [292, 65] width 24 height 24
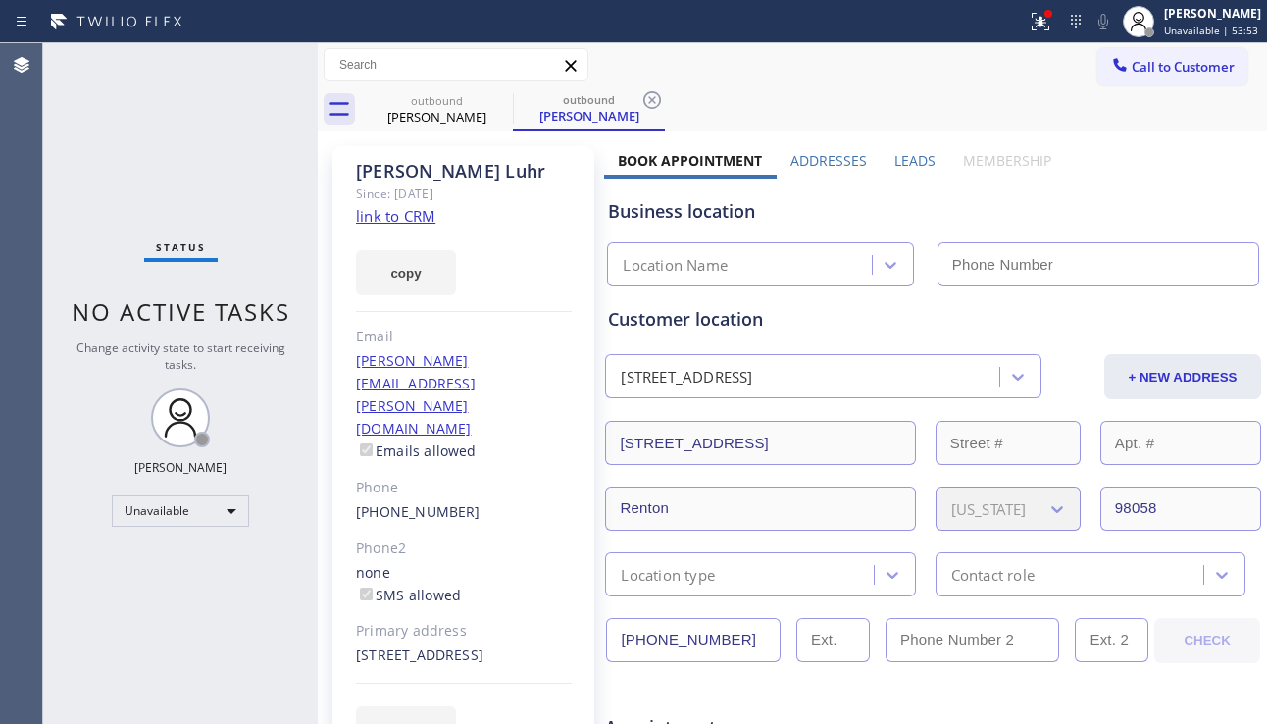
type input "[PHONE_NUMBER]"
click at [901, 167] on label "Leads" at bounding box center [914, 160] width 41 height 19
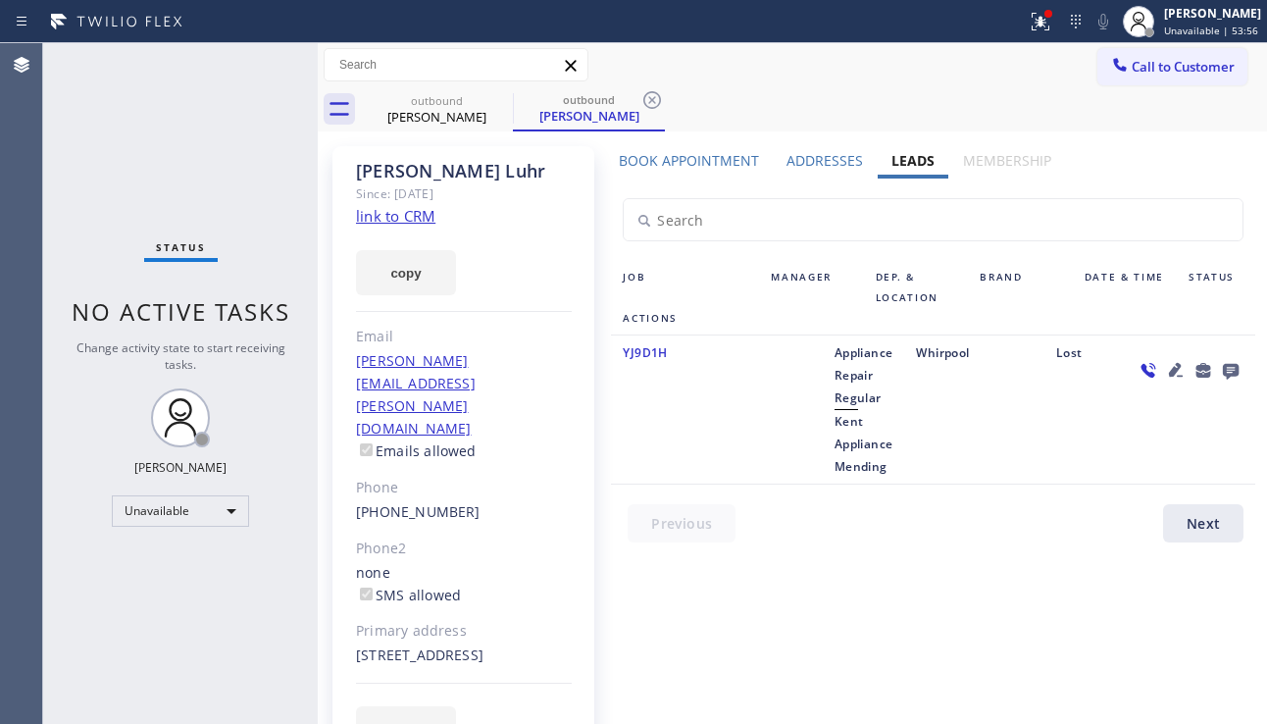
click at [1169, 364] on icon at bounding box center [1176, 370] width 14 height 14
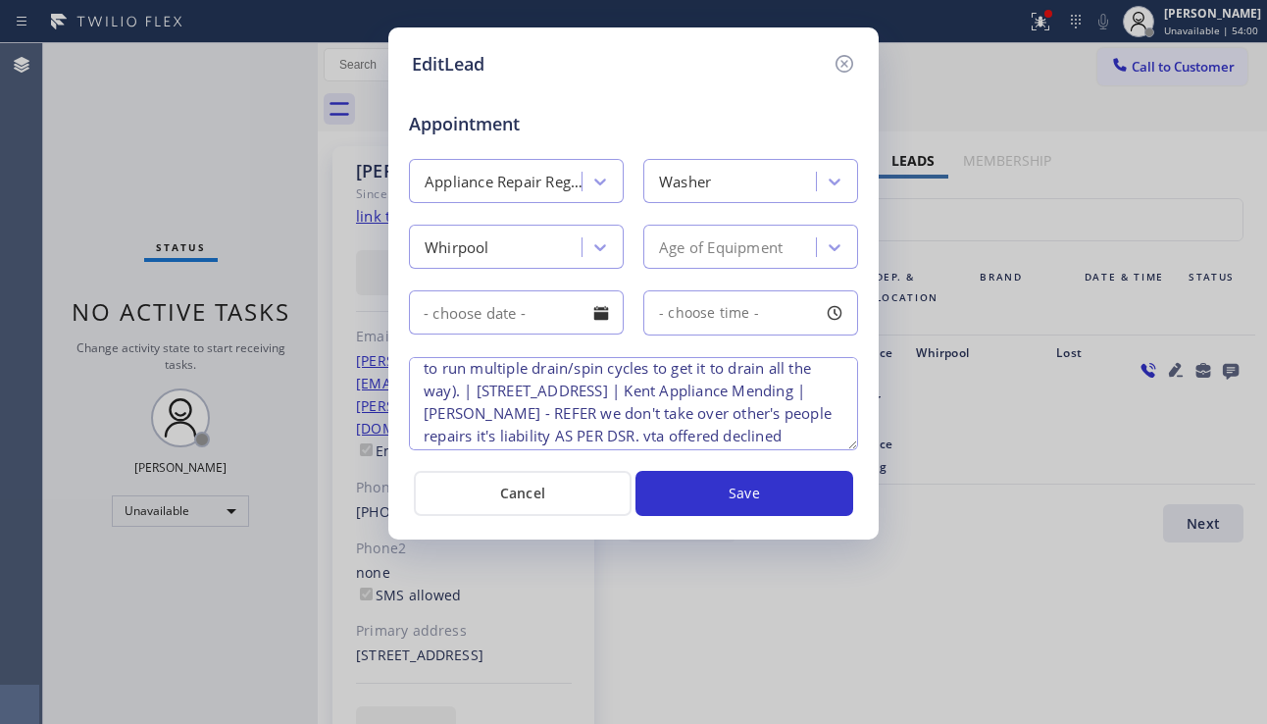
scroll to position [176, 0]
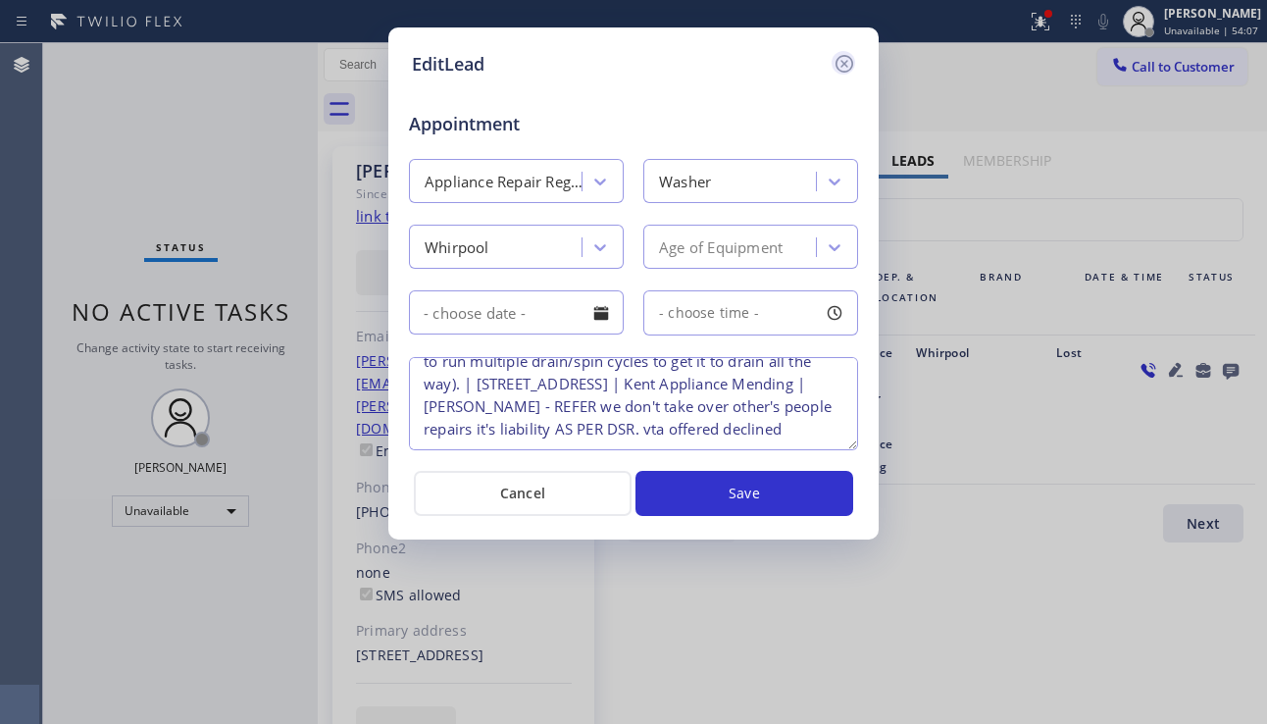
click at [839, 66] on icon at bounding box center [844, 64] width 24 height 24
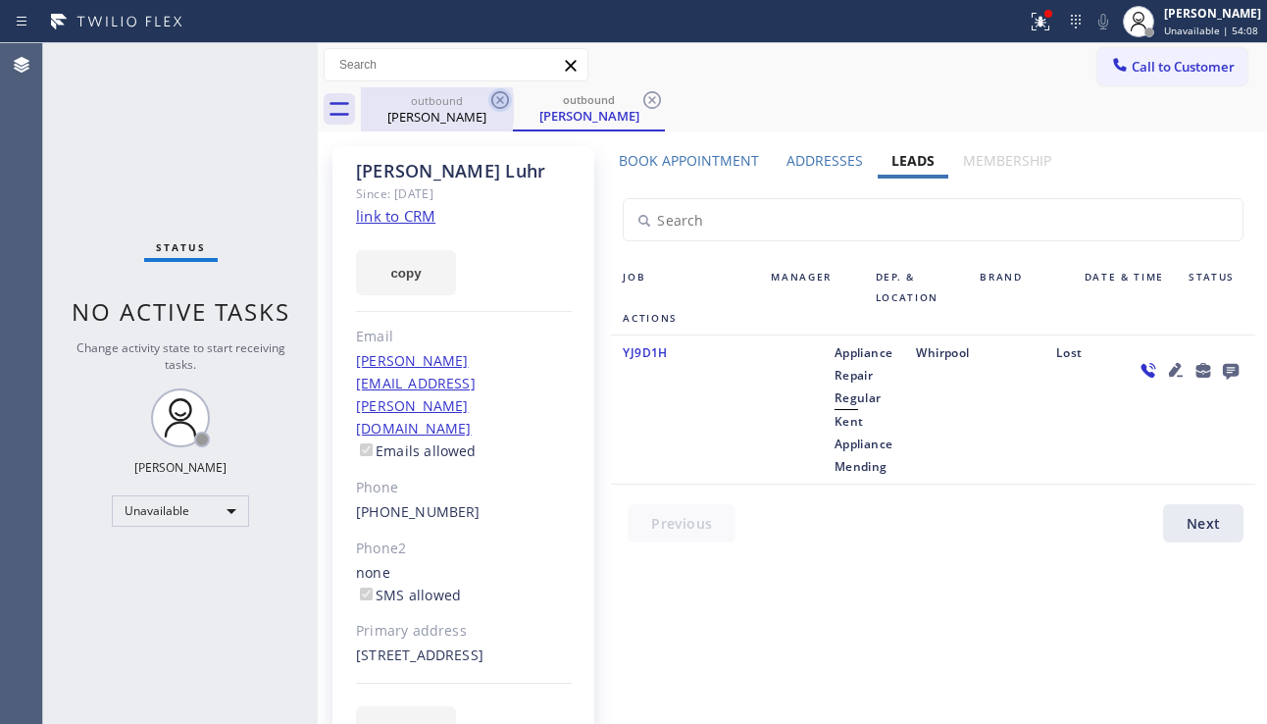
click at [499, 97] on icon at bounding box center [500, 100] width 24 height 24
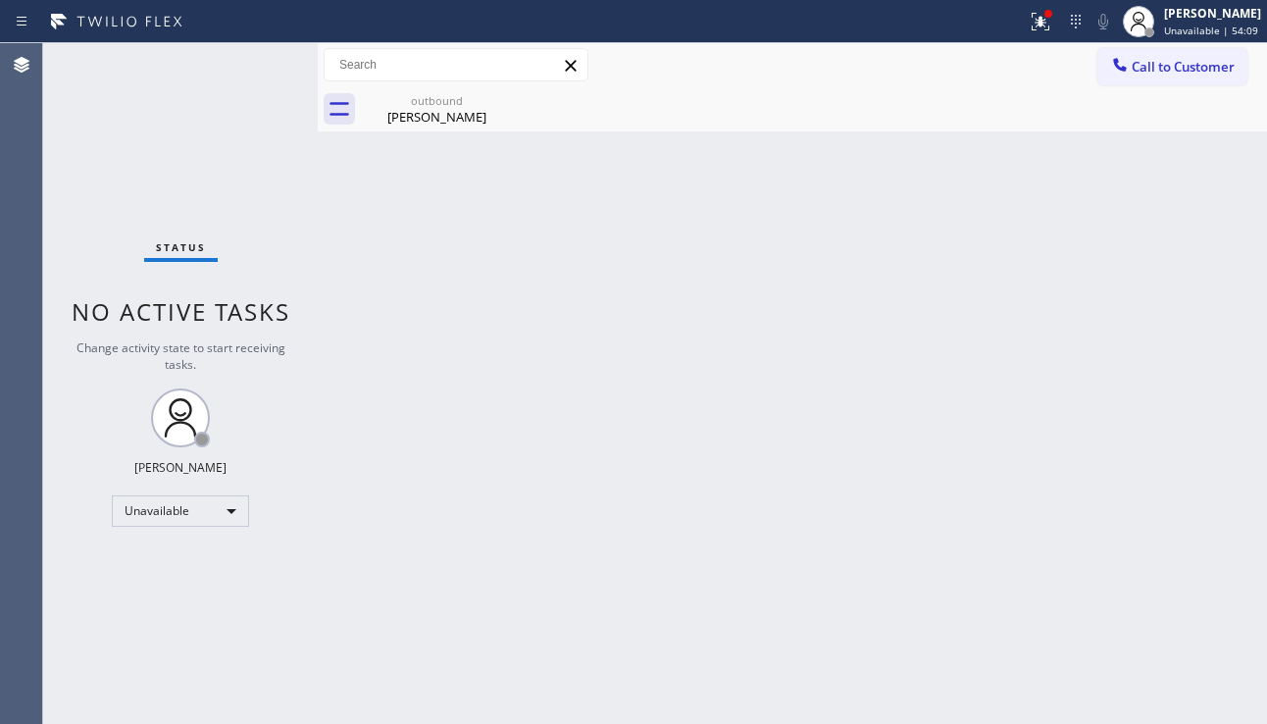
click at [0, 0] on icon at bounding box center [0, 0] width 0 height 0
click at [468, 126] on div "outbound [PERSON_NAME]" at bounding box center [437, 109] width 148 height 44
click at [1180, 406] on div "Back to Dashboard Change Sender ID Customers Technicians Select a contact Outbo…" at bounding box center [792, 383] width 949 height 680
click at [1184, 82] on button "Call to Customer" at bounding box center [1172, 66] width 150 height 37
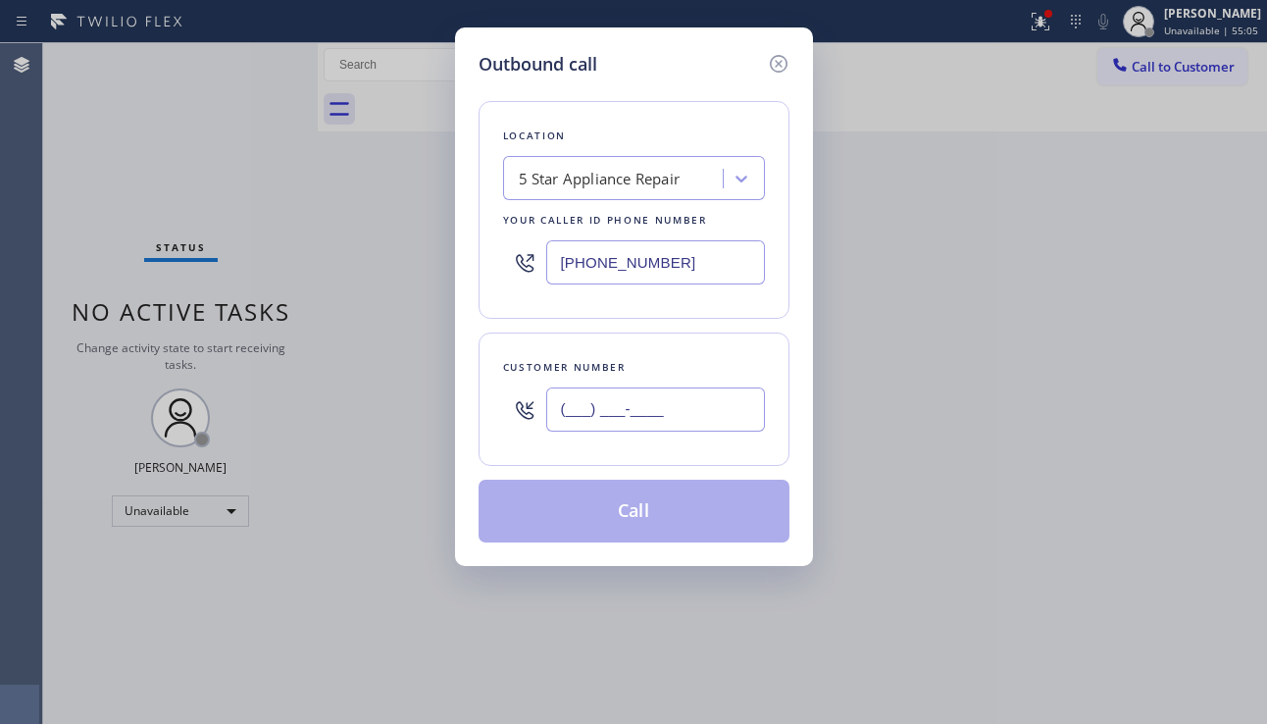
click at [609, 405] on input "(___) ___-____" at bounding box center [655, 409] width 219 height 44
paste input "858) 837-1460"
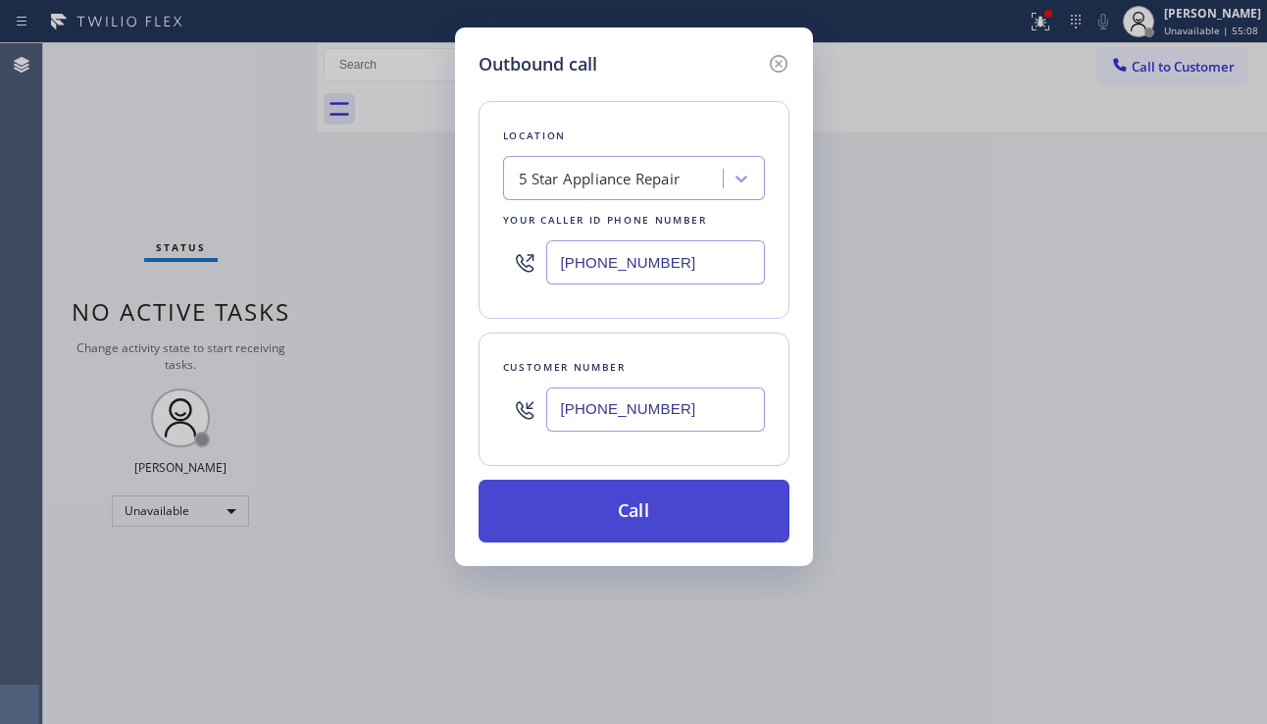
click at [624, 508] on button "Call" at bounding box center [633, 510] width 311 height 63
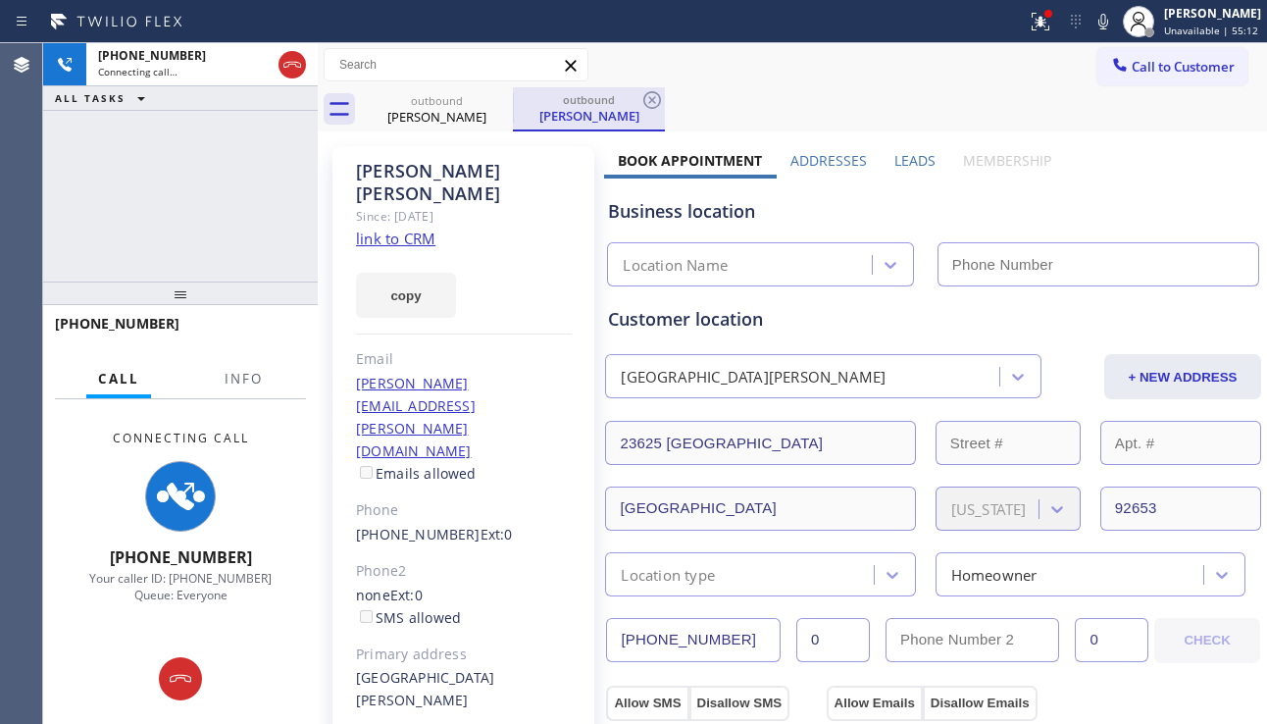
click at [295, 68] on icon at bounding box center [292, 65] width 24 height 24
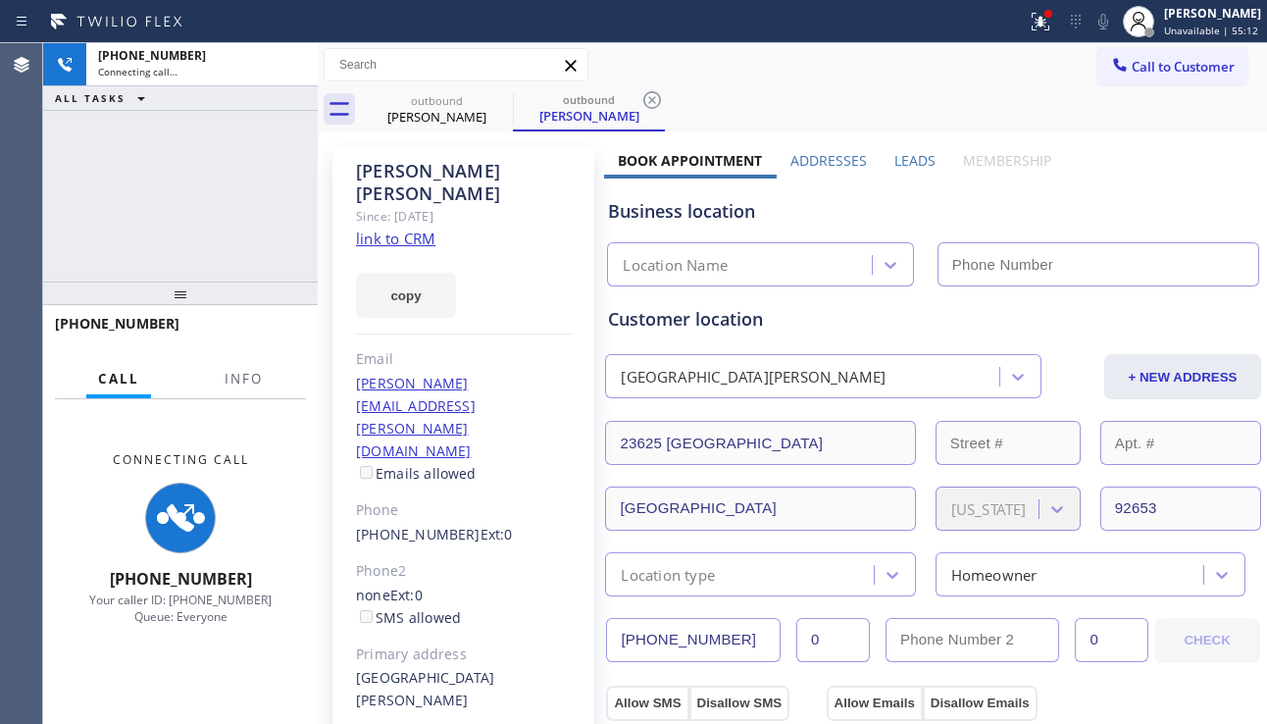
click at [897, 154] on label "Leads" at bounding box center [914, 160] width 41 height 19
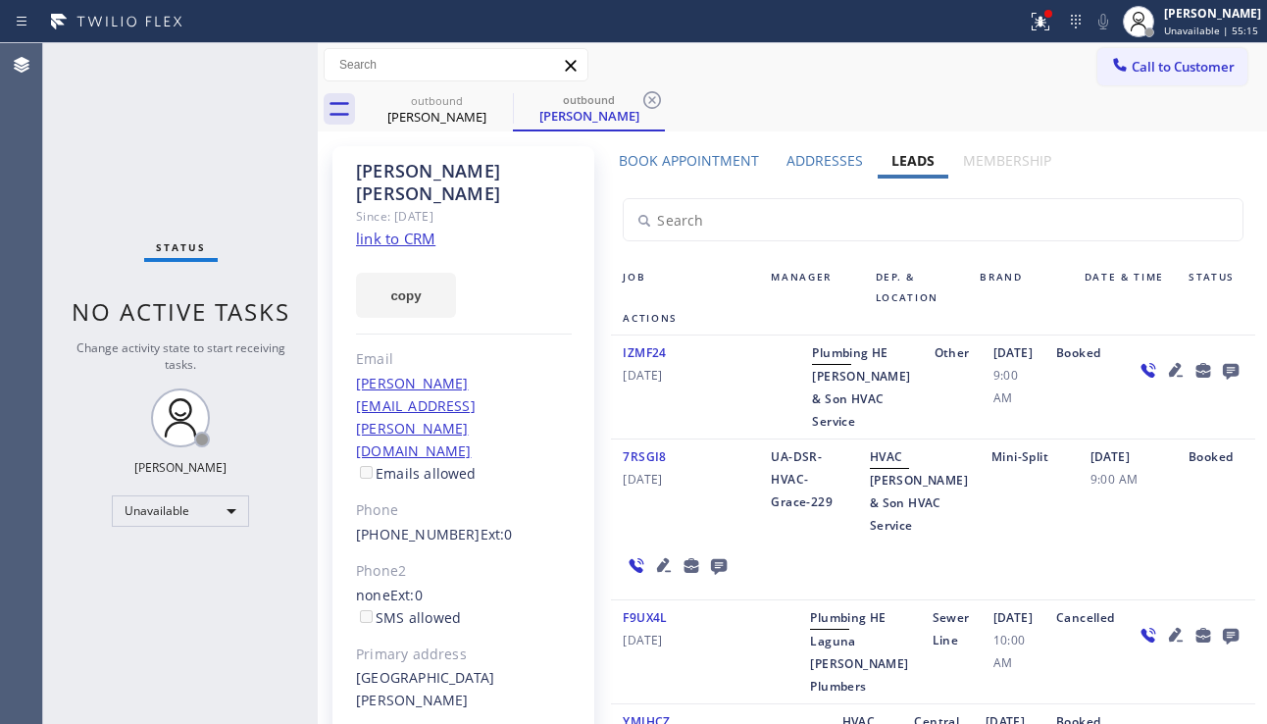
click at [406, 228] on link "link to CRM" at bounding box center [395, 238] width 79 height 20
click at [1129, 81] on button "Call to Customer" at bounding box center [1172, 66] width 150 height 37
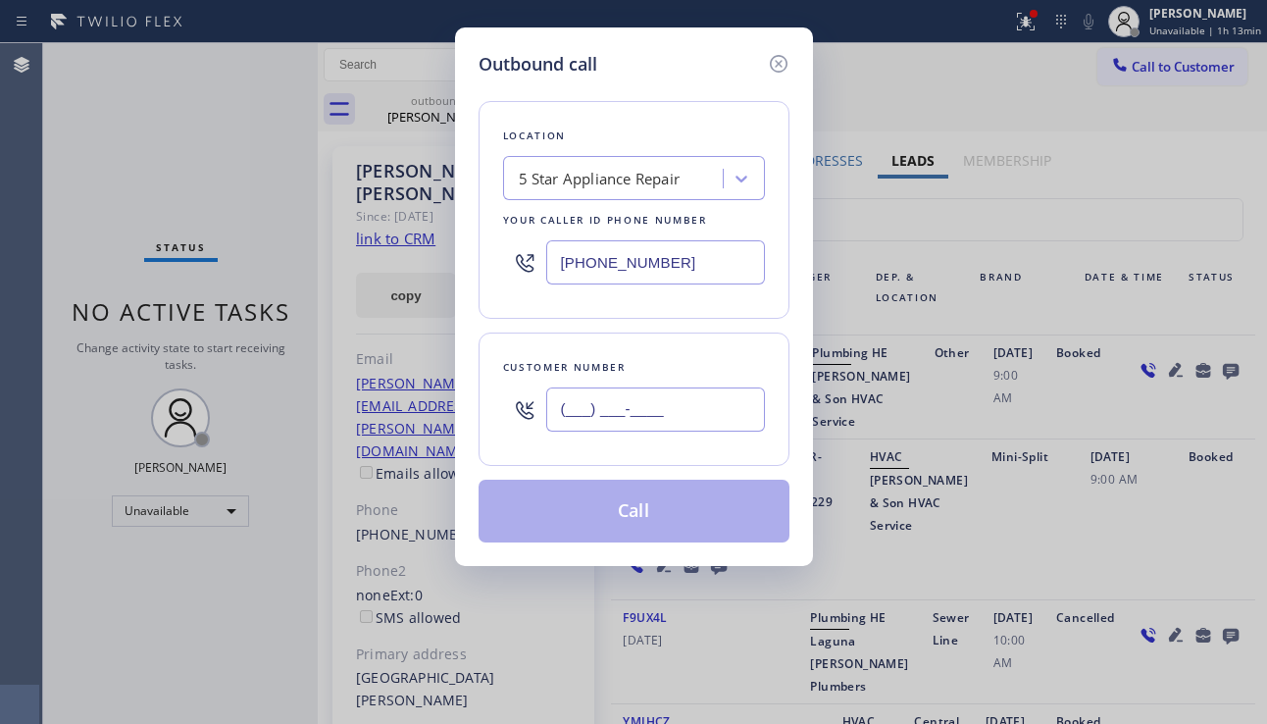
click at [657, 418] on input "(___) ___-____" at bounding box center [655, 409] width 219 height 44
paste input "310) 770-4098"
click at [651, 509] on button "Call" at bounding box center [633, 510] width 311 height 63
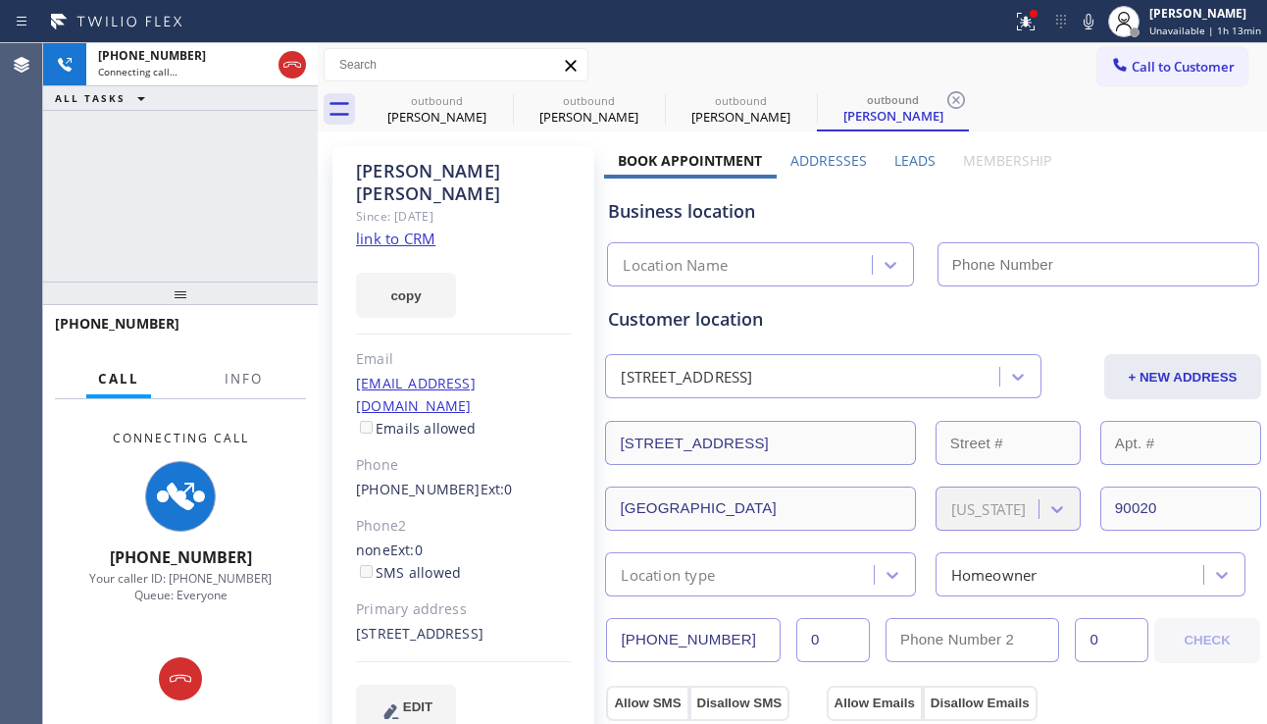
click at [293, 64] on icon at bounding box center [292, 65] width 18 height 6
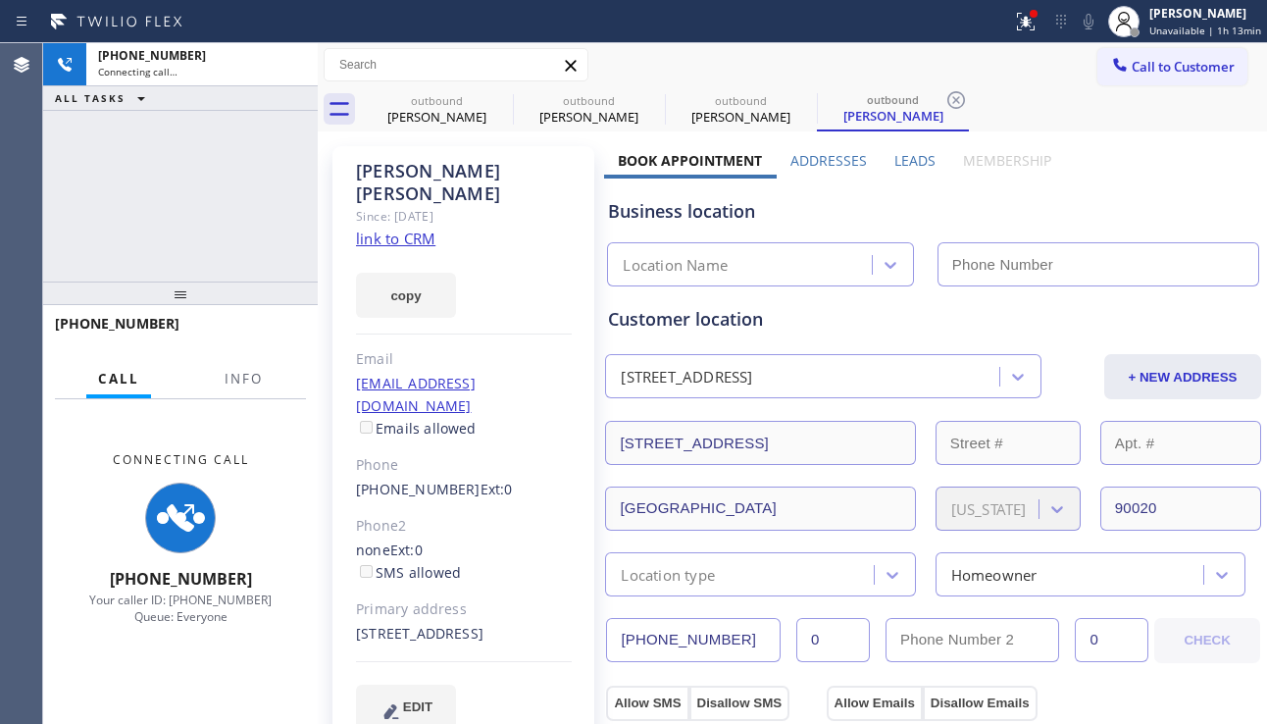
click at [894, 154] on label "Leads" at bounding box center [914, 160] width 41 height 19
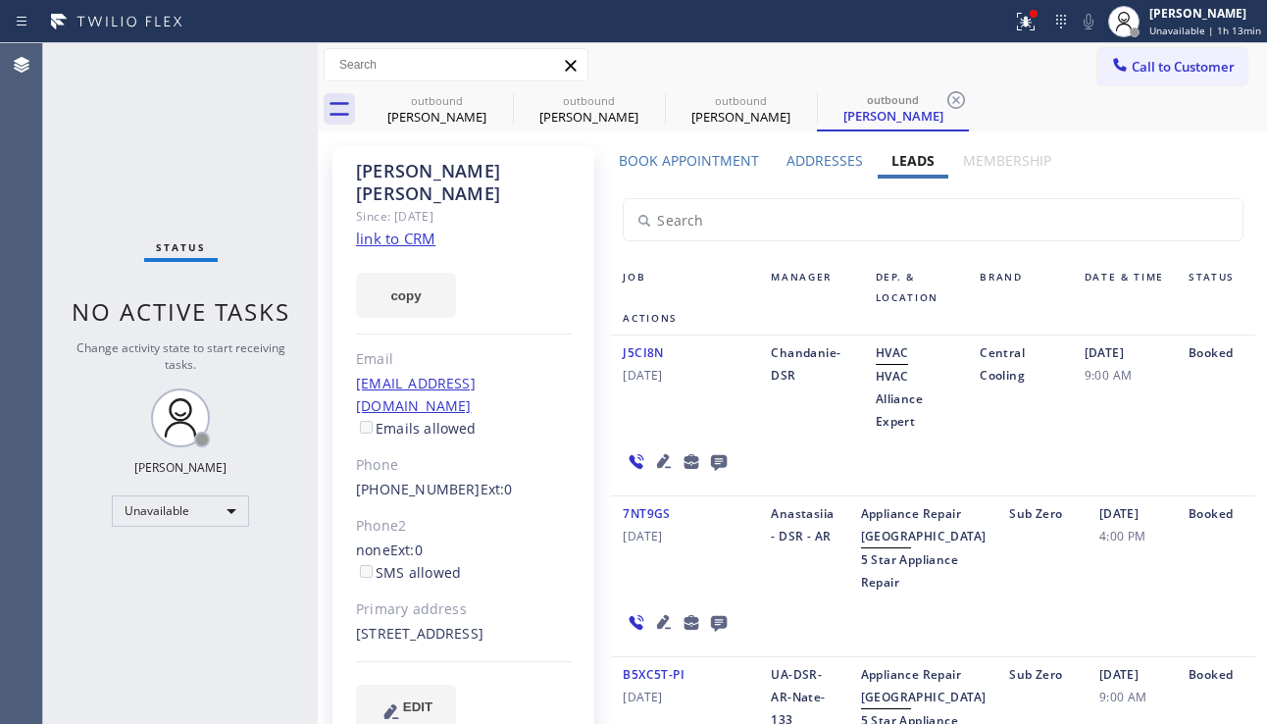
click at [717, 462] on icon at bounding box center [719, 463] width 16 height 16
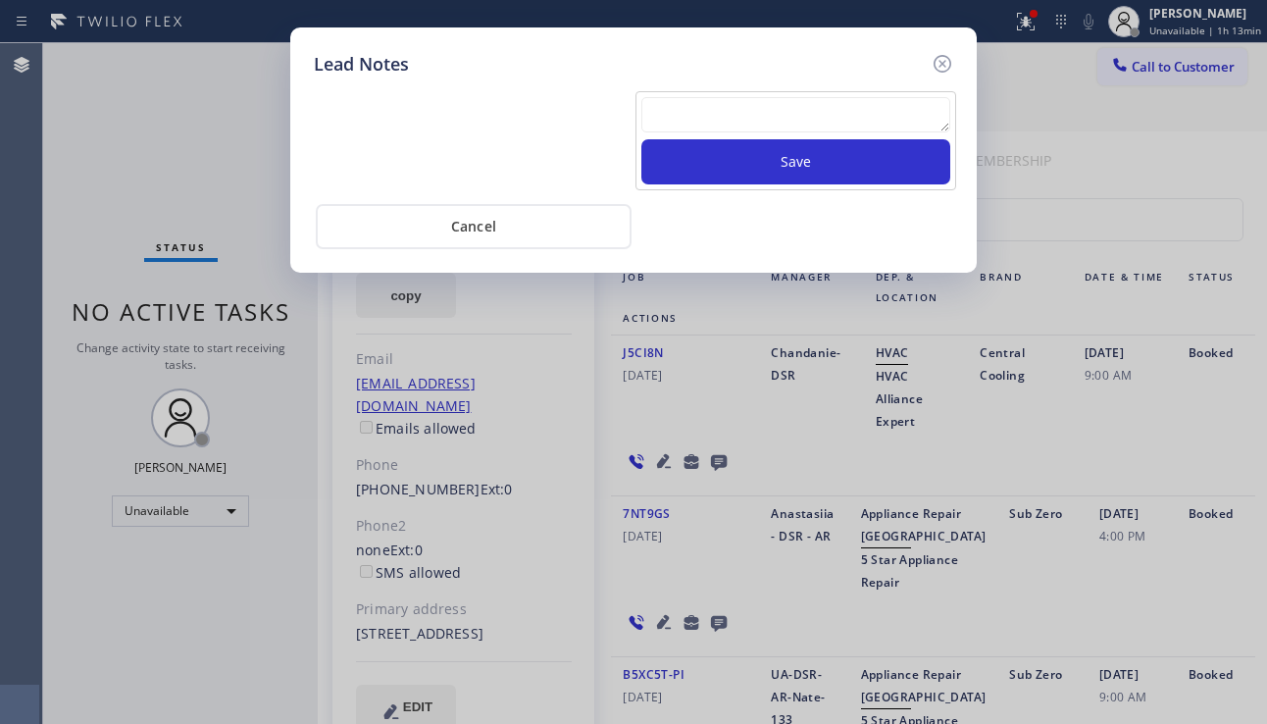
click at [714, 119] on textarea at bounding box center [795, 114] width 309 height 35
click at [945, 64] on icon at bounding box center [943, 64] width 24 height 24
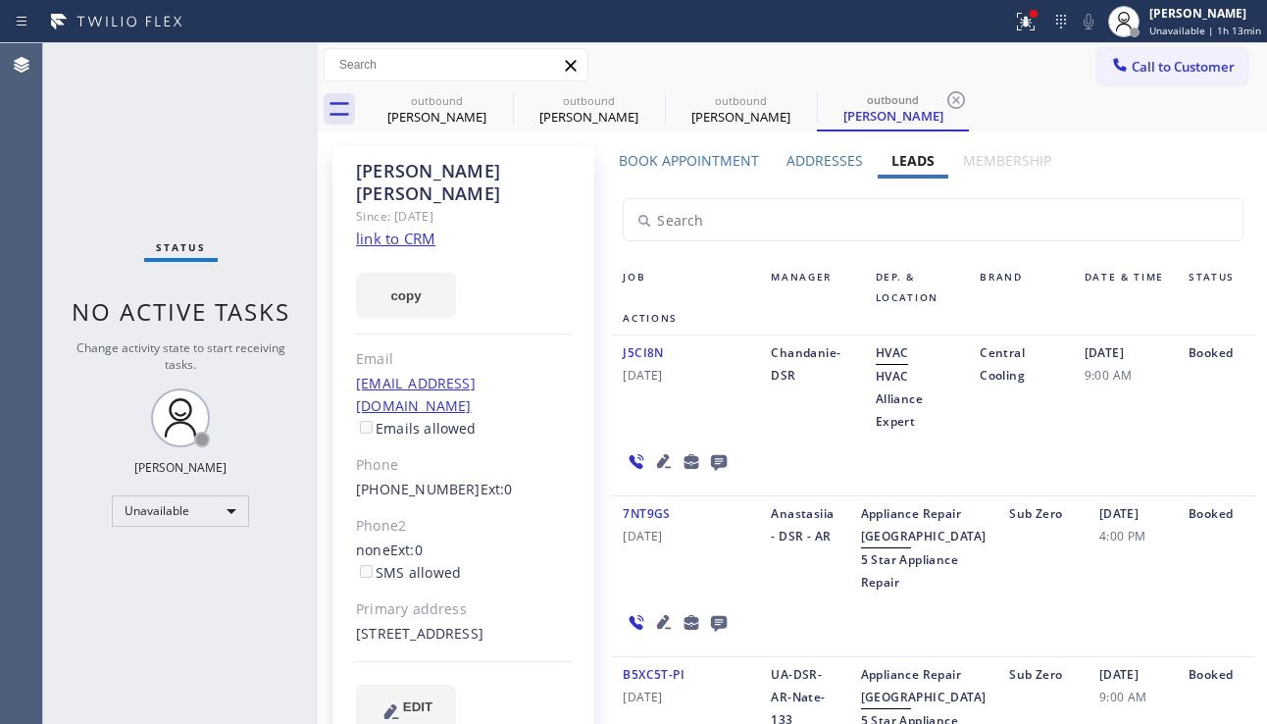
click at [386, 228] on link "link to CRM" at bounding box center [395, 238] width 79 height 20
click at [1183, 75] on span "Call to Customer" at bounding box center [1183, 67] width 103 height 18
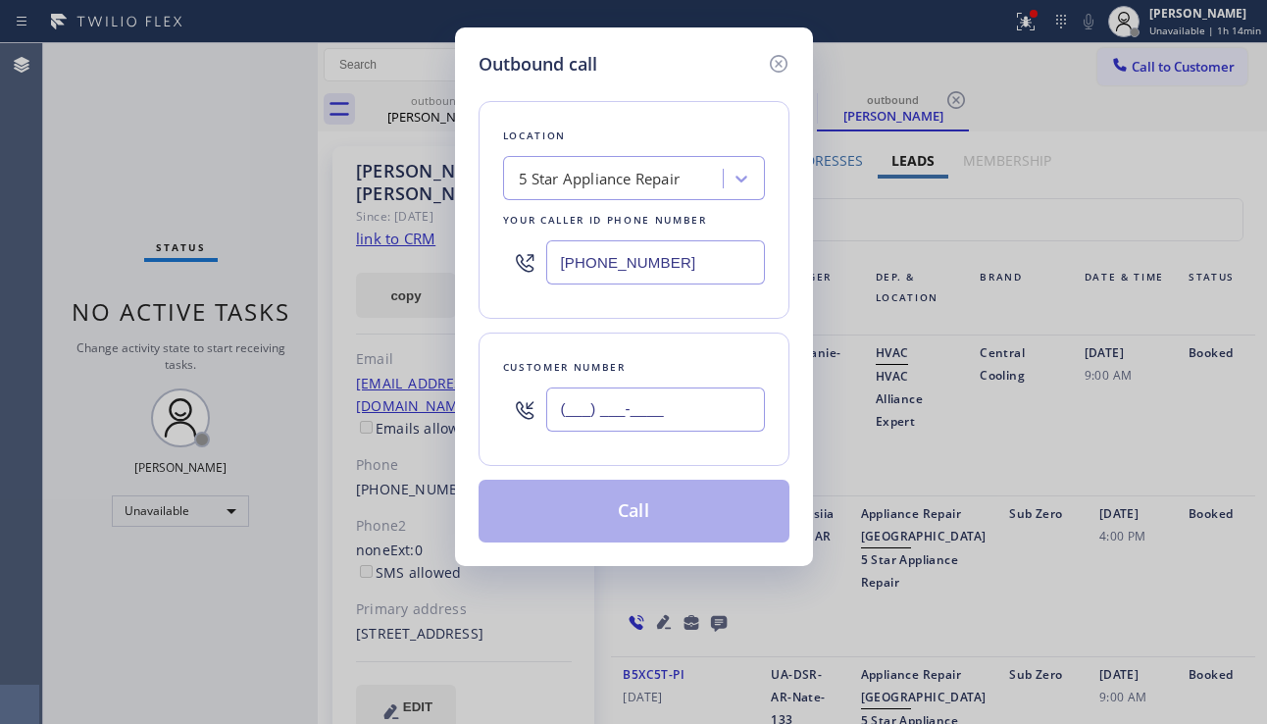
click at [640, 413] on input "(___) ___-____" at bounding box center [655, 409] width 219 height 44
paste input "818) 810-8347"
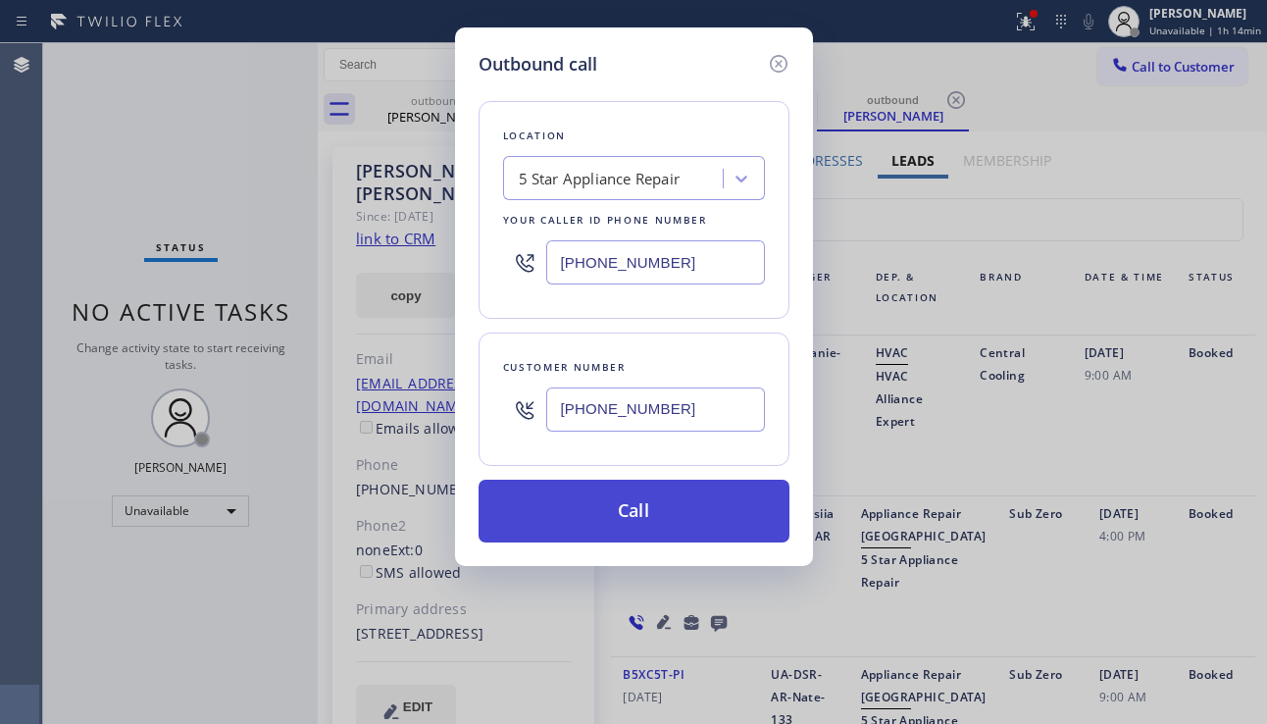
type input "[PHONE_NUMBER]"
click at [629, 507] on button "Call" at bounding box center [633, 510] width 311 height 63
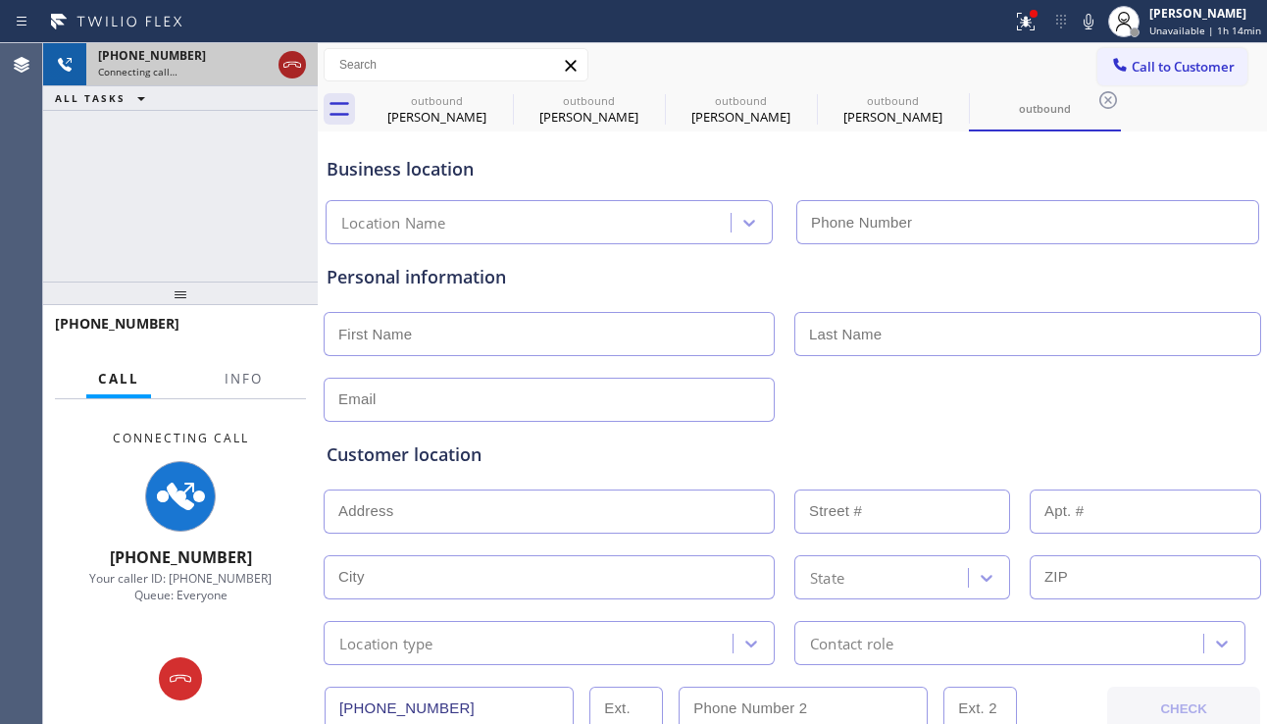
click at [296, 69] on icon at bounding box center [292, 65] width 24 height 24
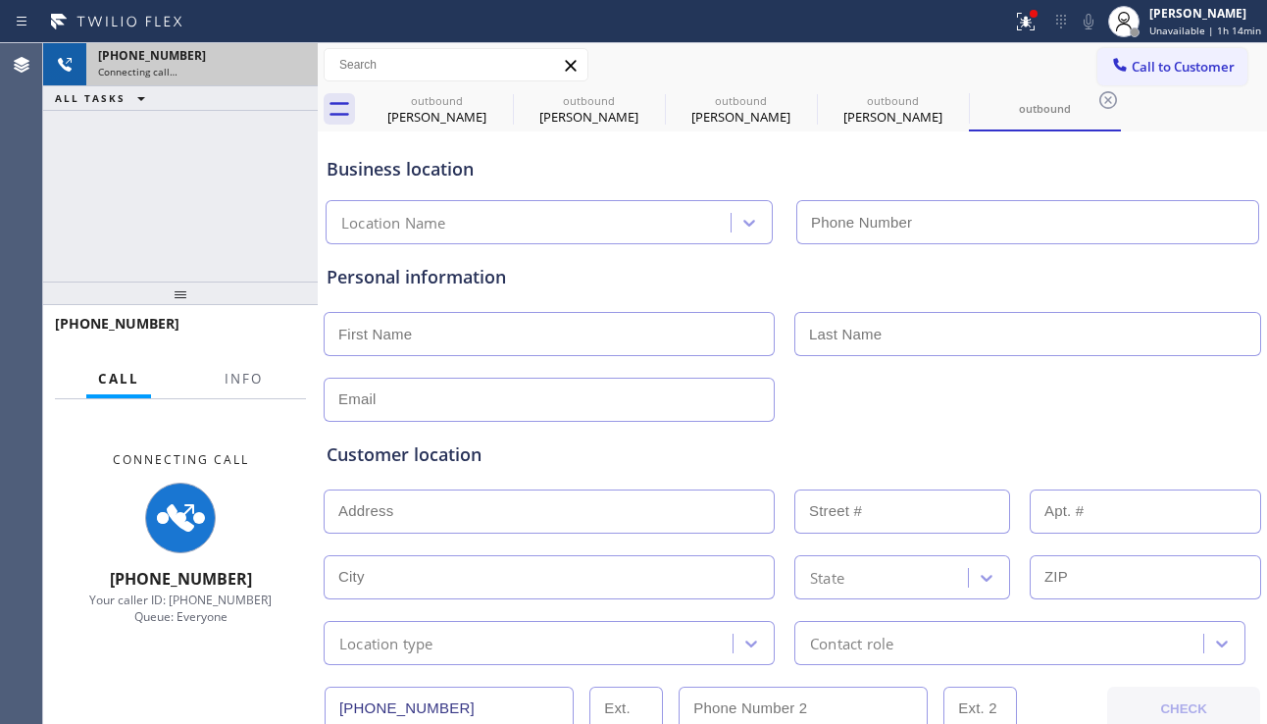
type input "[PHONE_NUMBER]"
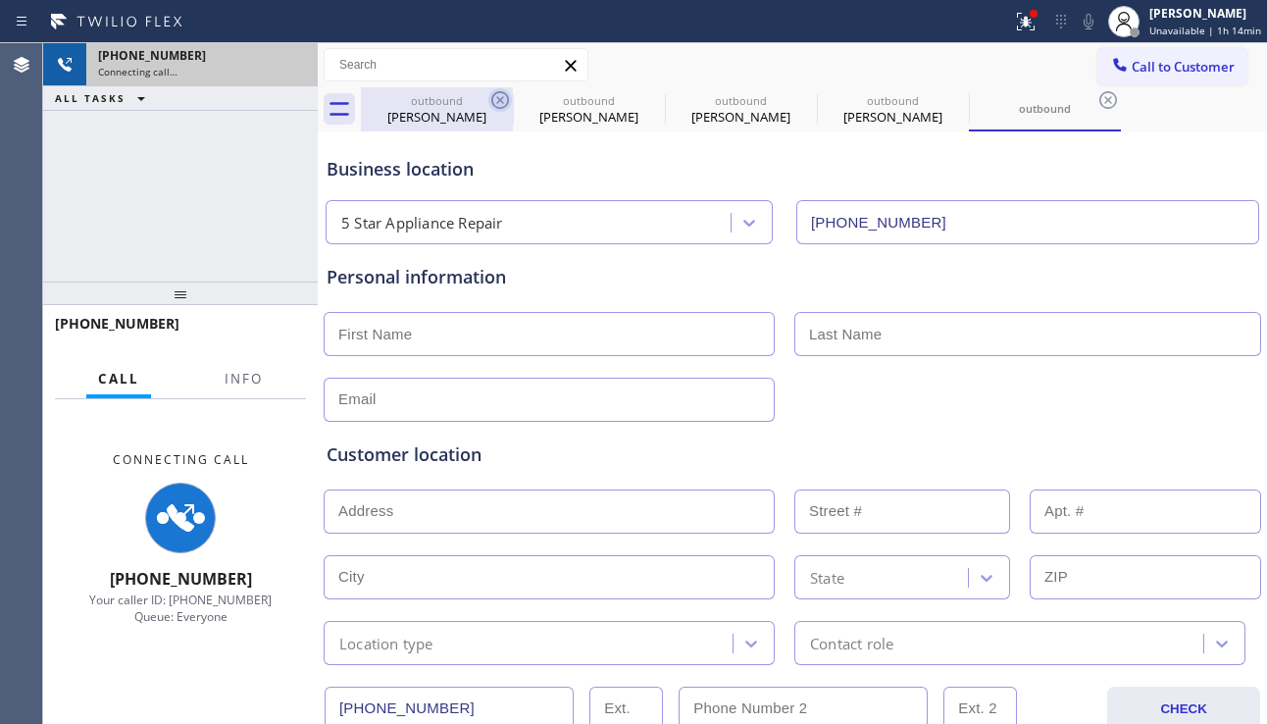
click at [492, 102] on icon at bounding box center [500, 100] width 18 height 18
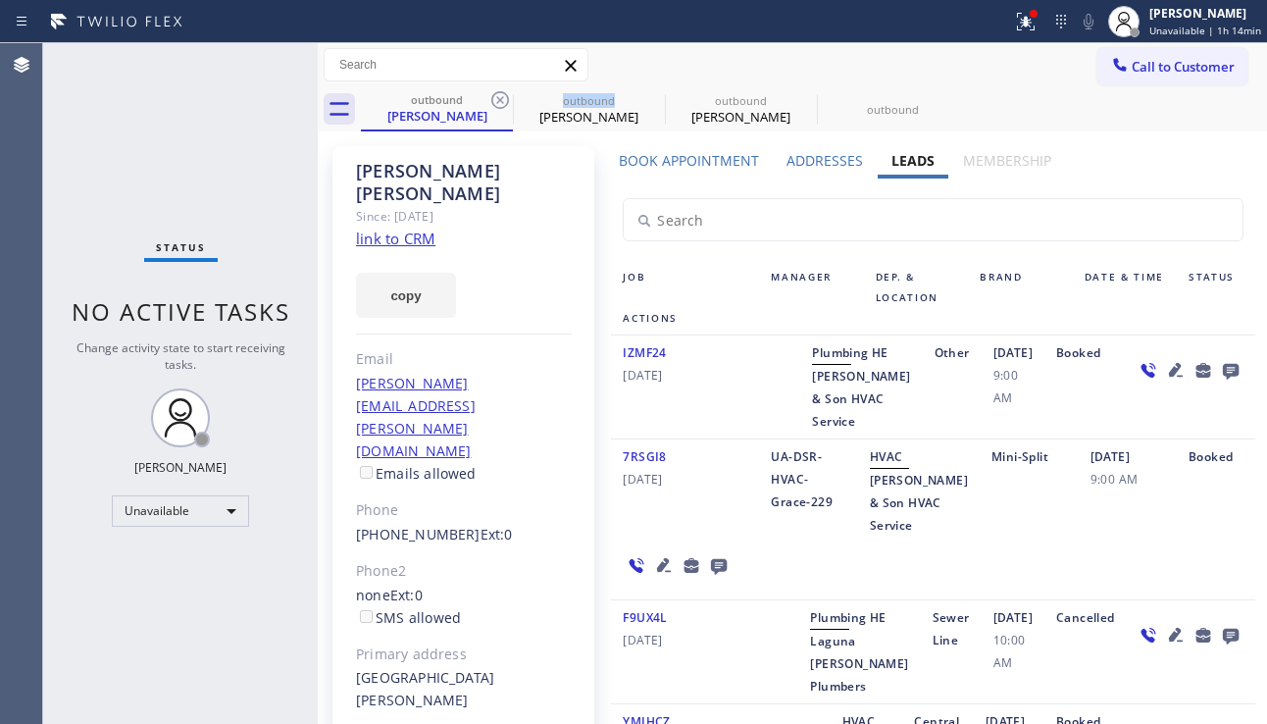
click at [492, 102] on icon at bounding box center [500, 100] width 18 height 18
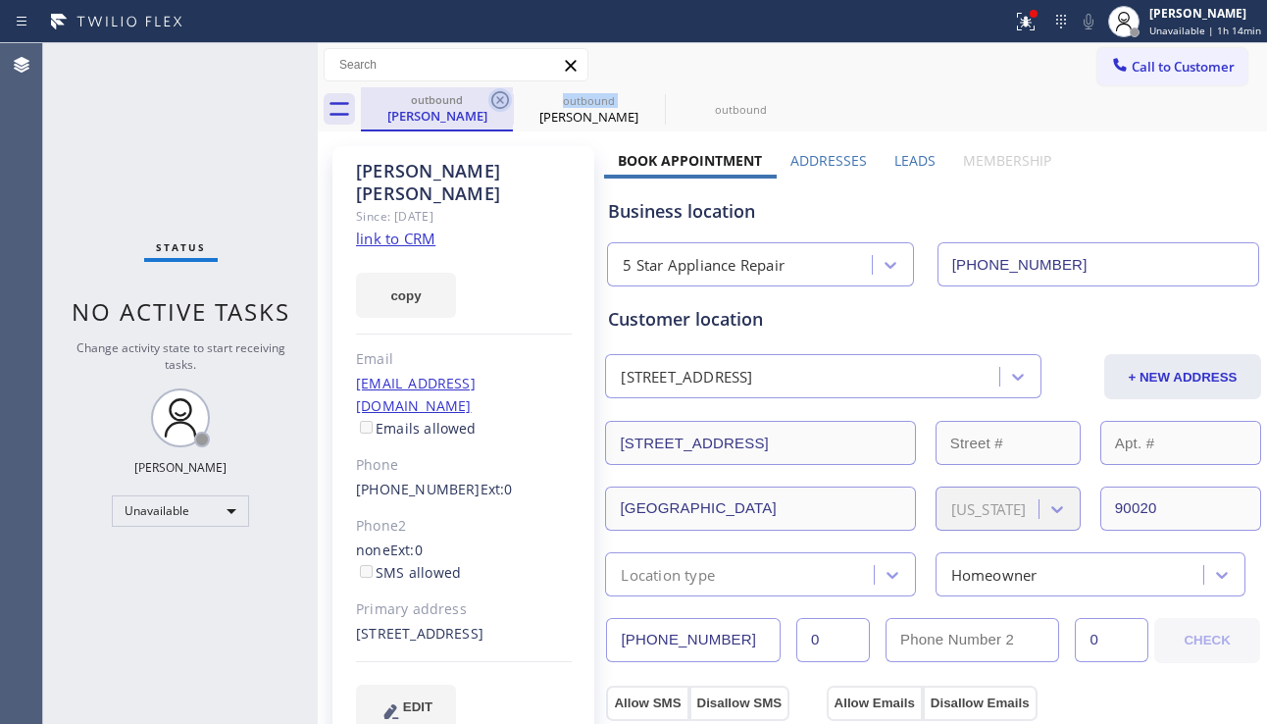
click at [492, 102] on icon at bounding box center [500, 100] width 18 height 18
click at [0, 0] on icon at bounding box center [0, 0] width 0 height 0
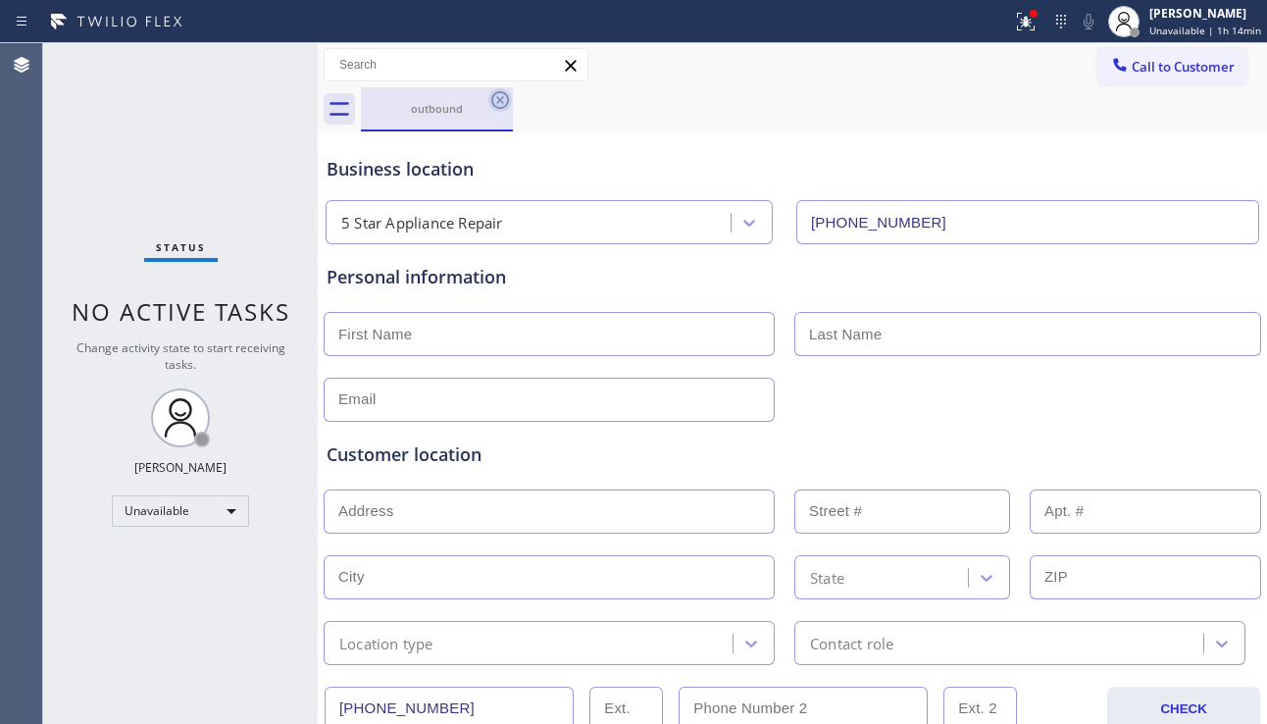
click at [496, 97] on icon at bounding box center [500, 100] width 24 height 24
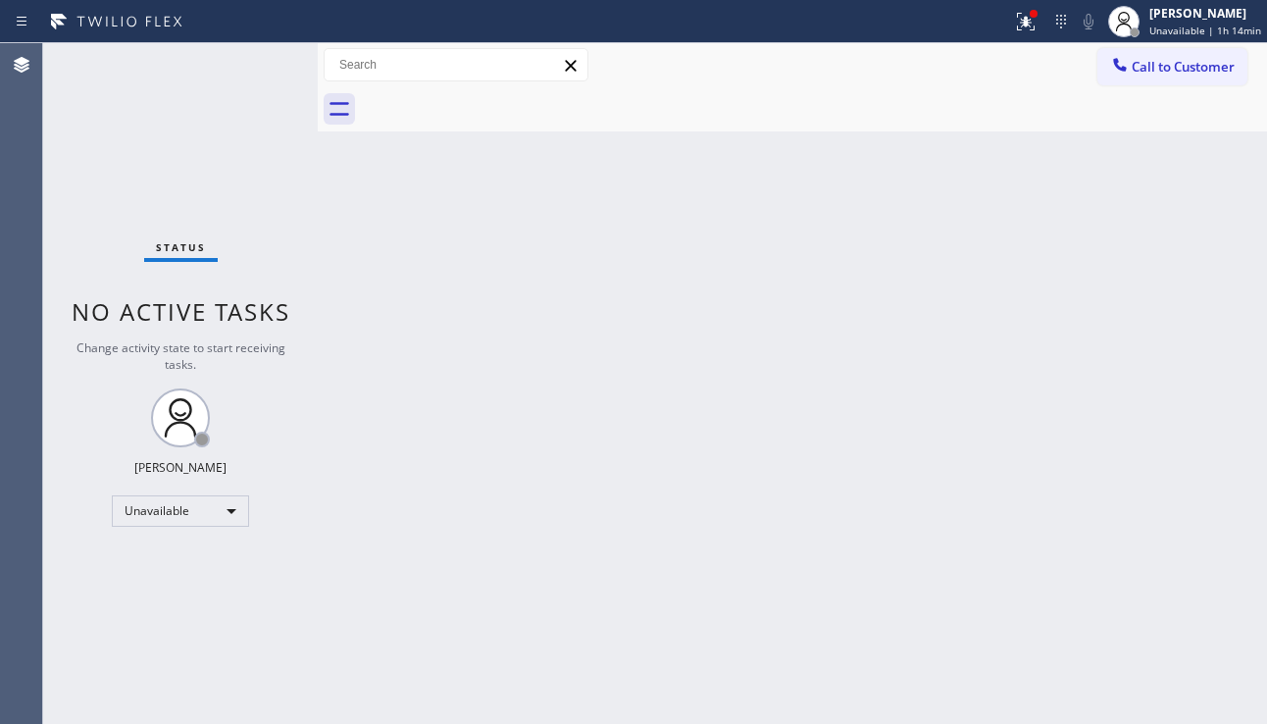
click at [1193, 450] on div "Back to Dashboard Change Sender ID Customers Technicians Select a contact Outbo…" at bounding box center [792, 383] width 949 height 680
click at [1126, 57] on icon at bounding box center [1120, 65] width 20 height 20
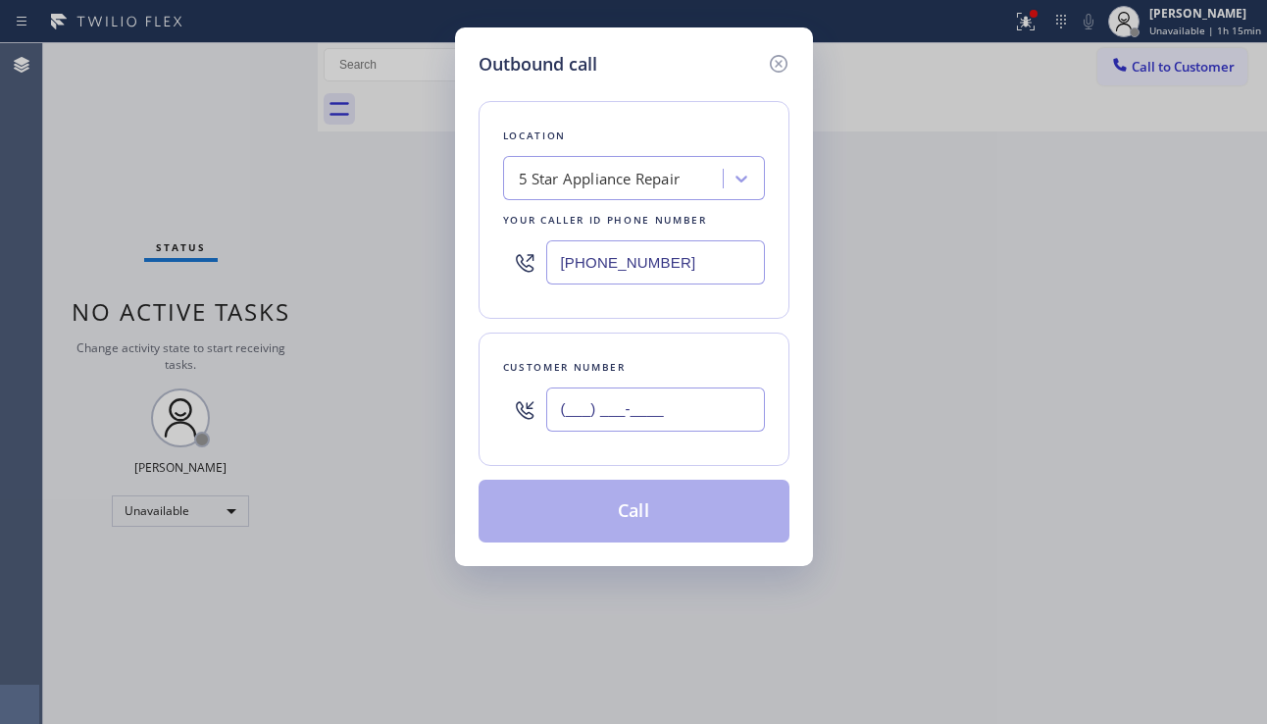
click at [634, 428] on input "(___) ___-____" at bounding box center [655, 409] width 219 height 44
paste input "310) 848-3474"
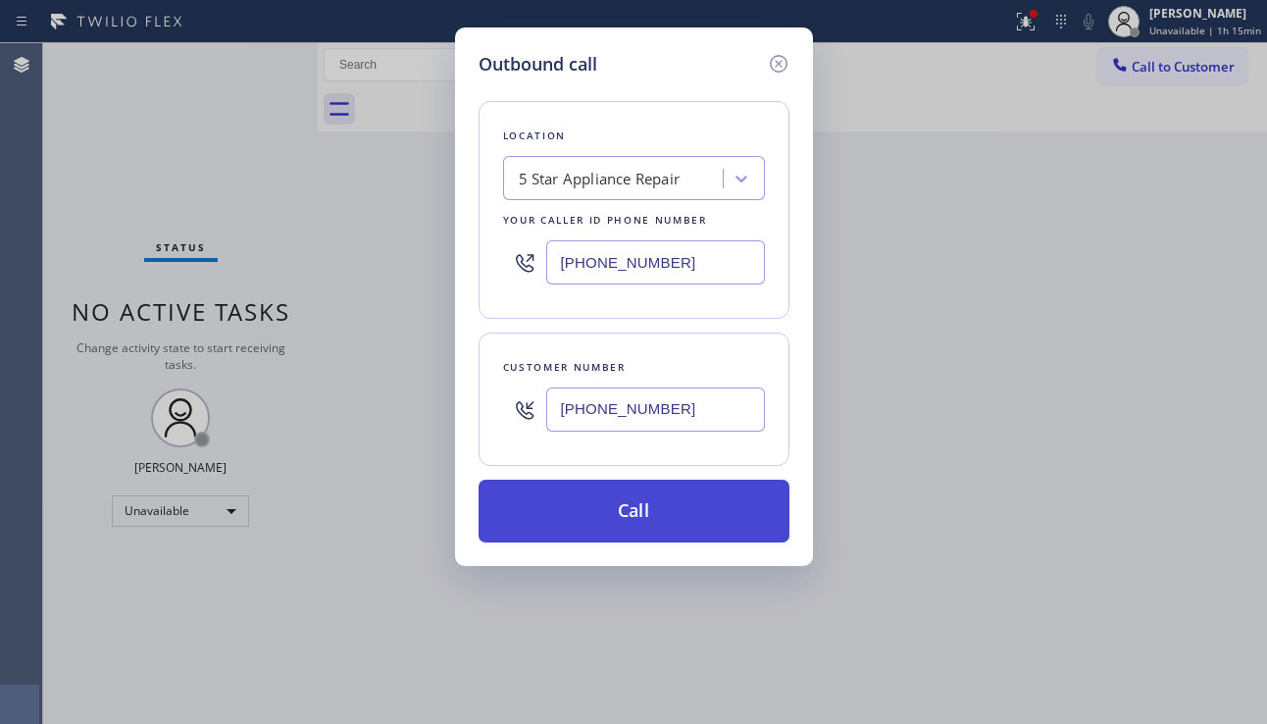
click at [607, 496] on button "Call" at bounding box center [633, 510] width 311 height 63
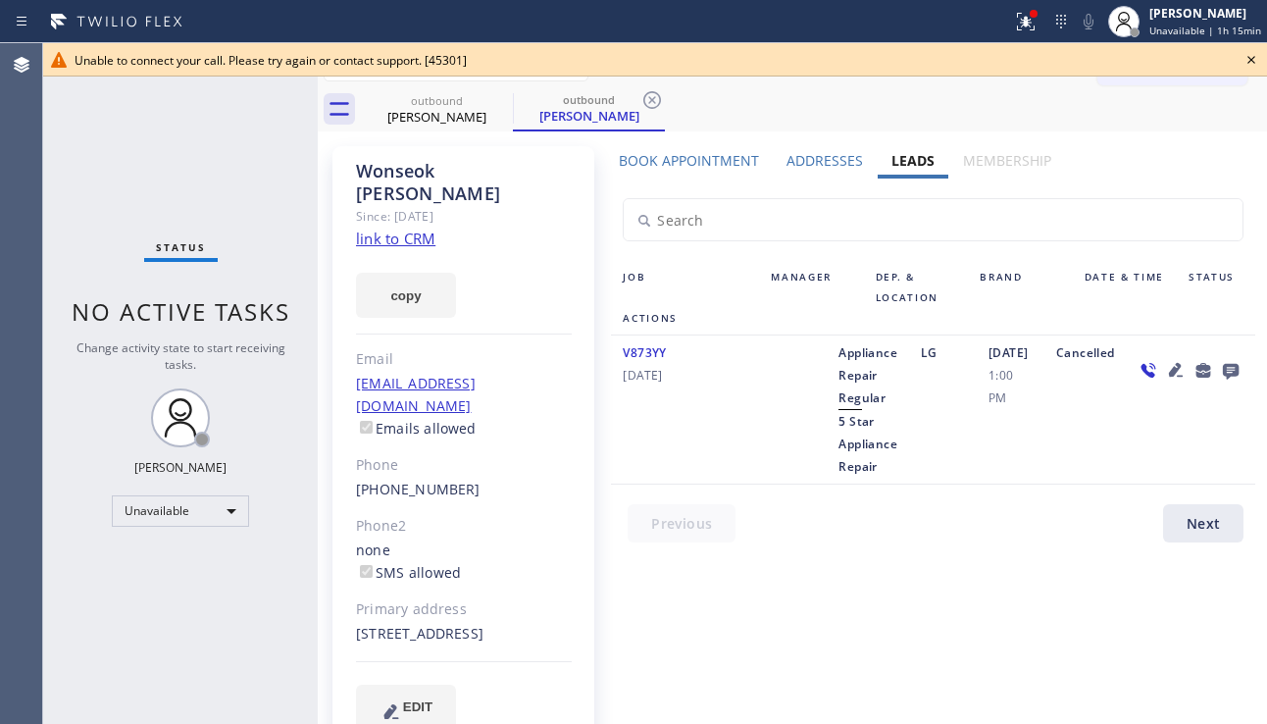
click at [1169, 371] on icon at bounding box center [1176, 370] width 14 height 14
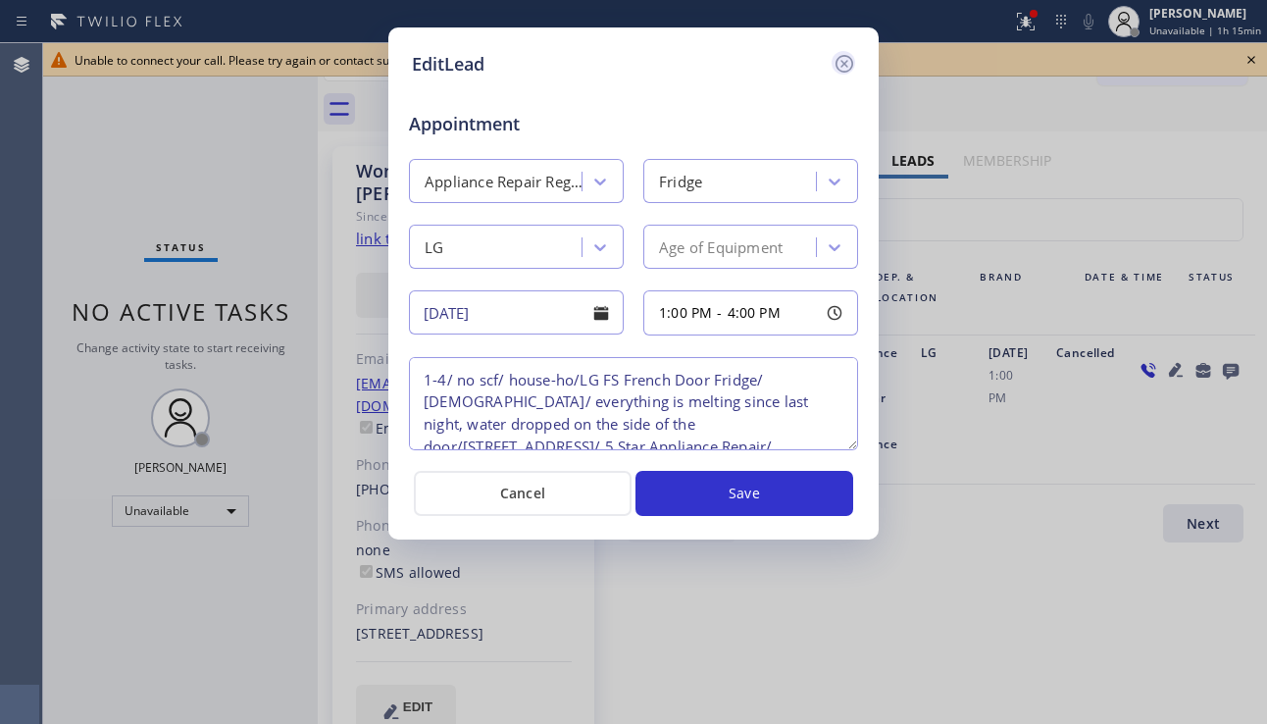
click at [847, 58] on icon at bounding box center [844, 64] width 24 height 24
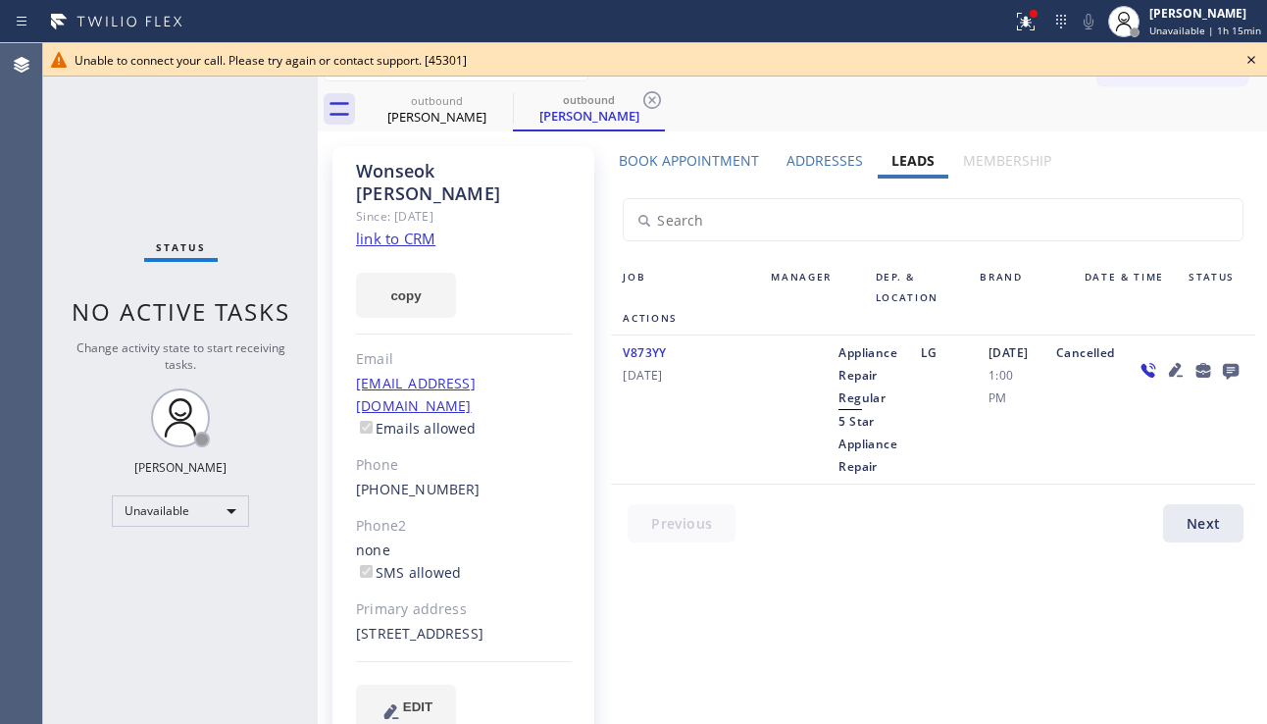
click at [398, 228] on link "link to CRM" at bounding box center [395, 238] width 79 height 20
click at [1200, 86] on div "Call to Customer Outbound call Location 5 Star Appliance Repair Your caller id …" at bounding box center [792, 65] width 949 height 44
click at [1196, 82] on button "Call to Customer" at bounding box center [1172, 66] width 150 height 37
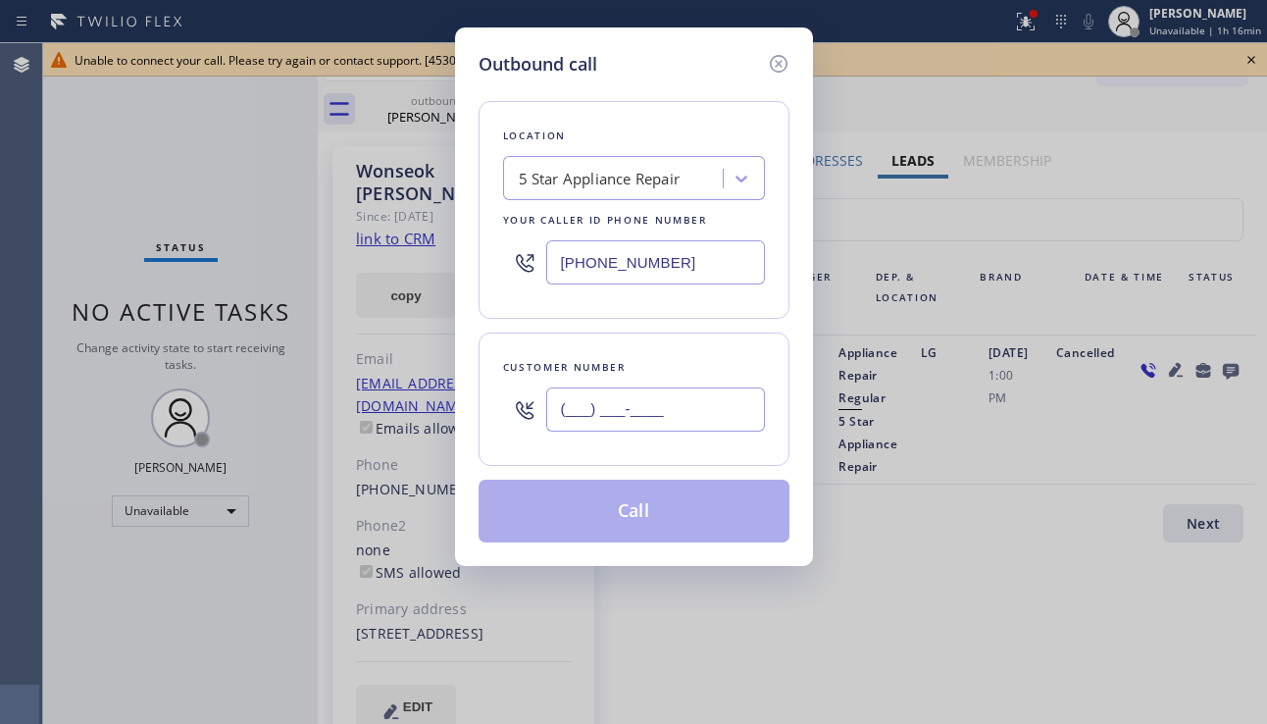
click at [623, 406] on input "(___) ___-____" at bounding box center [655, 409] width 219 height 44
paste input "213) 505-7767"
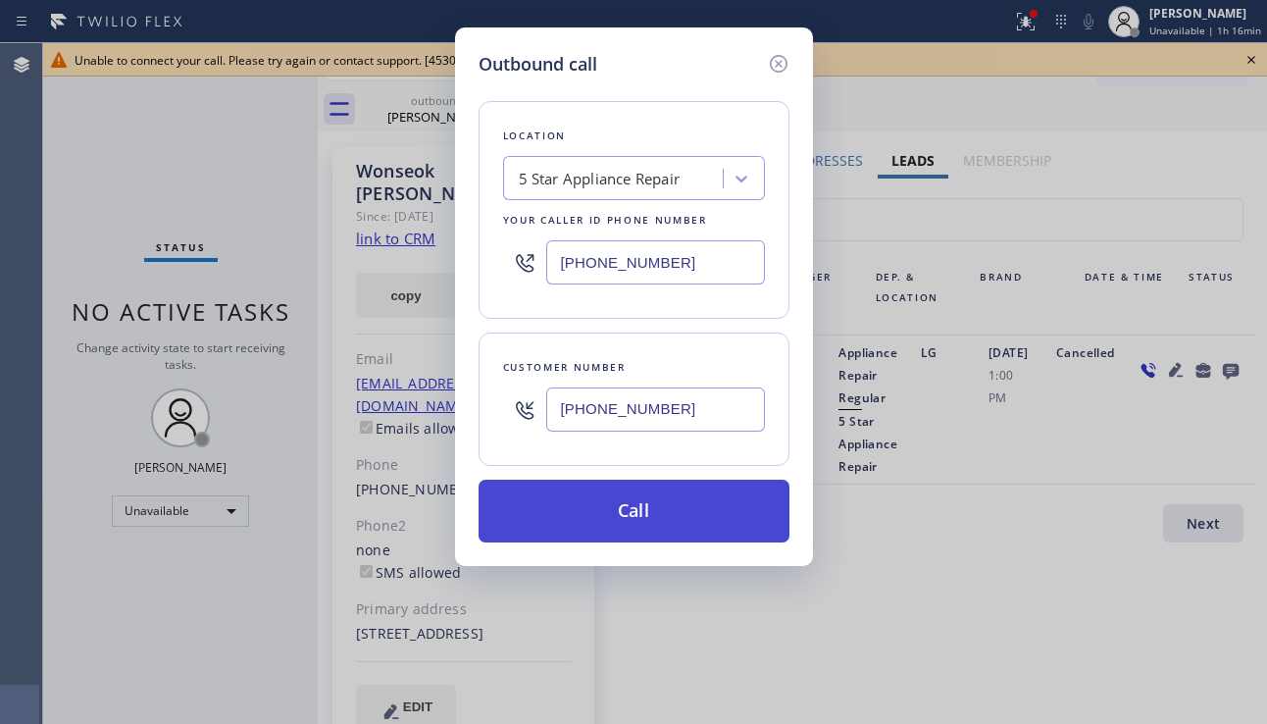
click at [660, 509] on button "Call" at bounding box center [633, 510] width 311 height 63
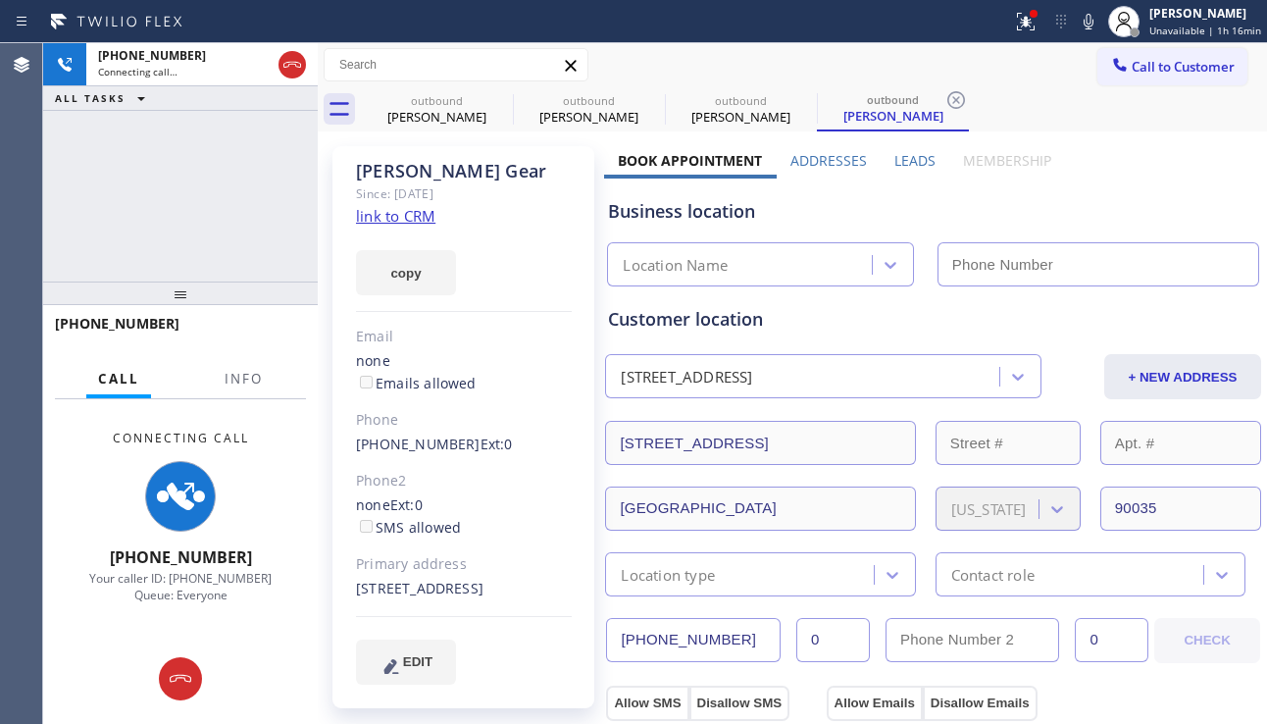
click at [918, 159] on label "Leads" at bounding box center [914, 160] width 41 height 19
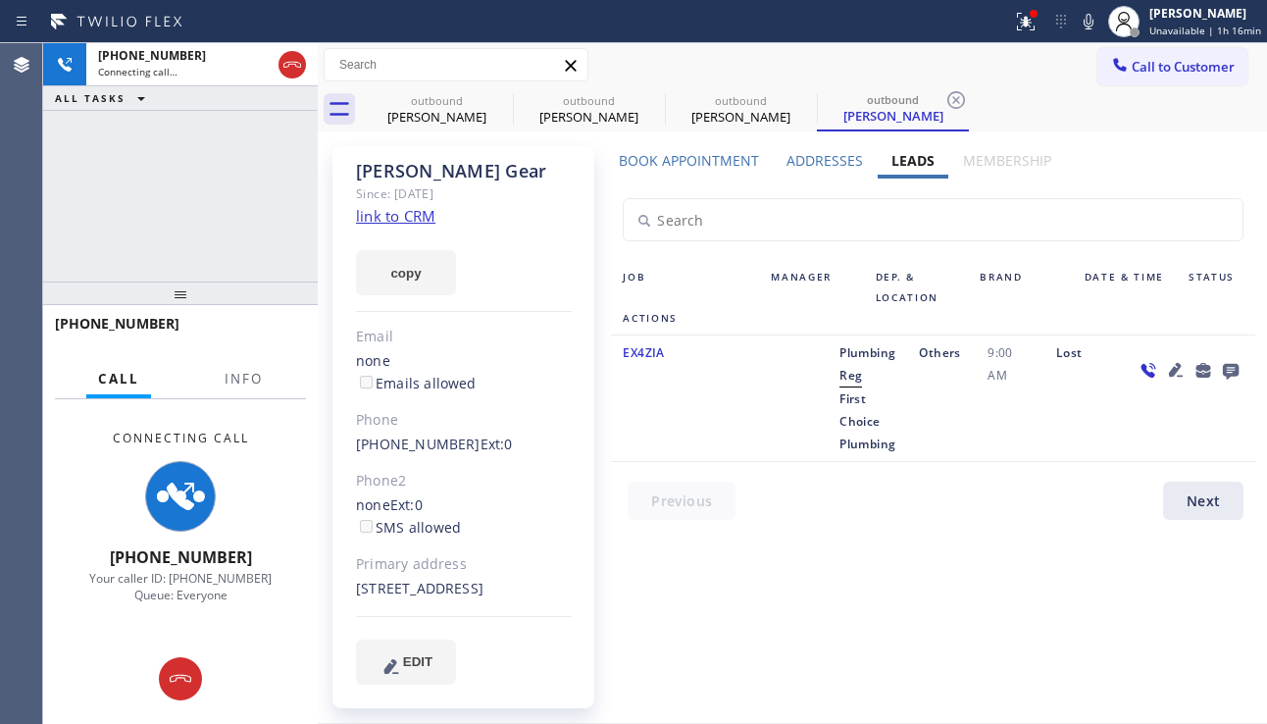
click at [1164, 372] on icon at bounding box center [1176, 370] width 24 height 24
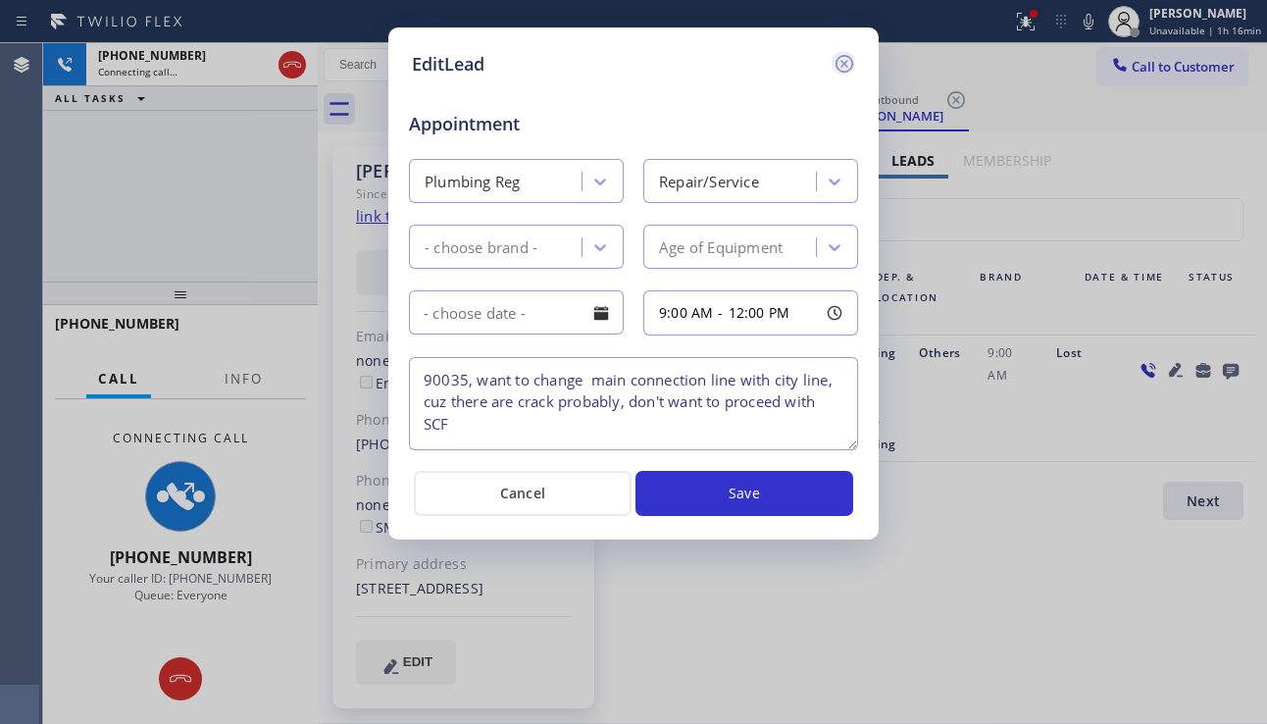
click at [848, 65] on icon at bounding box center [844, 64] width 24 height 24
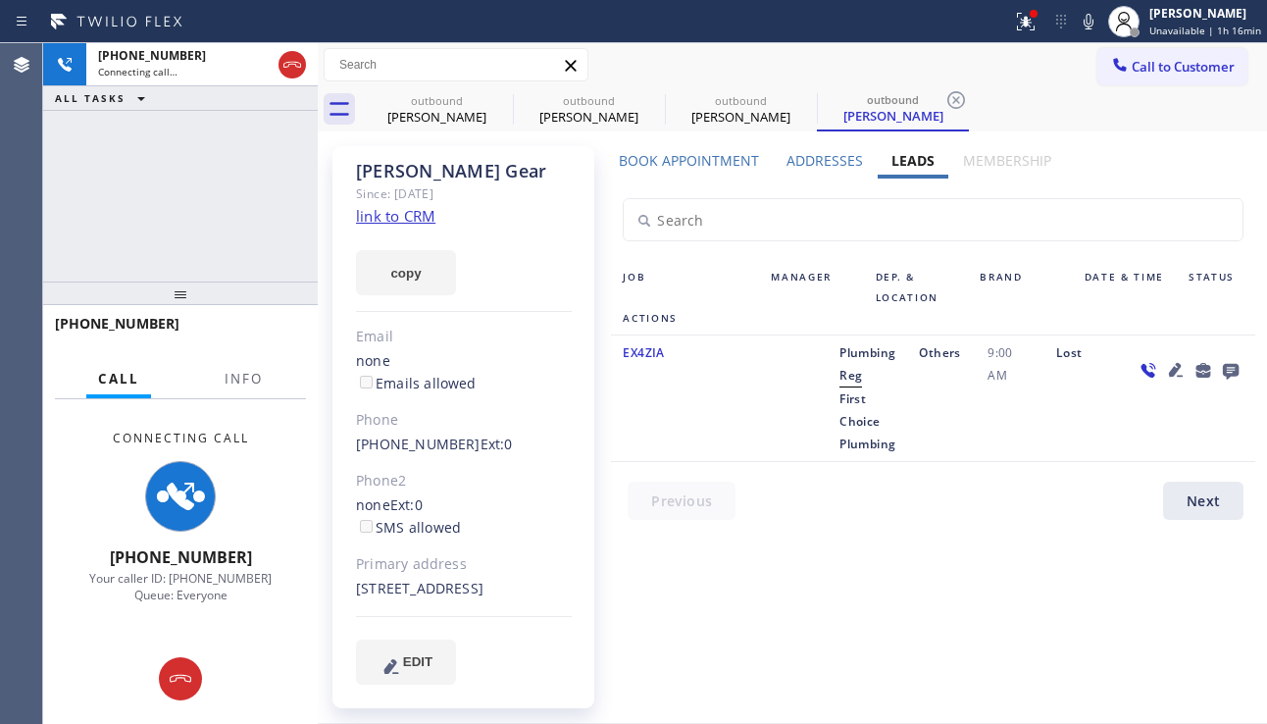
click at [427, 211] on link "link to CRM" at bounding box center [395, 216] width 79 height 20
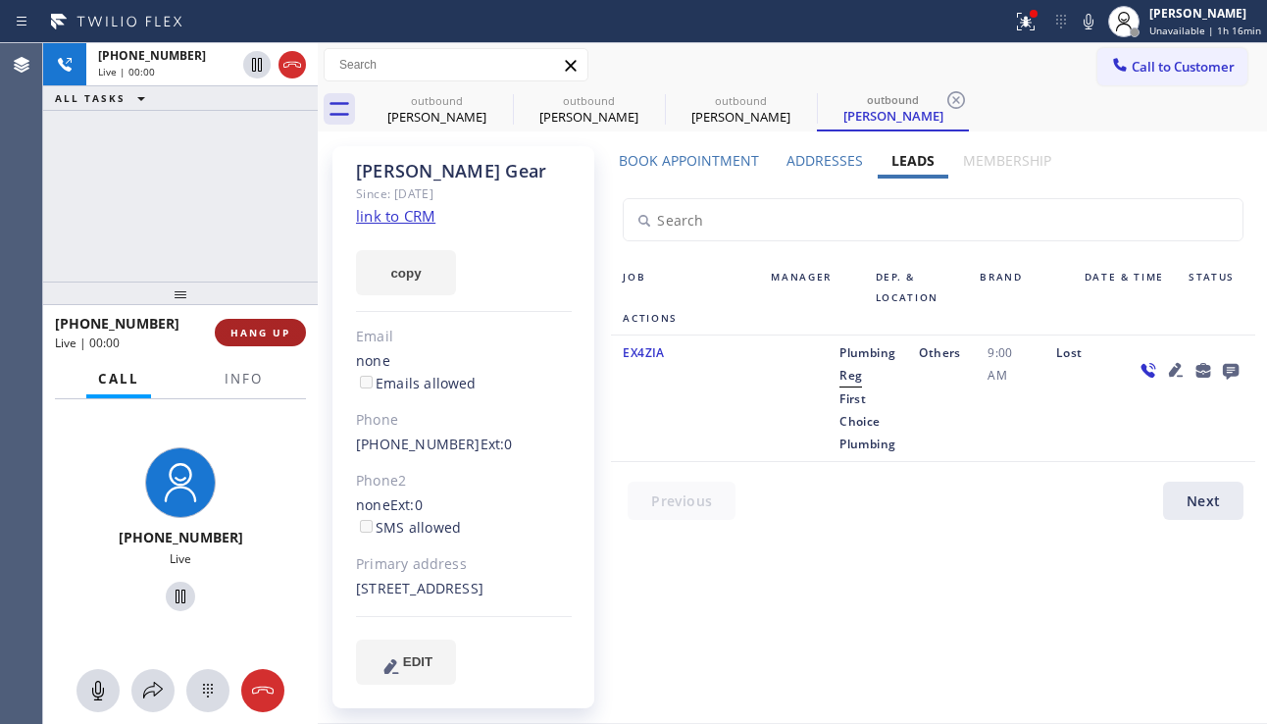
click at [268, 330] on span "HANG UP" at bounding box center [260, 333] width 60 height 14
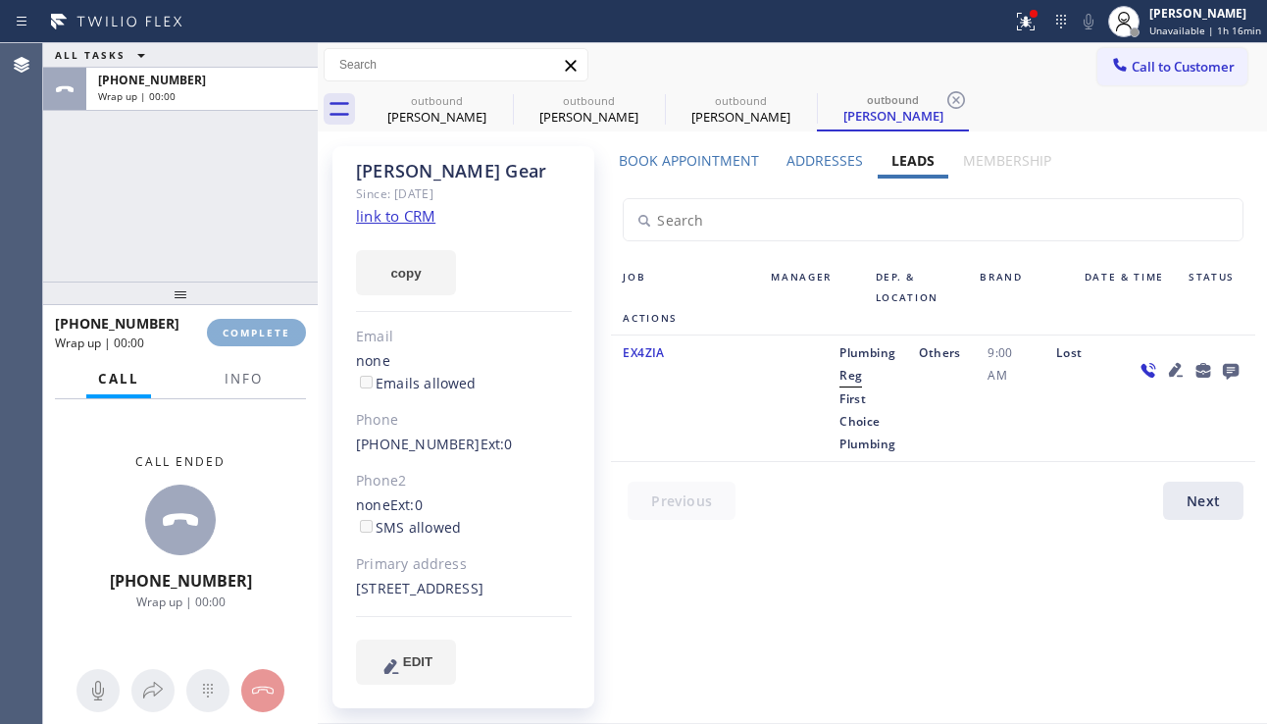
click at [268, 330] on span "COMPLETE" at bounding box center [257, 333] width 68 height 14
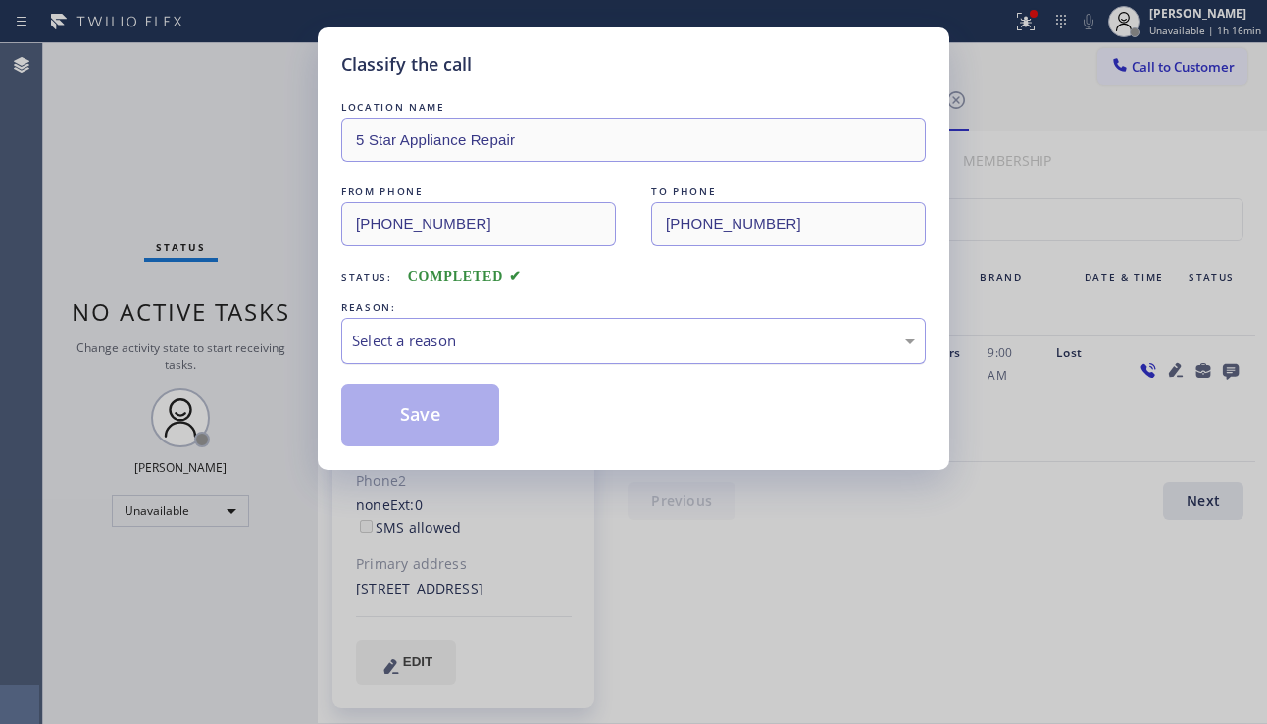
click at [501, 355] on div "Select a reason" at bounding box center [633, 341] width 584 height 46
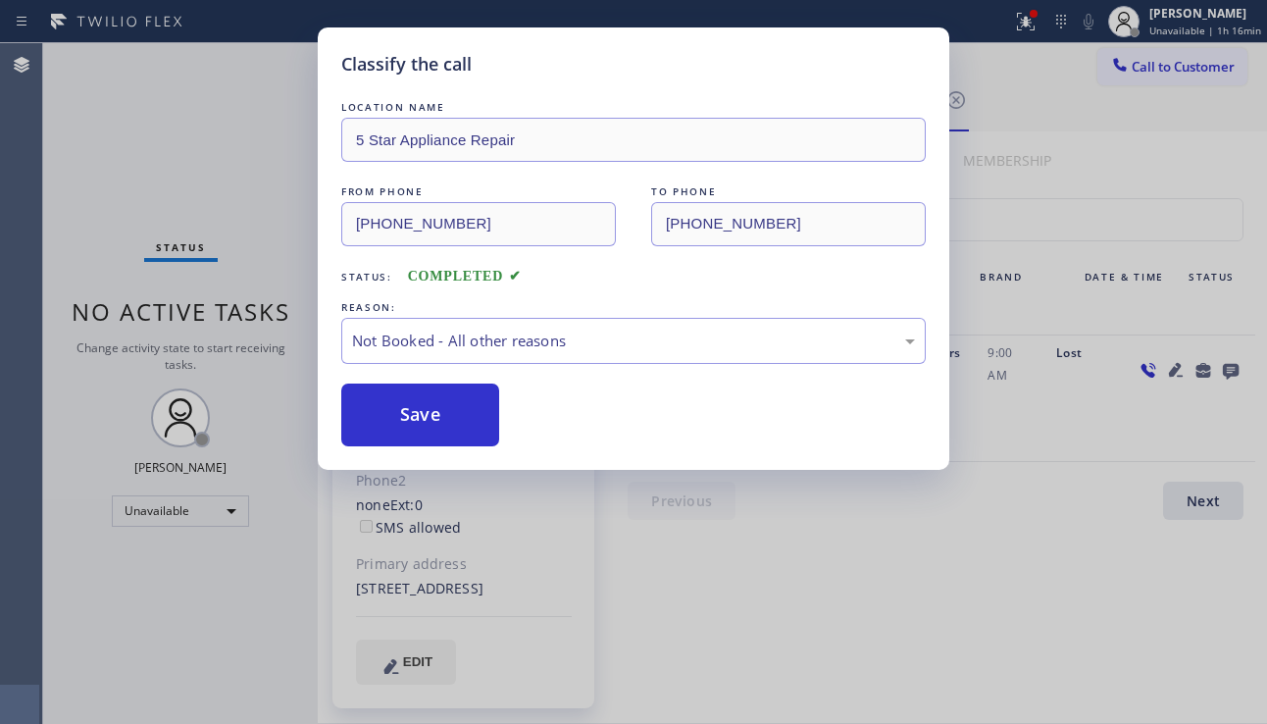
click at [457, 417] on button "Save" at bounding box center [420, 414] width 158 height 63
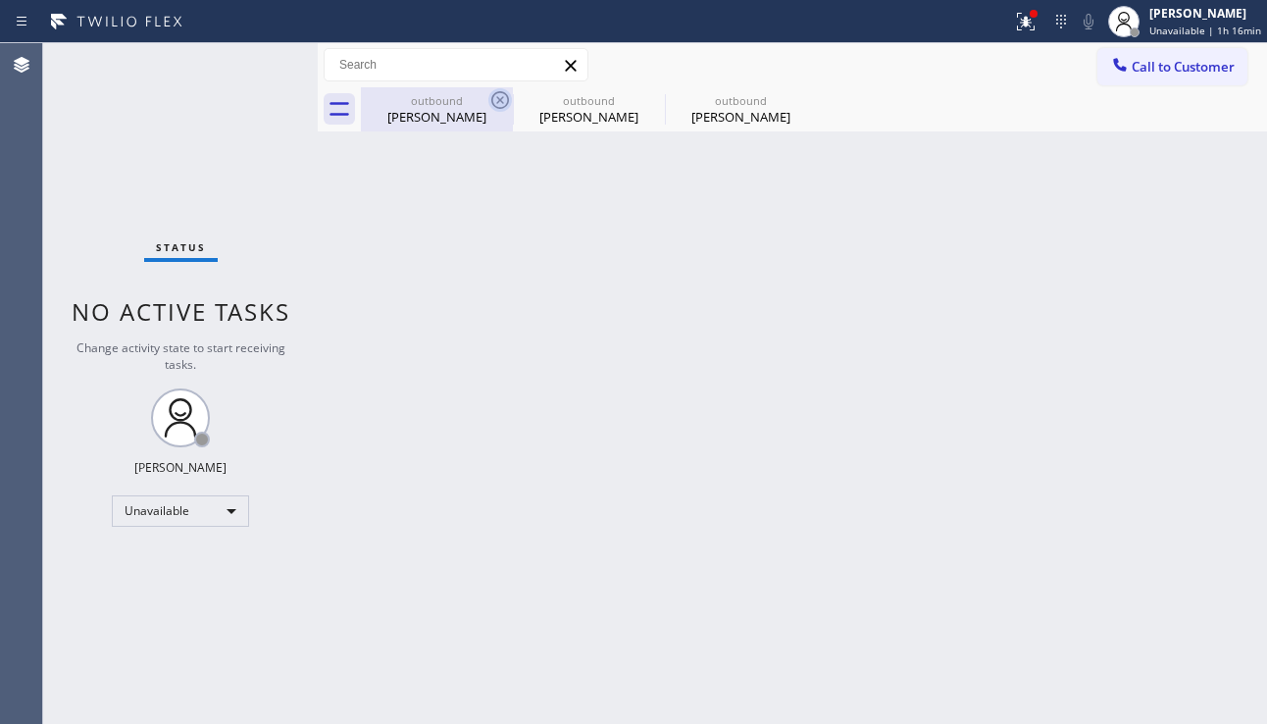
click at [497, 100] on icon at bounding box center [500, 100] width 24 height 24
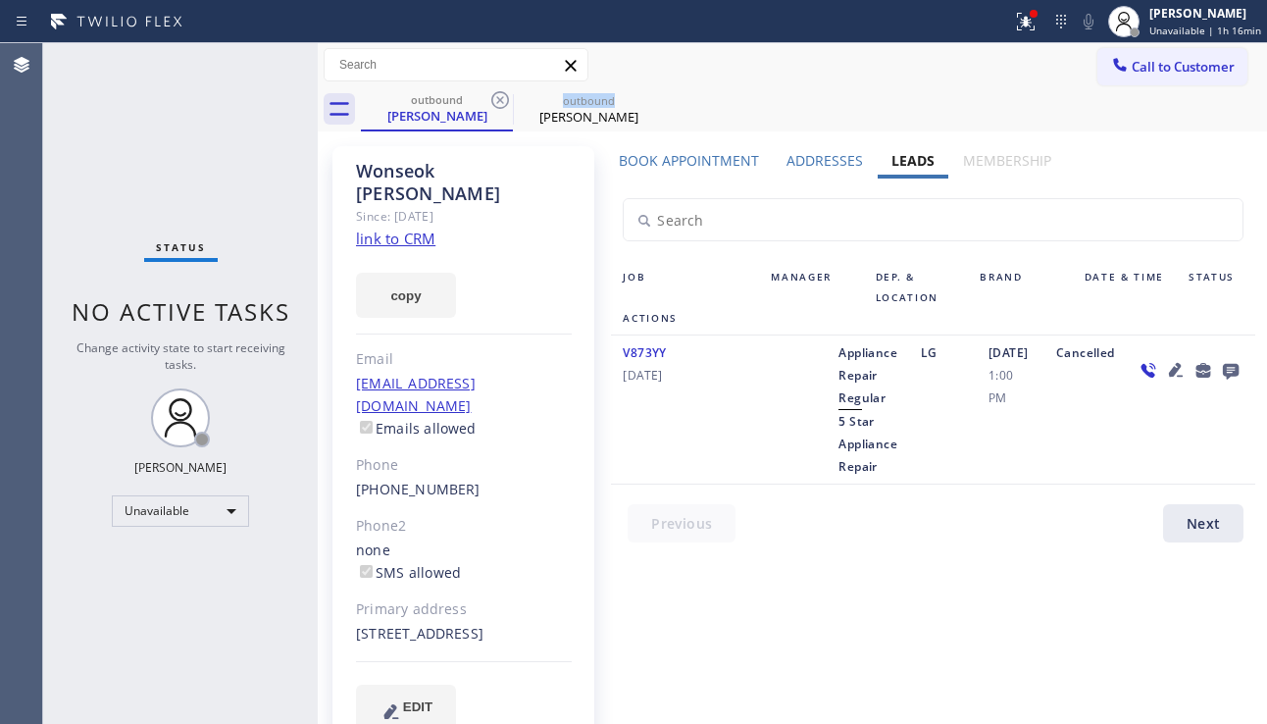
click at [497, 100] on icon at bounding box center [500, 100] width 24 height 24
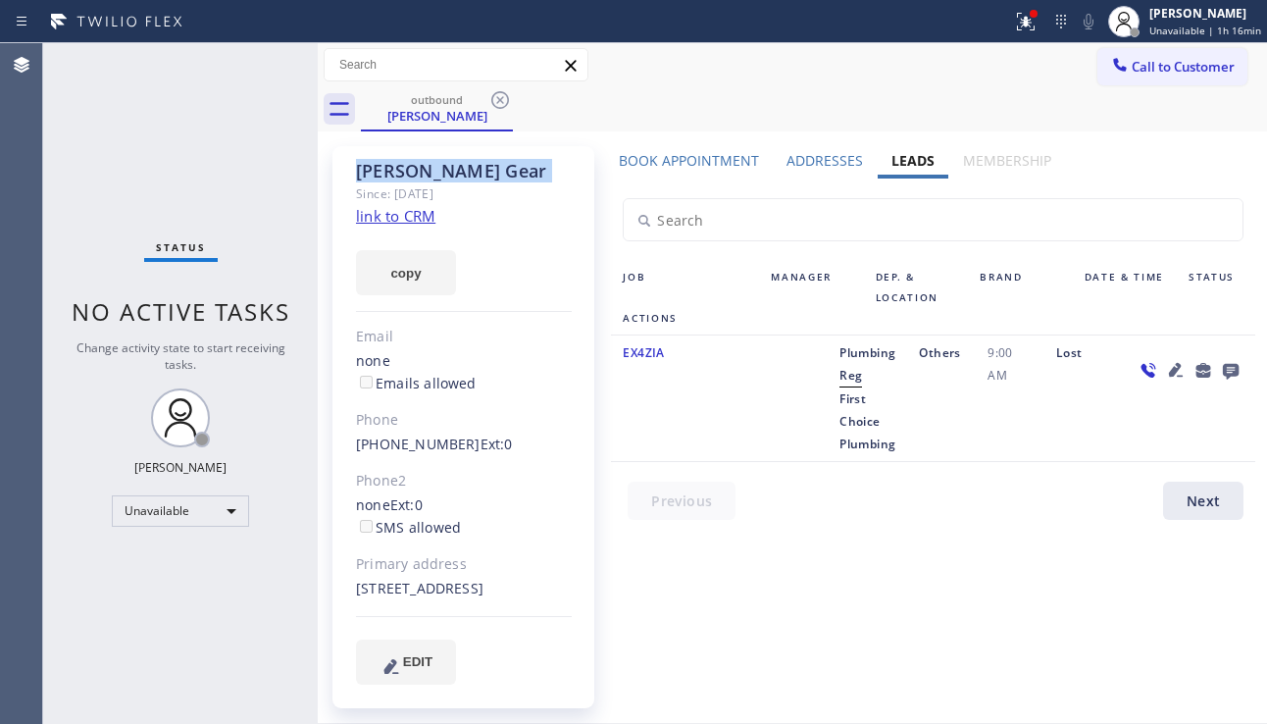
click at [497, 100] on icon at bounding box center [500, 100] width 24 height 24
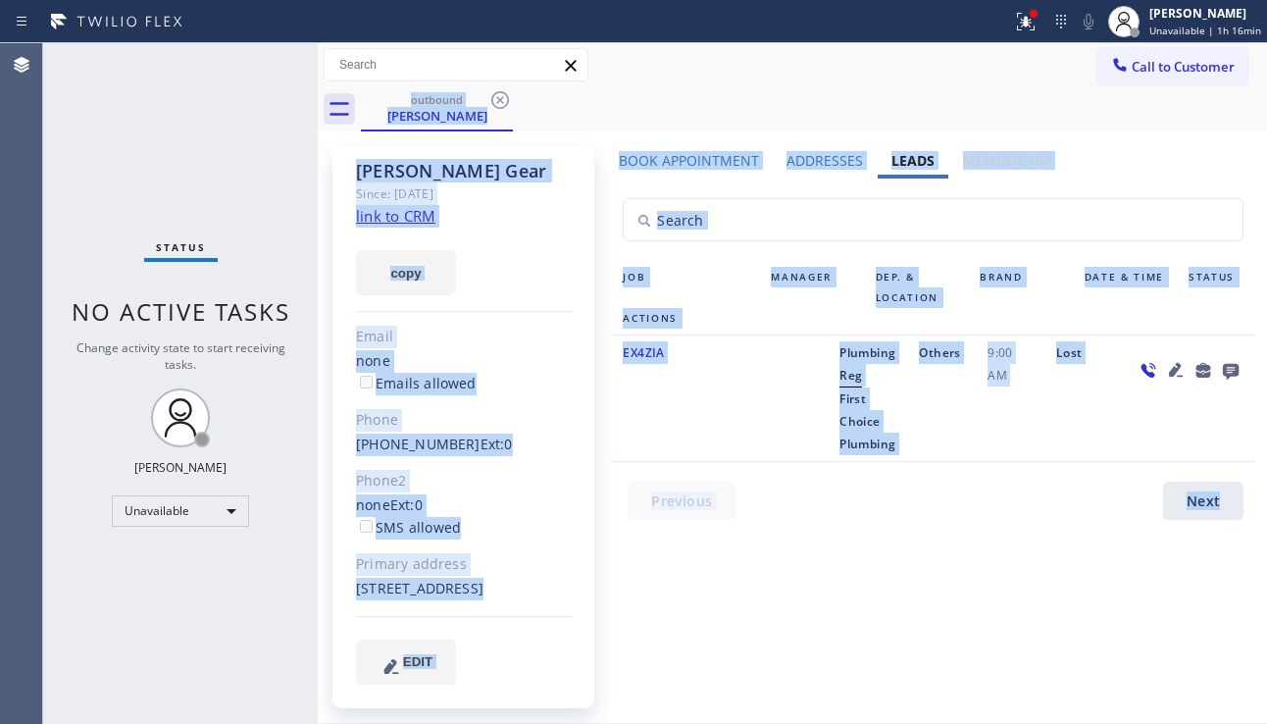
click at [497, 100] on div "outbound [PERSON_NAME]" at bounding box center [814, 109] width 906 height 44
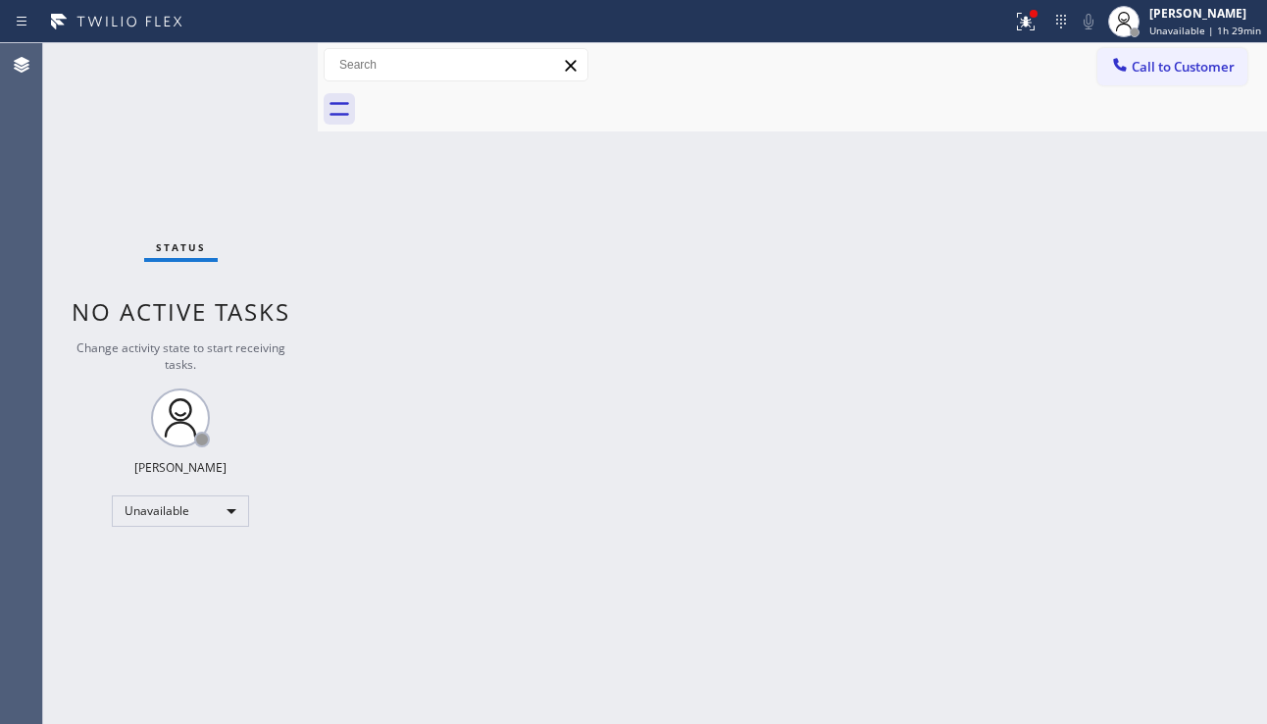
click at [474, 335] on div "Back to Dashboard Change Sender ID Customers Technicians Select a contact Outbo…" at bounding box center [792, 383] width 949 height 680
click at [1025, 26] on icon at bounding box center [1026, 22] width 24 height 24
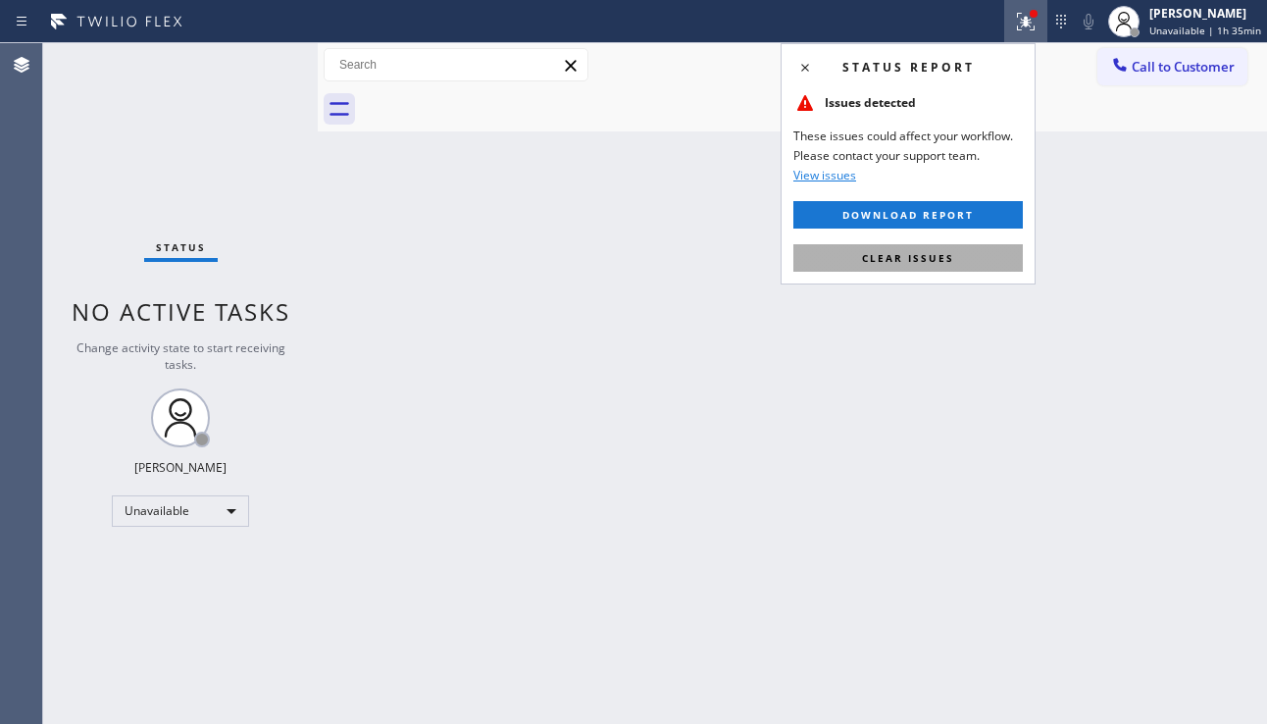
click at [929, 260] on span "Clear issues" at bounding box center [908, 258] width 92 height 14
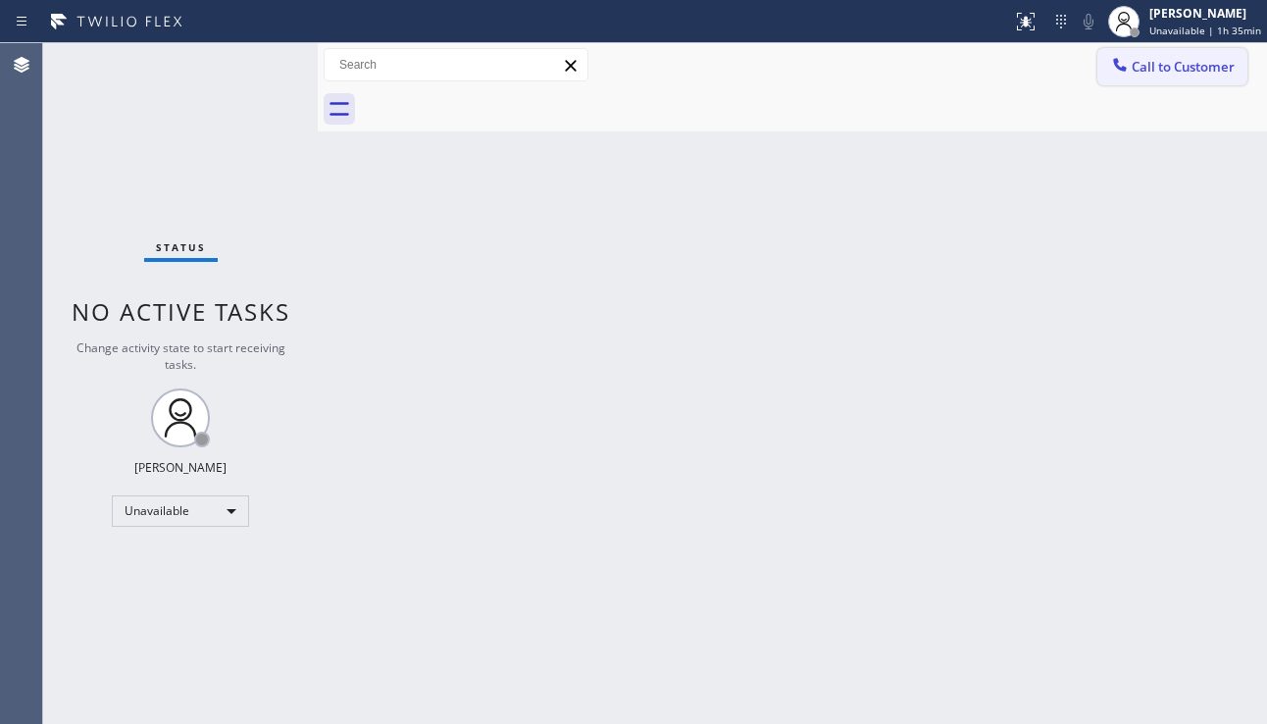
click at [1139, 73] on span "Call to Customer" at bounding box center [1183, 67] width 103 height 18
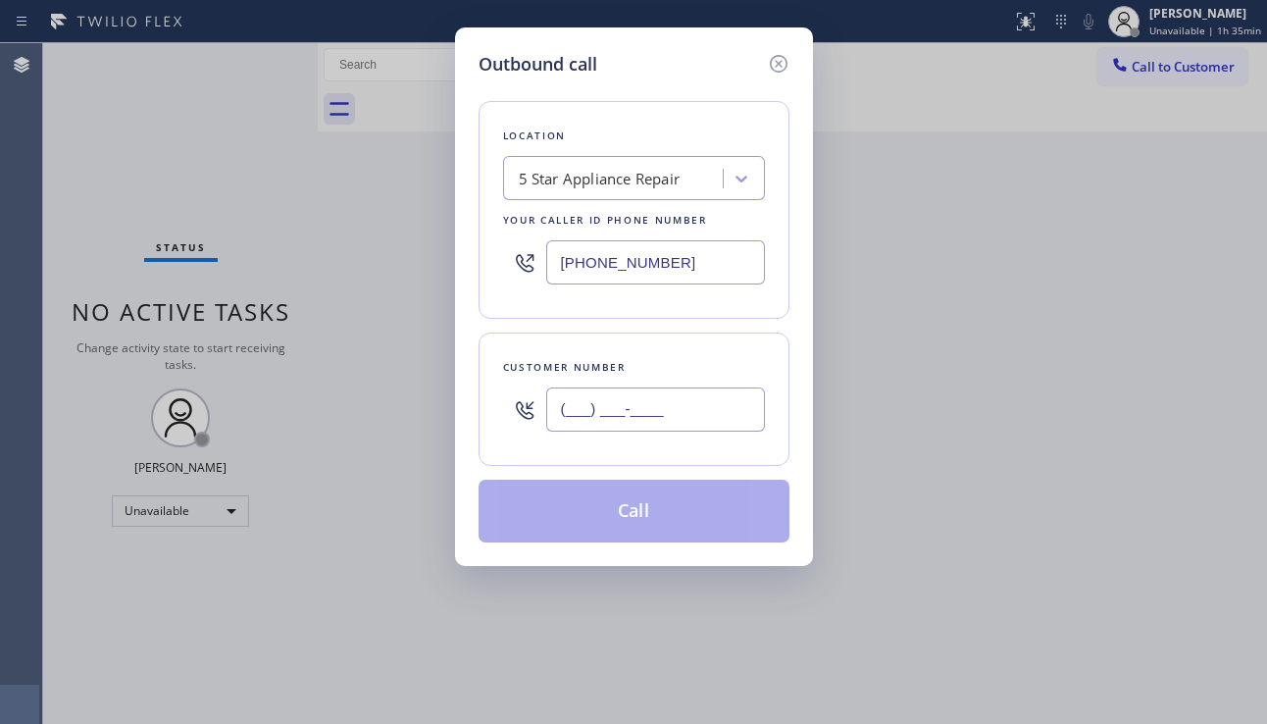
click at [619, 417] on input "(___) ___-____" at bounding box center [655, 409] width 219 height 44
paste input "312) 804-4948"
type input "[PHONE_NUMBER]"
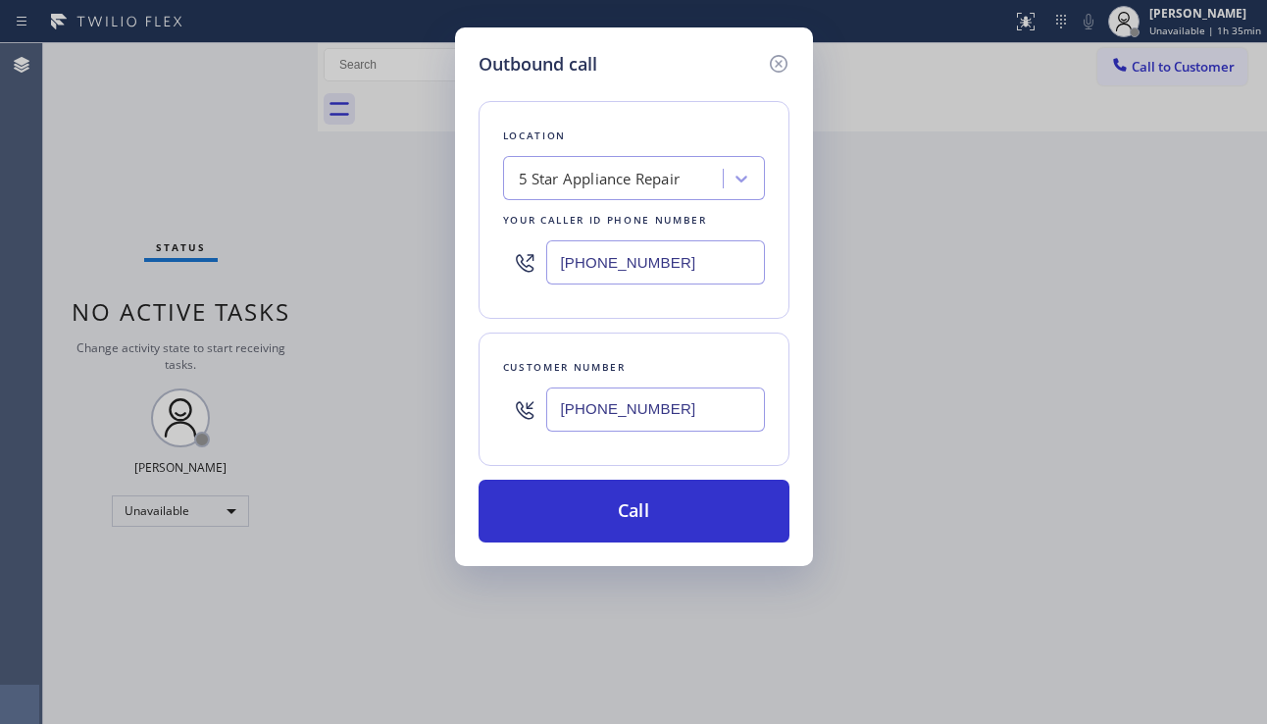
click at [1212, 465] on div "Outbound call Location 5 Star Appliance Repair Your caller id phone number [PHO…" at bounding box center [633, 362] width 1267 height 724
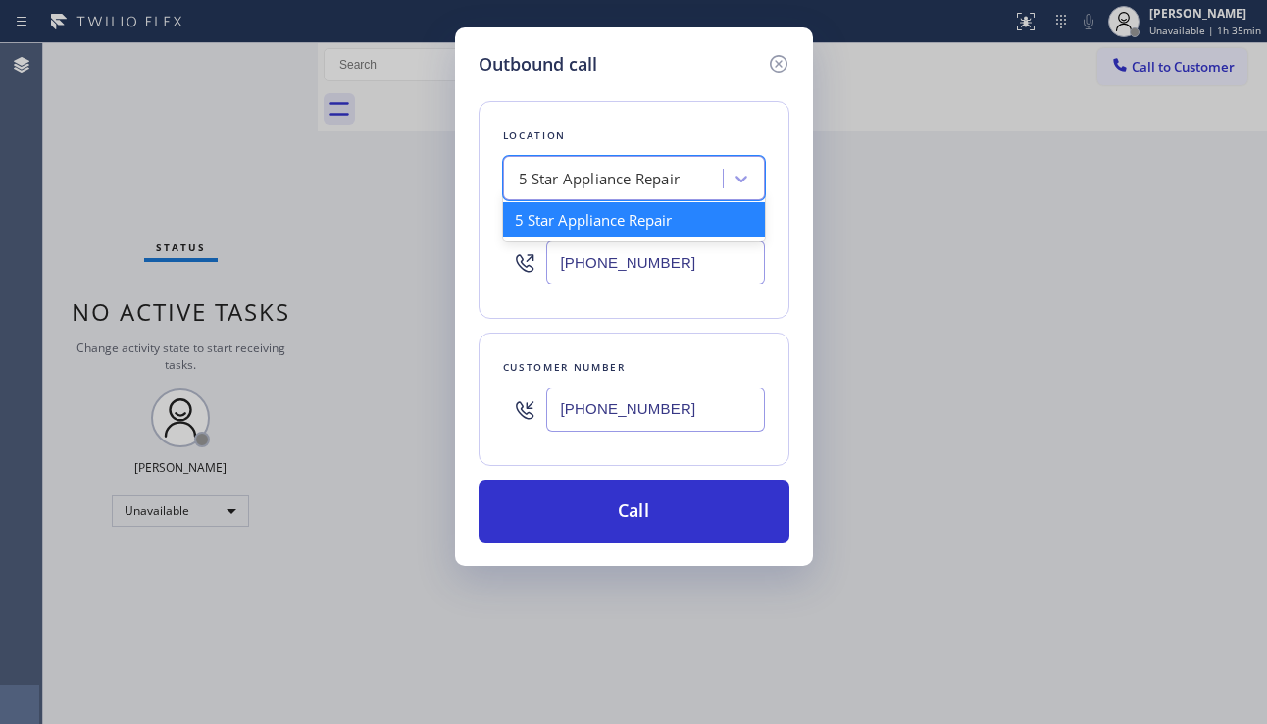
click at [596, 183] on div "5 Star Appliance Repair" at bounding box center [600, 179] width 162 height 23
paste input "Sub-Zero Best Appliance Repair"
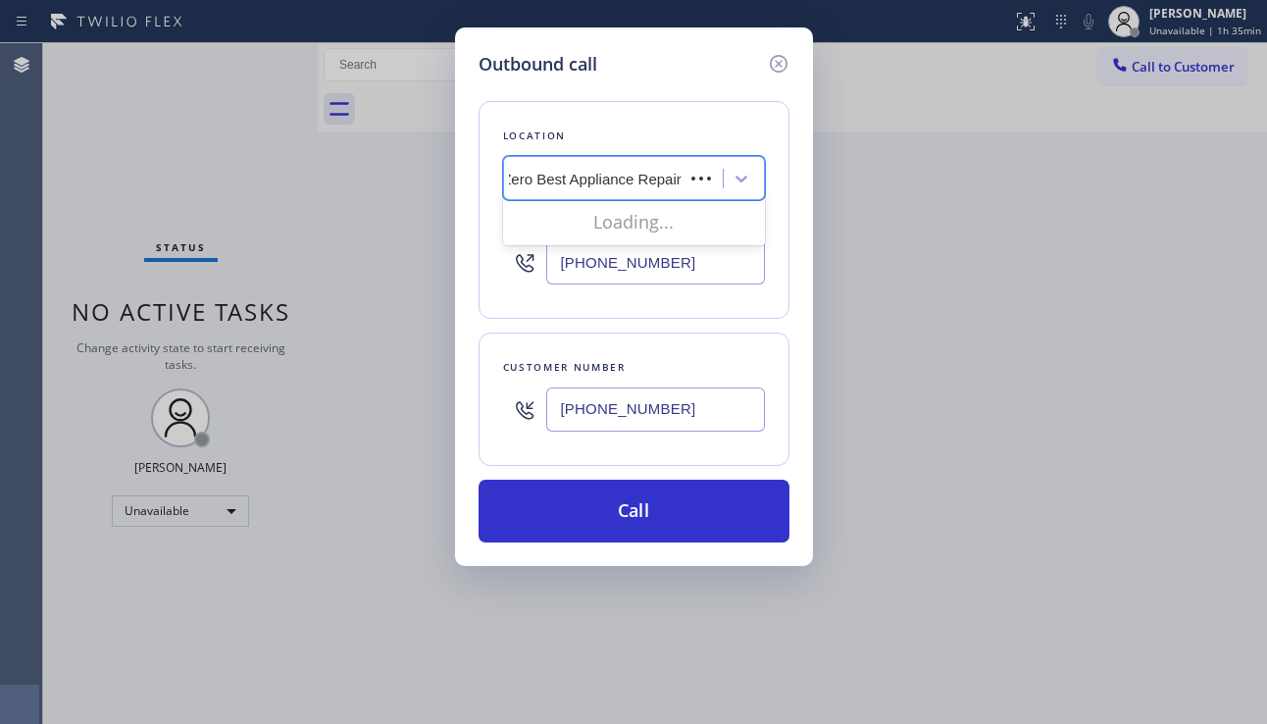
scroll to position [0, 18]
drag, startPoint x: 712, startPoint y: 177, endPoint x: 587, endPoint y: 180, distance: 124.6
click at [587, 180] on input "Sub-Zero Best Appliance Repair" at bounding box center [607, 179] width 212 height 17
type input "Sub-Zer"
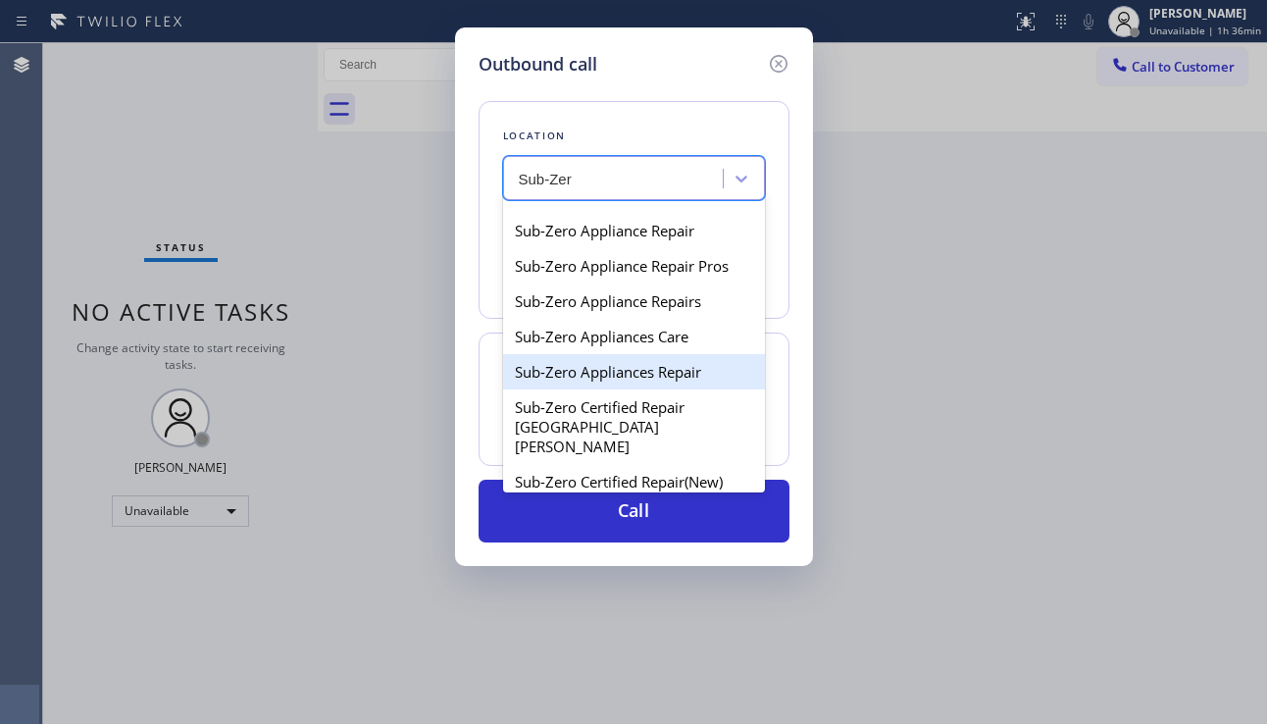
scroll to position [3695, 0]
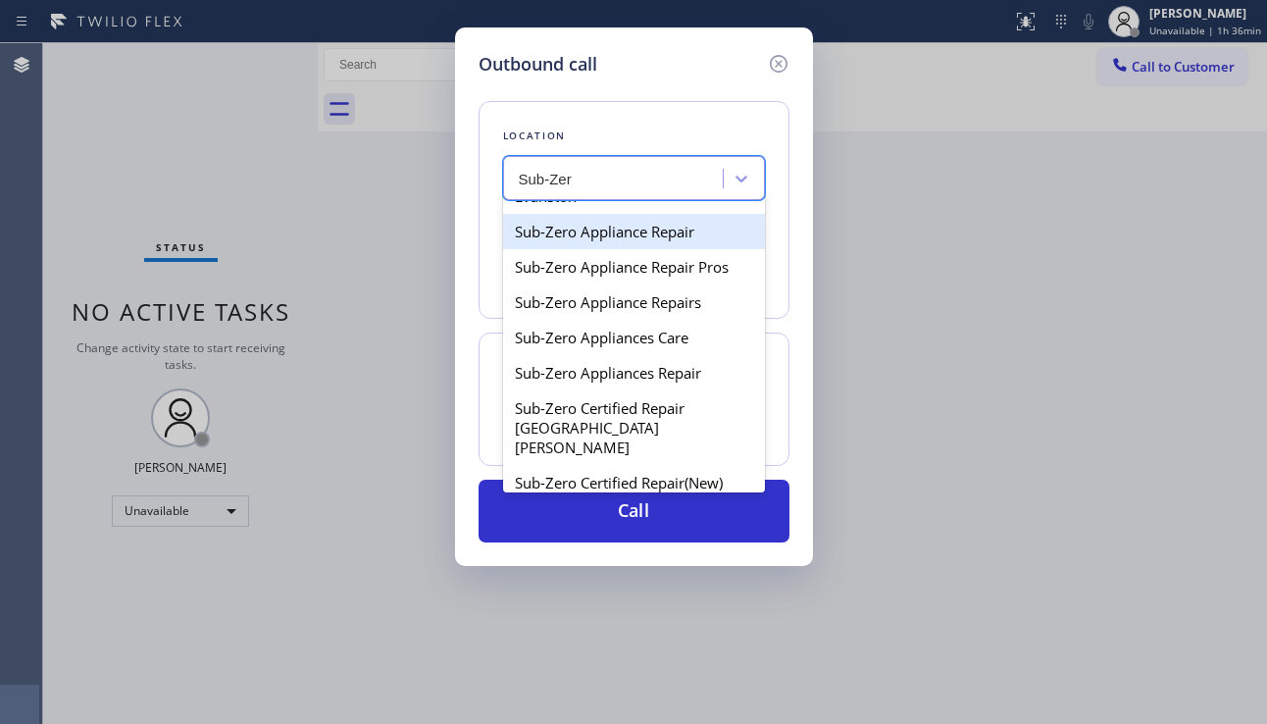
click at [632, 249] on div "Sub-Zero Appliance Repair" at bounding box center [634, 231] width 262 height 35
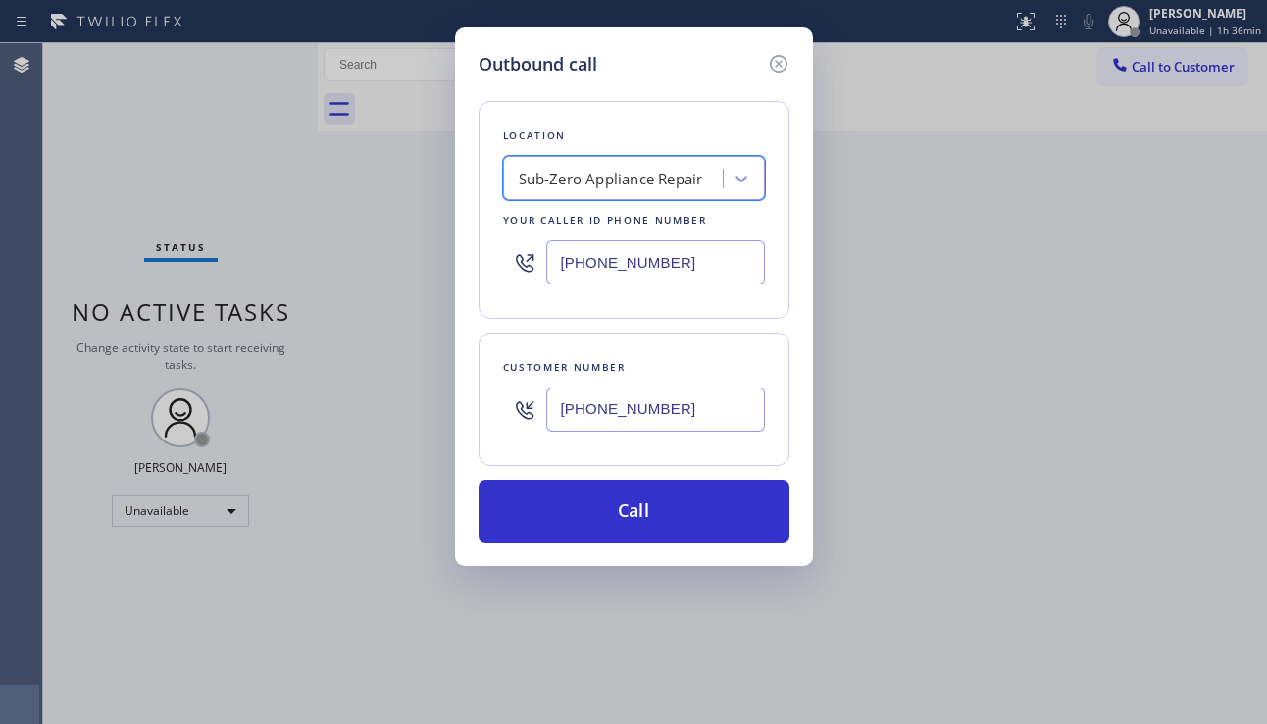
click at [650, 195] on div "Sub-Zero Appliance Repair" at bounding box center [616, 179] width 214 height 34
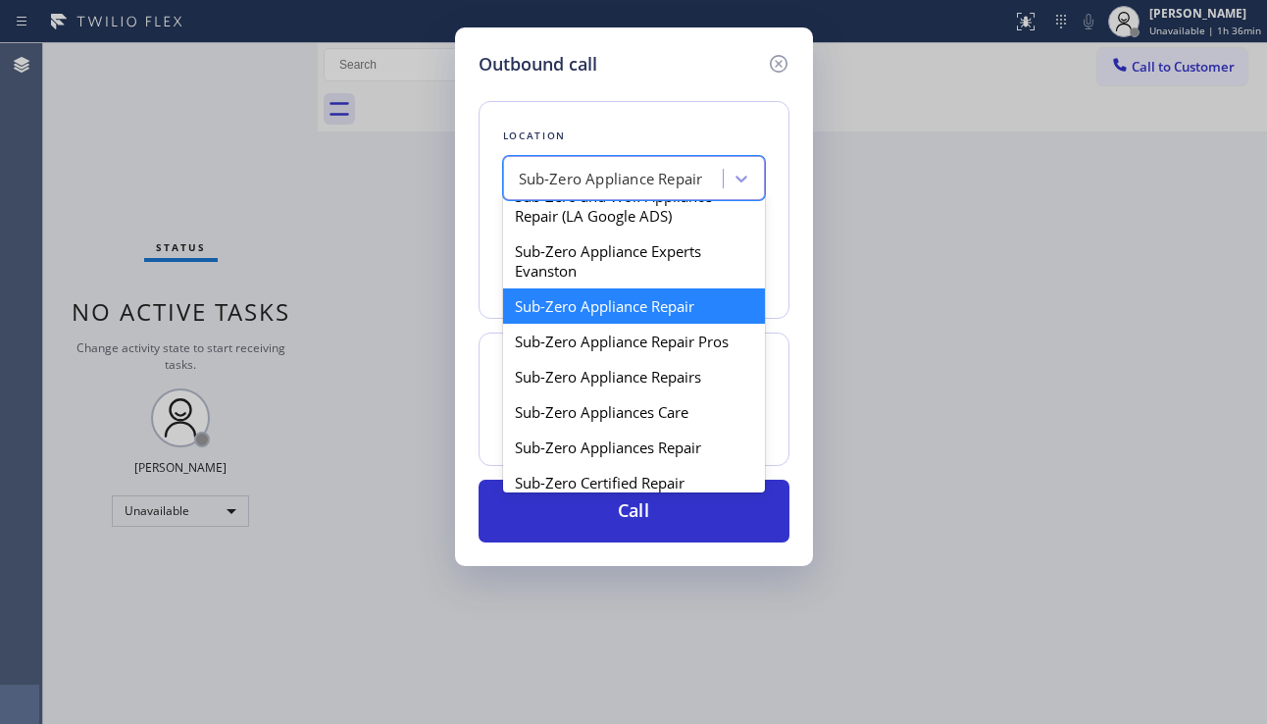
scroll to position [3718, 0]
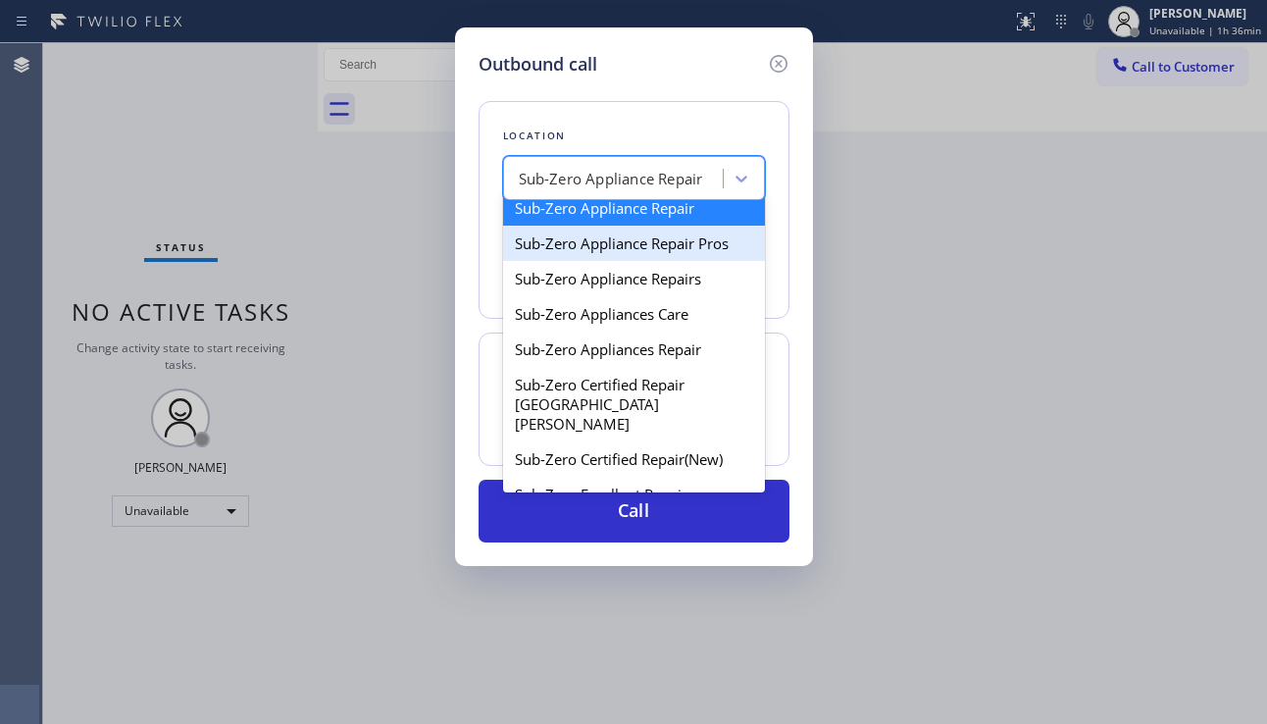
click at [639, 261] on div "Sub-Zero Appliance Repair Pros" at bounding box center [634, 243] width 262 height 35
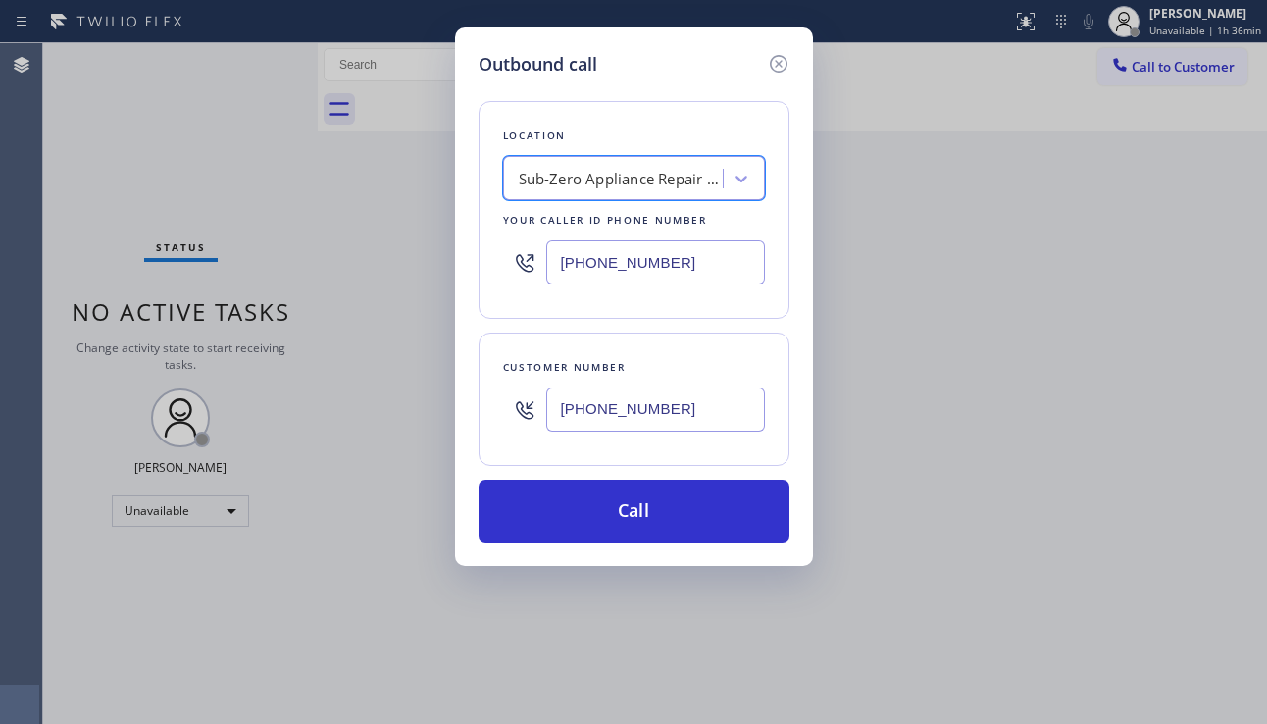
click at [654, 155] on div "Location option Sub-Zero Appliance Repair Pros, selected. 100 results available…" at bounding box center [633, 210] width 311 height 218
click at [653, 162] on div "Sub-Zero Appliance Repair Pros" at bounding box center [616, 179] width 214 height 34
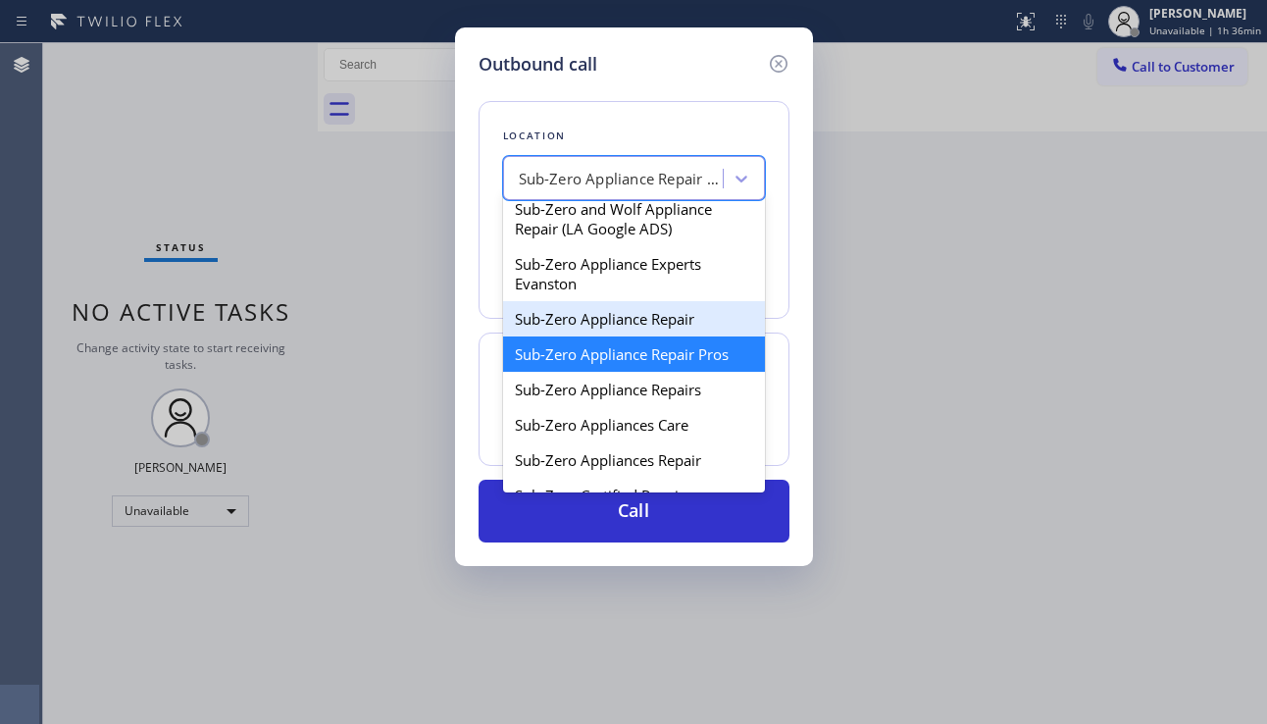
scroll to position [3655, 0]
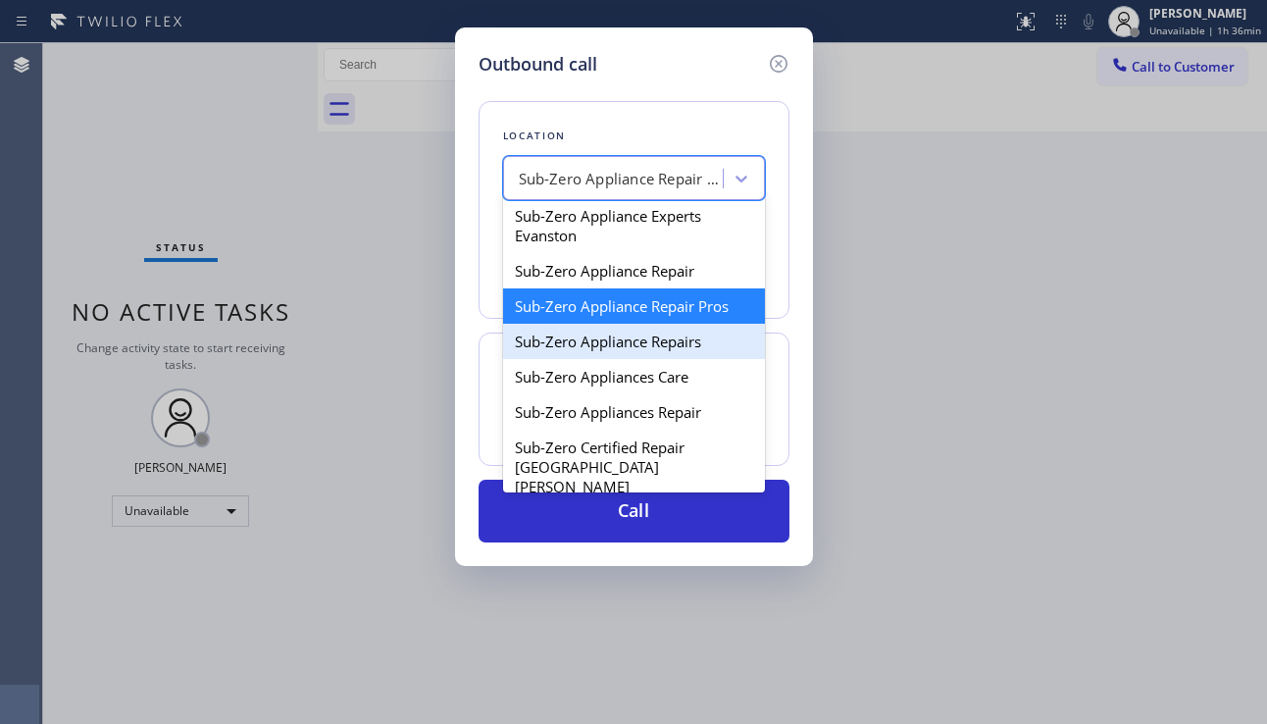
click at [623, 359] on div "Sub-Zero Appliance Repairs" at bounding box center [634, 341] width 262 height 35
type input "[PHONE_NUMBER]"
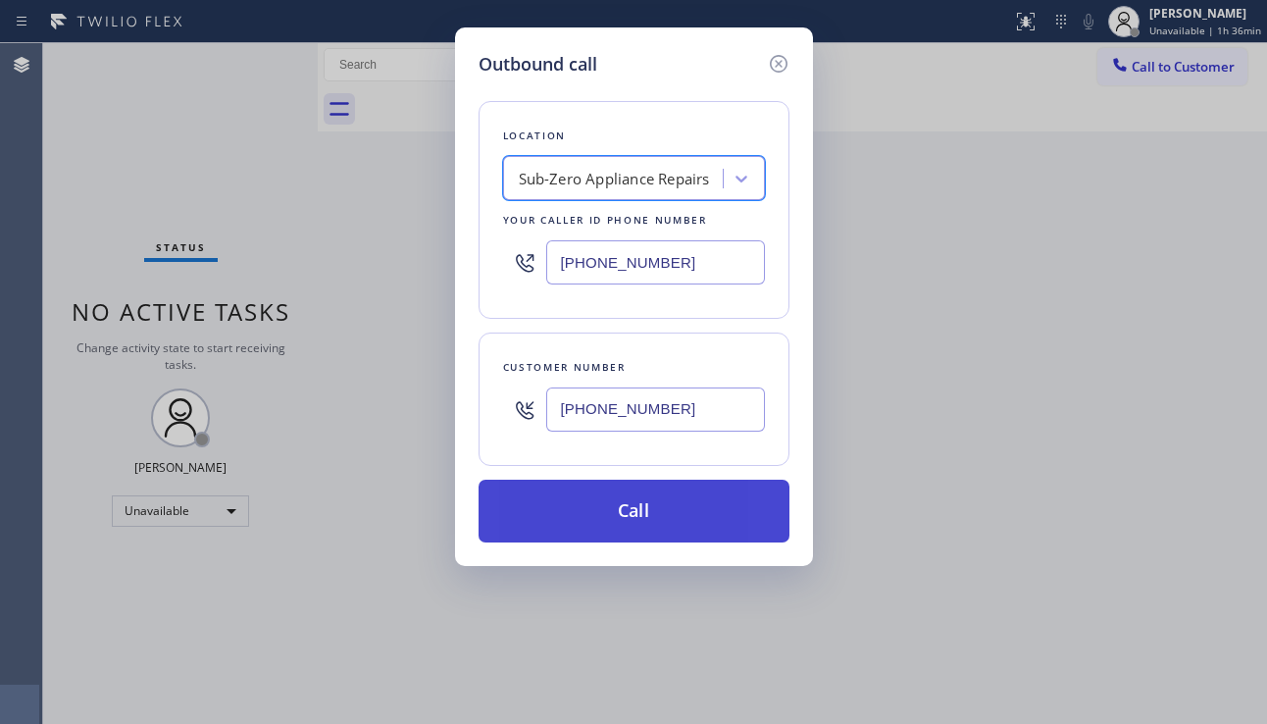
click at [611, 514] on button "Call" at bounding box center [633, 510] width 311 height 63
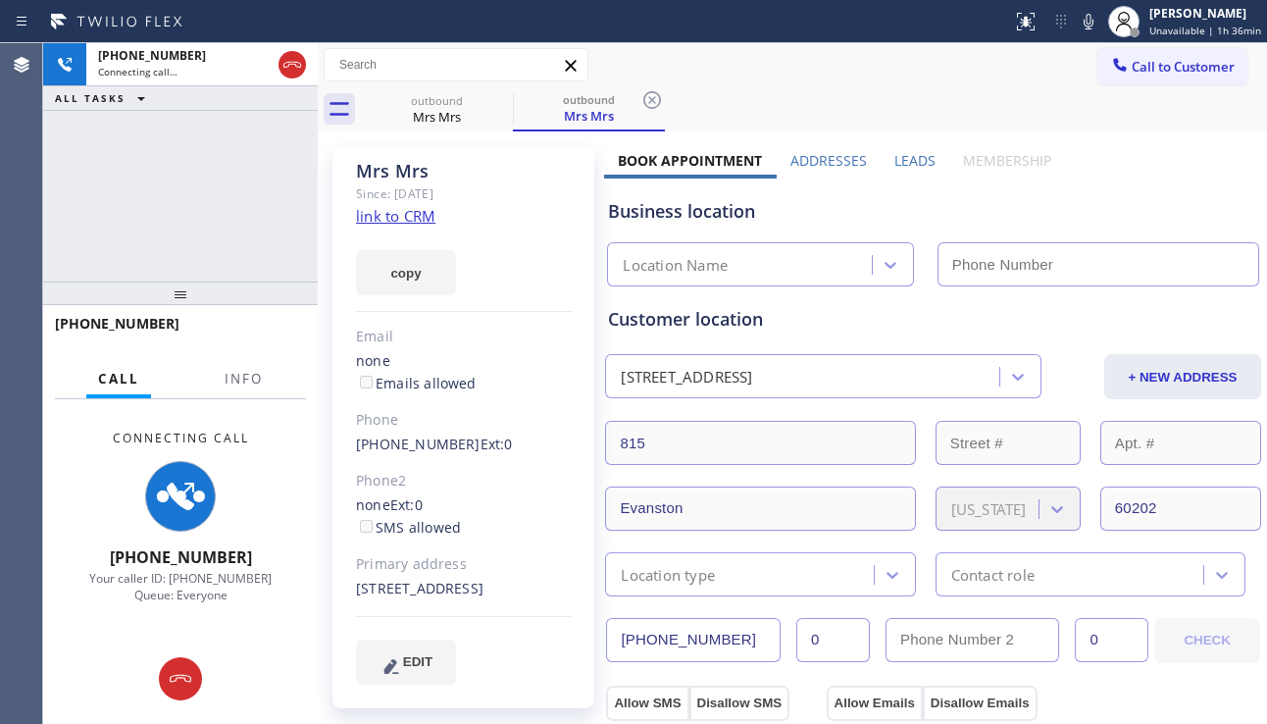
click at [894, 156] on label "Leads" at bounding box center [914, 160] width 41 height 19
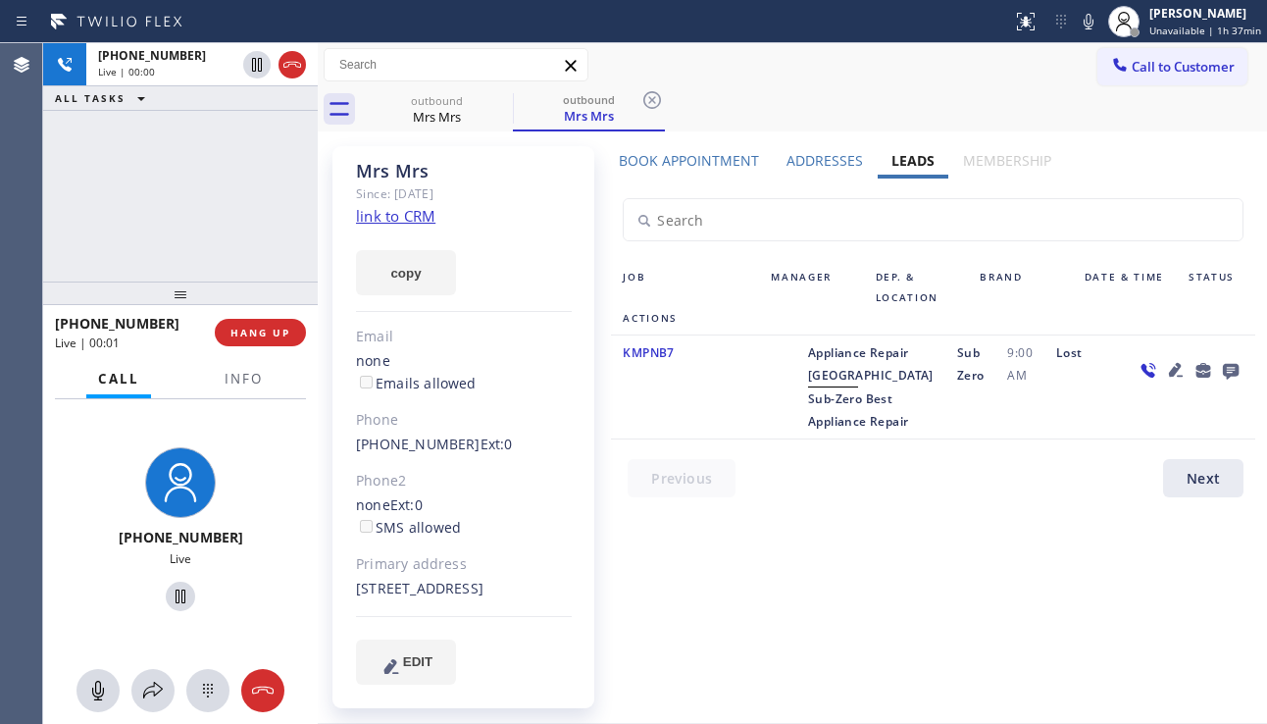
click at [134, 243] on div "[PHONE_NUMBER] Live | 00:00 ALL TASKS ALL TASKS ACTIVE TASKS TASKS IN WRAP UP" at bounding box center [180, 162] width 275 height 238
click at [262, 336] on span "HANG UP" at bounding box center [260, 333] width 60 height 14
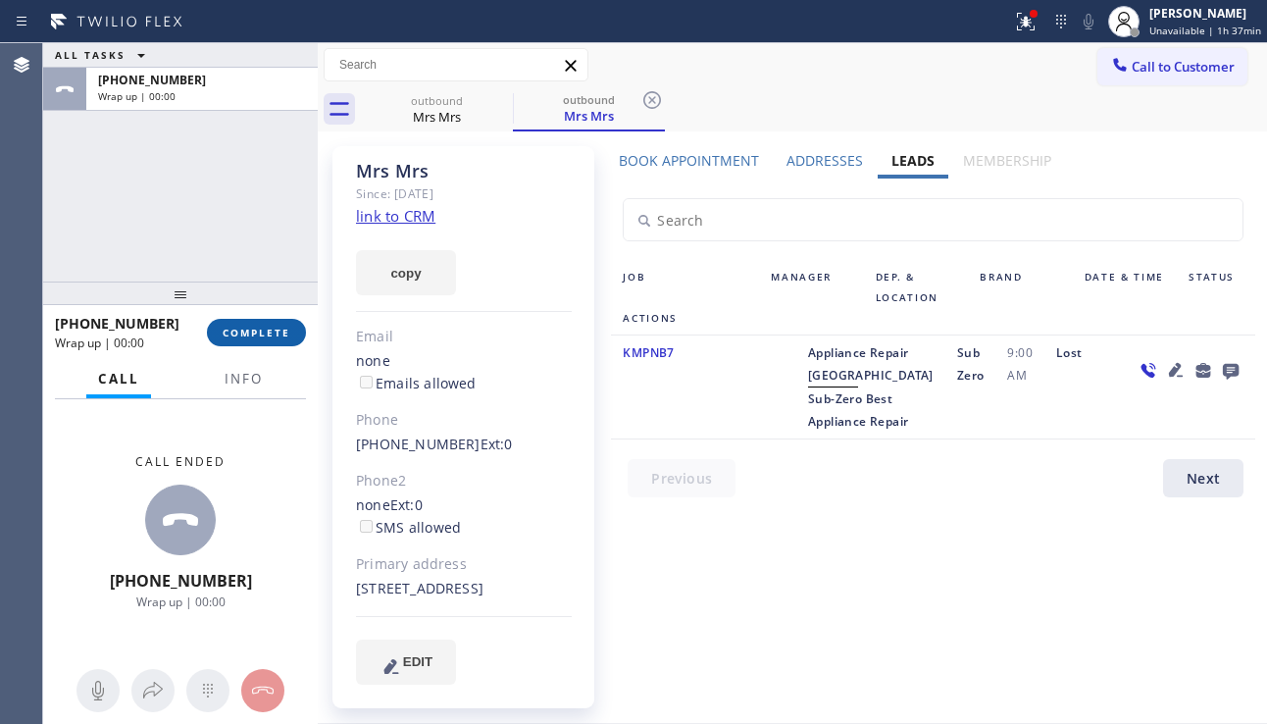
click at [262, 336] on span "COMPLETE" at bounding box center [257, 333] width 68 height 14
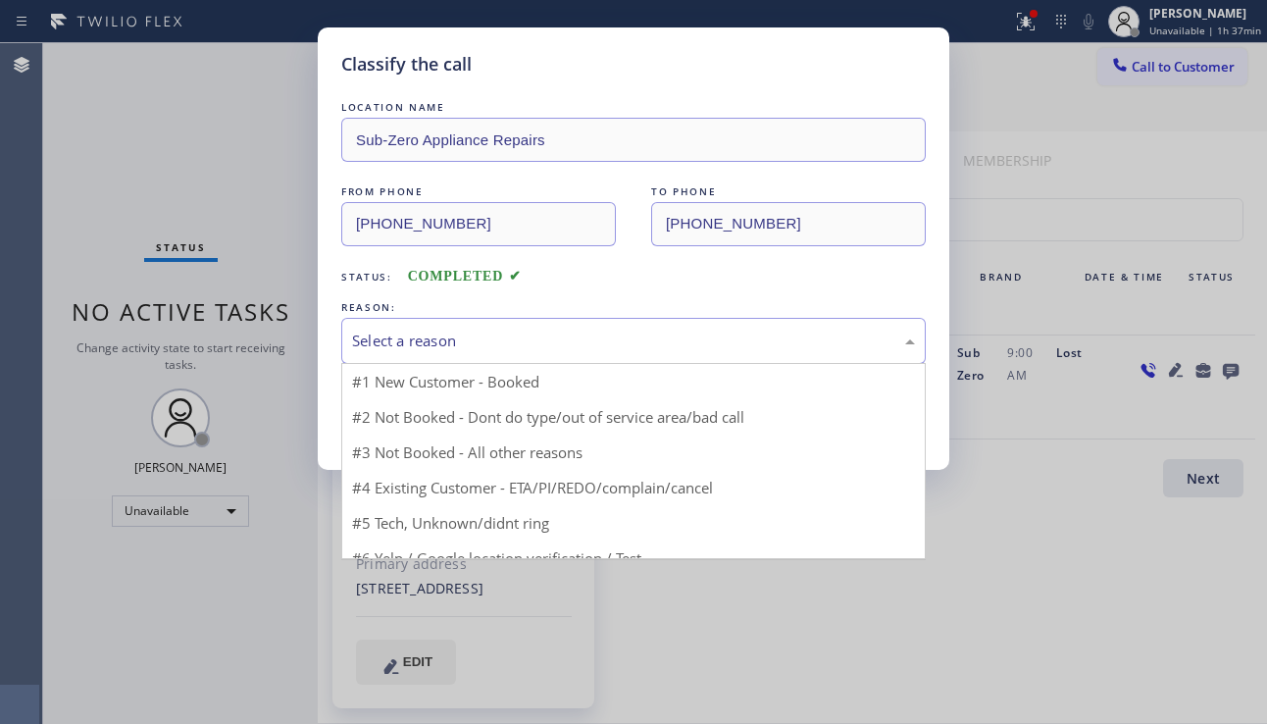
click at [555, 344] on div "Select a reason" at bounding box center [633, 340] width 563 height 23
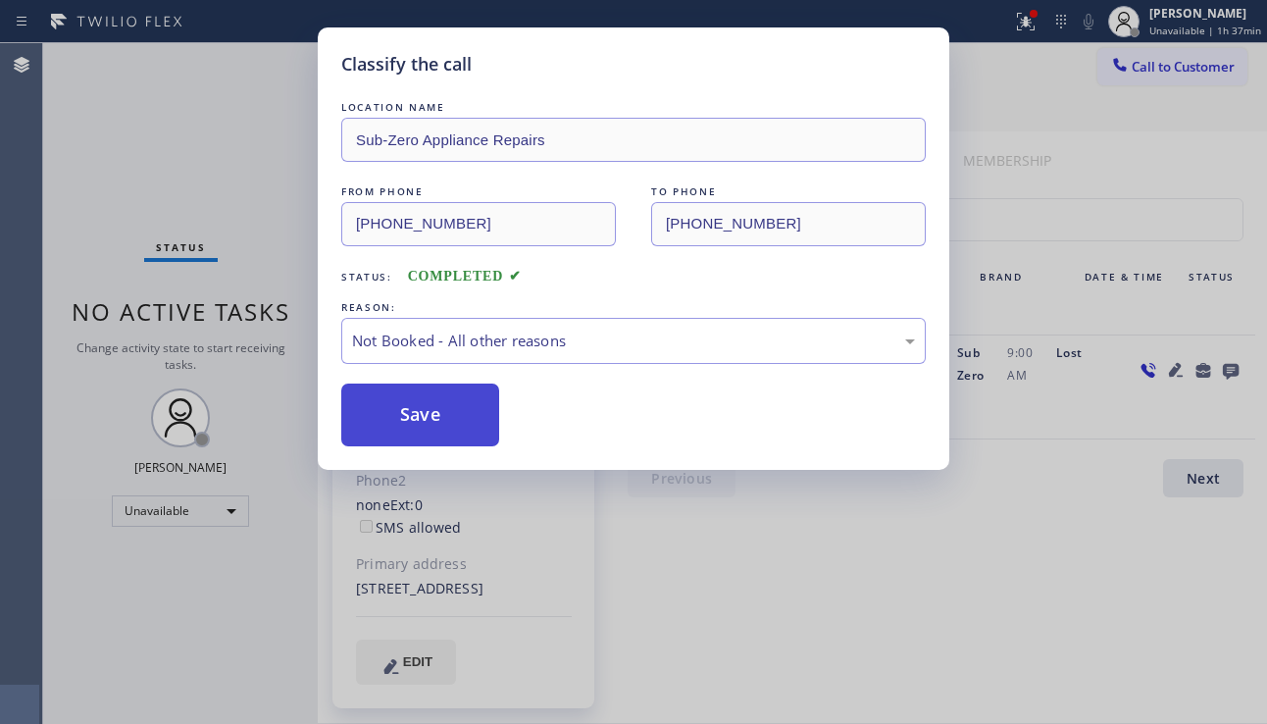
click at [431, 411] on button "Save" at bounding box center [420, 414] width 158 height 63
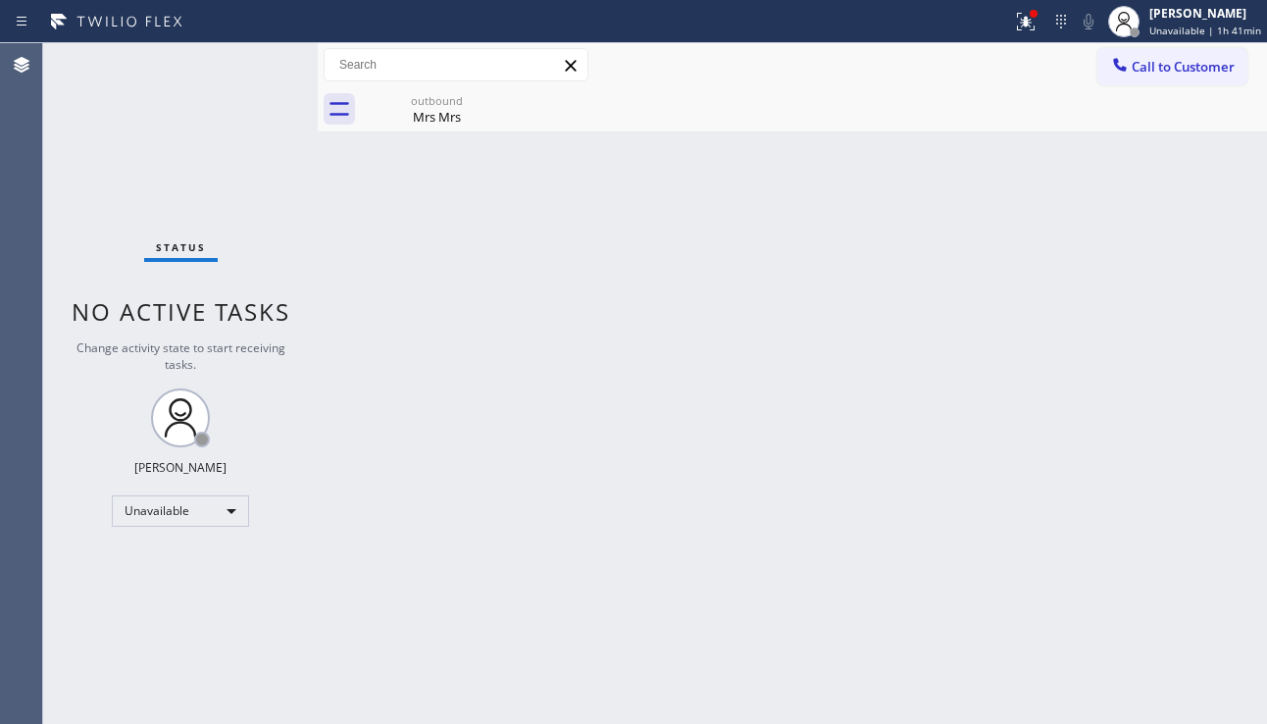
drag, startPoint x: 1175, startPoint y: 66, endPoint x: 1129, endPoint y: 84, distance: 49.7
click at [1175, 66] on span "Call to Customer" at bounding box center [1183, 67] width 103 height 18
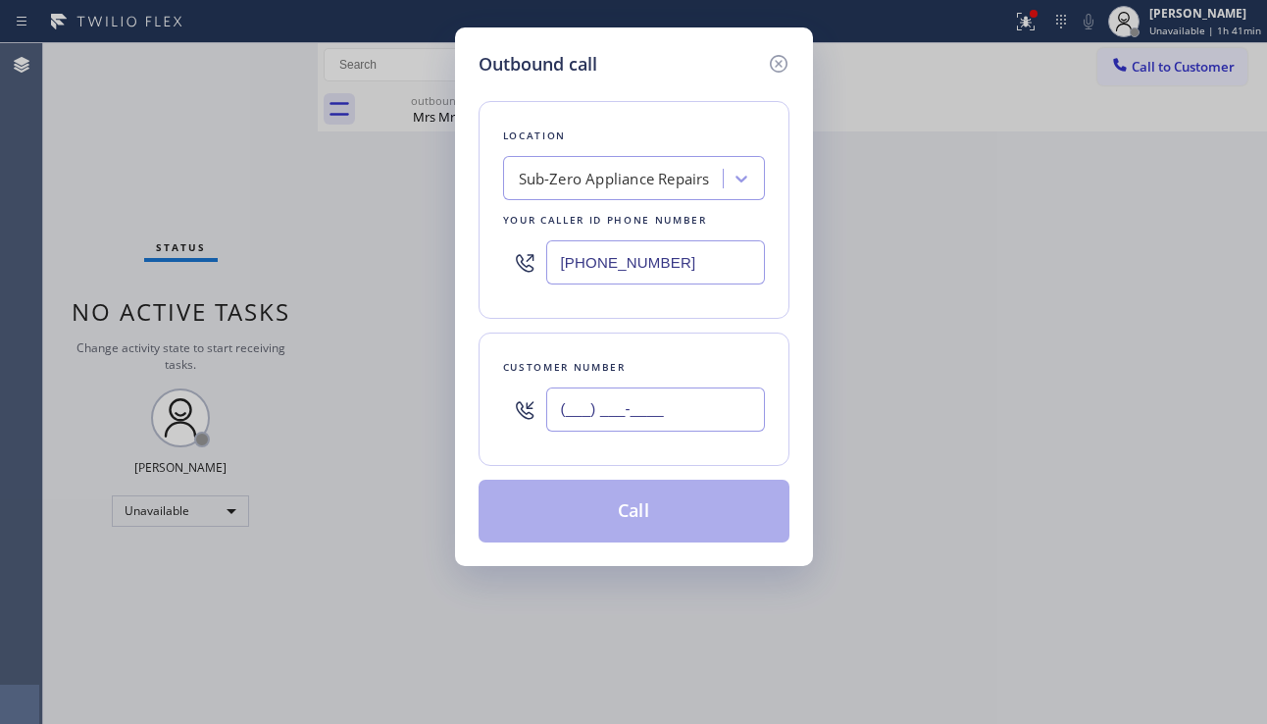
click at [589, 412] on input "(___) ___-____" at bounding box center [655, 409] width 219 height 44
paste input "206) 963-6228"
type input "[PHONE_NUMBER]"
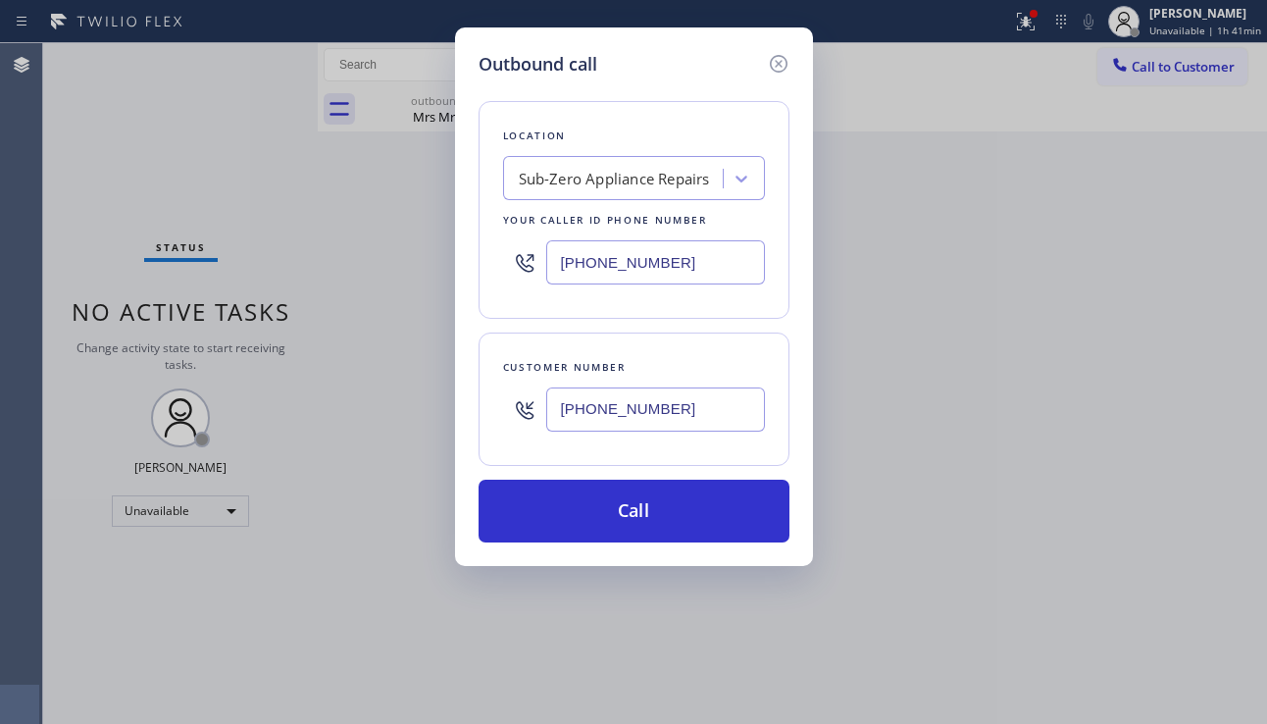
click at [1161, 478] on div "Outbound call Location Sub-Zero Appliance Repairs Your caller id phone number […" at bounding box center [633, 362] width 1267 height 724
click at [611, 163] on div "Sub-Zero Appliance Repairs" at bounding box center [616, 179] width 214 height 34
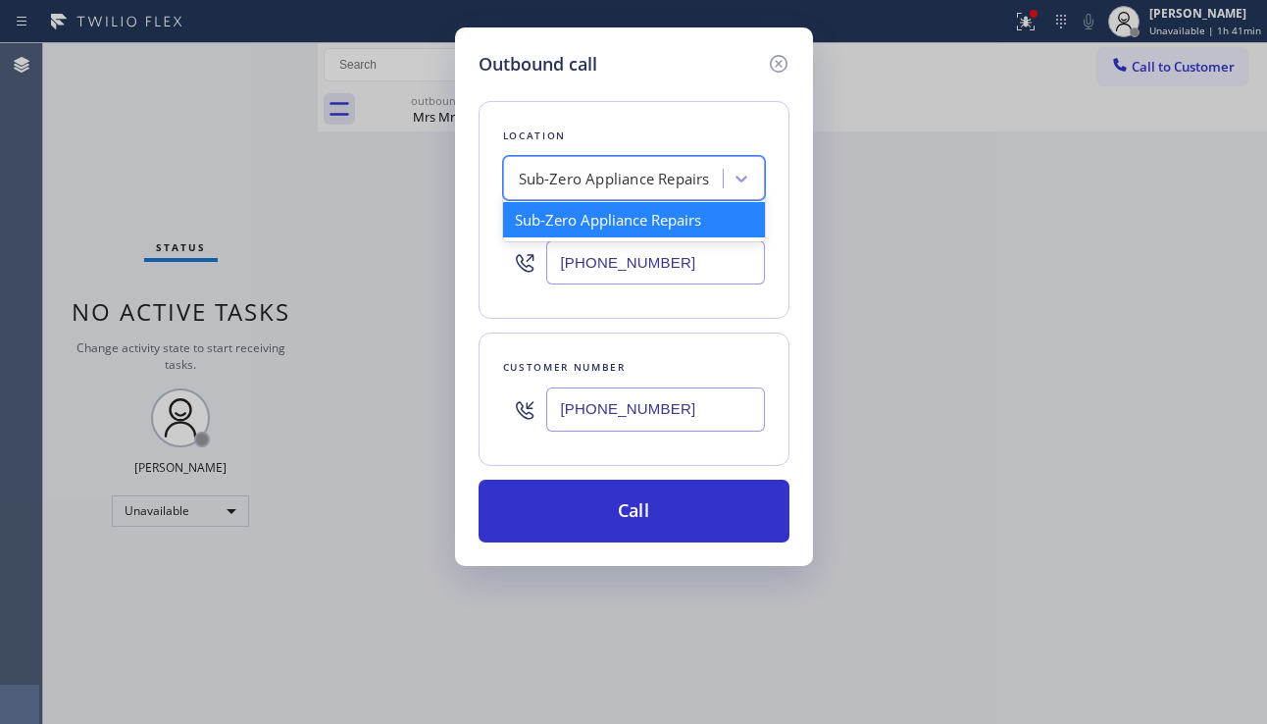
paste input "Best Appliance Repair In [GEOGRAPHIC_DATA]"
type input "Best Appliance Repair In [GEOGRAPHIC_DATA]"
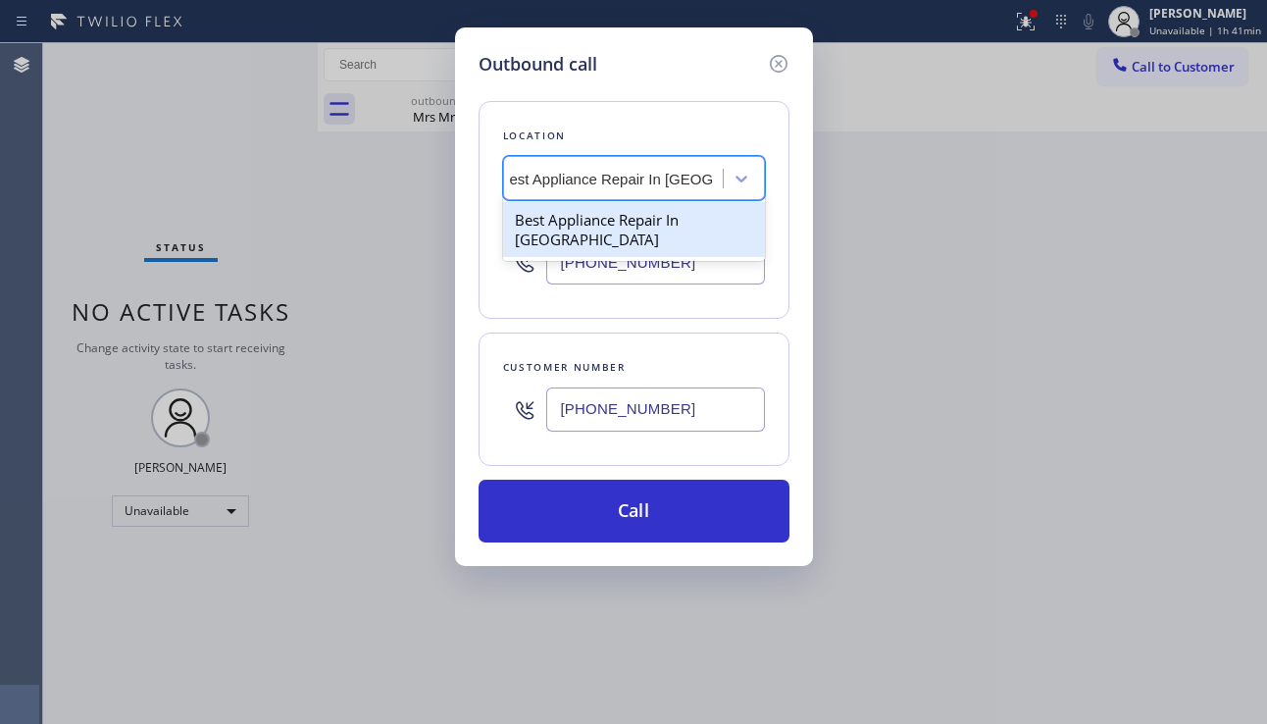
click at [590, 213] on div "Best Appliance Repair In [GEOGRAPHIC_DATA]" at bounding box center [634, 229] width 262 height 55
type input "[PHONE_NUMBER]"
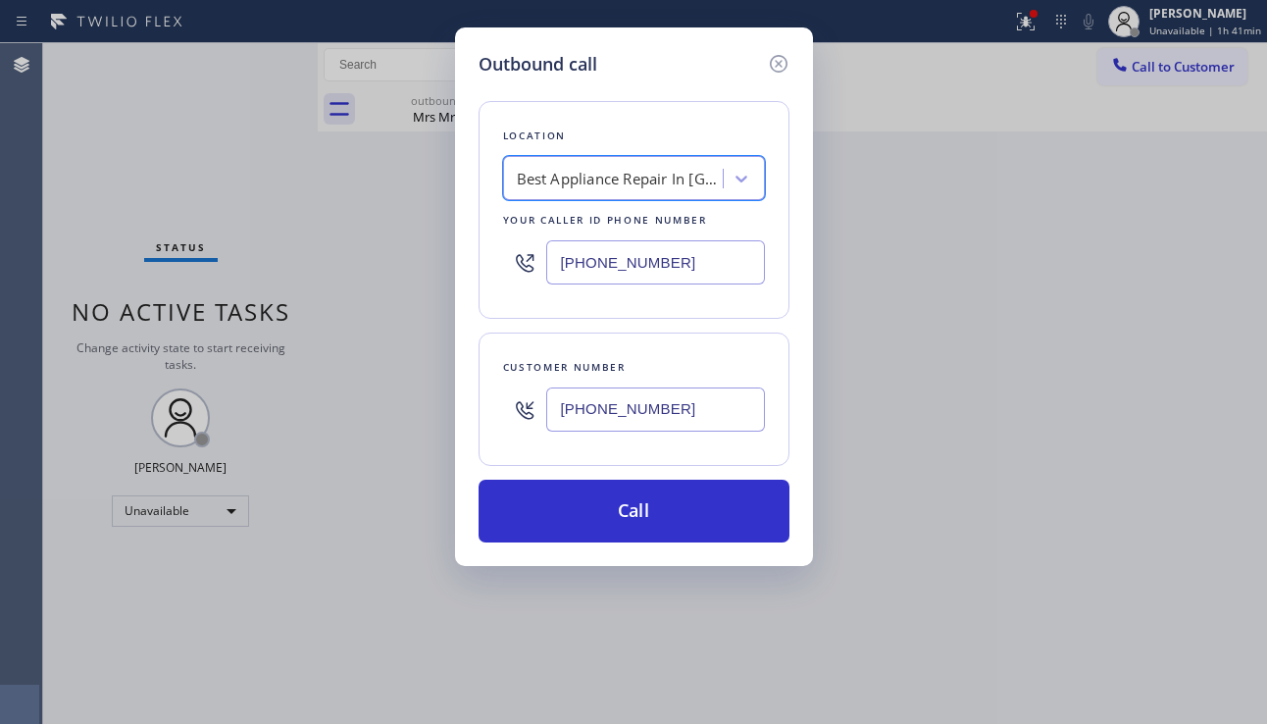
scroll to position [0, 2]
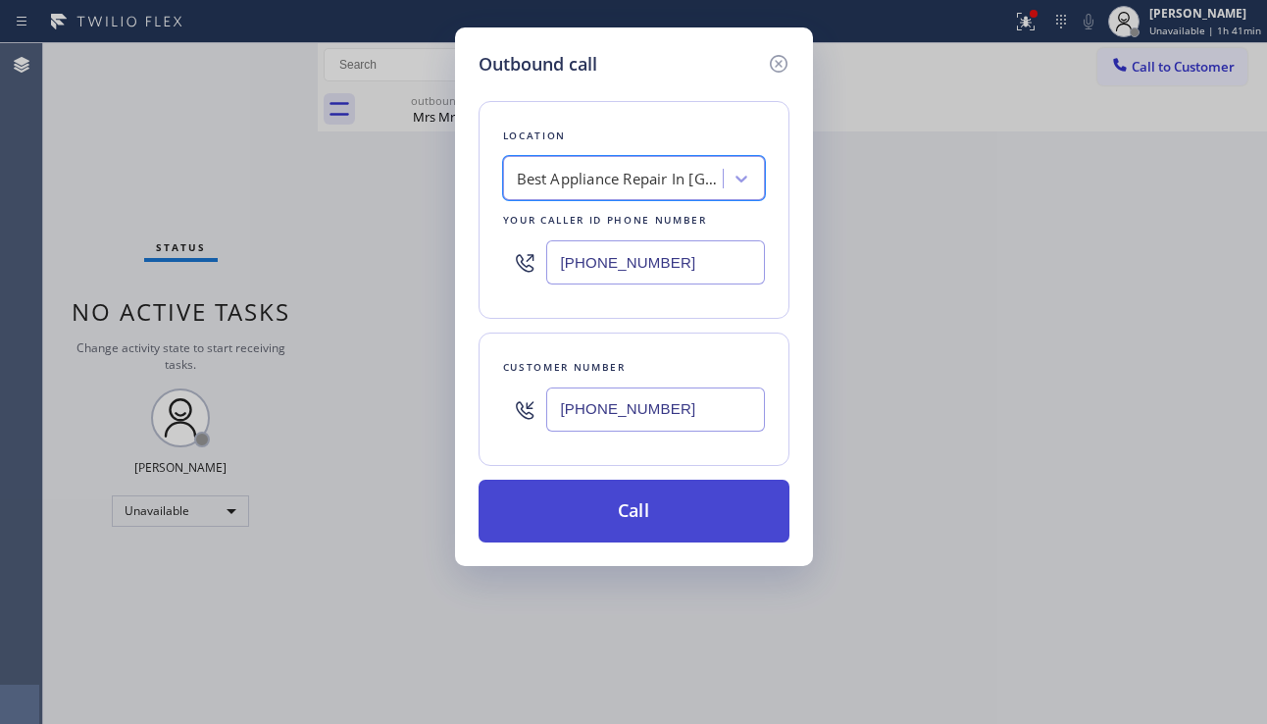
click at [584, 515] on button "Call" at bounding box center [633, 510] width 311 height 63
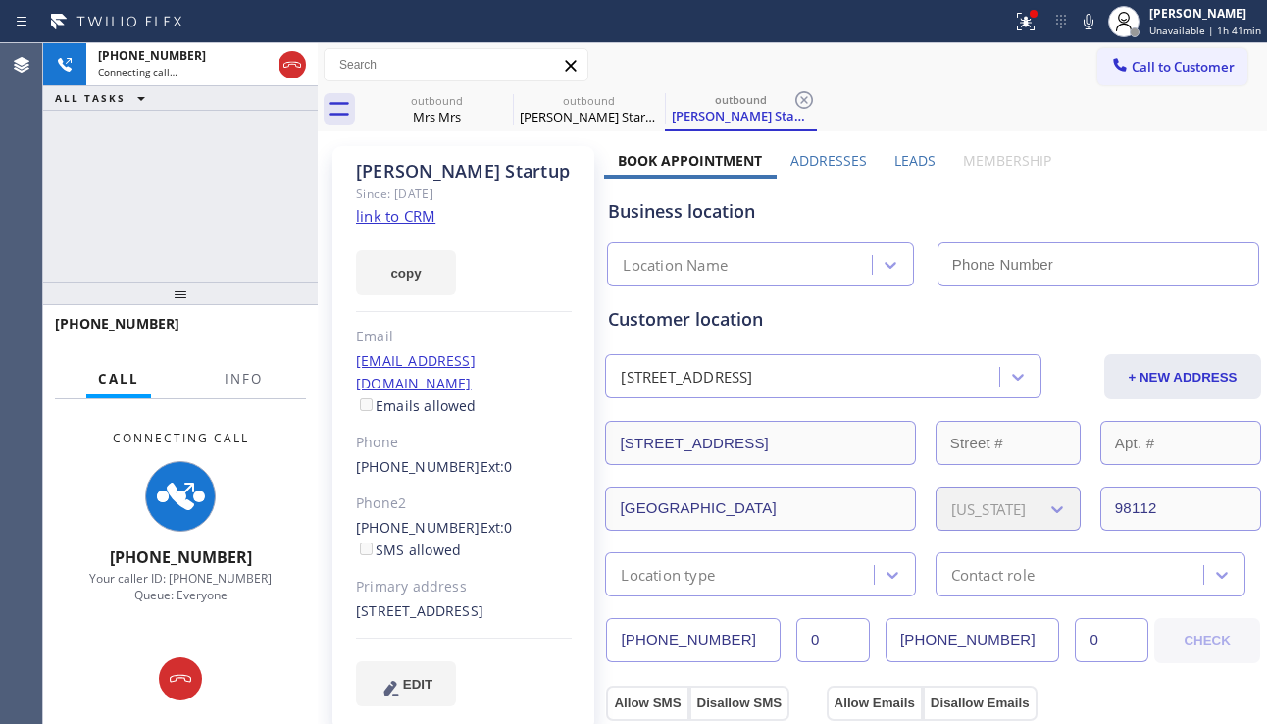
click at [920, 164] on label "Leads" at bounding box center [914, 160] width 41 height 19
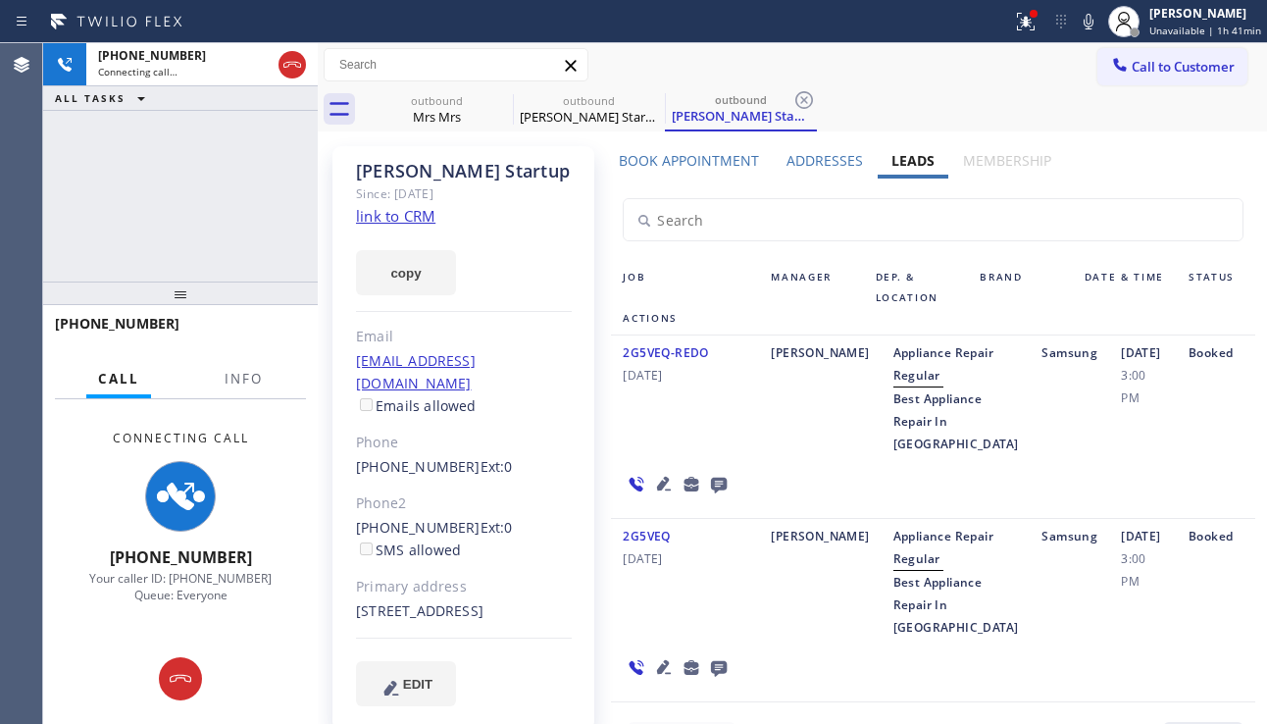
click at [713, 496] on icon at bounding box center [719, 484] width 24 height 25
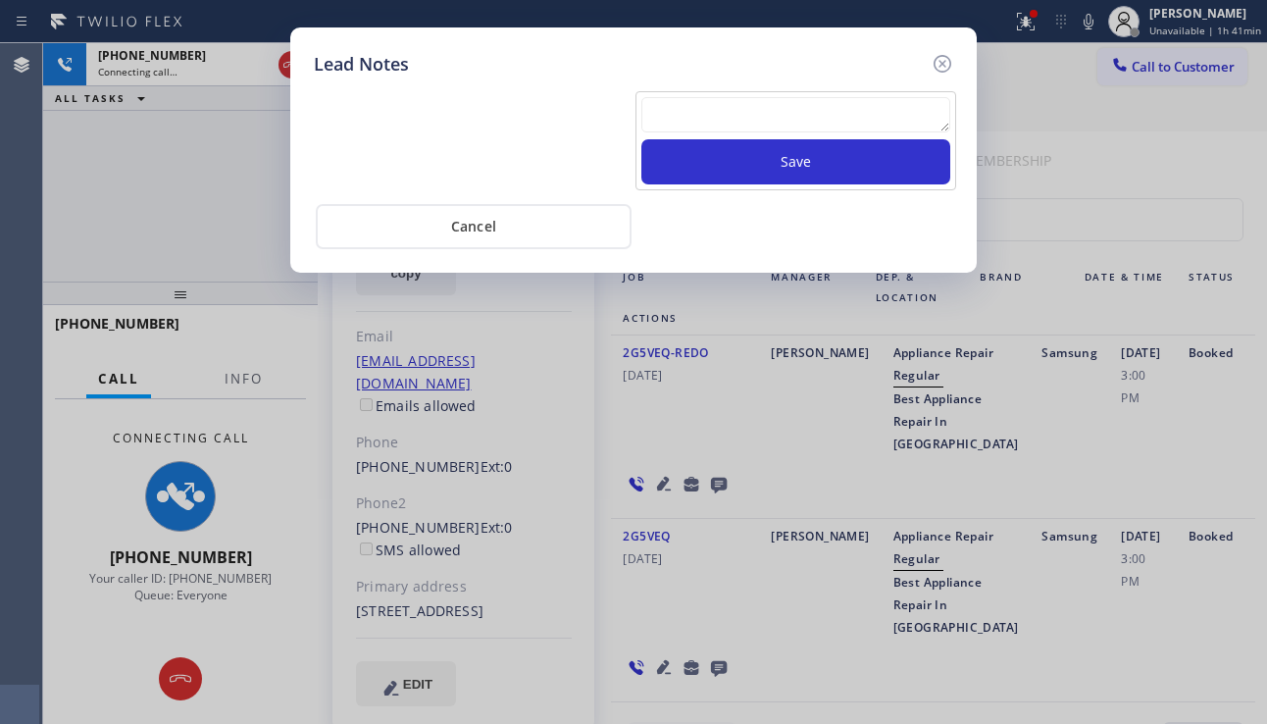
click at [681, 108] on textarea at bounding box center [795, 114] width 309 height 35
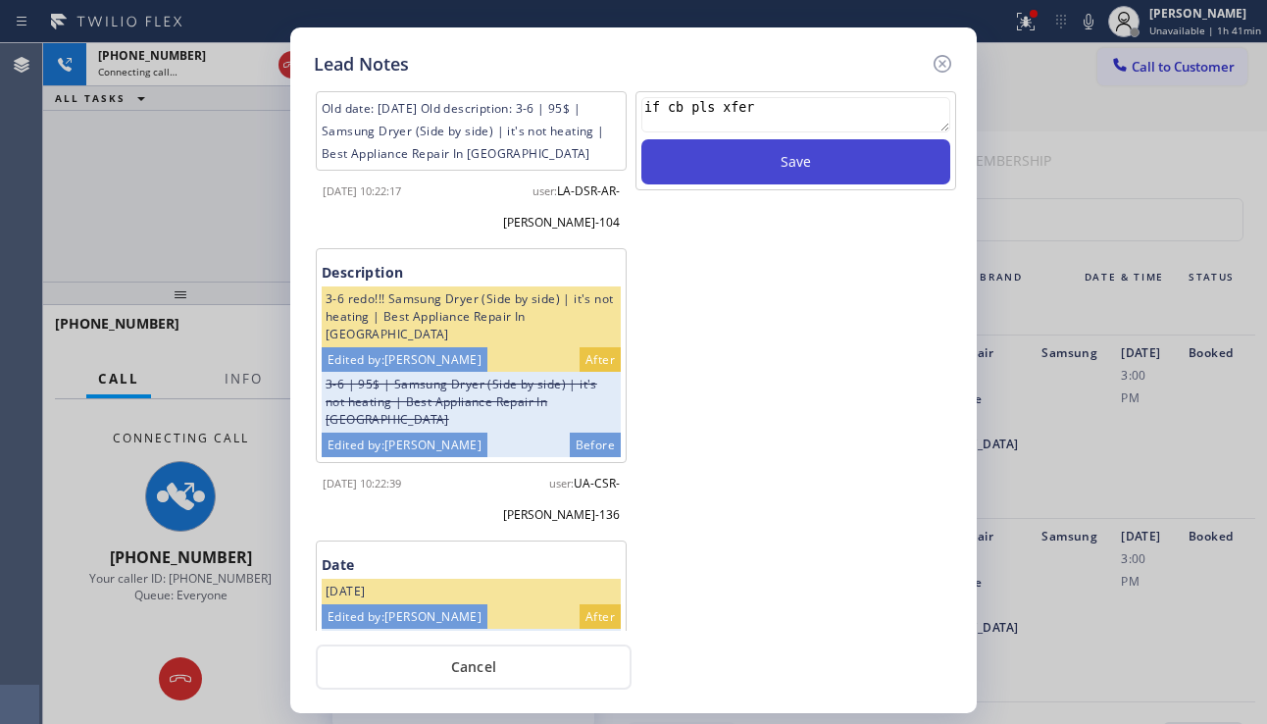
type textarea "if cb pls xfer"
click at [748, 147] on button "Save" at bounding box center [795, 161] width 309 height 45
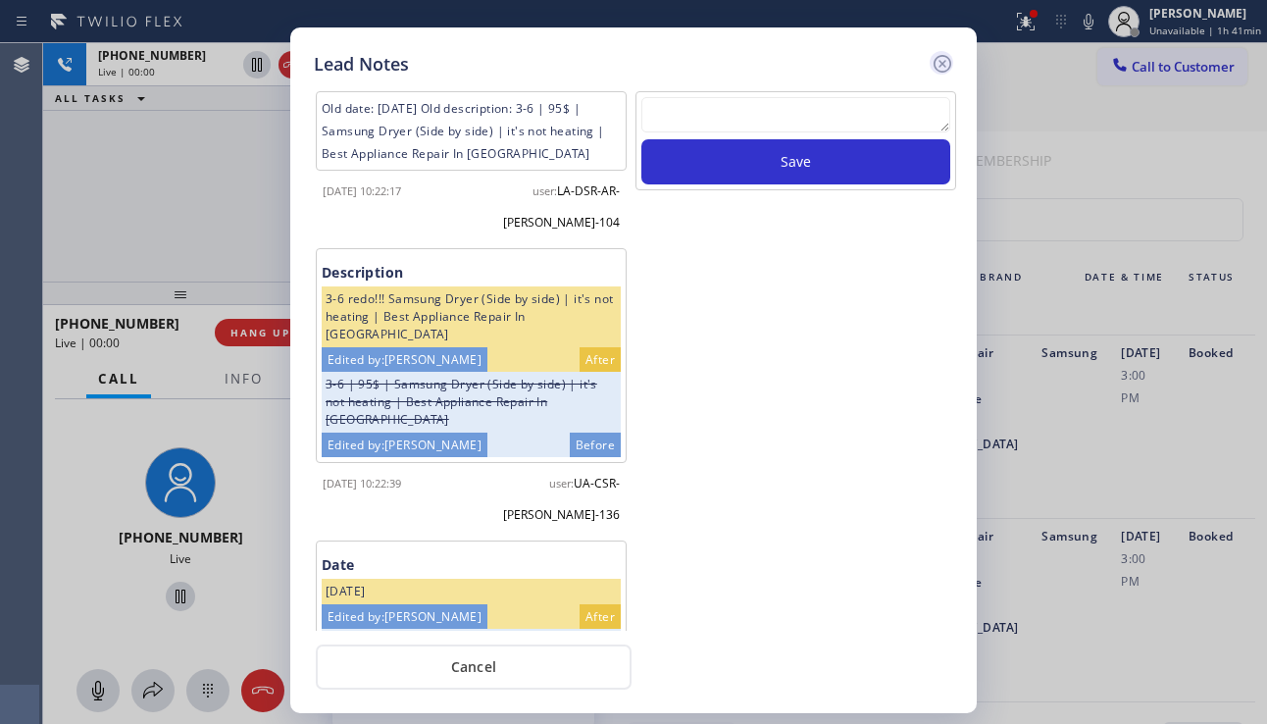
click at [948, 61] on icon at bounding box center [943, 64] width 24 height 24
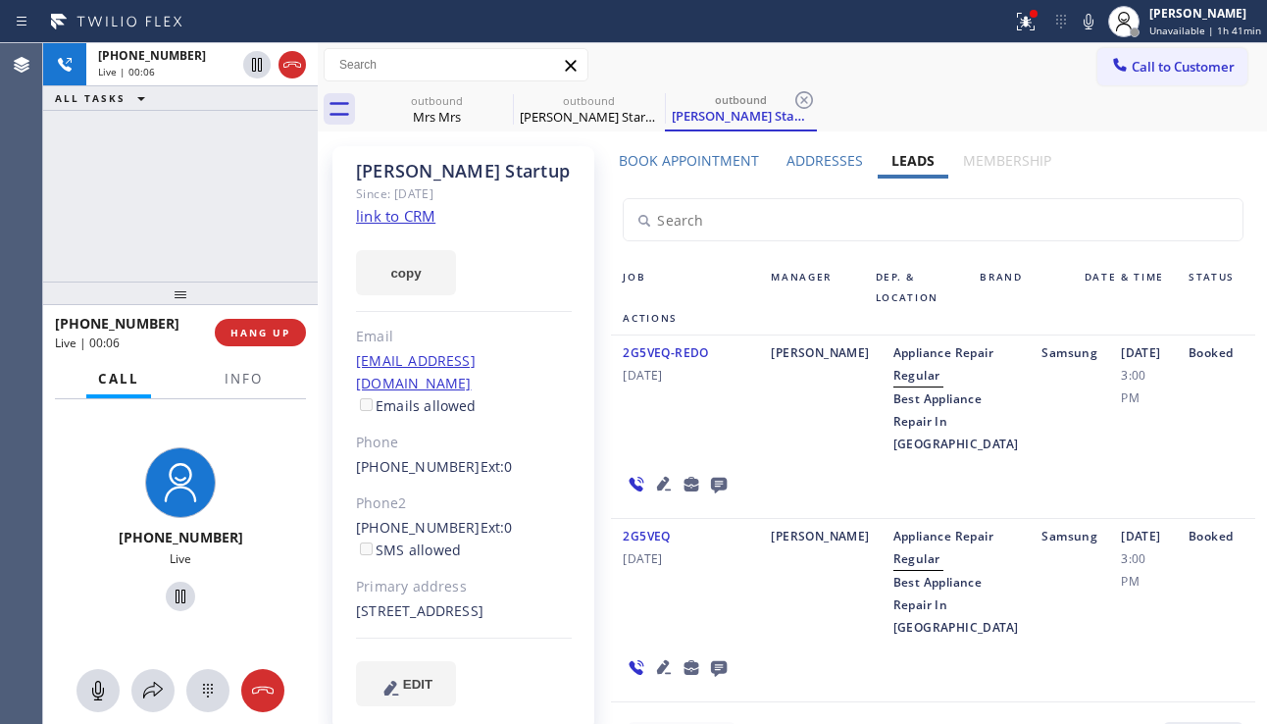
click at [1127, 455] on div "[DATE] 3:00 PM" at bounding box center [1143, 398] width 68 height 114
click at [616, 408] on div "2G5VEQ-REDO [DATE]" at bounding box center [685, 398] width 148 height 114
click at [684, 412] on div "2G5VEQ-REDO [DATE]" at bounding box center [685, 398] width 148 height 114
click at [819, 163] on label "Addresses" at bounding box center [824, 160] width 76 height 19
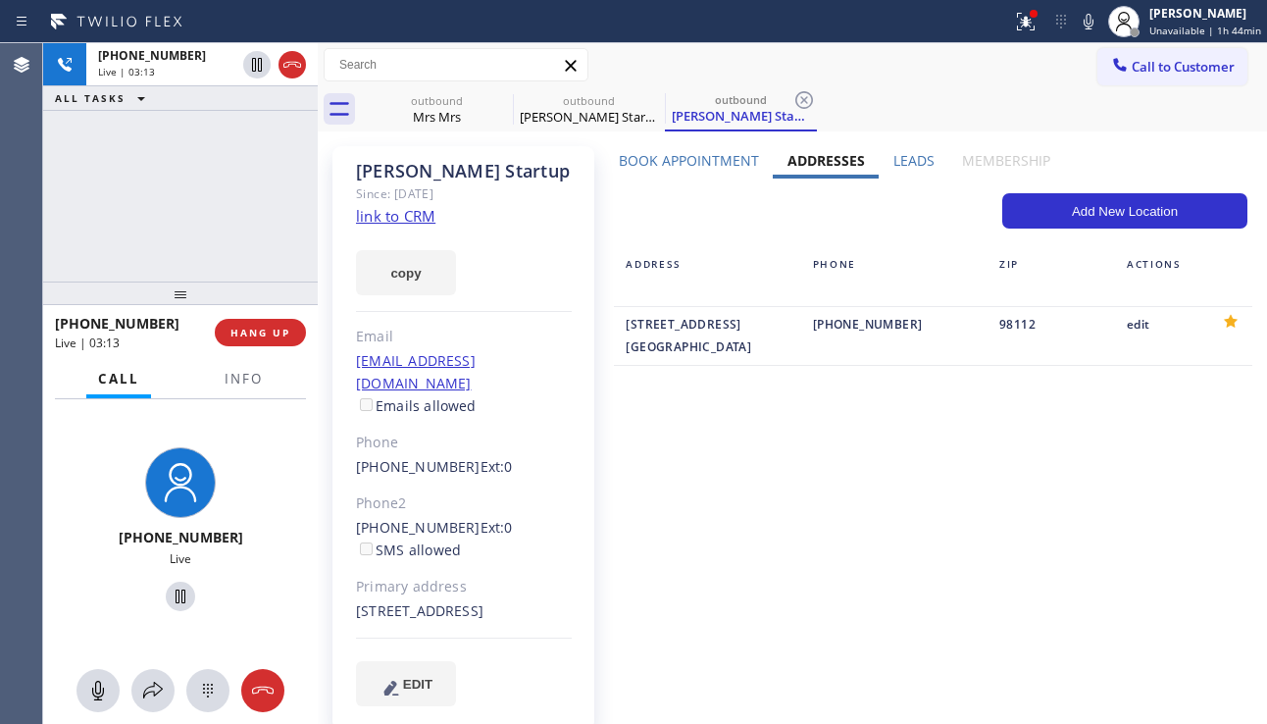
drag, startPoint x: 773, startPoint y: 345, endPoint x: 621, endPoint y: 327, distance: 153.1
click at [626, 327] on div "[STREET_ADDRESS]" at bounding box center [707, 335] width 163 height 45
click at [756, 345] on div "[STREET_ADDRESS]" at bounding box center [707, 335] width 163 height 45
drag, startPoint x: 776, startPoint y: 344, endPoint x: 738, endPoint y: 349, distance: 37.6
click at [738, 349] on div "[STREET_ADDRESS]" at bounding box center [707, 335] width 163 height 45
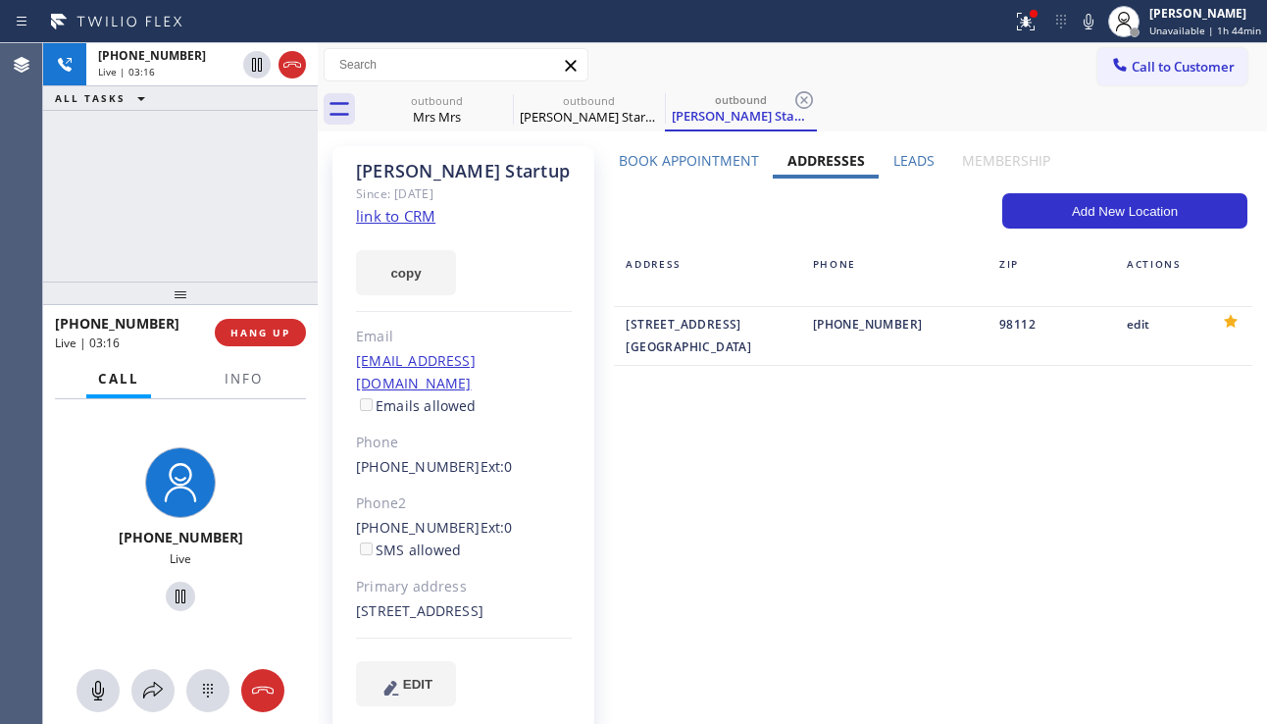
copy div "98112"
click at [893, 166] on label "Leads" at bounding box center [913, 160] width 41 height 19
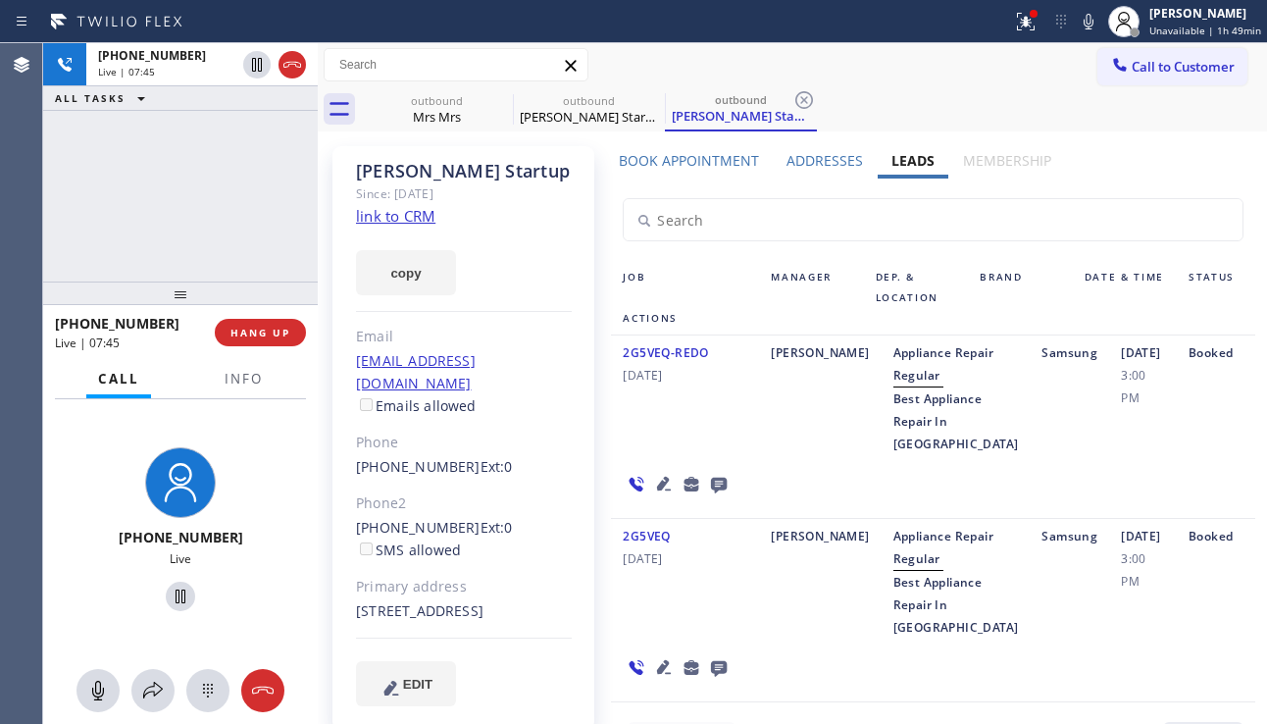
click at [735, 436] on div "2G5VEQ-REDO [DATE]" at bounding box center [685, 398] width 148 height 114
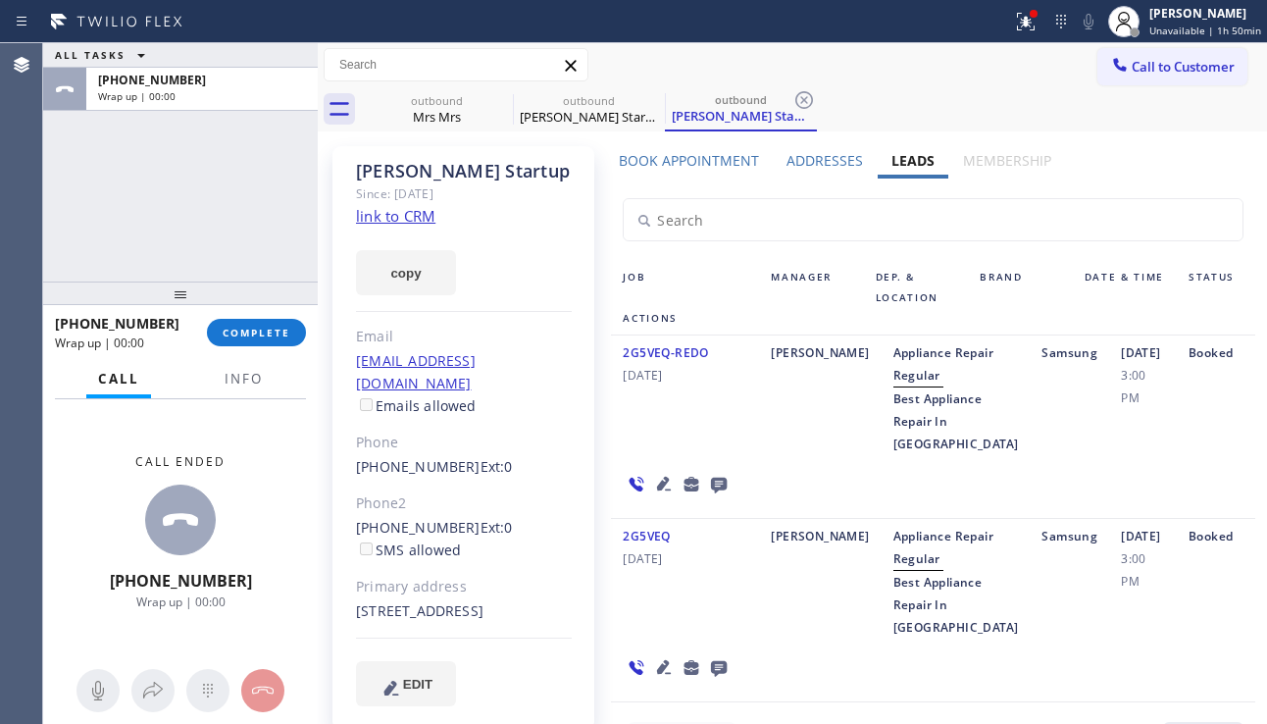
click at [407, 215] on link "link to CRM" at bounding box center [395, 216] width 79 height 20
click at [269, 331] on span "COMPLETE" at bounding box center [257, 333] width 68 height 14
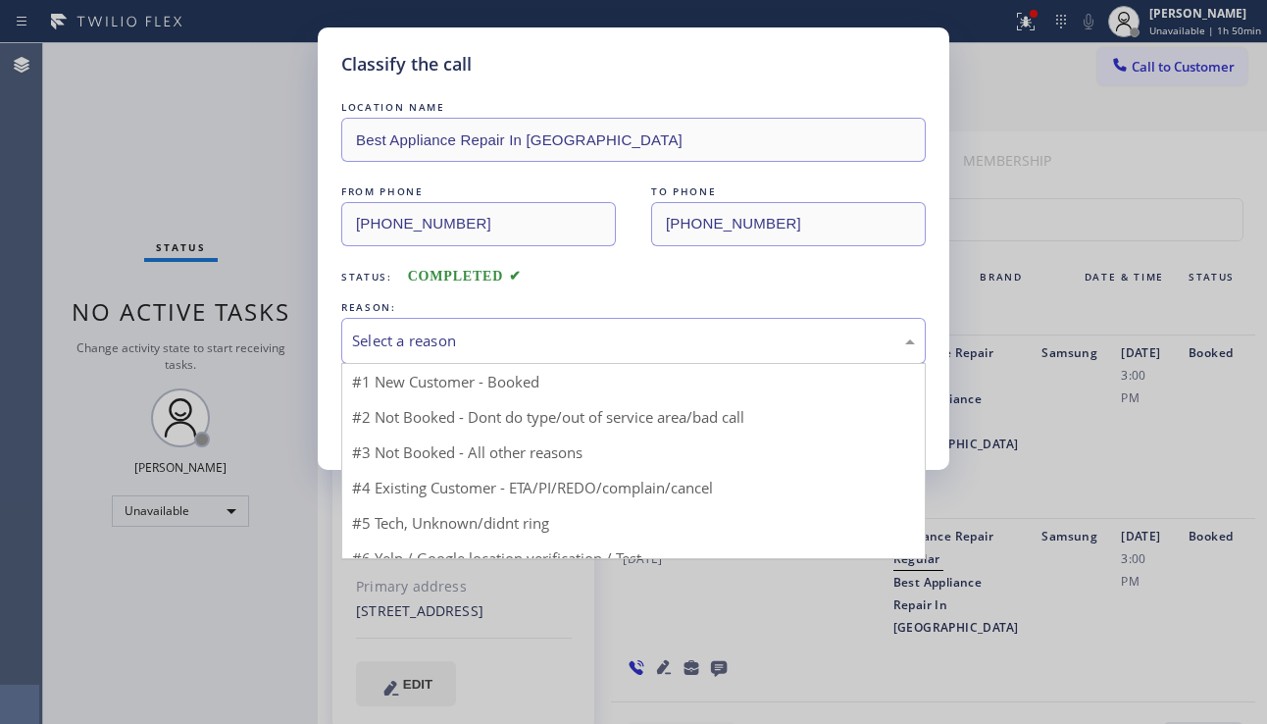
click at [490, 326] on div "Select a reason" at bounding box center [633, 341] width 584 height 46
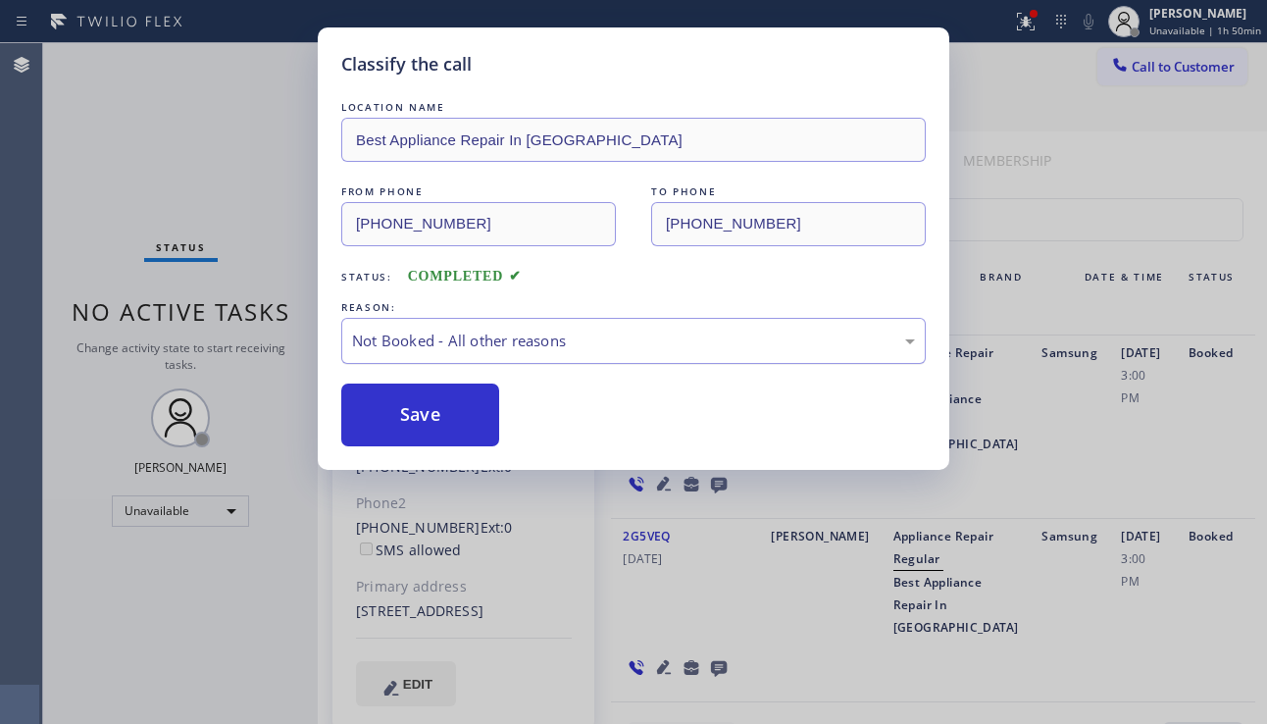
click at [493, 355] on div "Not Booked - All other reasons" at bounding box center [633, 341] width 584 height 46
drag, startPoint x: 426, startPoint y: 405, endPoint x: 412, endPoint y: 388, distance: 21.6
click at [422, 401] on button "Save" at bounding box center [420, 414] width 158 height 63
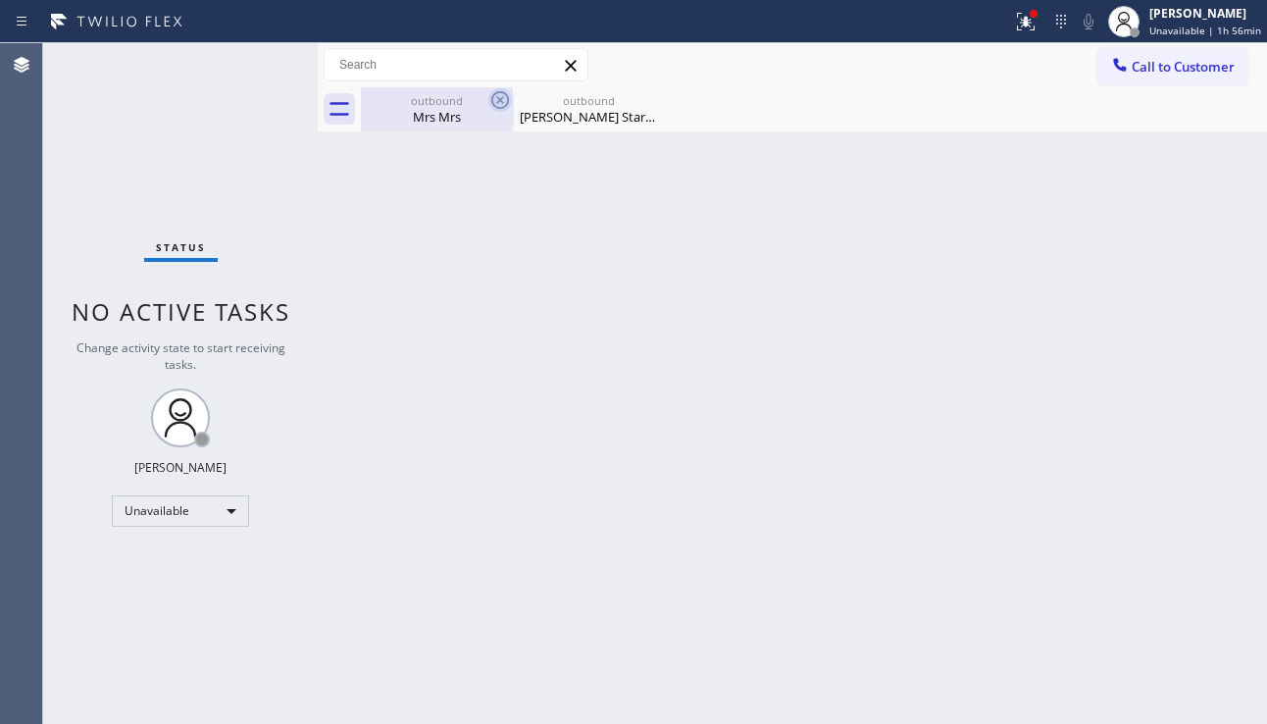
click at [490, 99] on icon at bounding box center [500, 100] width 24 height 24
click at [640, 99] on icon at bounding box center [652, 100] width 24 height 24
click at [491, 99] on div at bounding box center [814, 109] width 906 height 44
click at [610, 326] on div "Back to Dashboard Change Sender ID Customers Technicians Select a contact Outbo…" at bounding box center [792, 383] width 949 height 680
click at [1172, 394] on div "Back to Dashboard Change Sender ID Customers Technicians Select a contact Outbo…" at bounding box center [792, 383] width 949 height 680
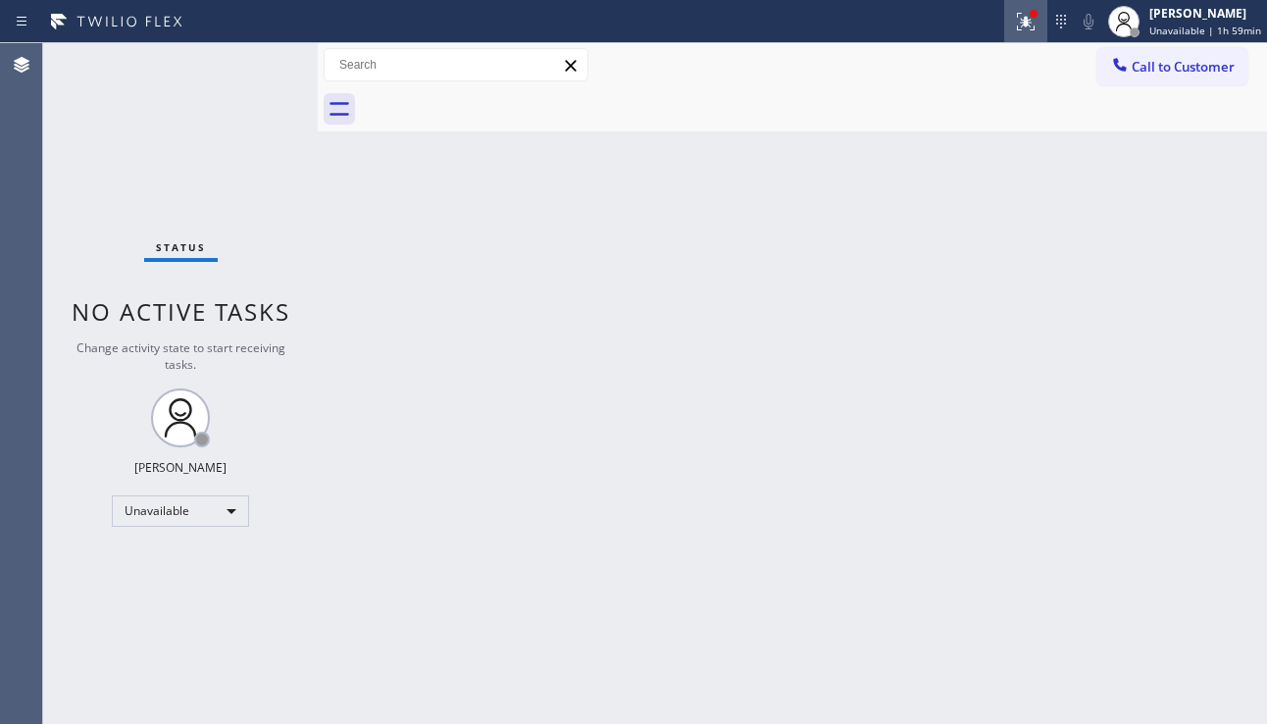
click at [1014, 14] on icon at bounding box center [1026, 22] width 24 height 24
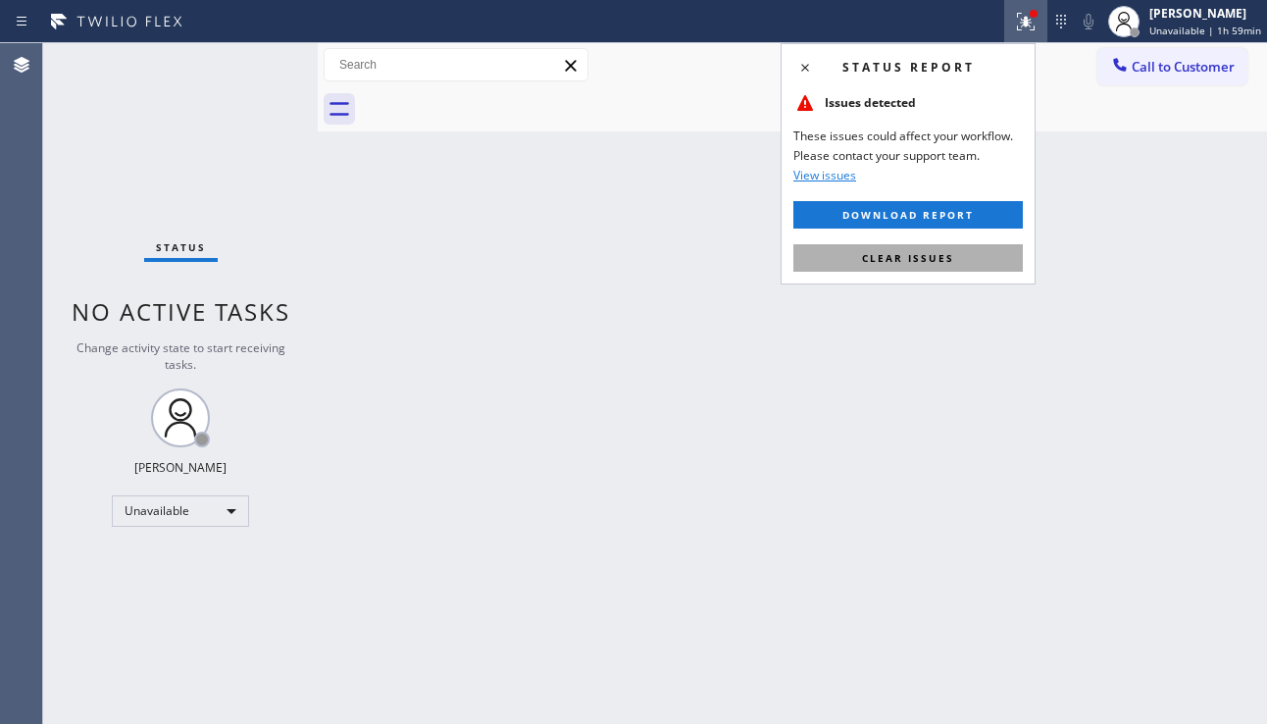
click at [830, 267] on button "Clear issues" at bounding box center [907, 257] width 229 height 27
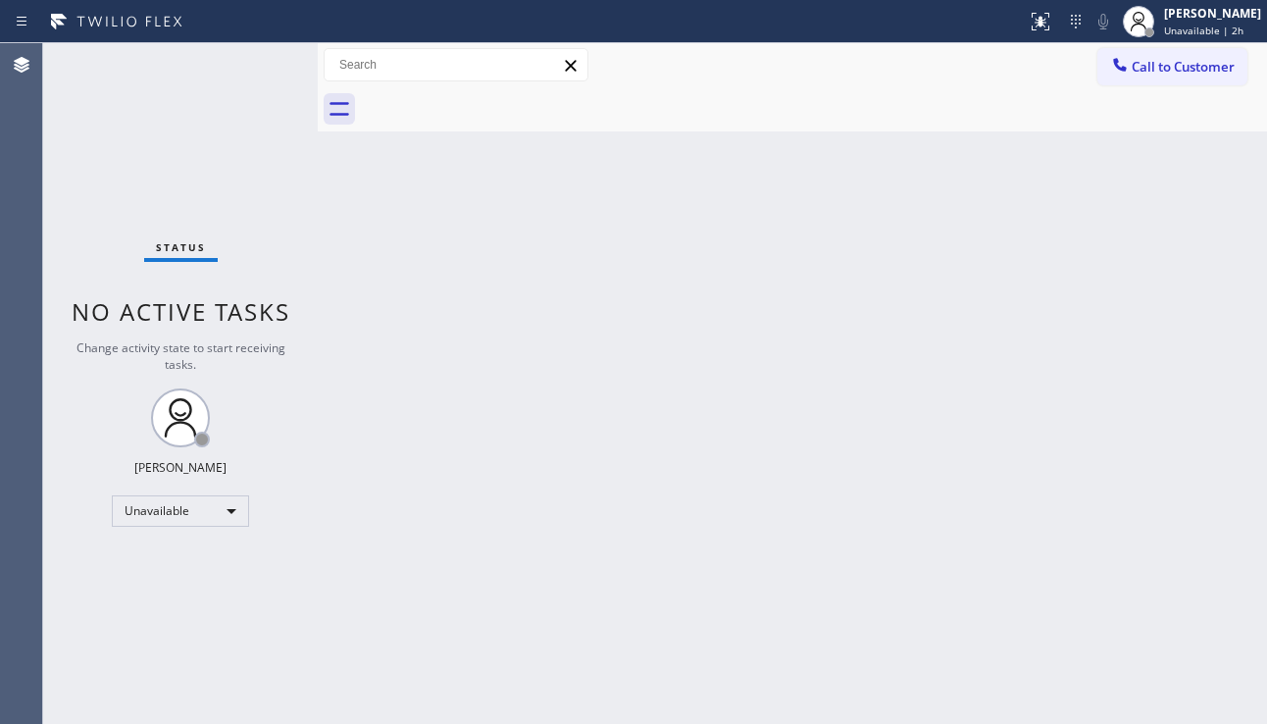
click at [699, 299] on div "Back to Dashboard Change Sender ID Customers Technicians Select a contact Outbo…" at bounding box center [792, 383] width 949 height 680
click at [400, 723] on div "Back to Dashboard Change Sender ID Customers Technicians Select a contact Outbo…" at bounding box center [792, 383] width 949 height 680
click at [128, 376] on div "Status No active tasks Change activity state to start receiving tasks. [PERSON_…" at bounding box center [180, 383] width 275 height 680
click at [1171, 440] on div "Back to Dashboard Change Sender ID Customers Technicians Select a contact Outbo…" at bounding box center [792, 383] width 949 height 680
drag, startPoint x: 1207, startPoint y: 369, endPoint x: 1191, endPoint y: 386, distance: 23.6
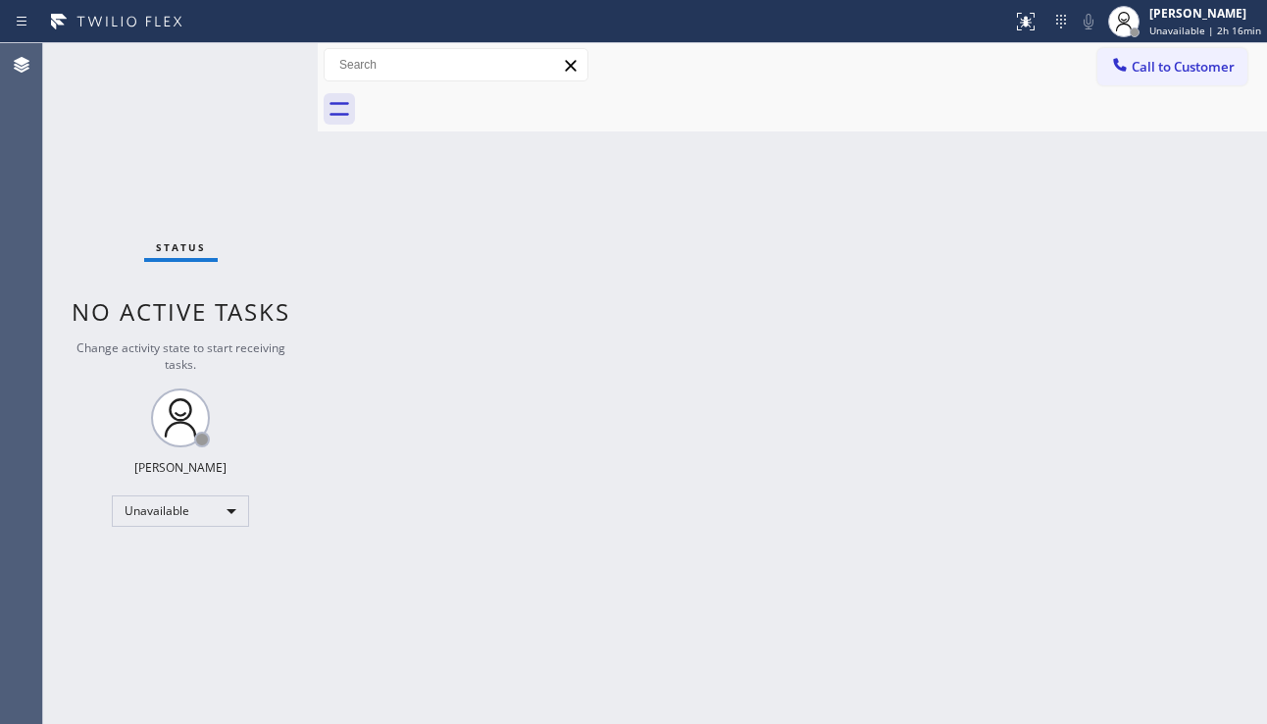
click at [1207, 369] on div "Back to Dashboard Change Sender ID Customers Technicians Select a contact Outbo…" at bounding box center [792, 383] width 949 height 680
click at [151, 521] on div "Unavailable" at bounding box center [180, 510] width 137 height 31
click at [159, 610] on li "Break" at bounding box center [179, 612] width 133 height 24
click at [435, 579] on div "Back to Dashboard Change Sender ID Customers Technicians Select a contact Outbo…" at bounding box center [792, 383] width 949 height 680
click at [709, 414] on div "Back to Dashboard Change Sender ID Customers Technicians Select a contact Outbo…" at bounding box center [792, 383] width 949 height 680
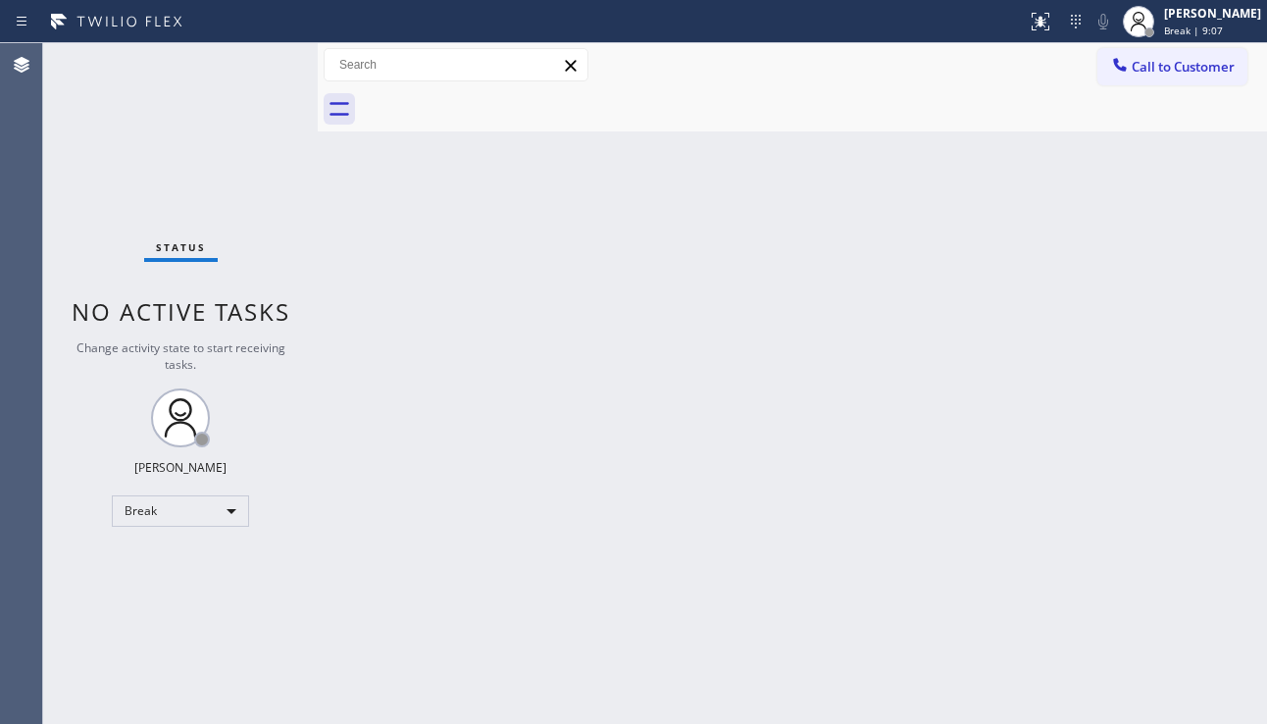
click at [160, 247] on span "Status" at bounding box center [181, 247] width 50 height 14
click at [178, 507] on div "Break" at bounding box center [180, 510] width 137 height 31
click at [167, 579] on li "Unavailable" at bounding box center [179, 588] width 133 height 24
click at [308, 575] on div "Status No active tasks Change activity state to start receiving tasks. [PERSON_…" at bounding box center [180, 383] width 275 height 680
click at [649, 589] on div "Back to Dashboard Change Sender ID Customers Technicians Select a contact Outbo…" at bounding box center [792, 383] width 949 height 680
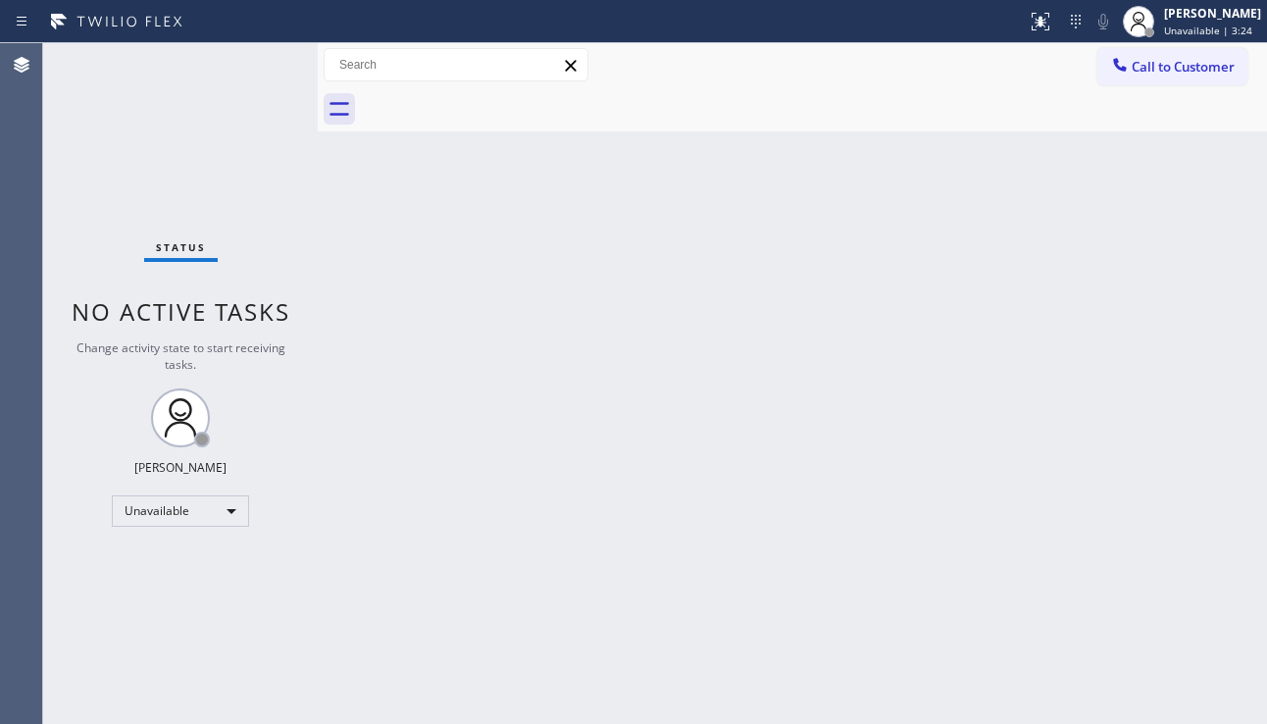
click at [630, 589] on div "Back to Dashboard Change Sender ID Customers Technicians Select a contact Outbo…" at bounding box center [792, 383] width 949 height 680
